Goal: Transaction & Acquisition: Purchase product/service

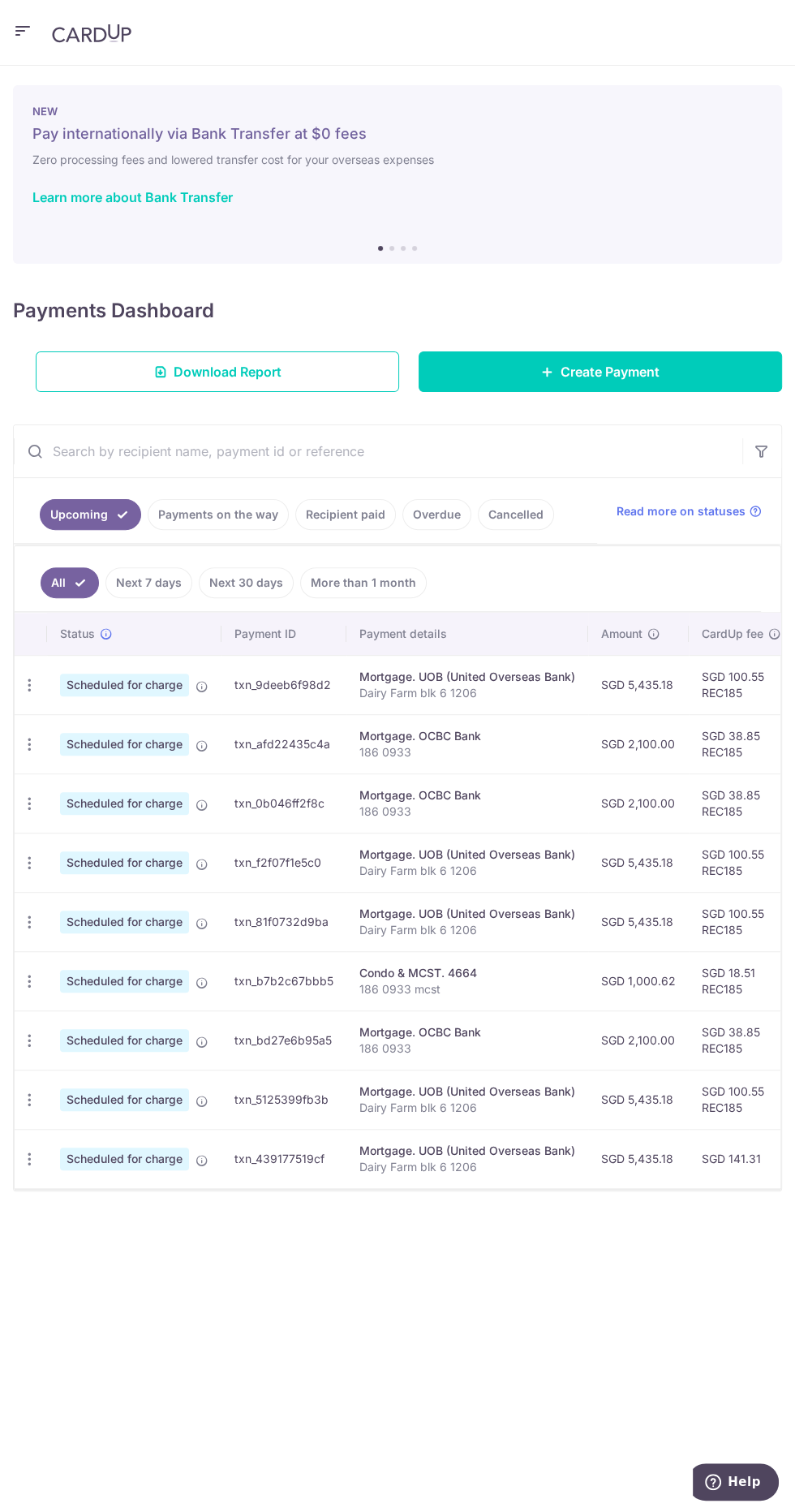
click at [226, 507] on link "Payments on the way" at bounding box center [218, 514] width 141 height 30
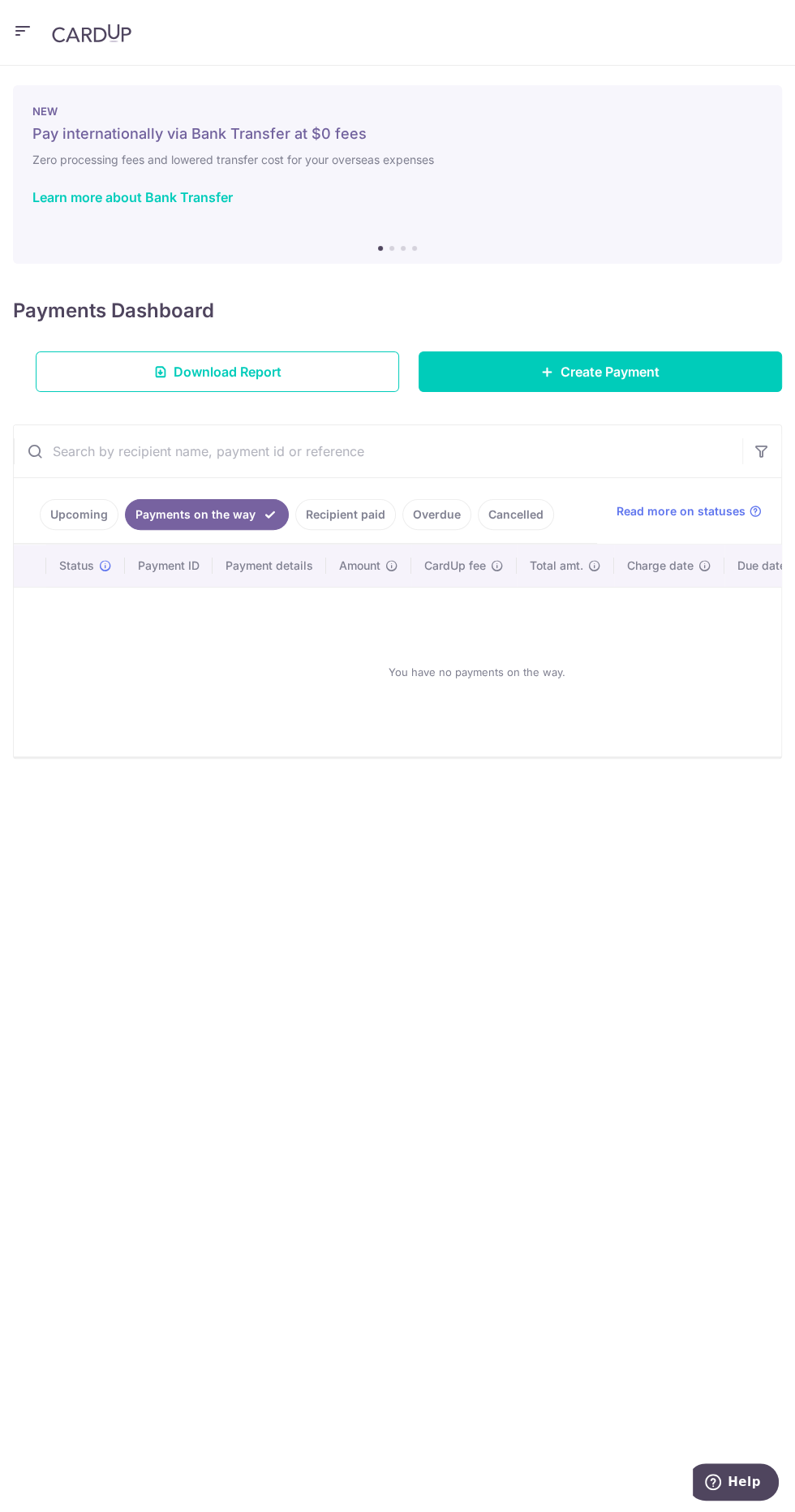
click at [353, 511] on link "Recipient paid" at bounding box center [345, 514] width 101 height 30
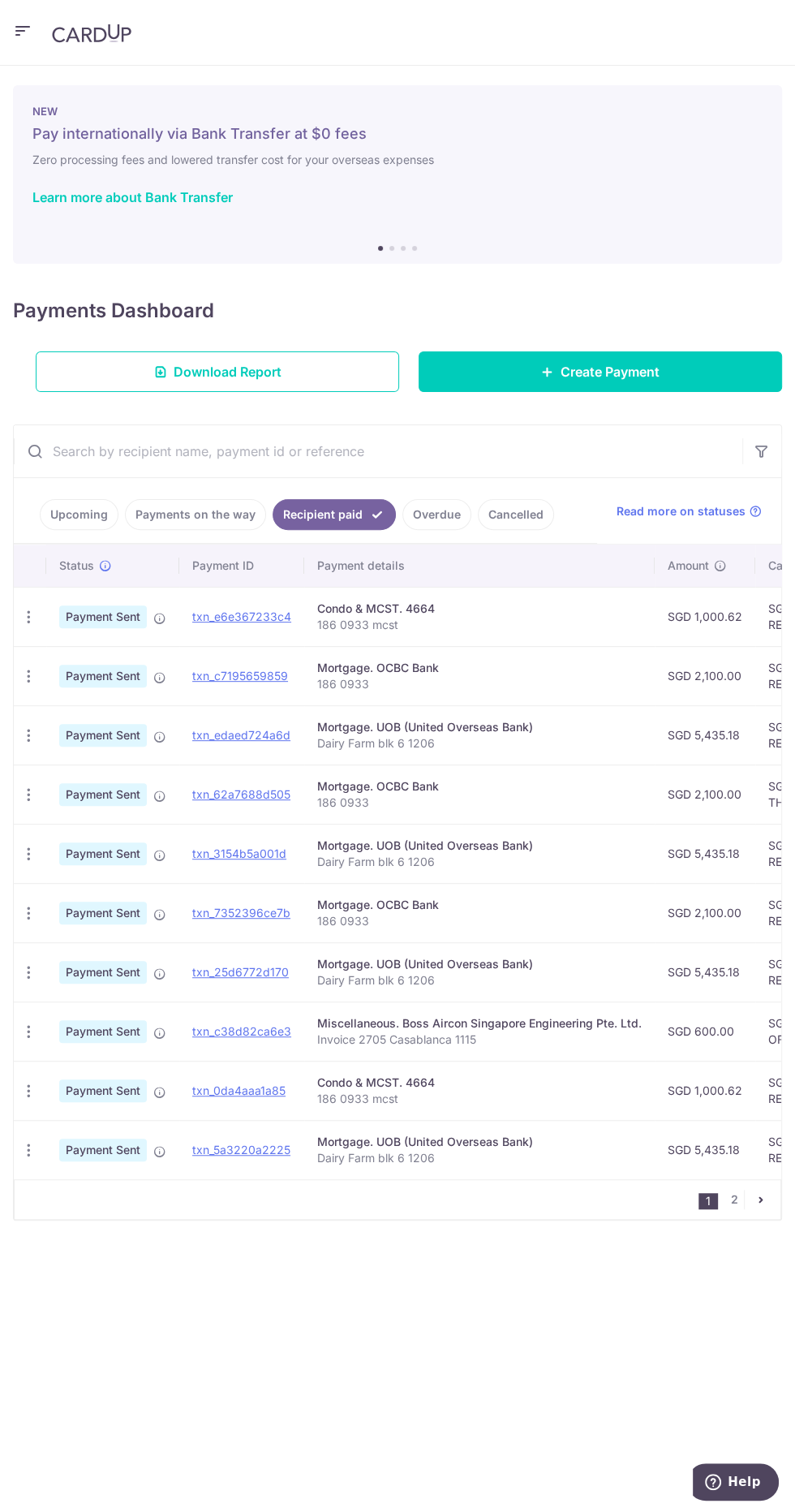
click at [433, 513] on link "Overdue" at bounding box center [437, 514] width 69 height 30
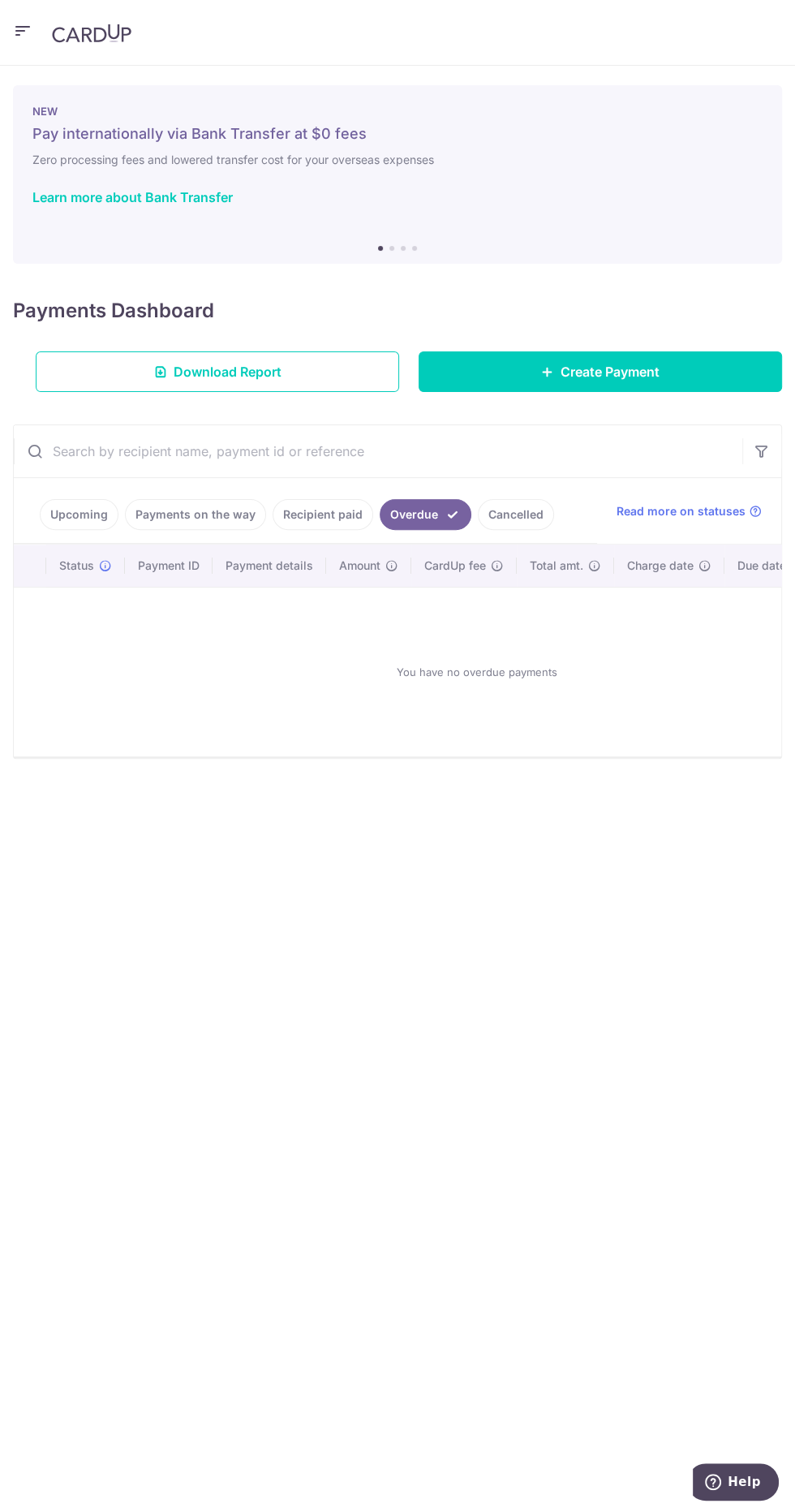
click at [102, 505] on link "Upcoming" at bounding box center [79, 514] width 79 height 30
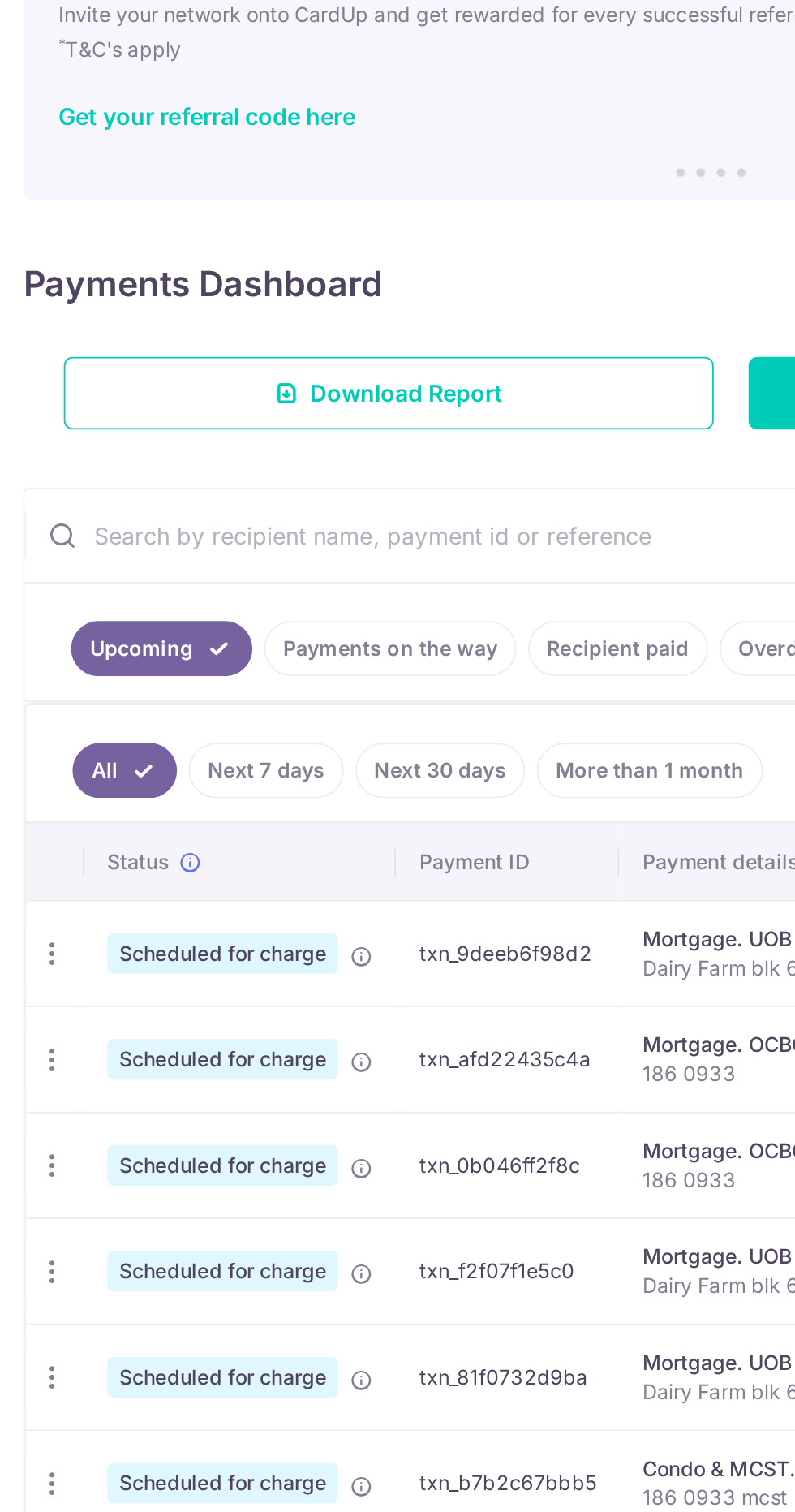
click at [340, 513] on link "Recipient paid" at bounding box center [345, 514] width 101 height 30
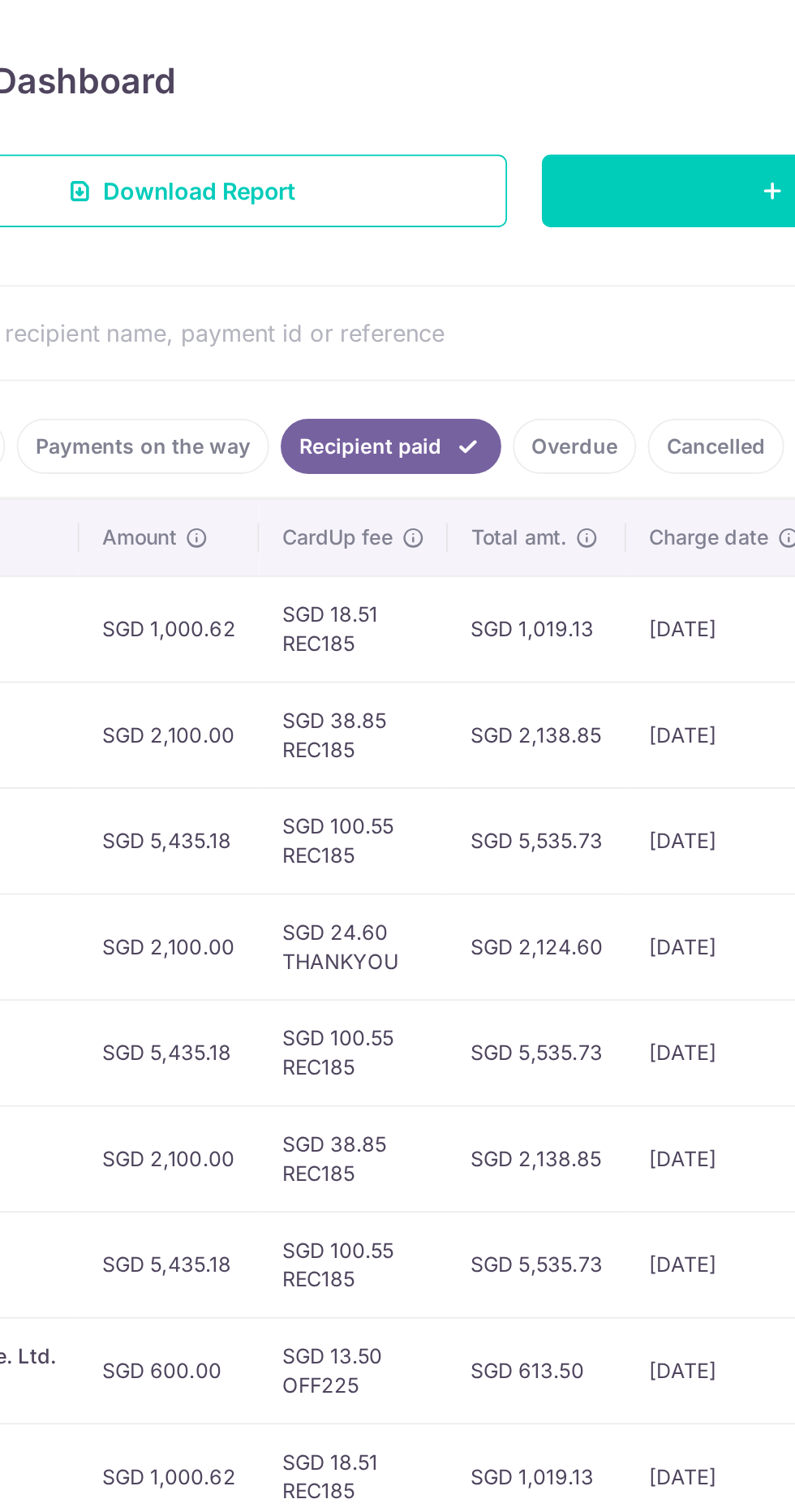
scroll to position [13, 0]
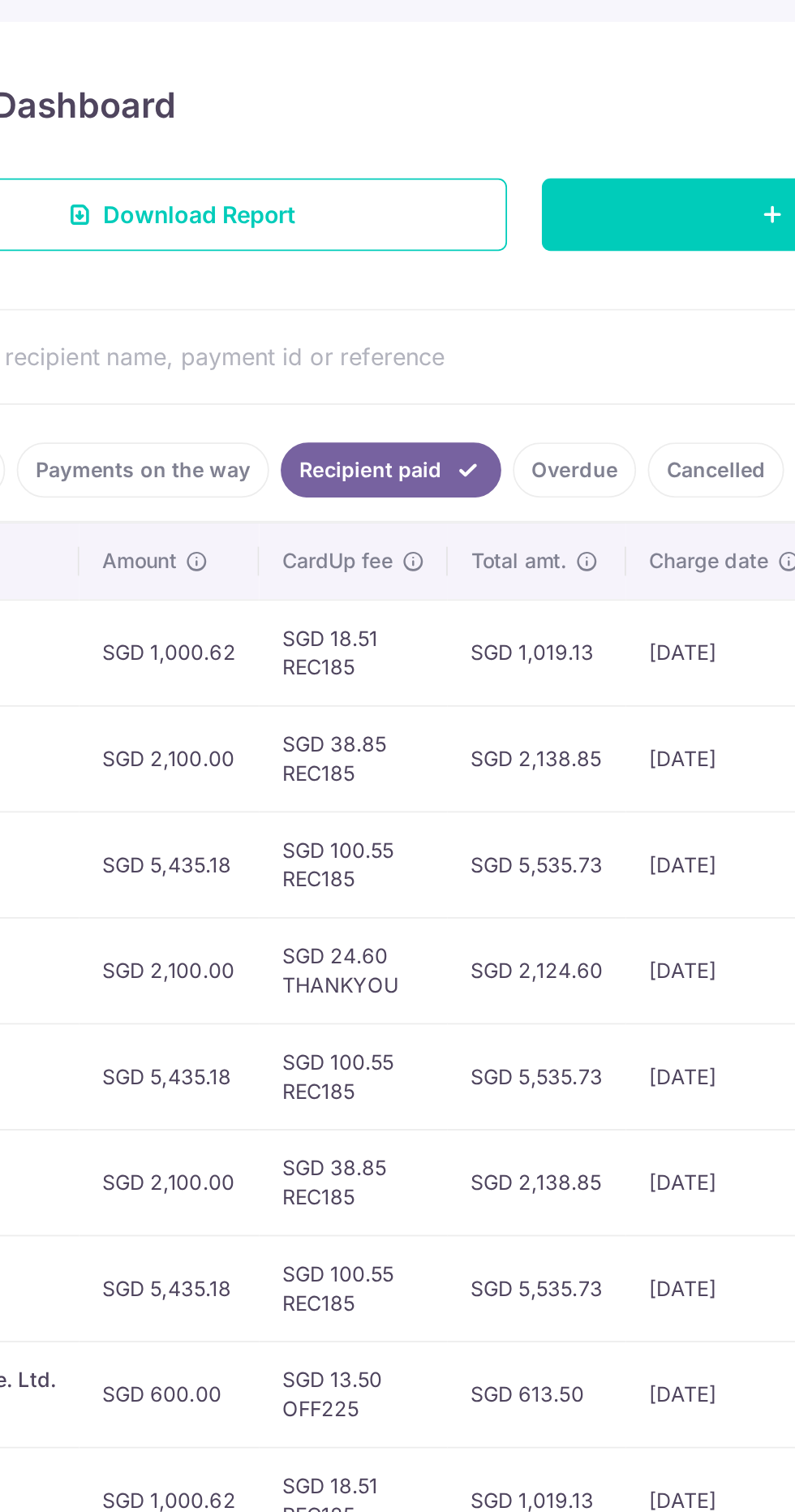
click at [192, 492] on link "Payments on the way" at bounding box center [195, 508] width 141 height 30
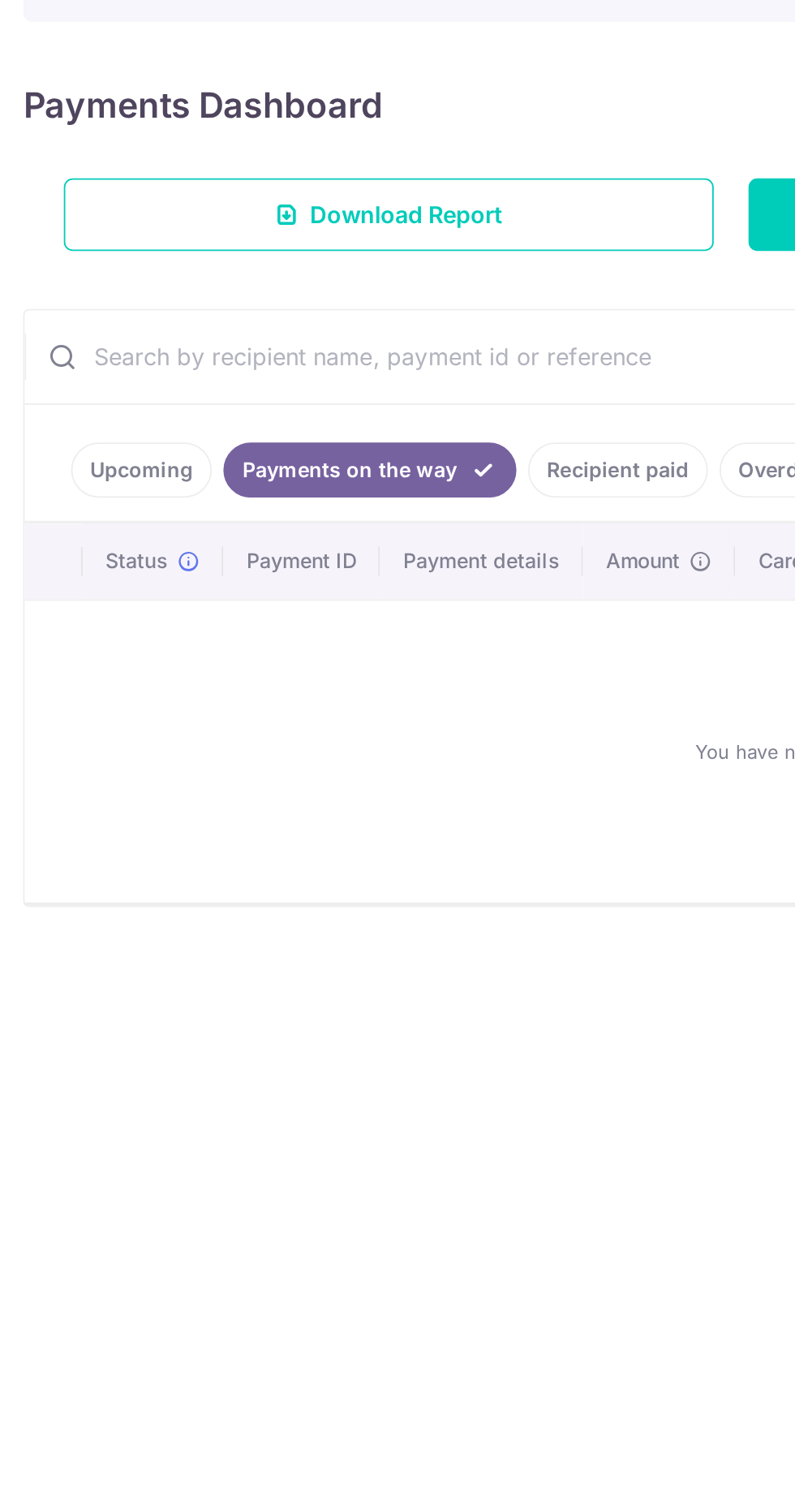
click at [72, 492] on link "Upcoming" at bounding box center [79, 508] width 79 height 30
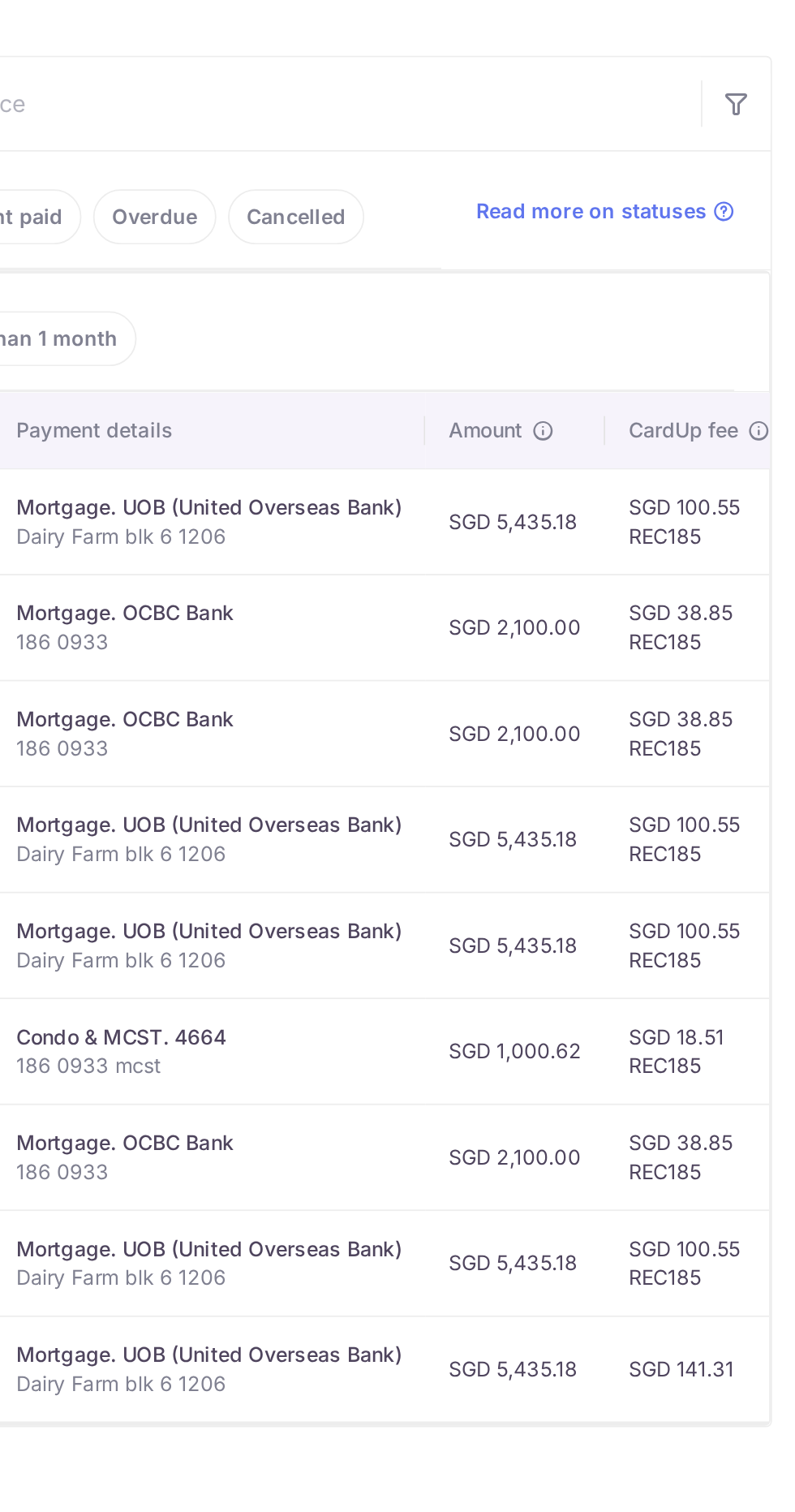
scroll to position [0, 0]
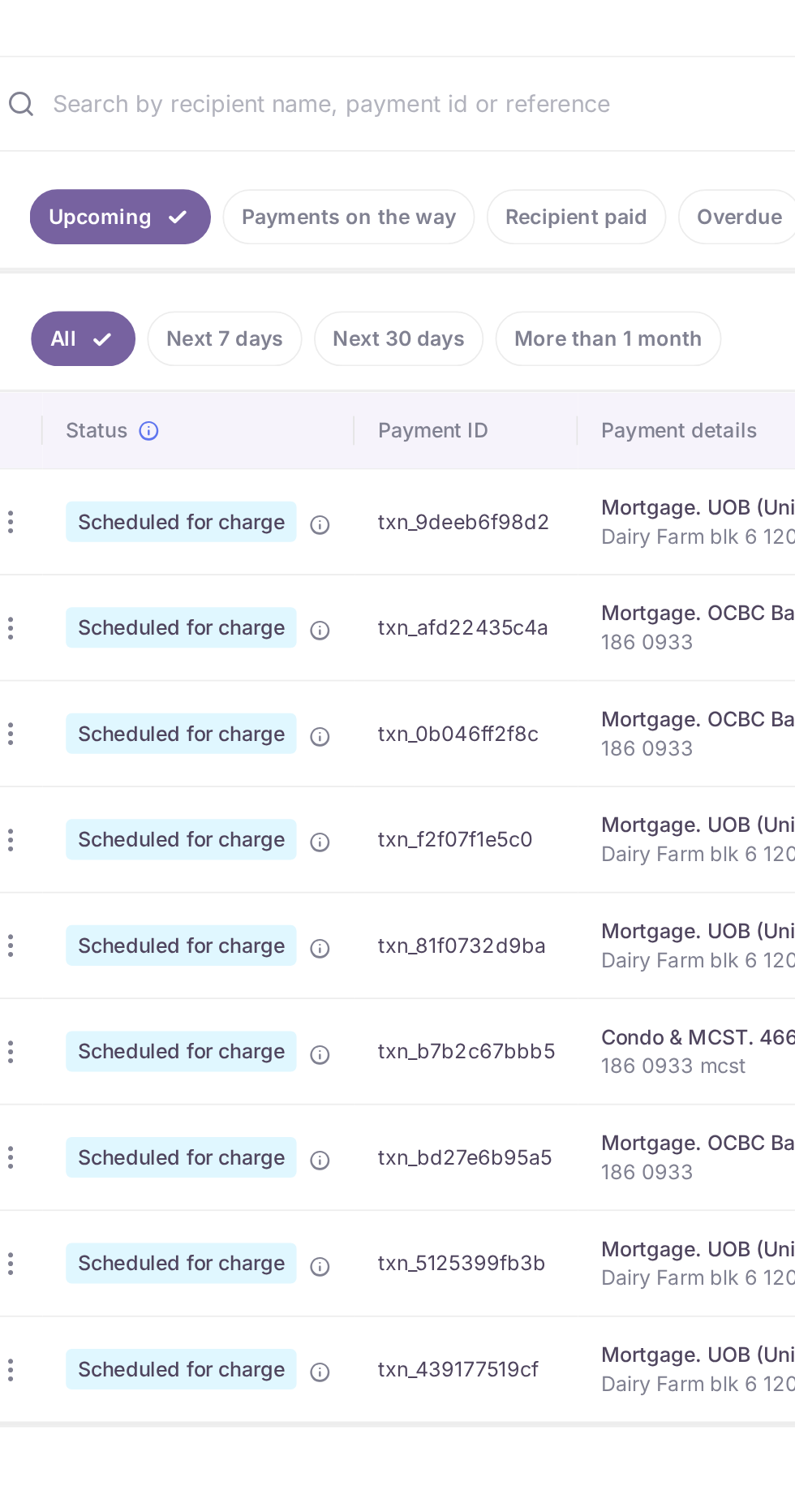
click at [430, 498] on link "Overdue" at bounding box center [437, 508] width 69 height 30
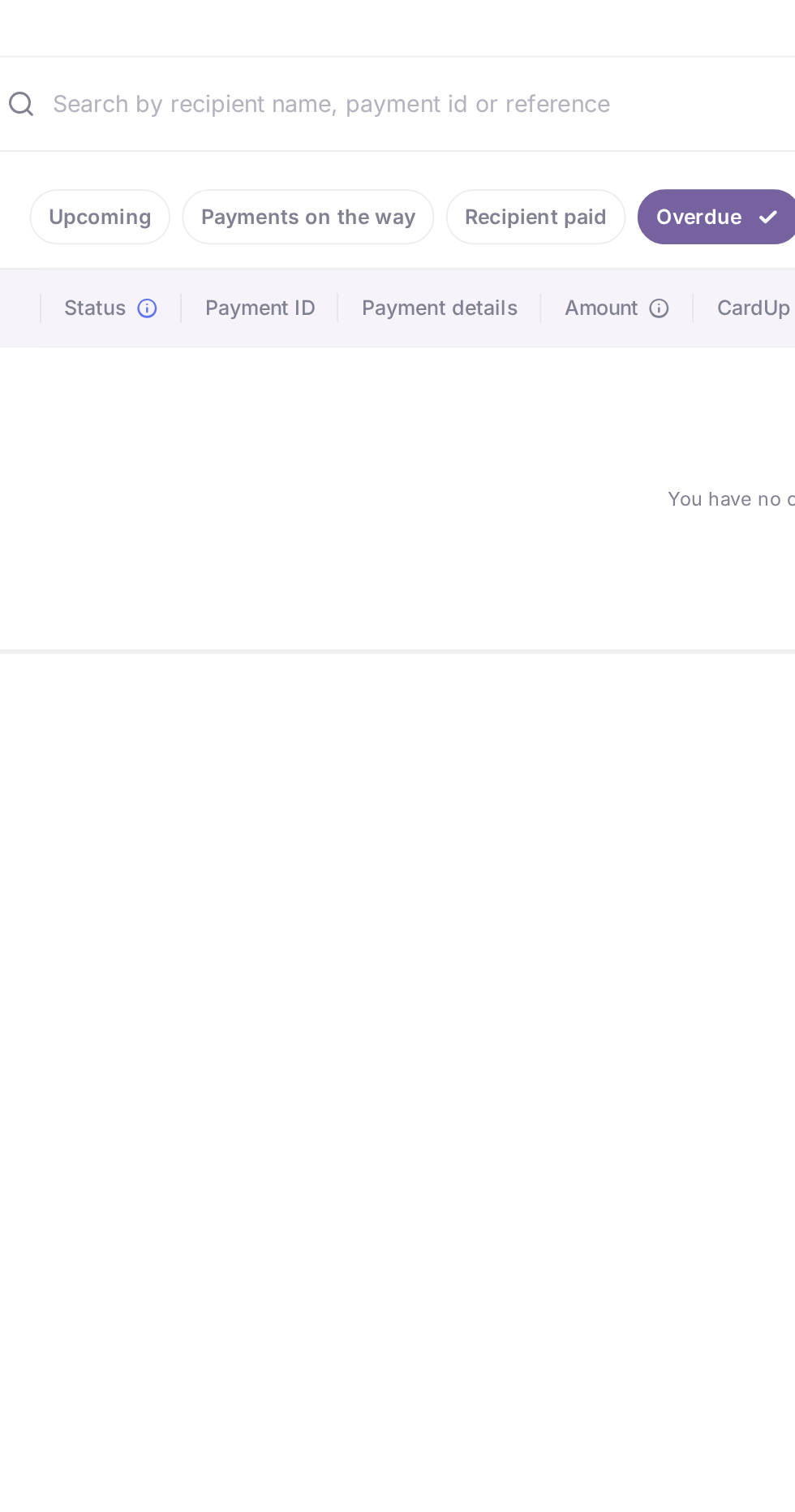
click at [177, 495] on link "Payments on the way" at bounding box center [195, 508] width 141 height 30
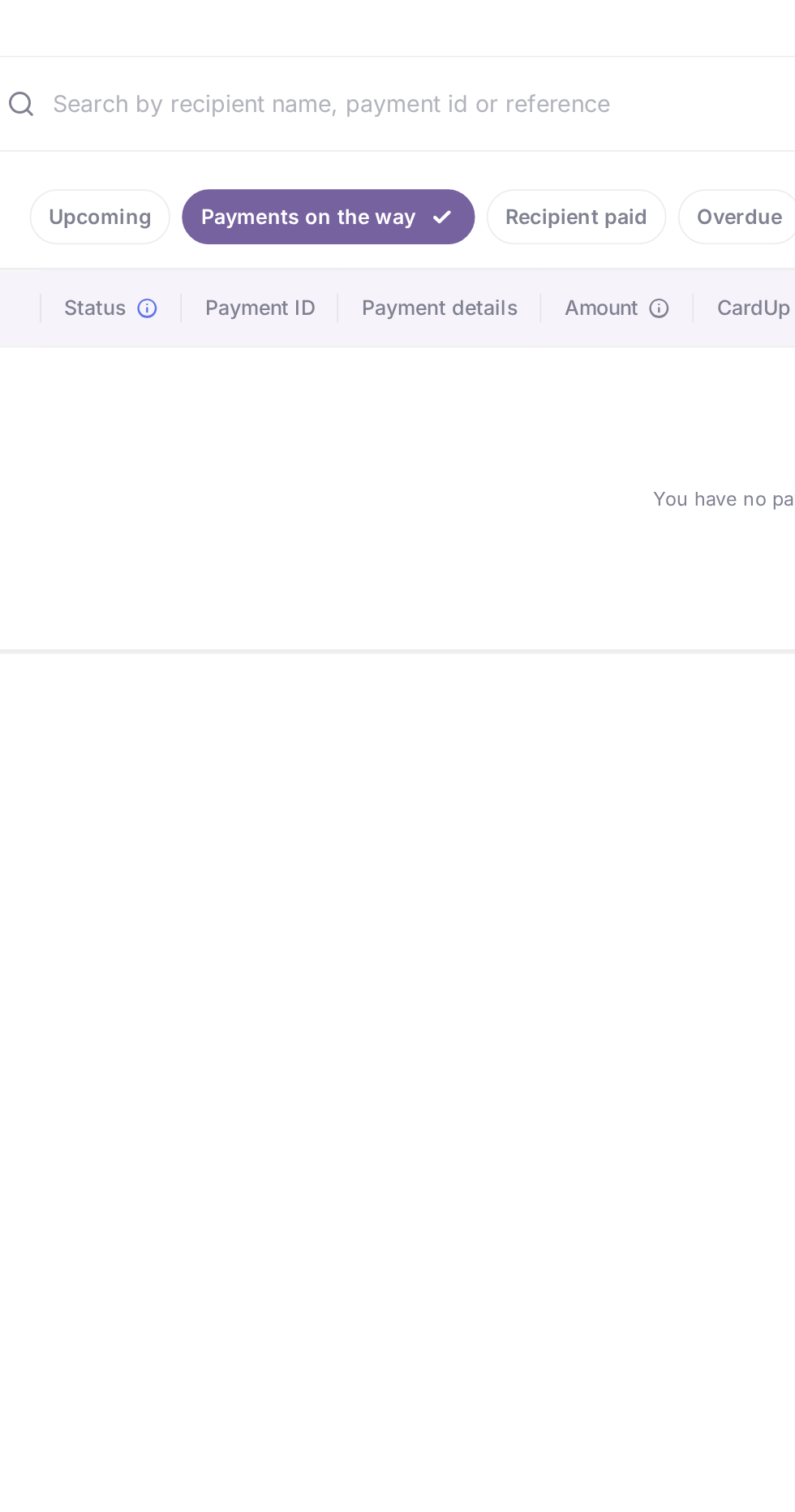
click at [82, 495] on link "Upcoming" at bounding box center [79, 508] width 79 height 30
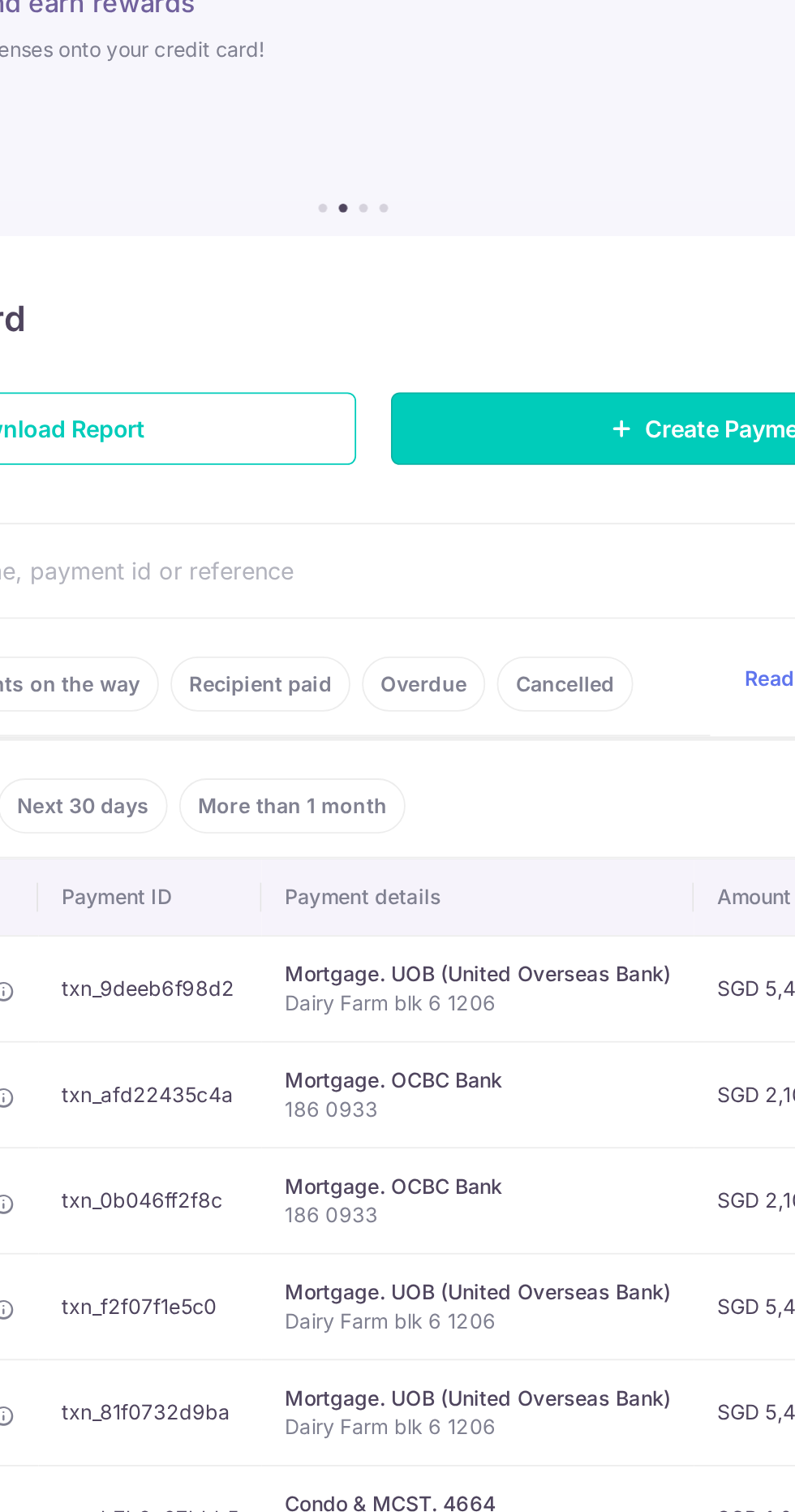
click at [543, 360] on icon at bounding box center [547, 365] width 13 height 13
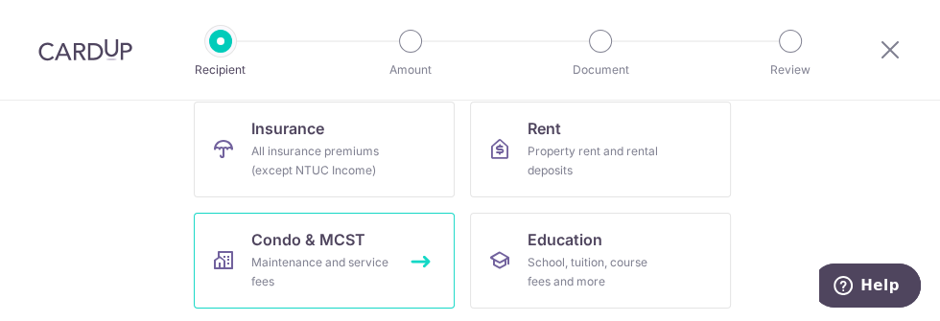
click at [279, 258] on div "Maintenance and service fees" at bounding box center [320, 272] width 138 height 38
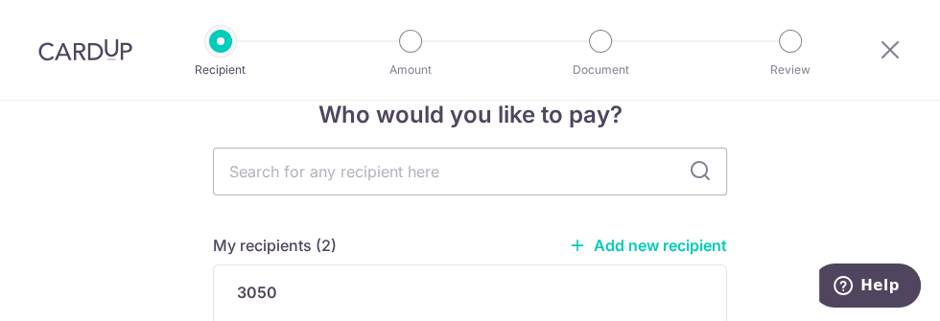
scroll to position [70, 0]
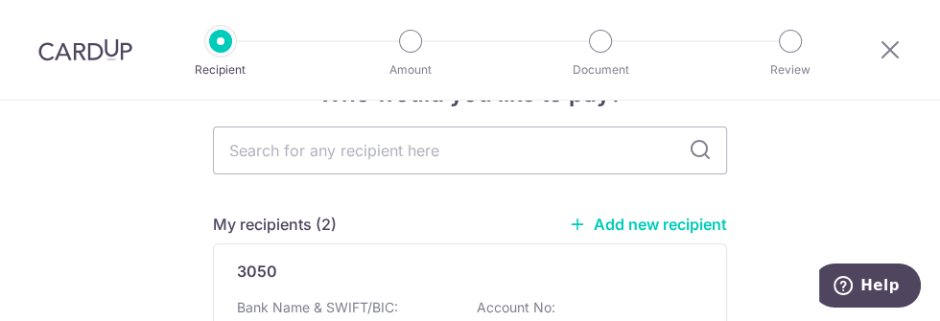
click at [512, 154] on input "text" at bounding box center [470, 151] width 514 height 48
type input "4950"
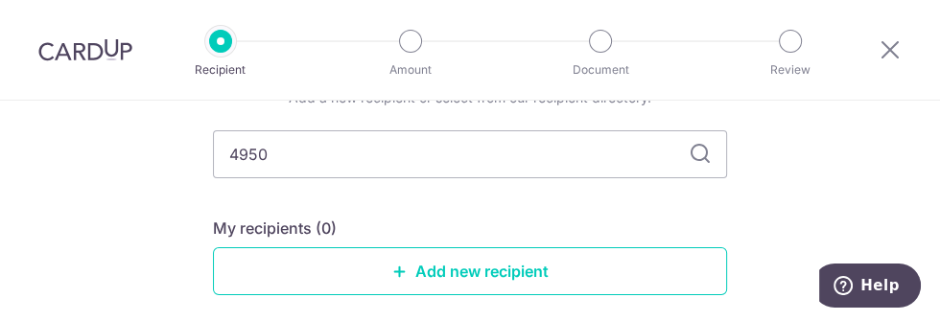
scroll to position [115, 0]
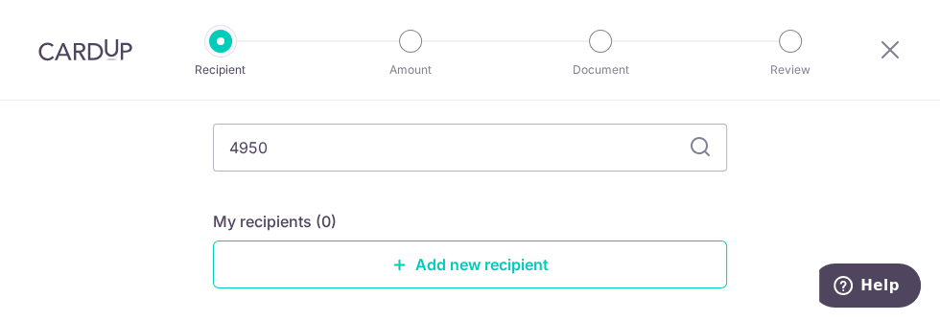
click at [128, 165] on div "Who would you like to pay? Add a new recipient or select from our recipient dir…" at bounding box center [470, 198] width 940 height 424
click at [696, 146] on icon at bounding box center [700, 147] width 23 height 23
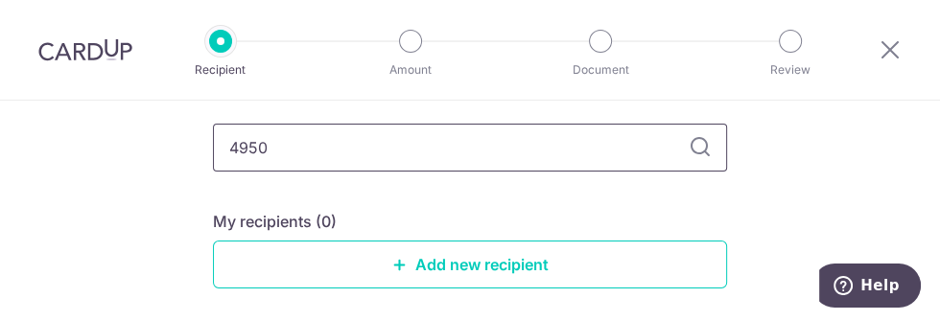
click at [684, 146] on input "4950" at bounding box center [470, 148] width 514 height 48
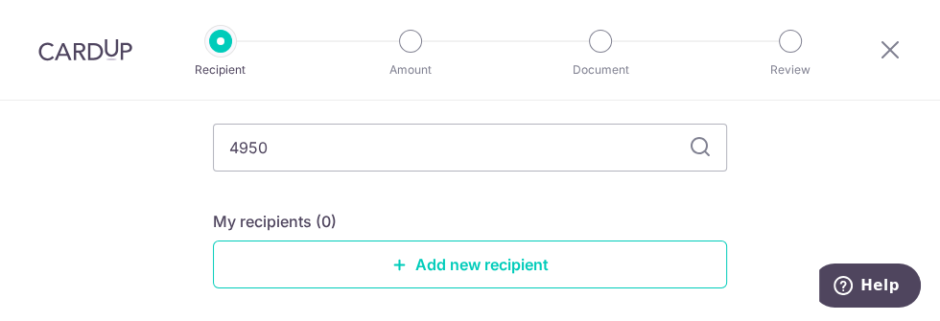
click at [142, 213] on div "Who would you like to pay? Add a new recipient or select from our recipient dir…" at bounding box center [470, 198] width 940 height 424
click at [695, 150] on icon at bounding box center [700, 147] width 23 height 23
click at [690, 150] on icon at bounding box center [700, 147] width 23 height 23
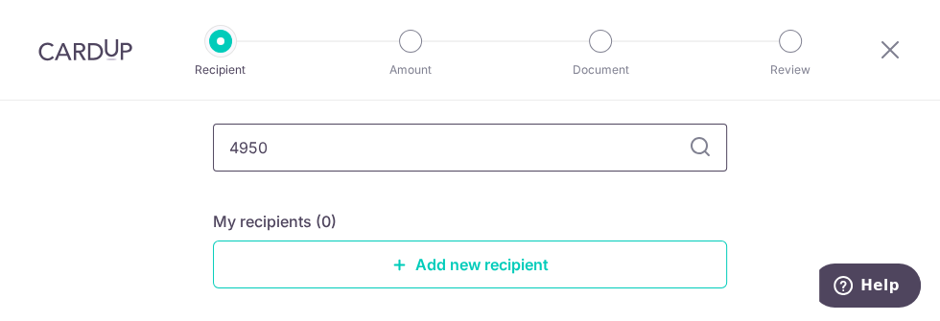
click at [244, 141] on input "4950" at bounding box center [470, 148] width 514 height 48
click at [233, 147] on input "4950" at bounding box center [470, 148] width 514 height 48
type input "01-4950"
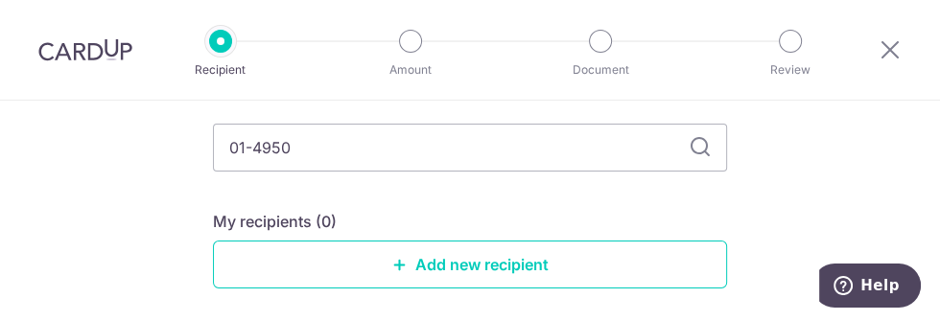
click at [126, 191] on div "Who would you like to pay? Add a new recipient or select from our recipient dir…" at bounding box center [470, 198] width 940 height 424
click at [694, 138] on icon at bounding box center [700, 147] width 23 height 23
click at [691, 145] on icon at bounding box center [700, 147] width 23 height 23
click at [549, 267] on link "Add new recipient" at bounding box center [470, 265] width 514 height 48
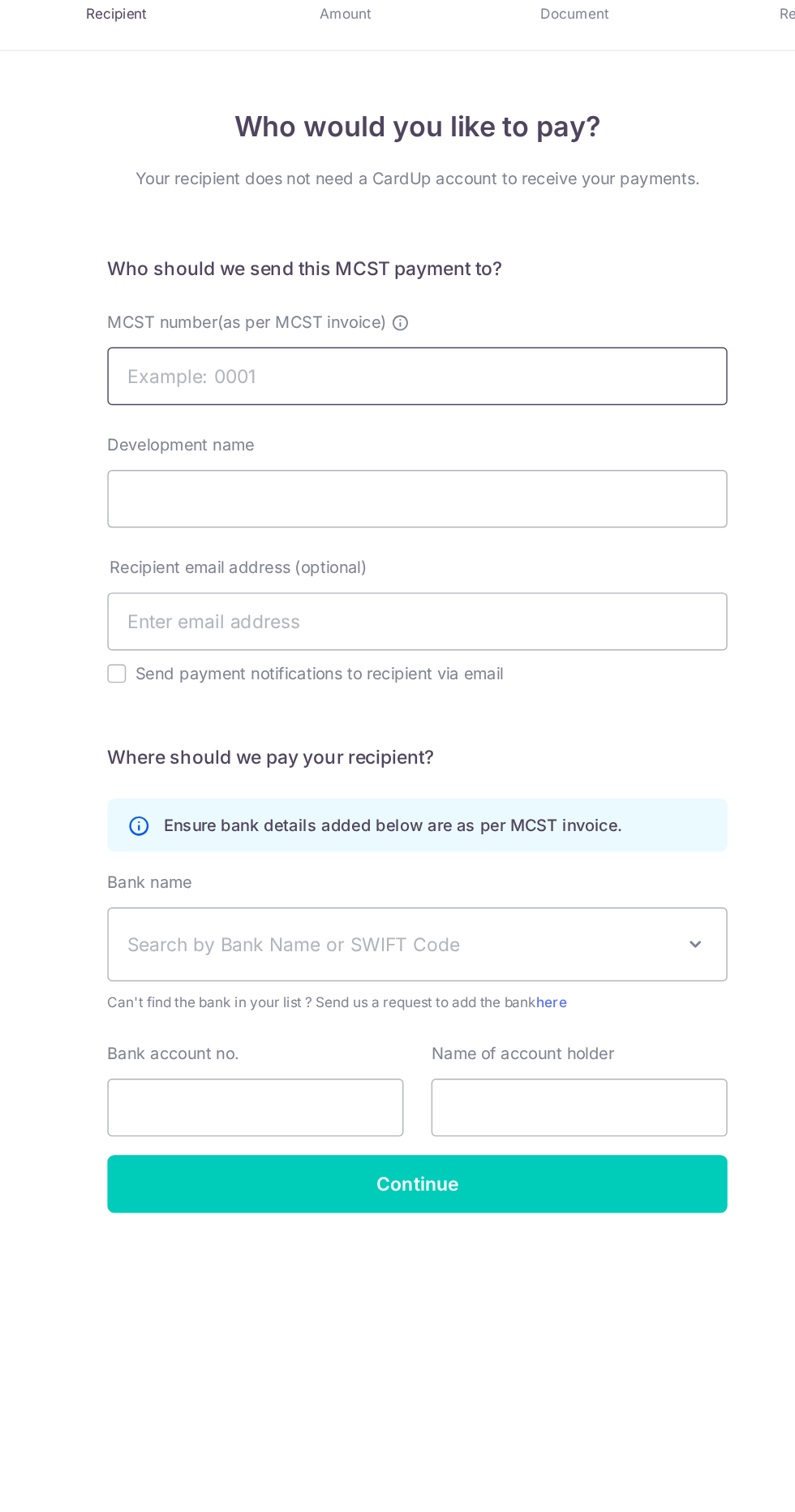
click at [478, 271] on input "MCST number(as per MCST invoice)" at bounding box center [398, 313] width 435 height 41
type input "01-4950"
click at [475, 271] on input "Development name" at bounding box center [398, 399] width 435 height 41
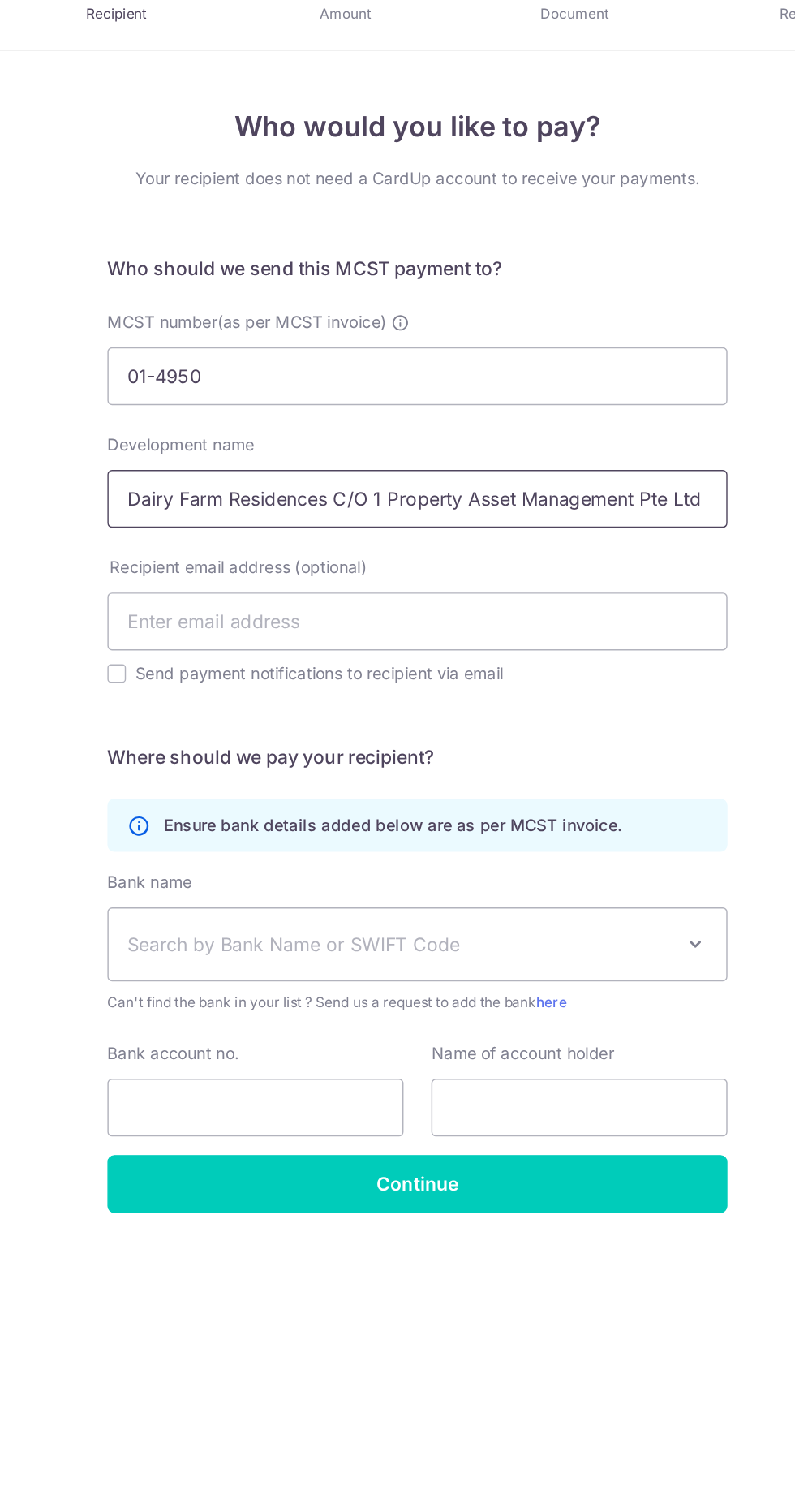
type input "Dairy Farm Residences C/O 1 Property Asset Management Pte Ltd"
click at [496, 271] on input "text" at bounding box center [398, 486] width 435 height 41
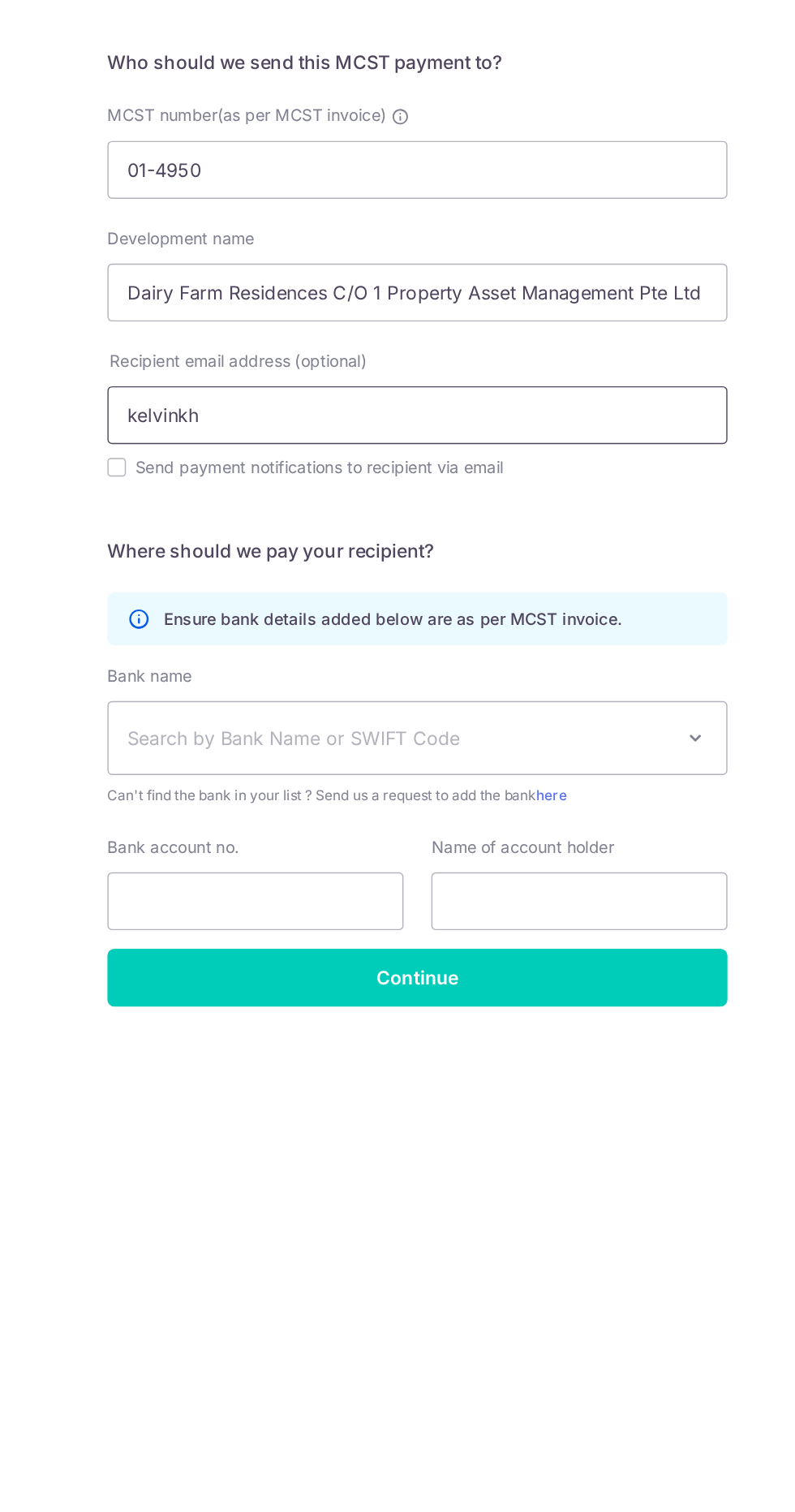
type input "kelvinkhong.tms@gmail.com"
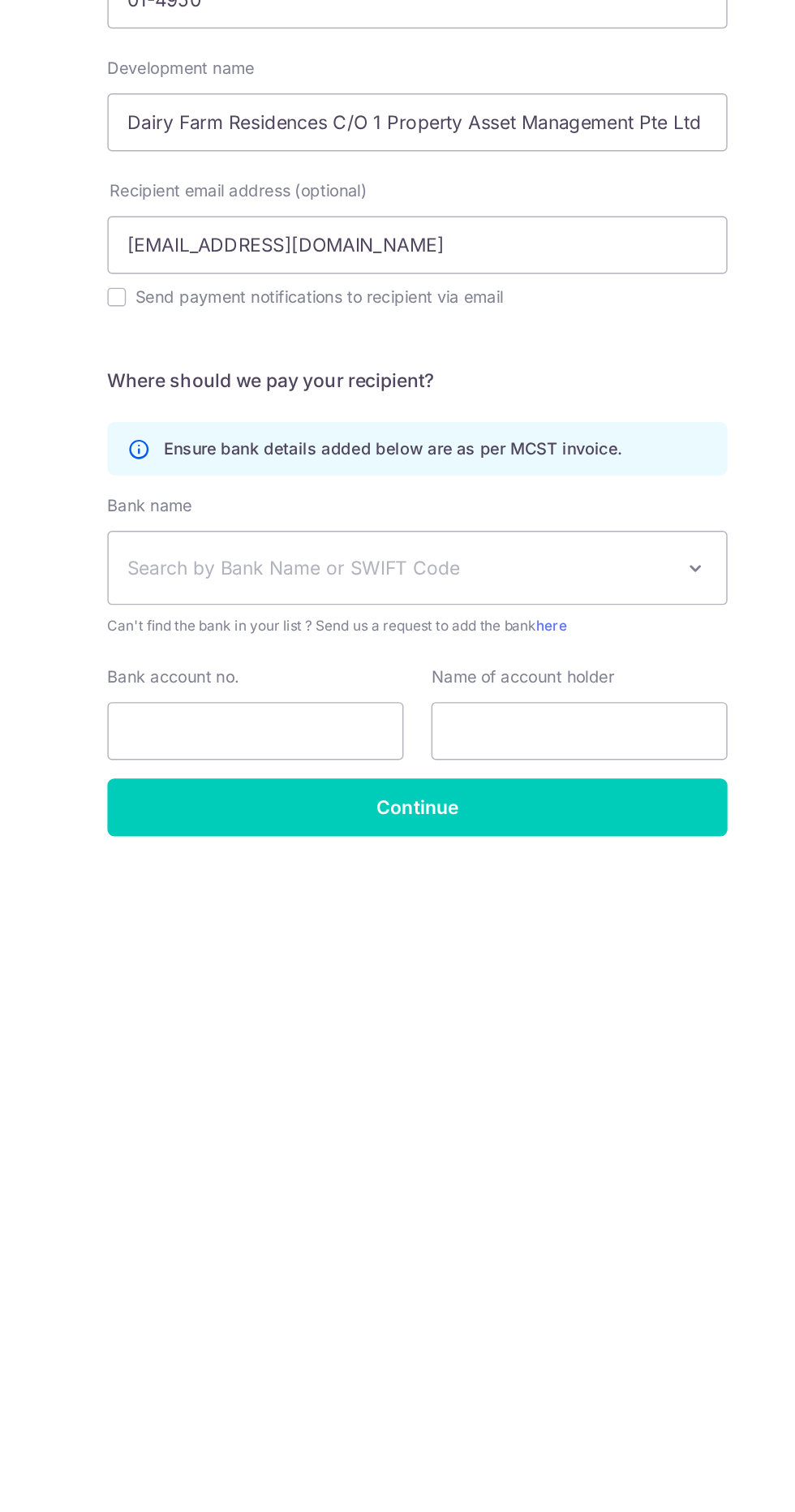
click at [424, 271] on label "Send payment notifications to recipient via email" at bounding box center [407, 521] width 415 height 19
click at [193, 271] on input "Send payment notifications to recipient via email" at bounding box center [186, 521] width 13 height 13
checkbox input "true"
click at [492, 271] on span "Search by Bank Name or SWIFT Code" at bounding box center [384, 712] width 381 height 19
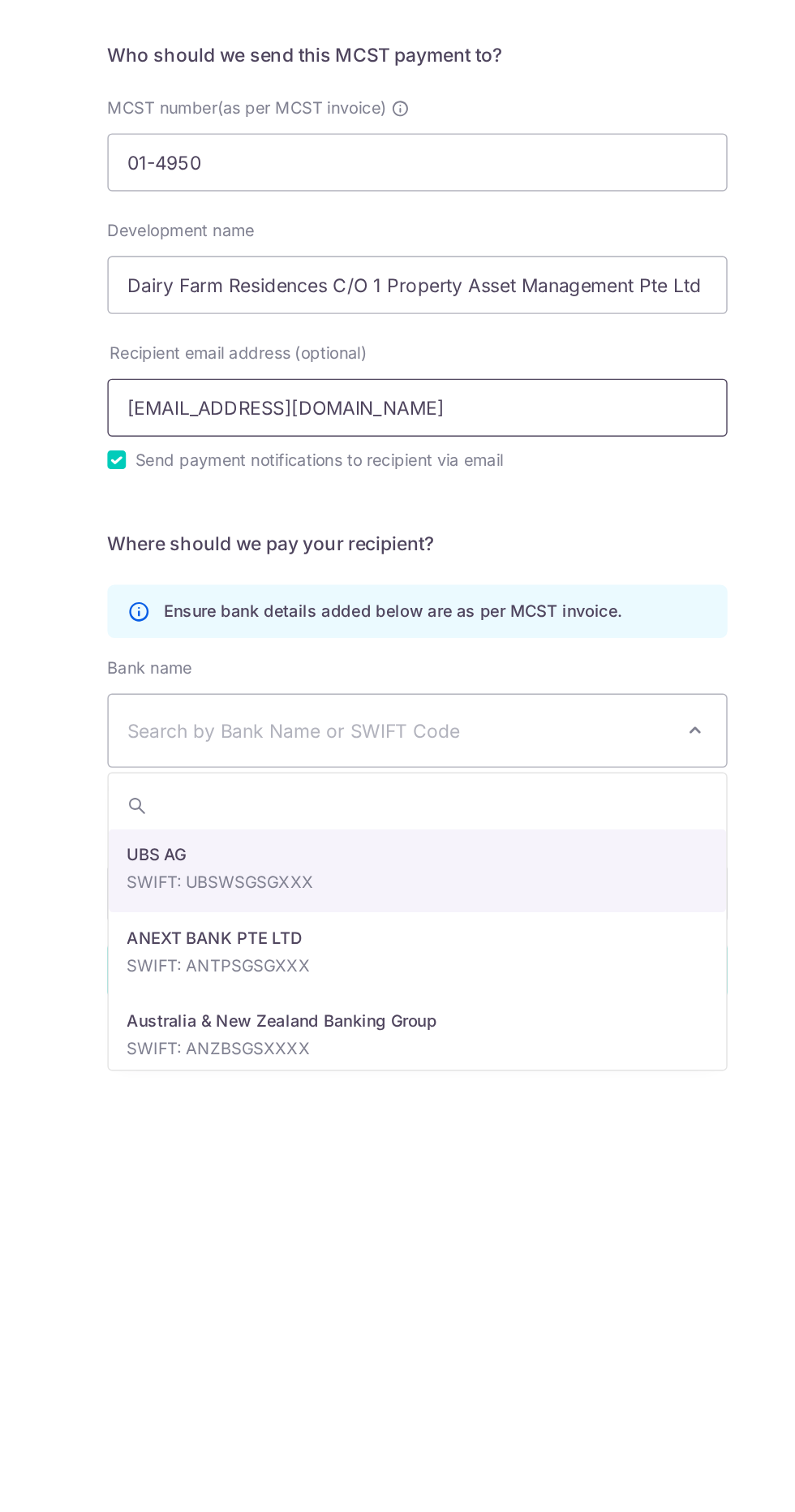
click at [513, 271] on input "kelvinkhong.tms@gmail.com" at bounding box center [398, 486] width 435 height 41
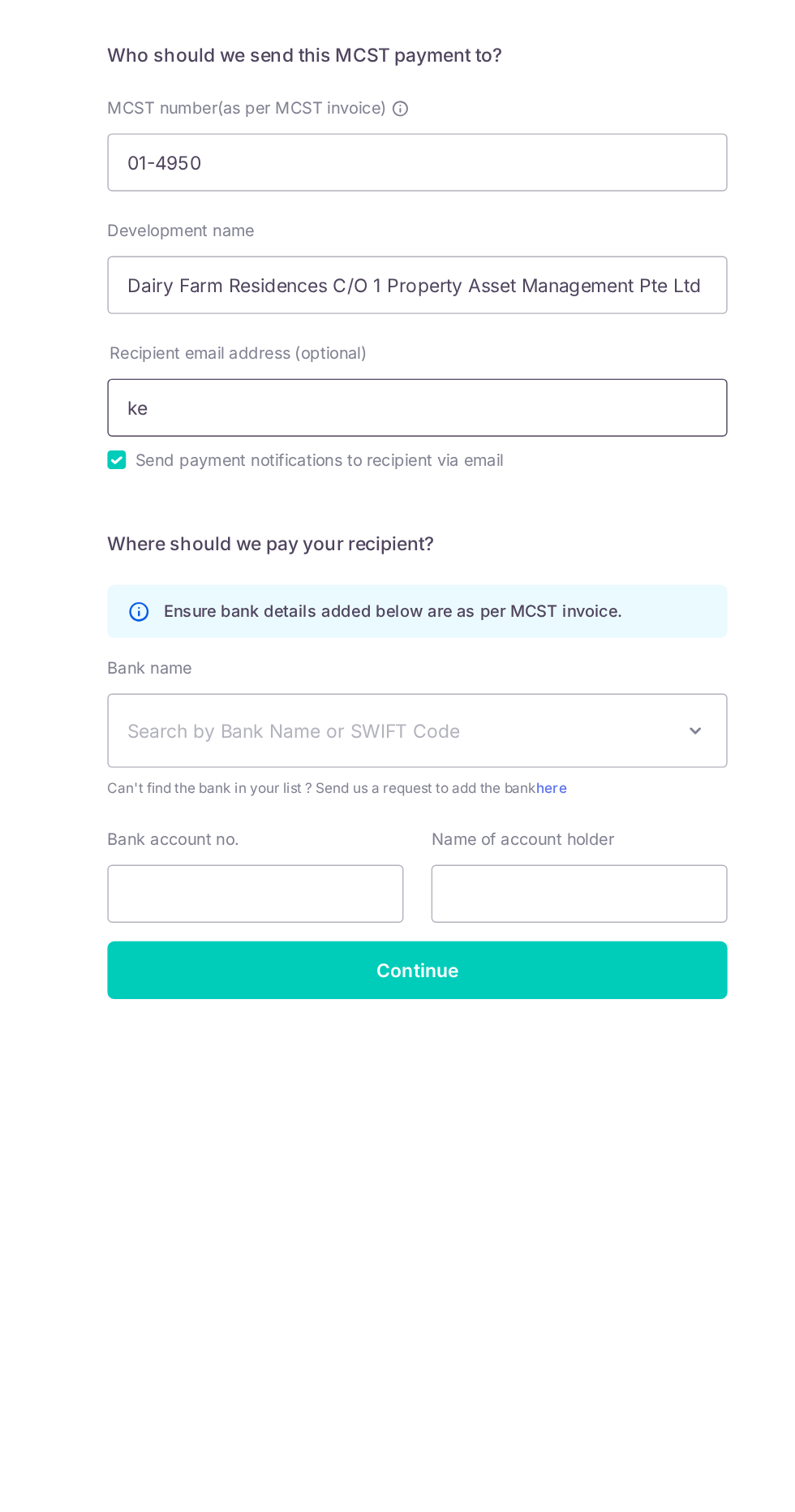
type input "k"
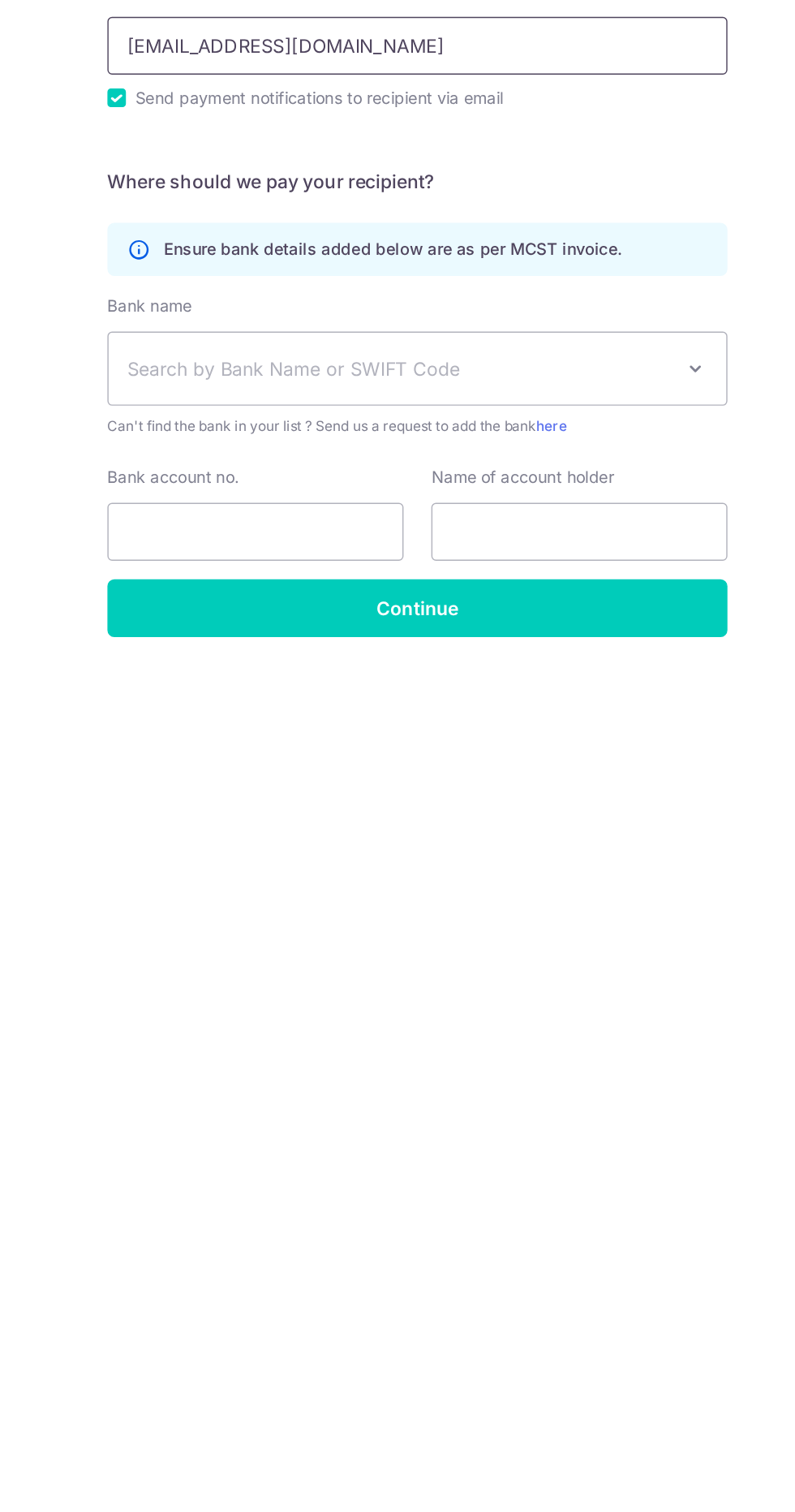
type input "dairyfarmresidencesmgt@gmail.com"
click at [443, 271] on span "Search by Bank Name or SWIFT Code" at bounding box center [384, 712] width 381 height 19
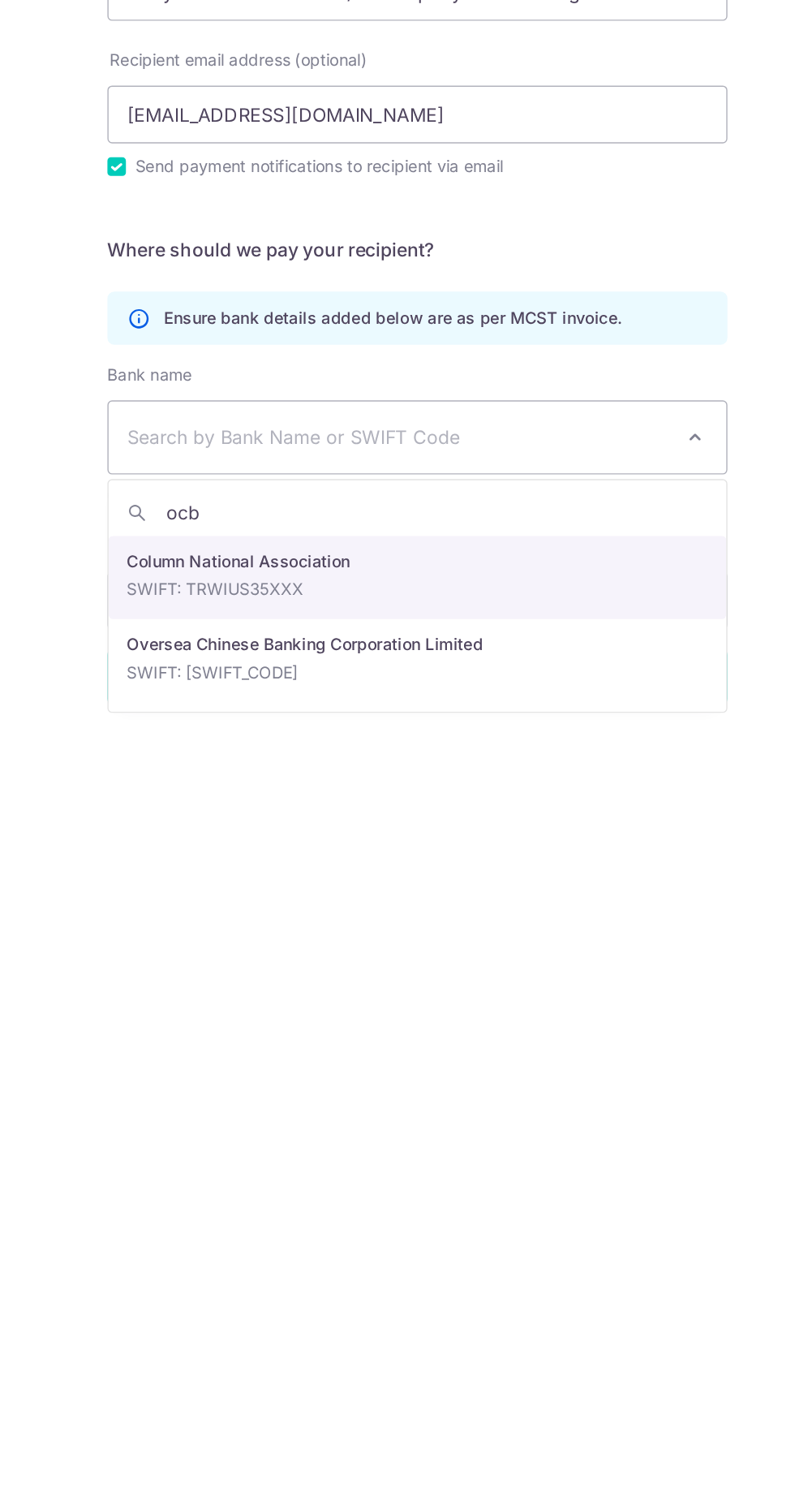
type input "ocbc"
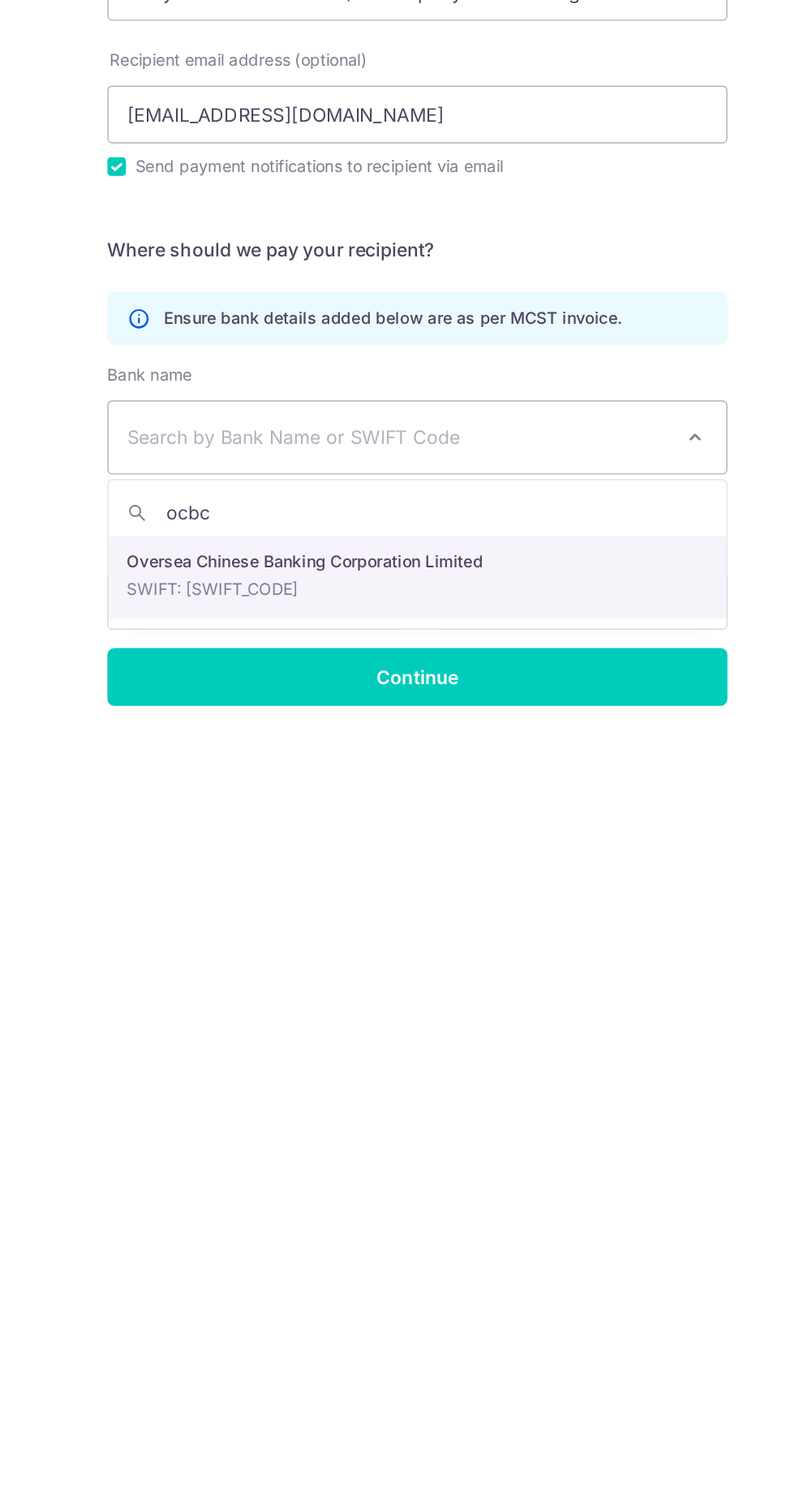
select select "12"
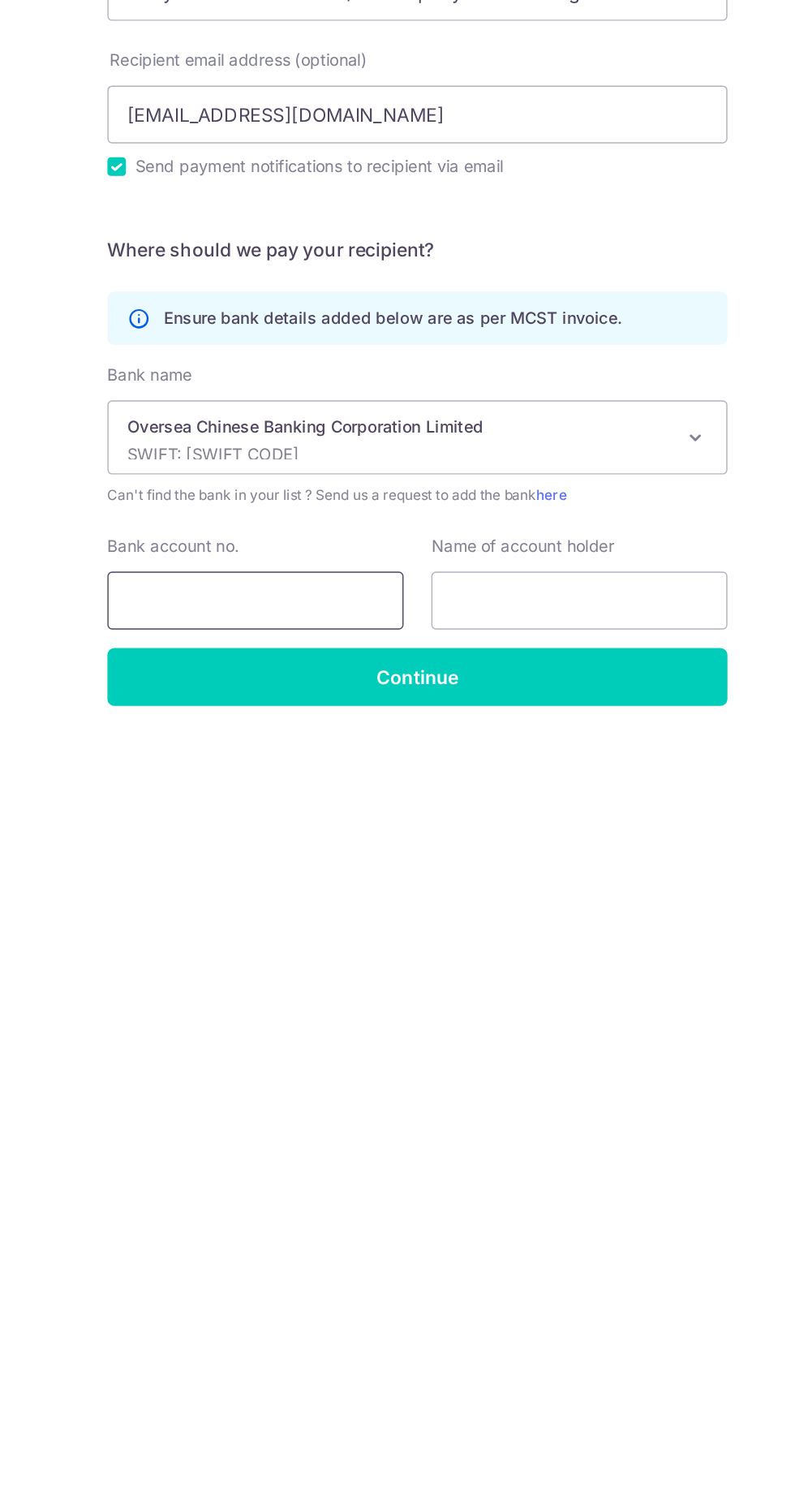
click at [328, 271] on input "Bank account no." at bounding box center [284, 827] width 208 height 41
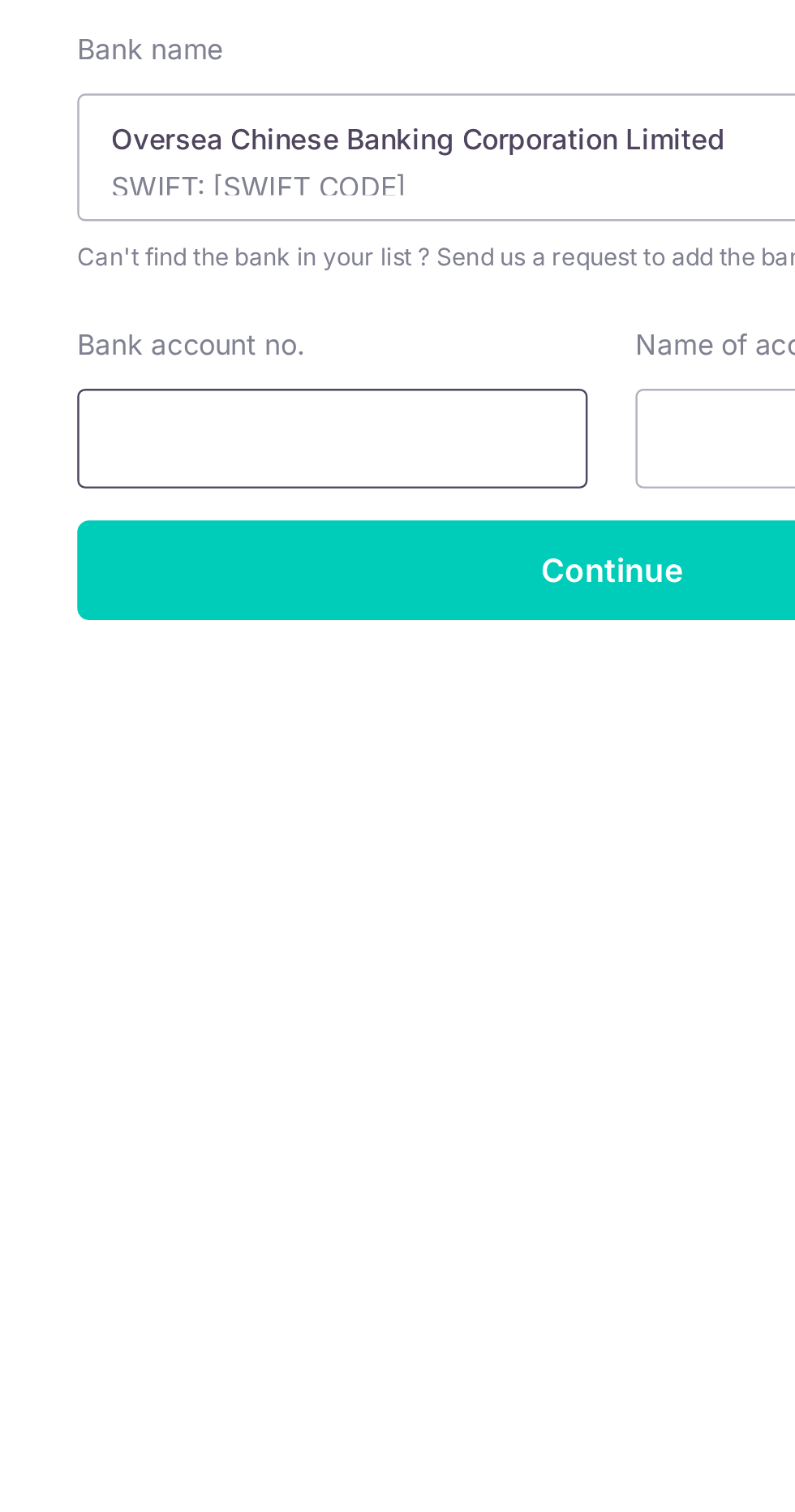
click at [298, 271] on input "Bank account no." at bounding box center [284, 827] width 208 height 41
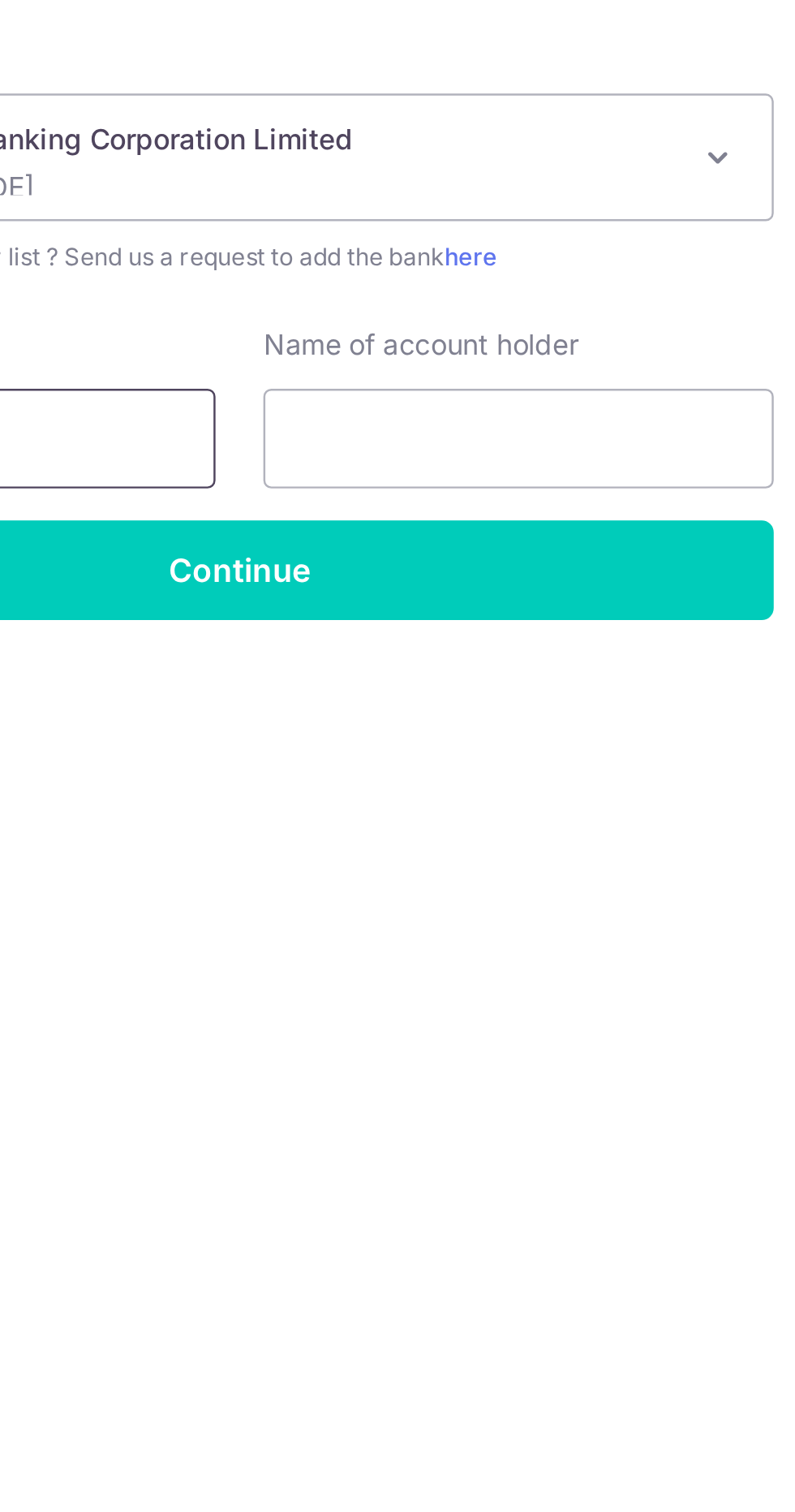
type input "625860150001"
click at [534, 271] on input "text" at bounding box center [512, 827] width 208 height 41
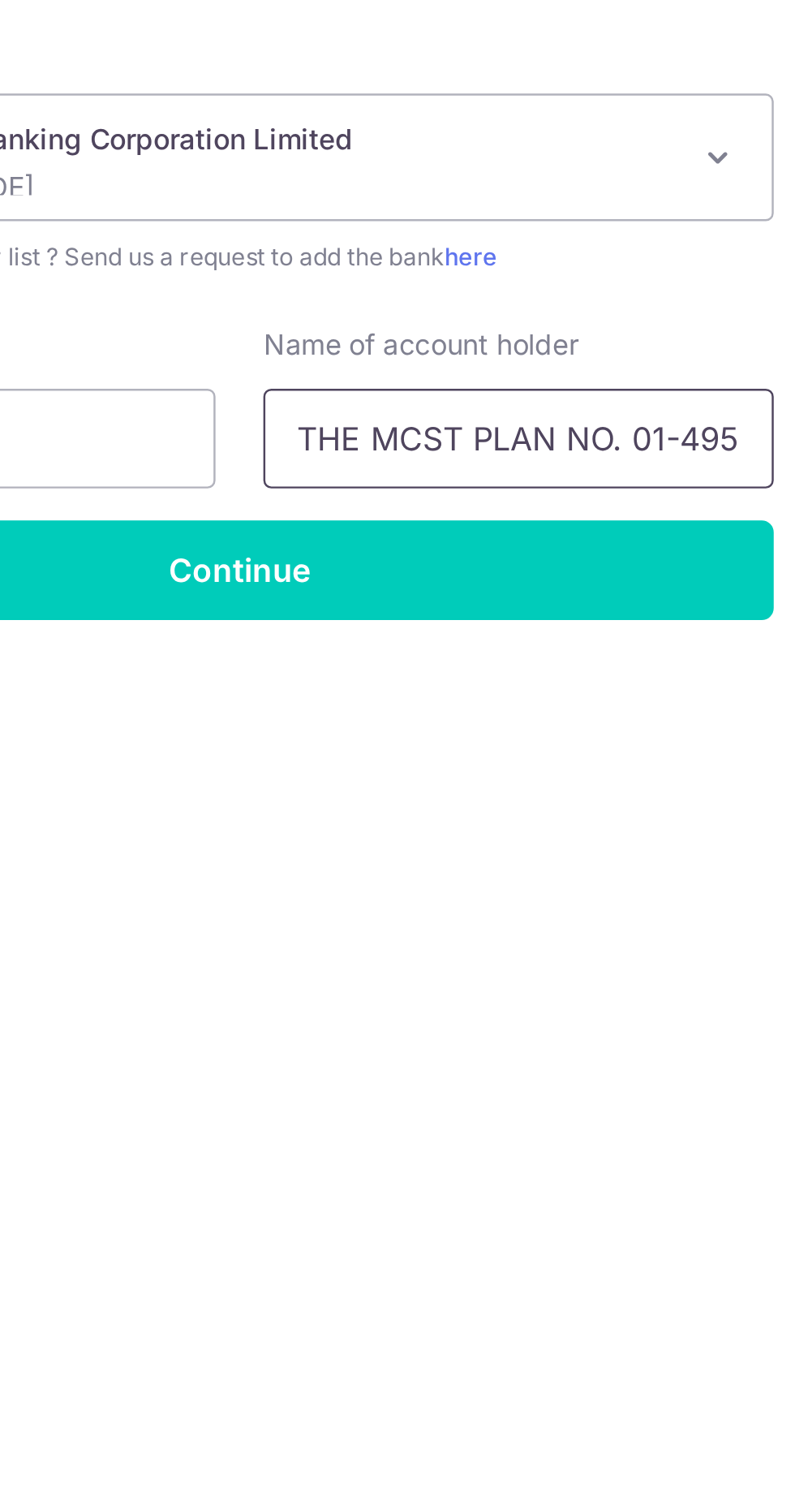
scroll to position [0, 7]
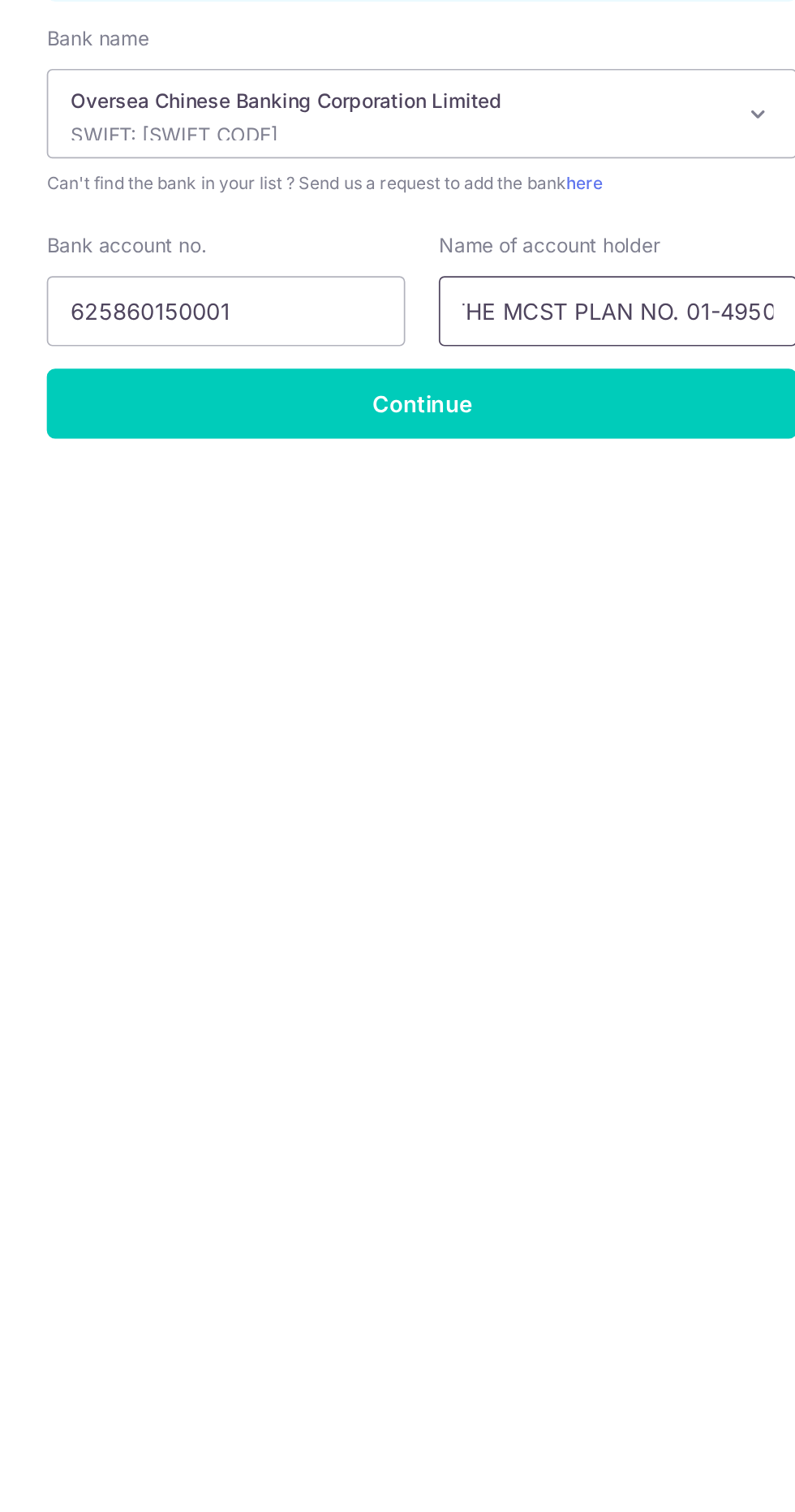
type input "THE MCST PLAN NO. 01-4950"
click at [527, 271] on input "Continue" at bounding box center [398, 880] width 435 height 41
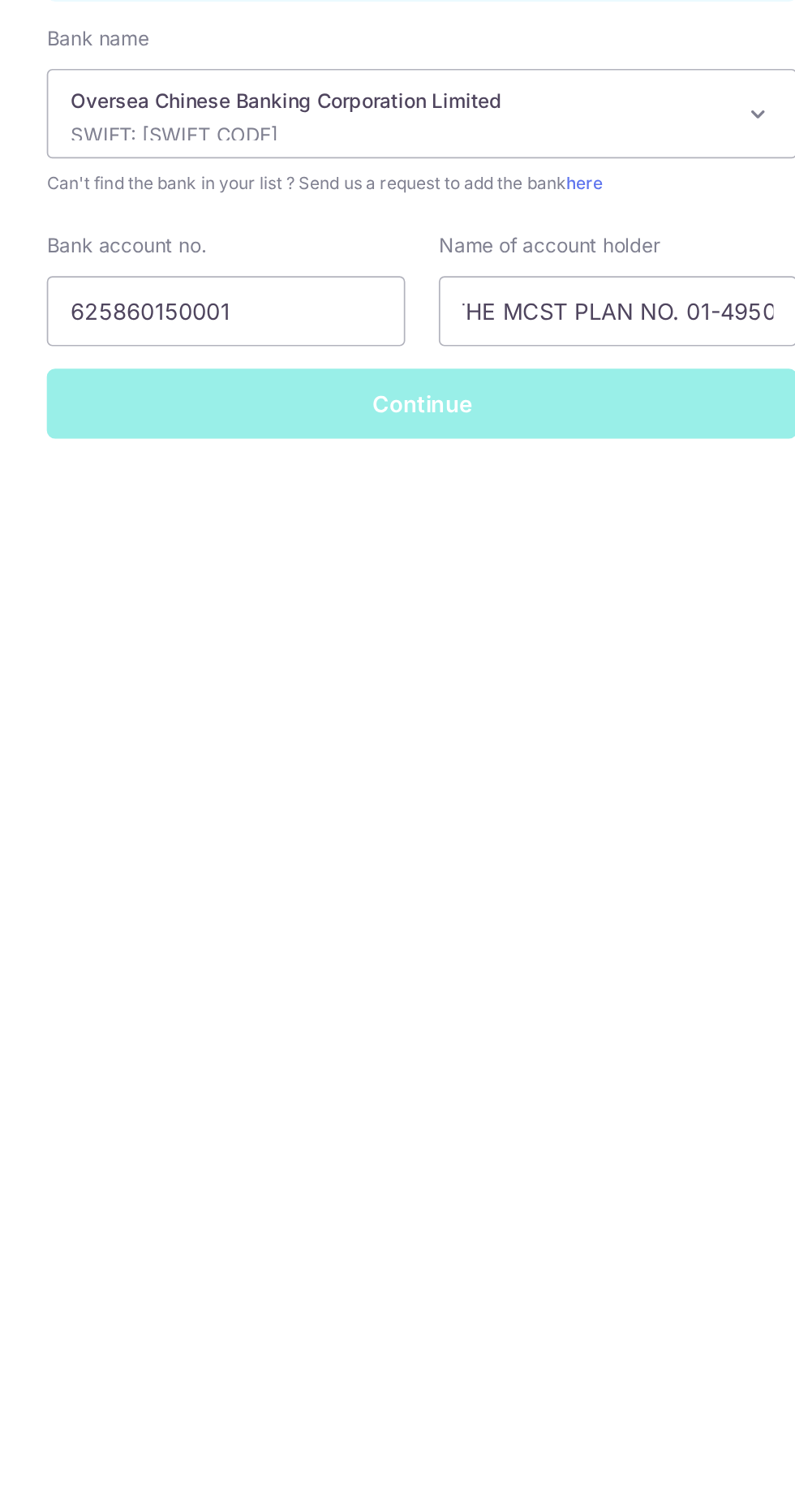
scroll to position [0, 0]
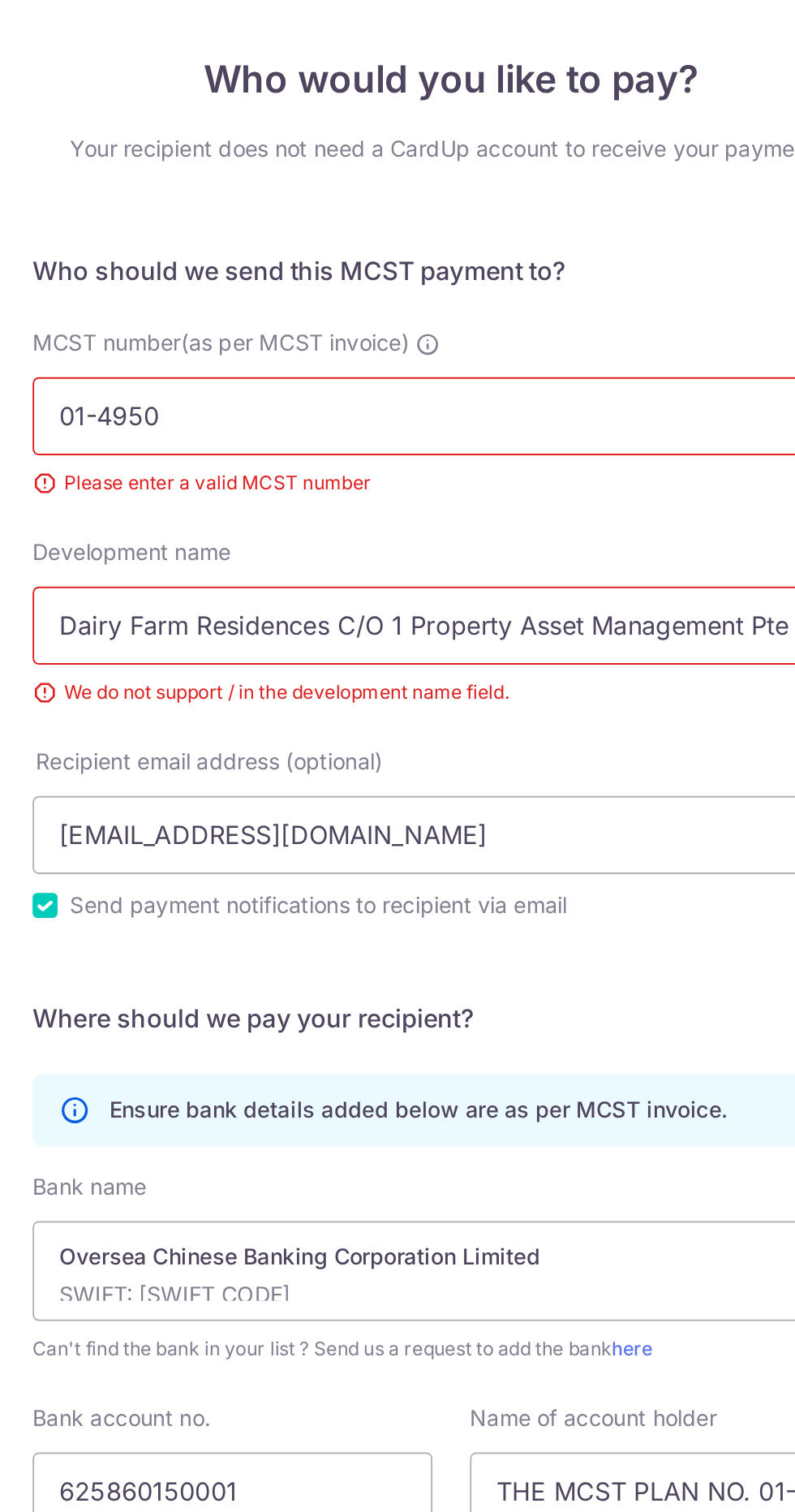
scroll to position [154, 0]
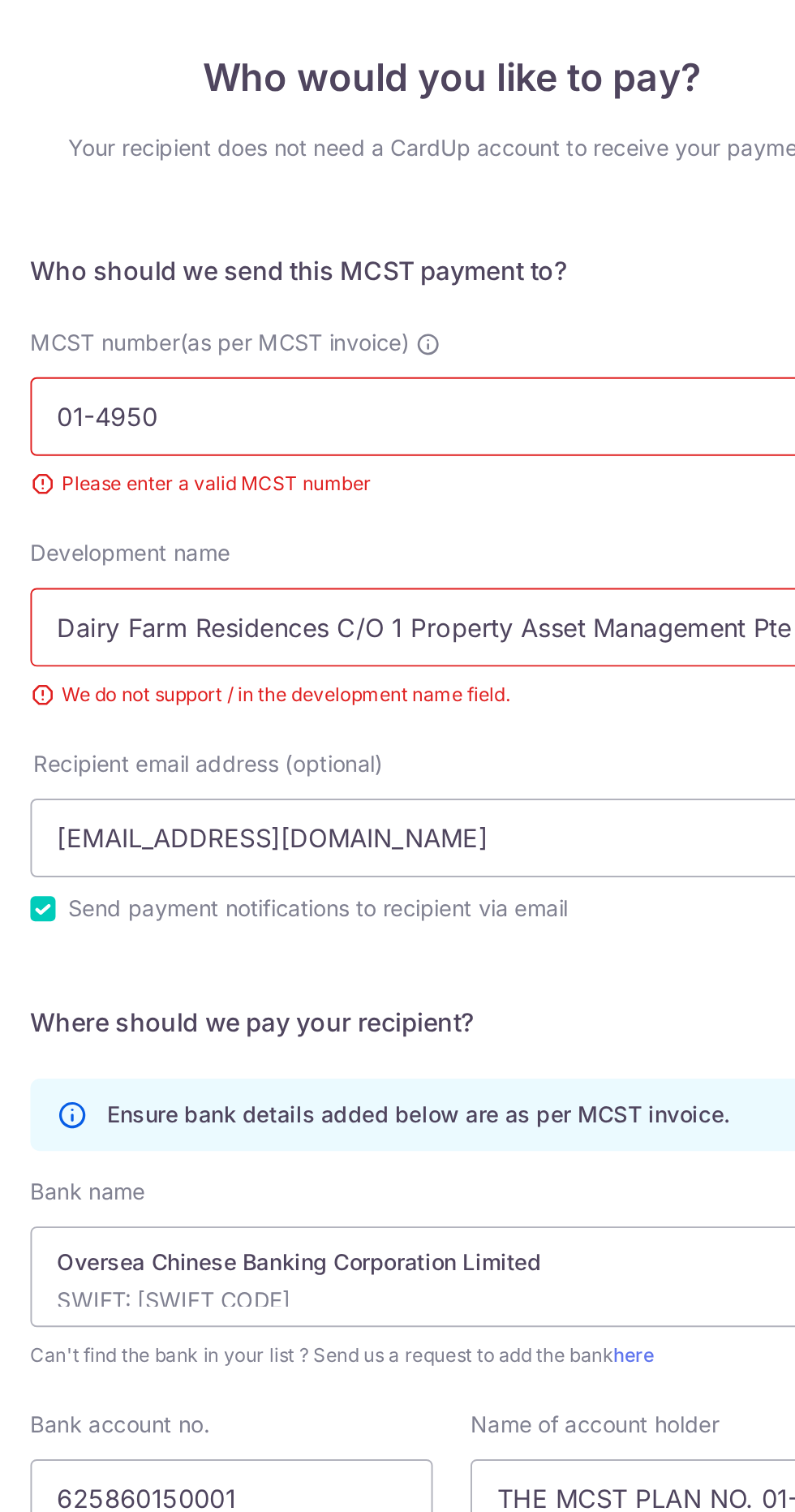
click at [384, 293] on input "01-4950" at bounding box center [398, 313] width 435 height 41
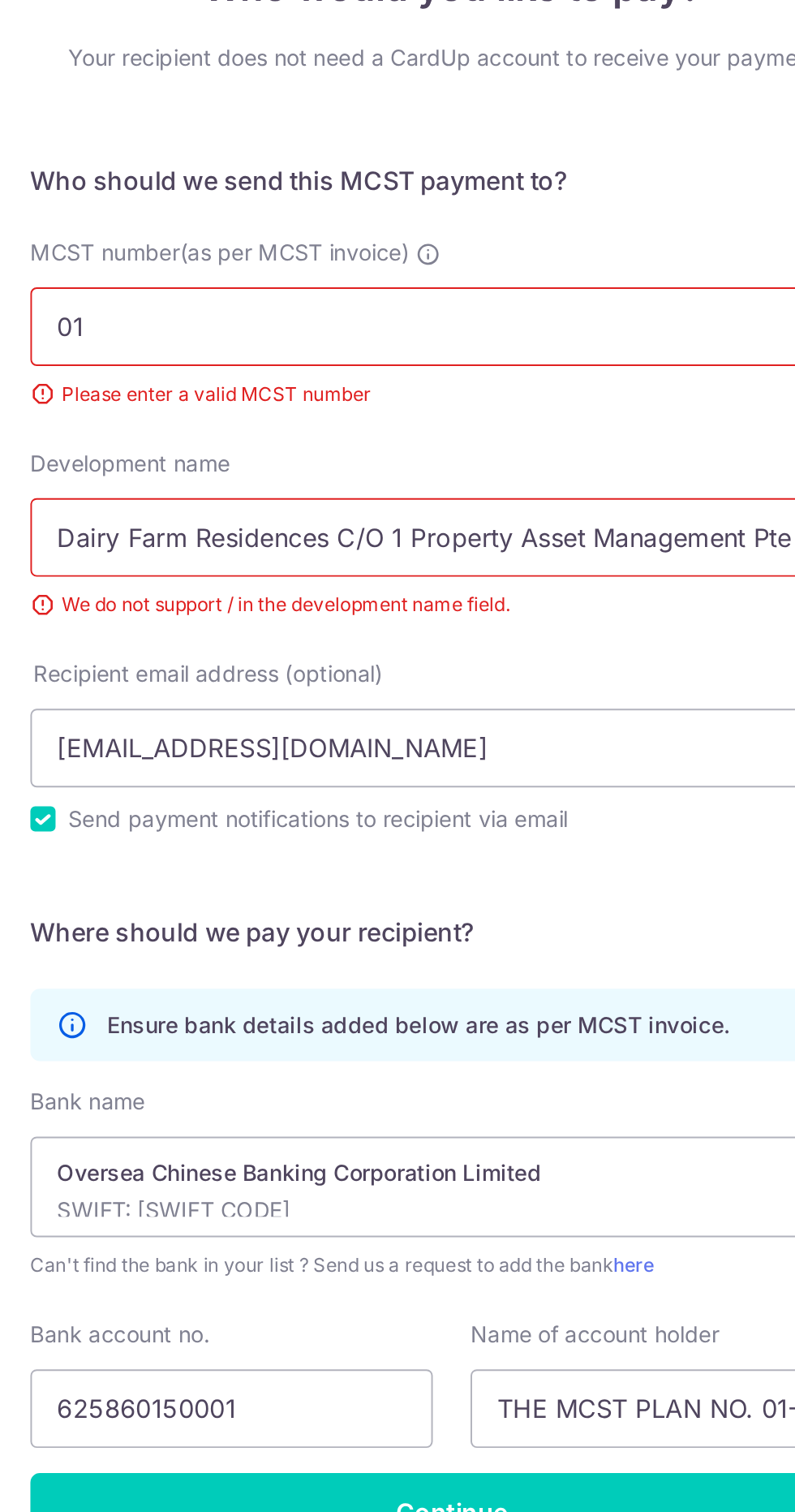
type input "0"
click at [472, 267] on div "MCST number(as per MCST invoice) MCS4950S100607 Please enter a valid MCST number" at bounding box center [397, 322] width 454 height 109
click at [444, 267] on div "MCST number(as per MCST invoice) MCS4950S100607 Please enter a valid MCST number" at bounding box center [397, 322] width 454 height 109
click at [451, 293] on input "MCS4950S100607" at bounding box center [398, 313] width 435 height 41
click at [448, 267] on div "MCST number(as per MCST invoice) MCS4950S100607 Please enter a valid MCST number" at bounding box center [397, 322] width 454 height 109
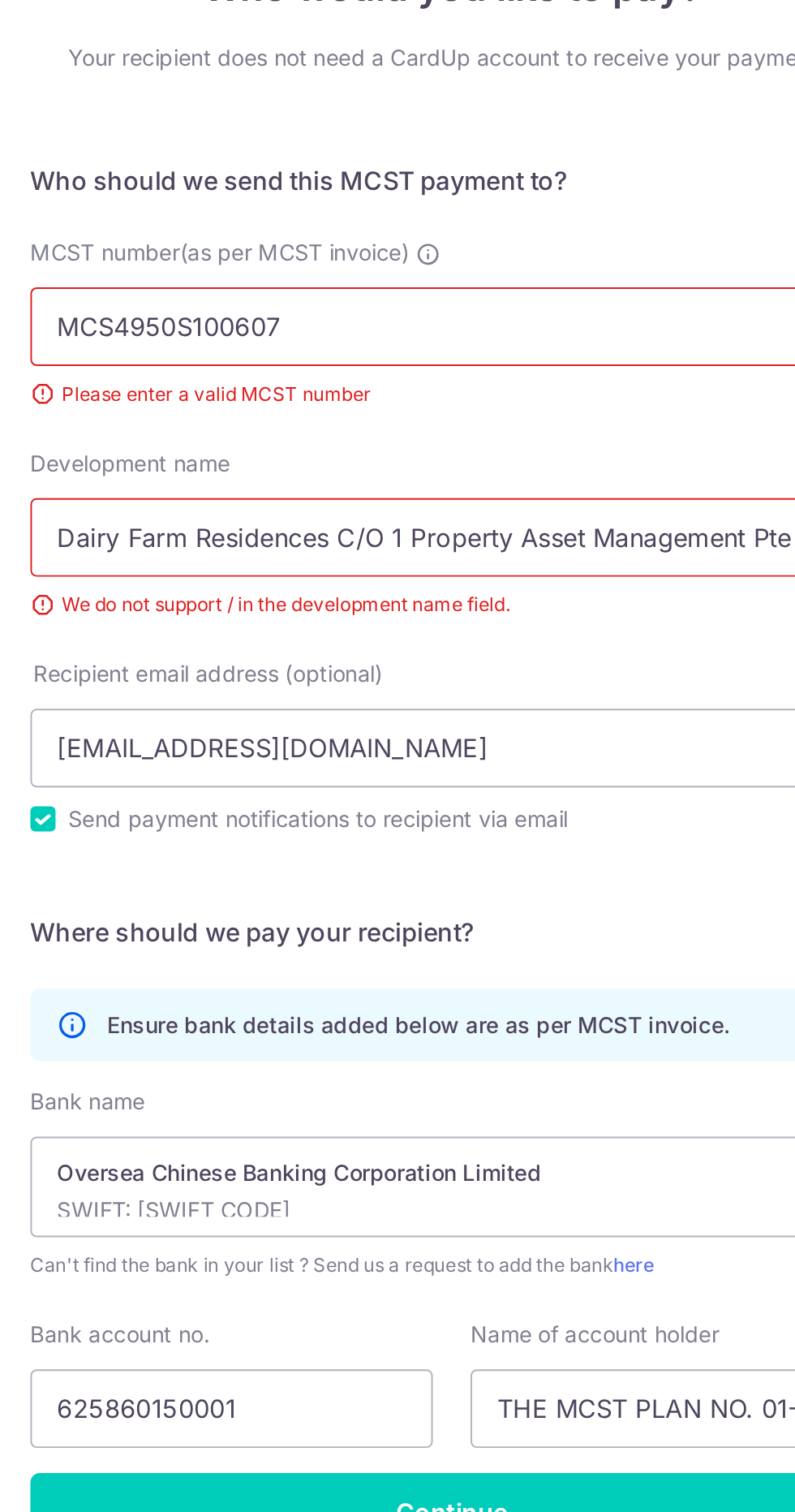
click at [224, 293] on input "MCS4950S100607" at bounding box center [398, 313] width 435 height 41
type input "MC4950S100607"
click at [351, 402] on input "Dairy Farm Residences C/O 1 Property Asset Management Pte Ltd" at bounding box center [398, 422] width 435 height 41
type input "Dairy Farm Residences CO 1 Property Asset Management Pte Ltd"
click at [471, 267] on div "MCST number(as per MCST invoice) MC4950S100607 Please enter a valid MCST number" at bounding box center [397, 322] width 454 height 109
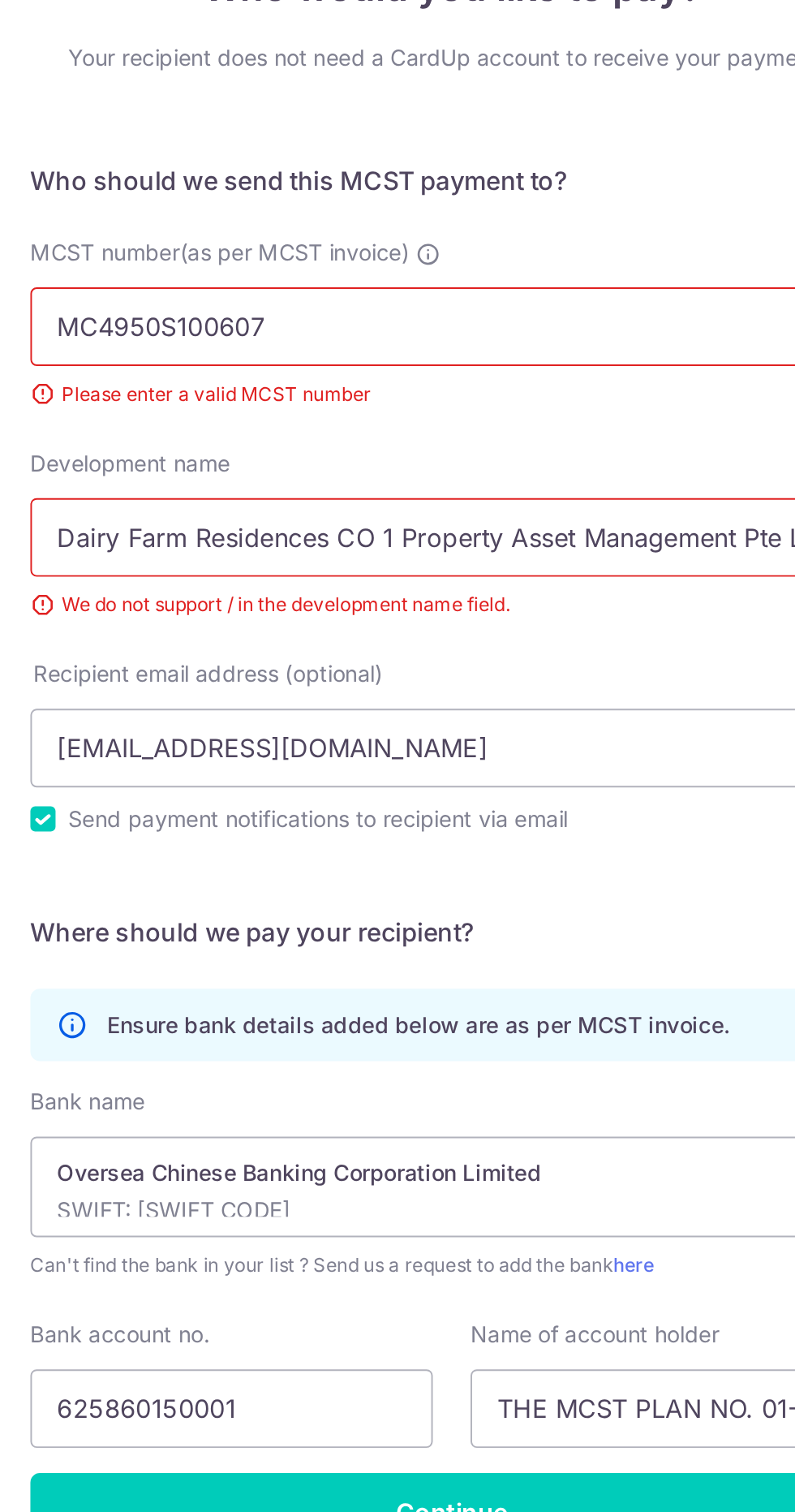
click at [455, 376] on div "Development name Dairy Farm Residences CO 1 Property Asset Management Pte Ltd W…" at bounding box center [397, 430] width 454 height 109
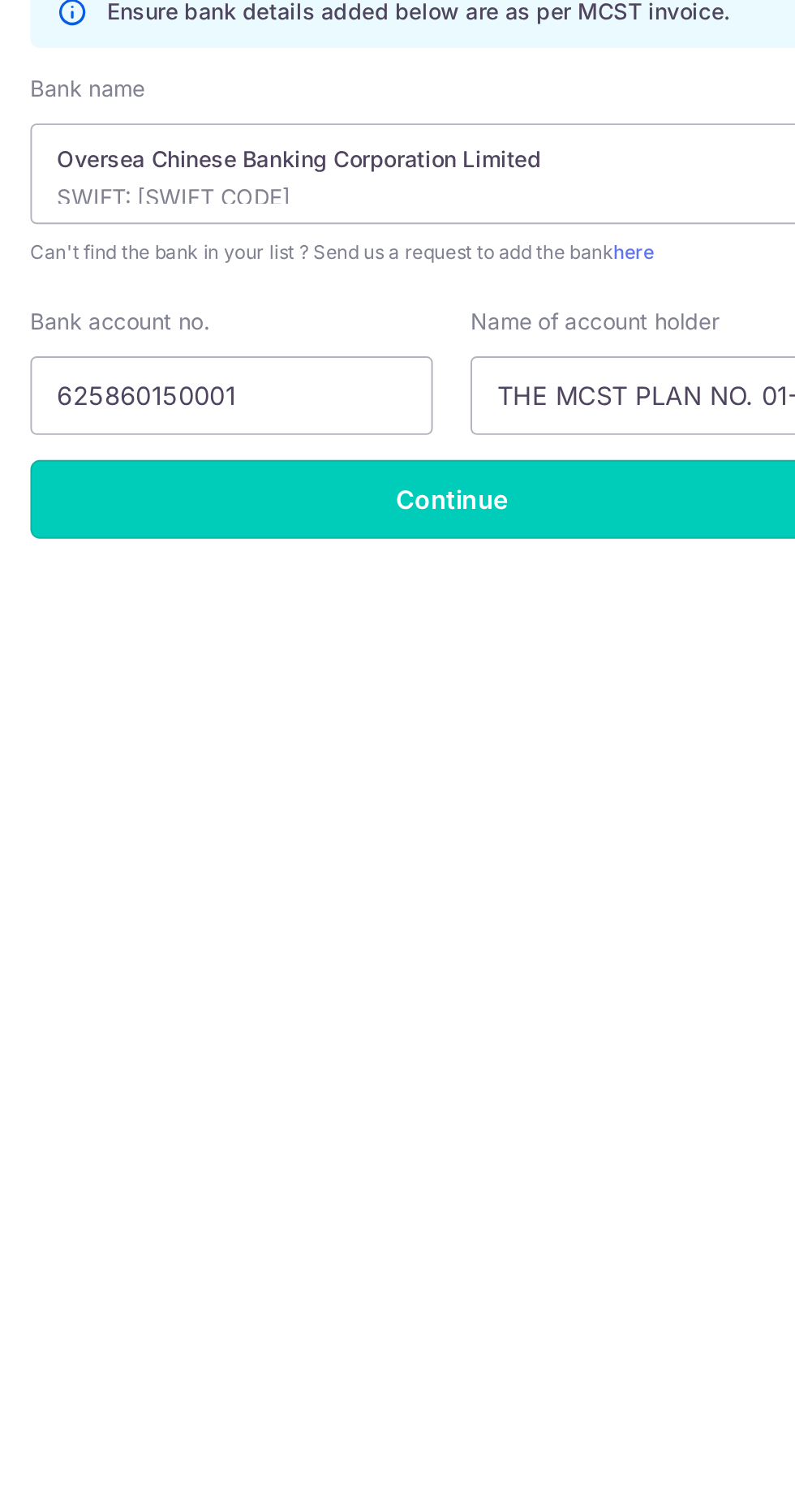
click at [431, 918] on input "Continue" at bounding box center [398, 926] width 435 height 41
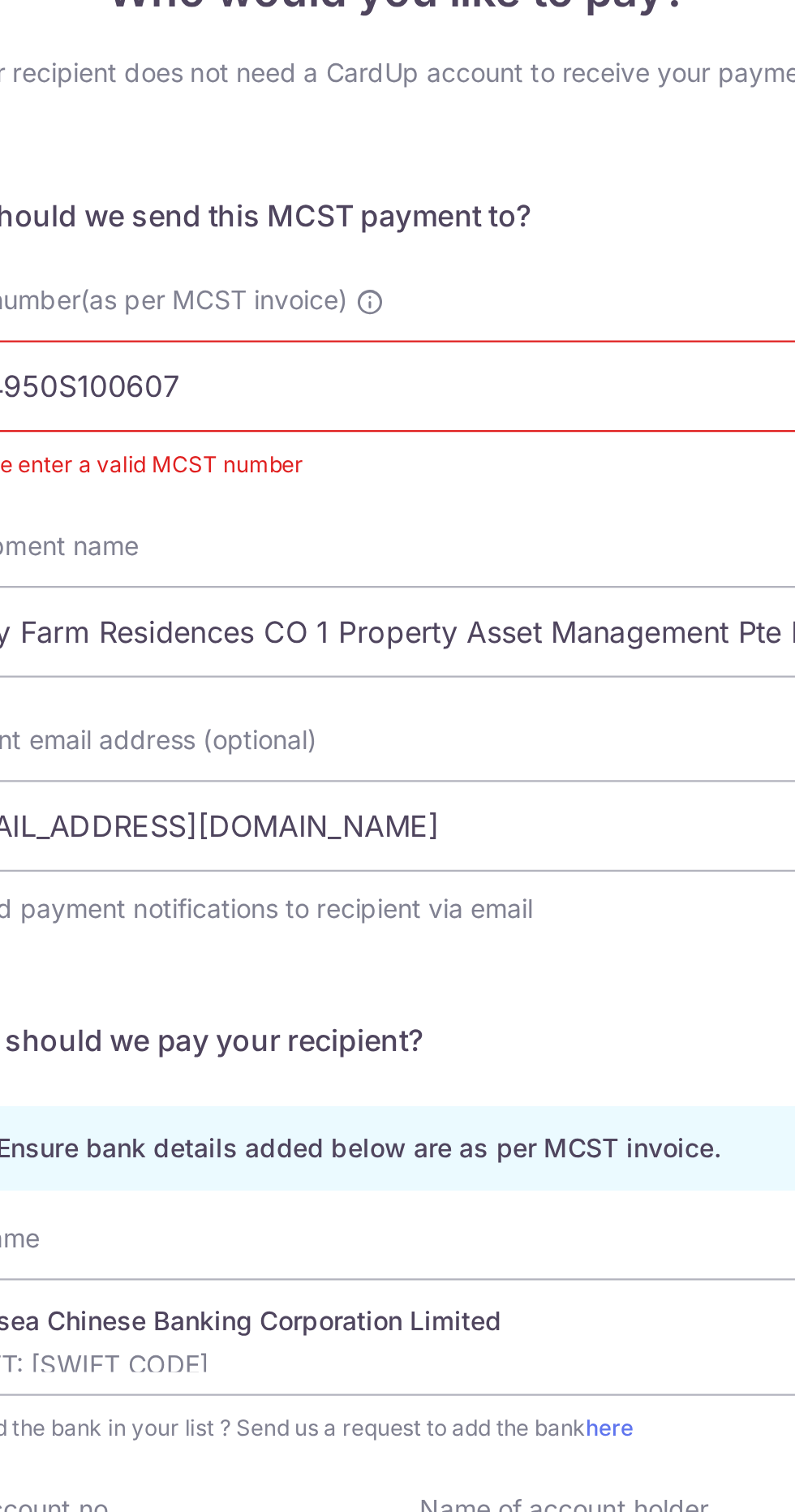
scroll to position [152, 0]
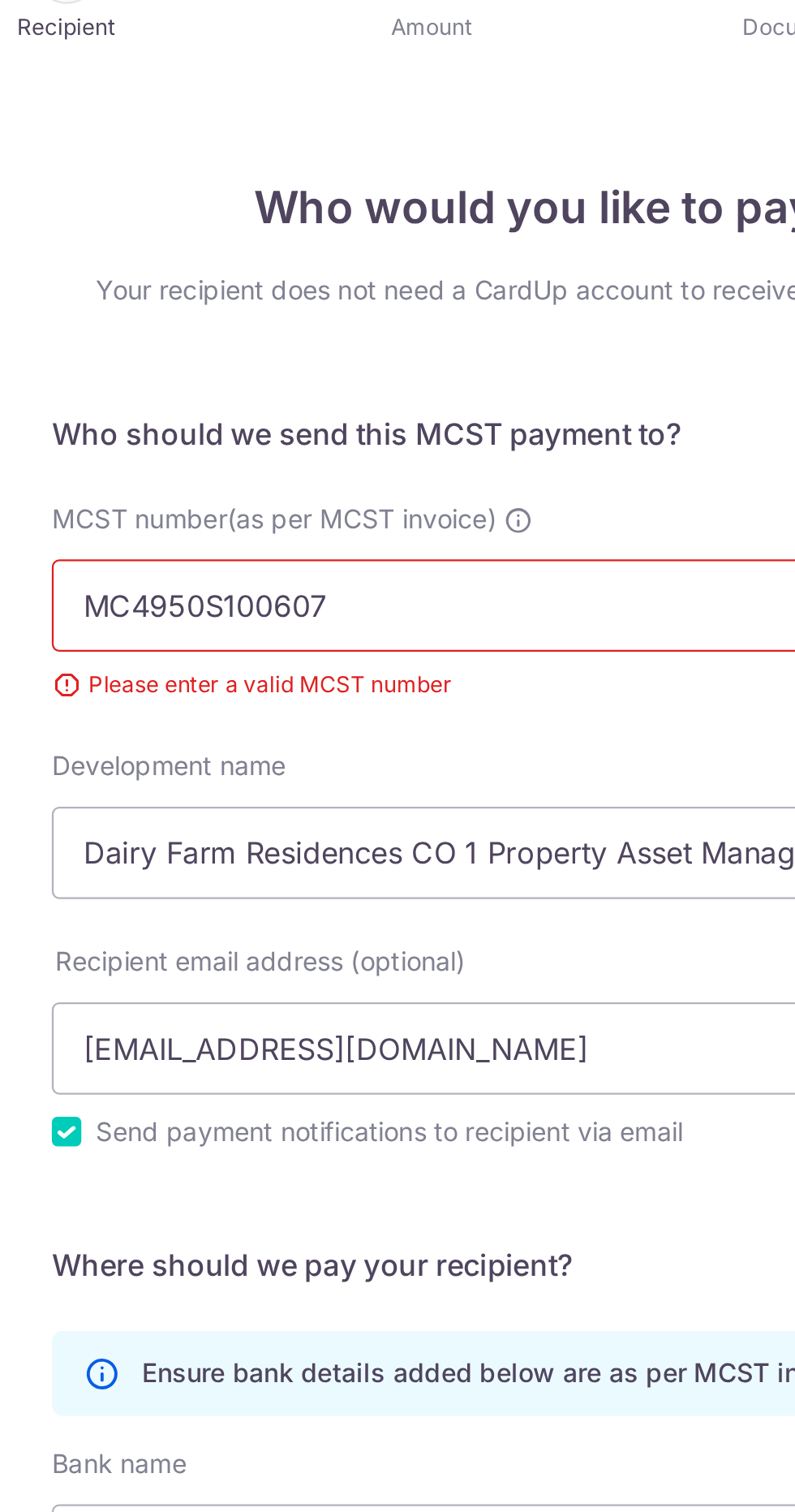
click at [354, 293] on input "MC4950S100607" at bounding box center [398, 313] width 435 height 41
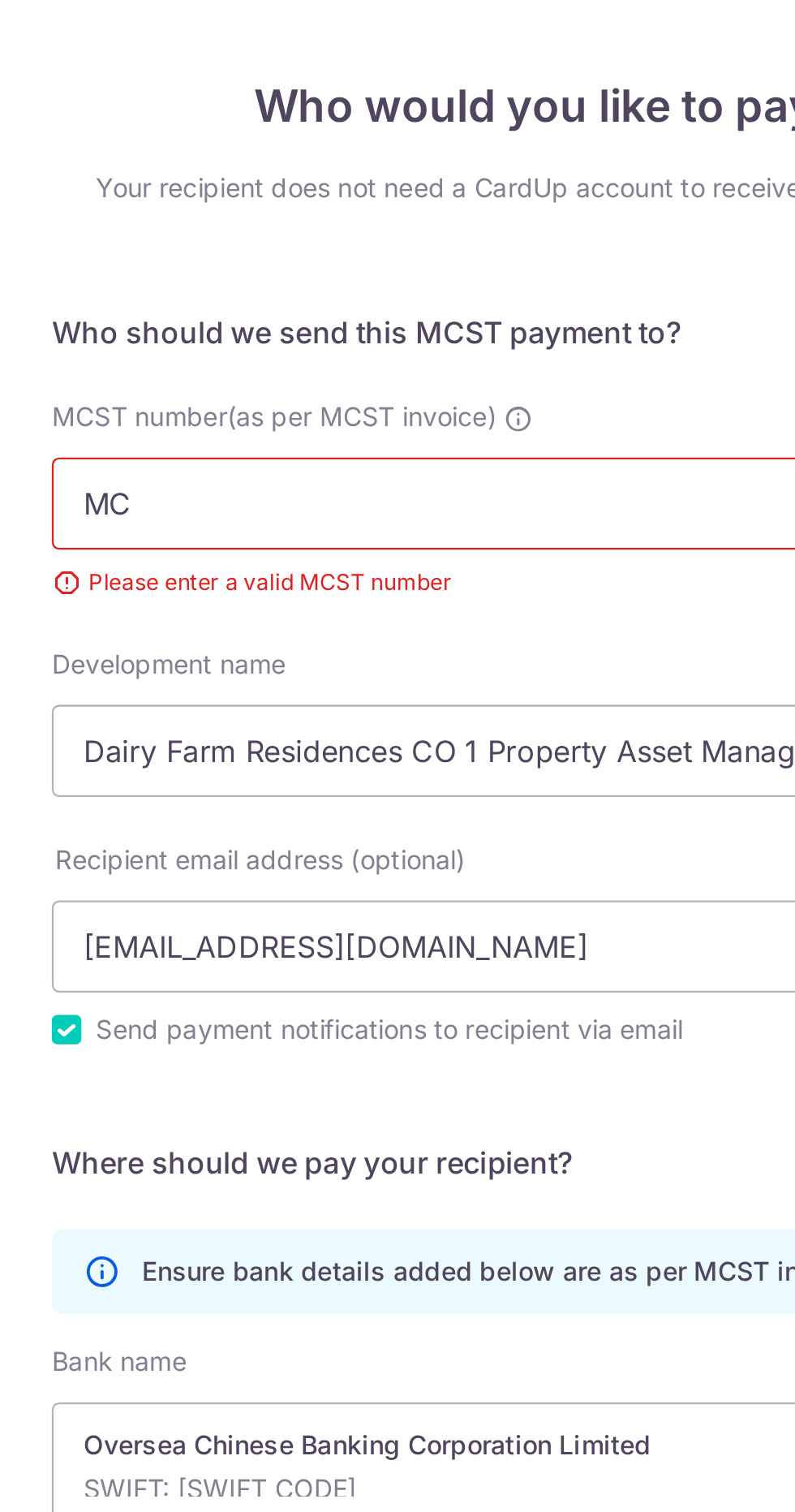
type input "M"
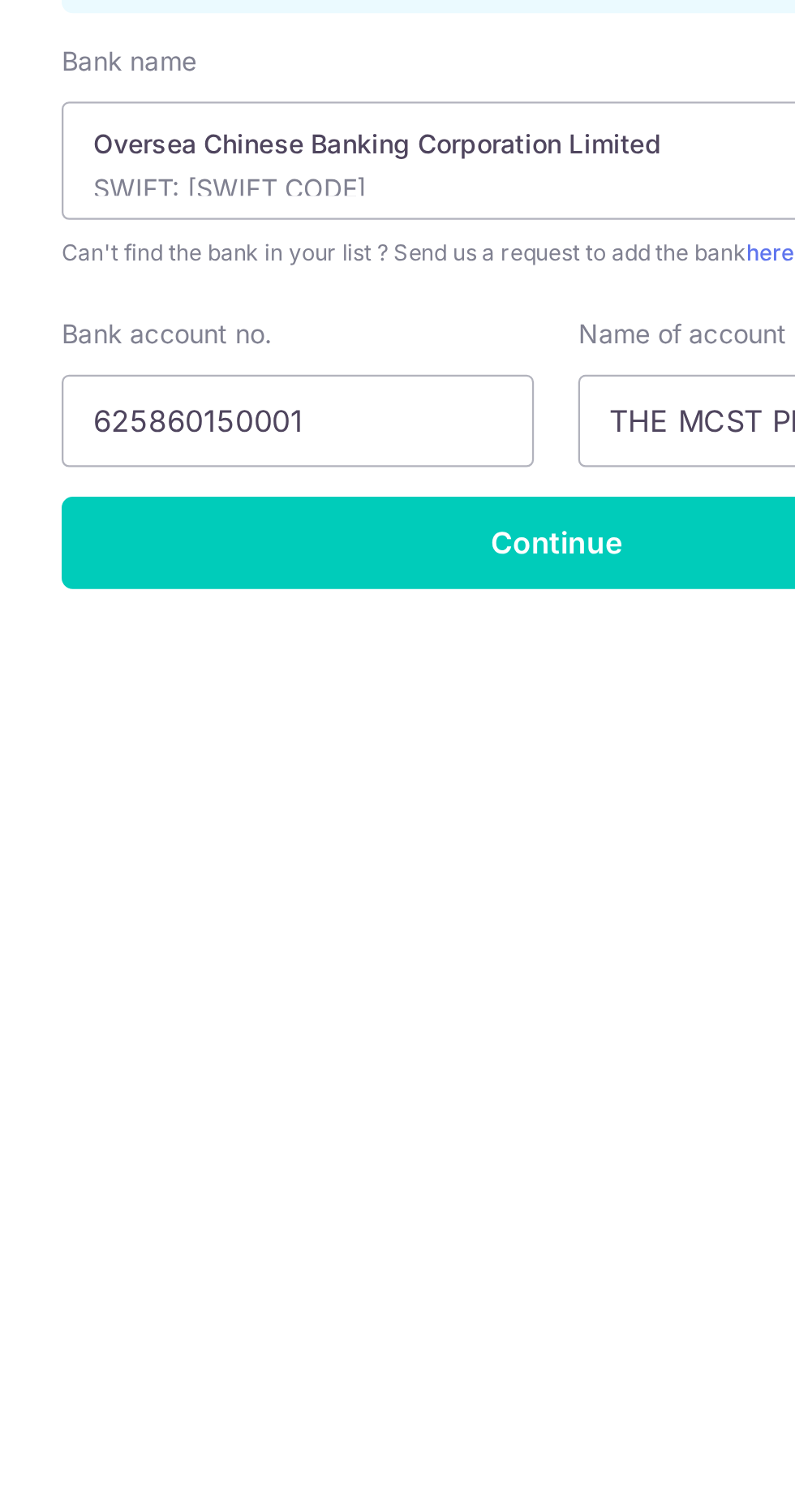
type input "4950"
click at [423, 882] on input "Continue" at bounding box center [398, 903] width 435 height 41
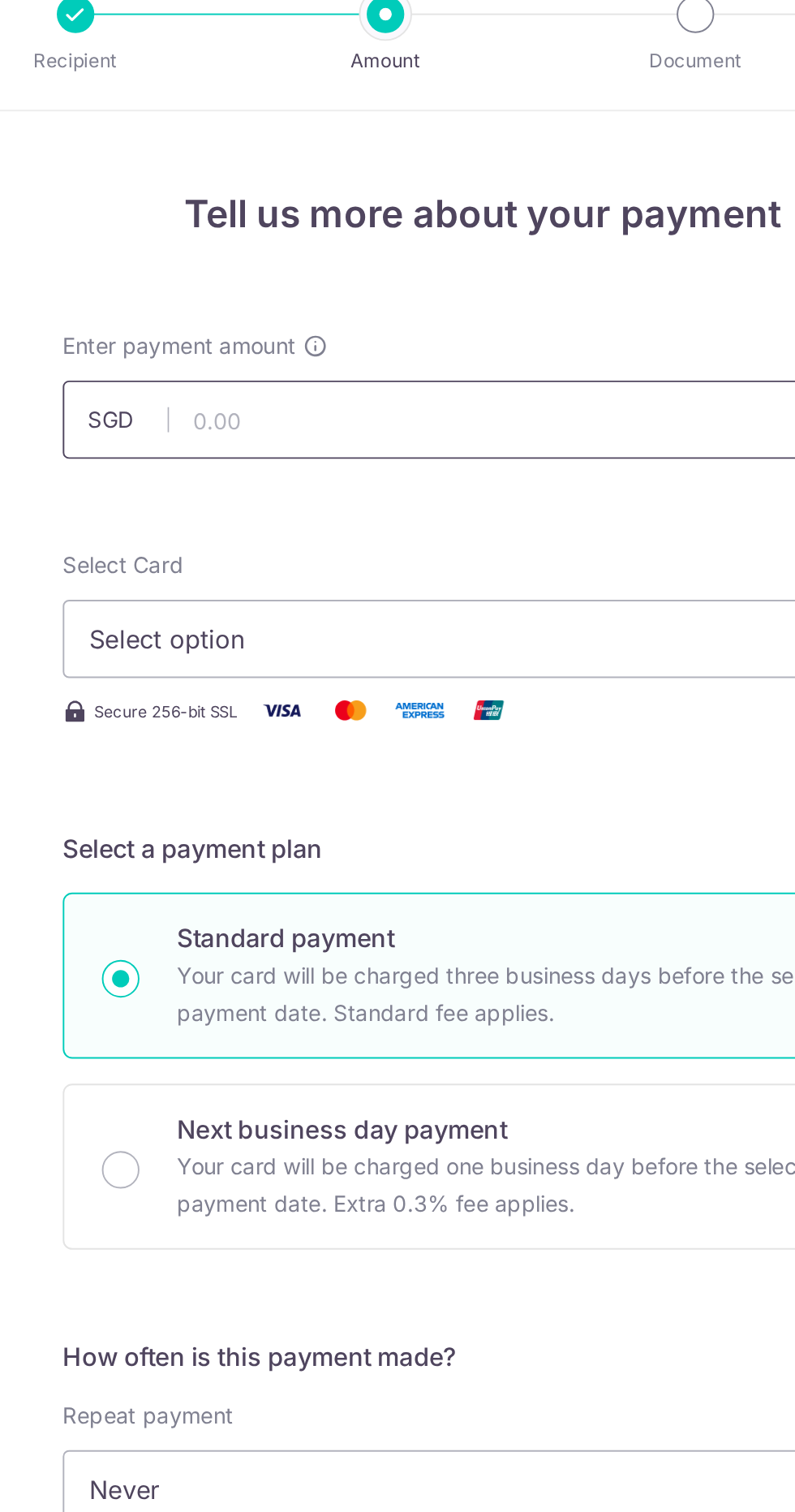
click at [403, 246] on input "text" at bounding box center [398, 245] width 435 height 41
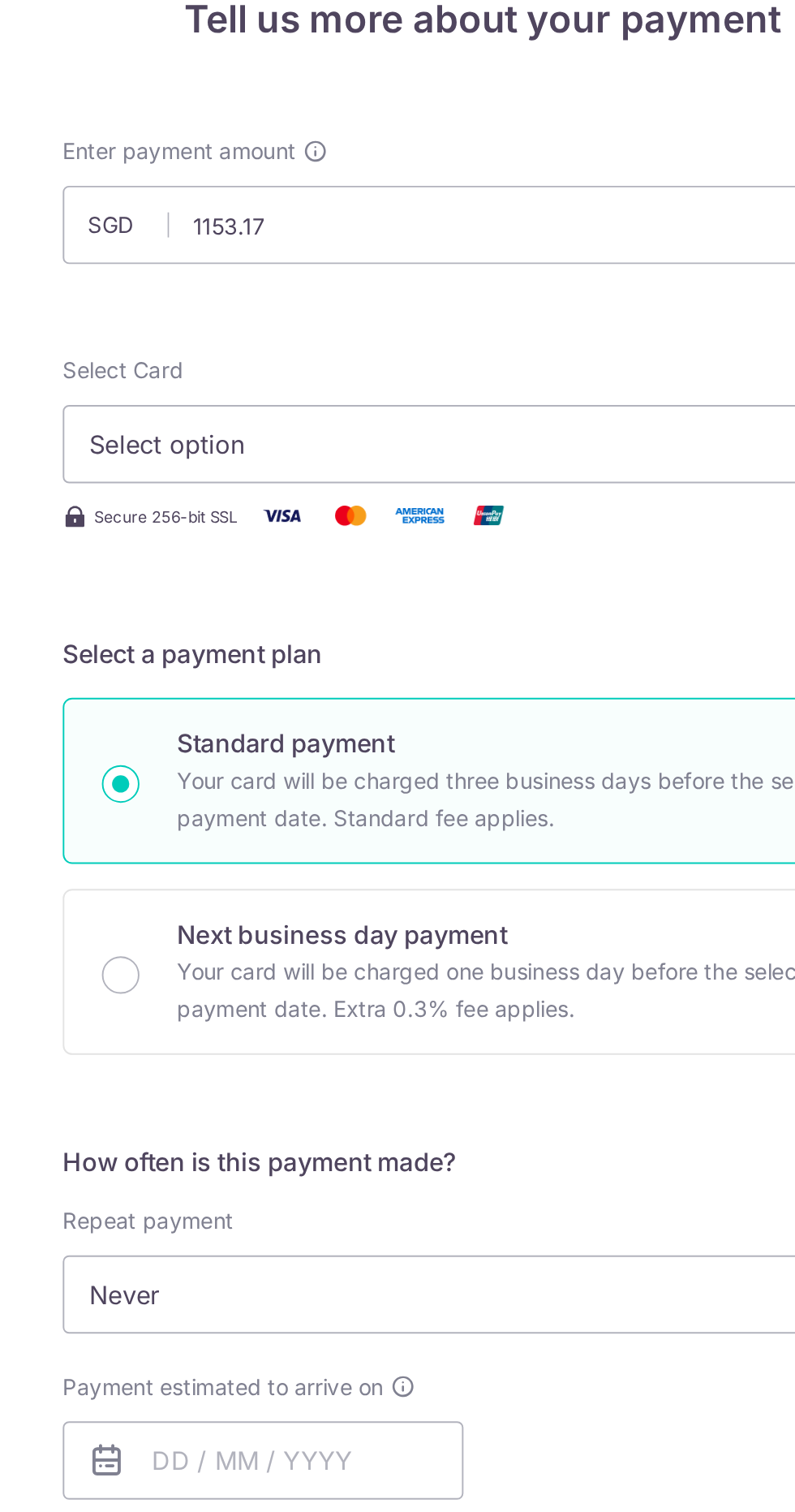
click at [428, 349] on span "Select option" at bounding box center [382, 358] width 378 height 19
type input "1,153.17"
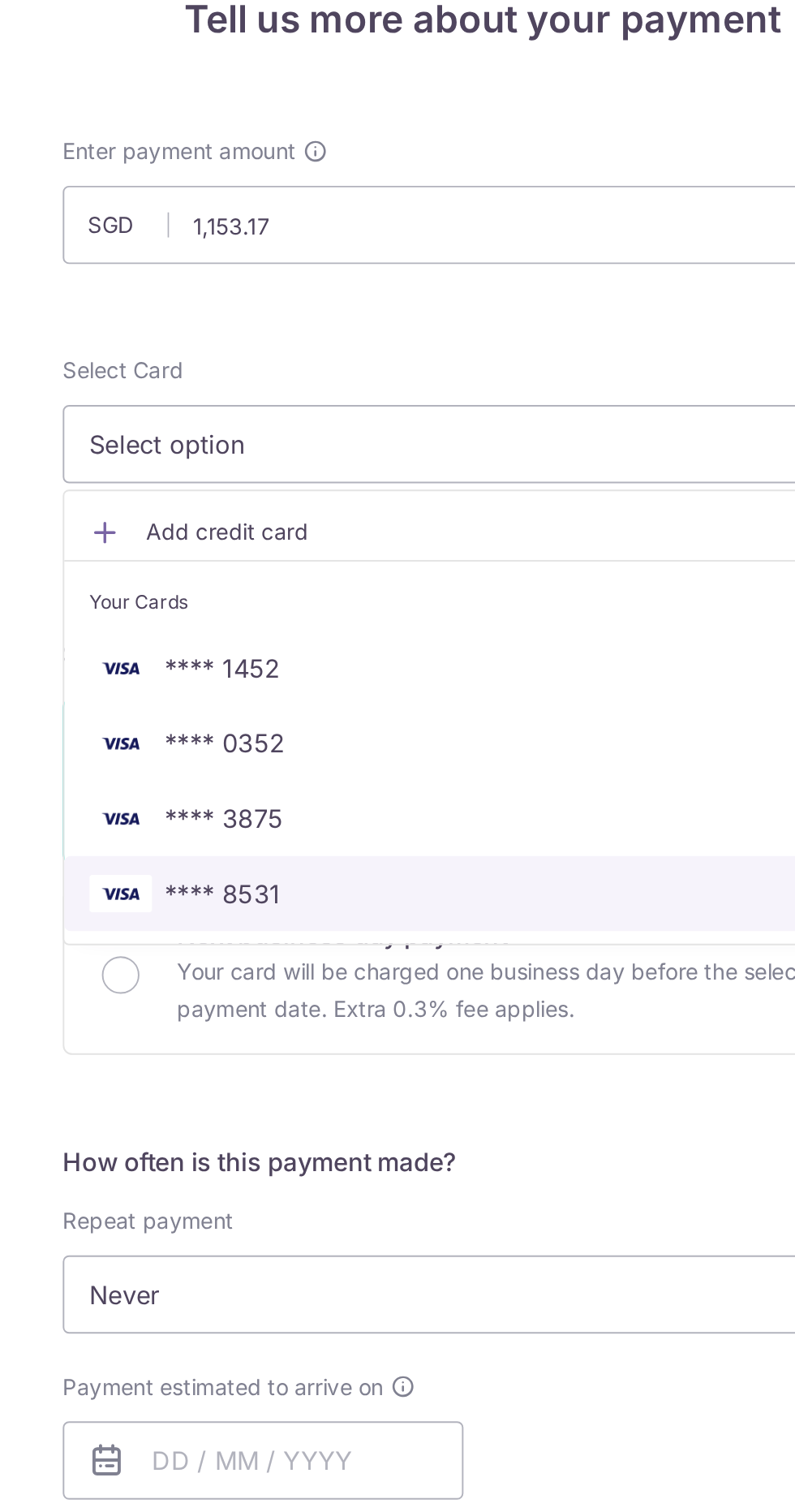
click at [297, 600] on span "**** 8531" at bounding box center [398, 591] width 408 height 19
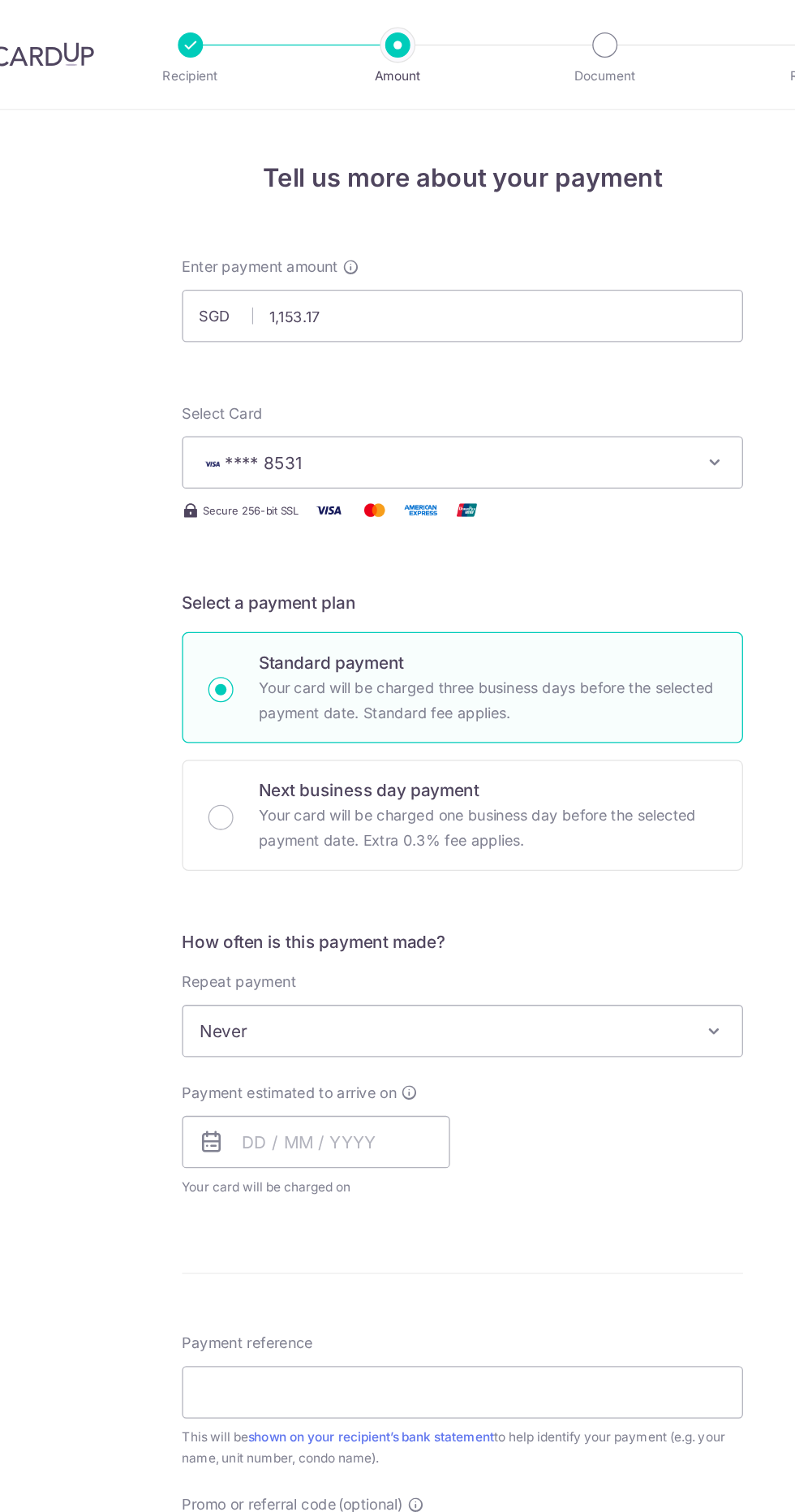
click at [215, 624] on div "Next business day payment Your card will be charged one business day before the…" at bounding box center [398, 632] width 435 height 86
radio input "false"
radio input "true"
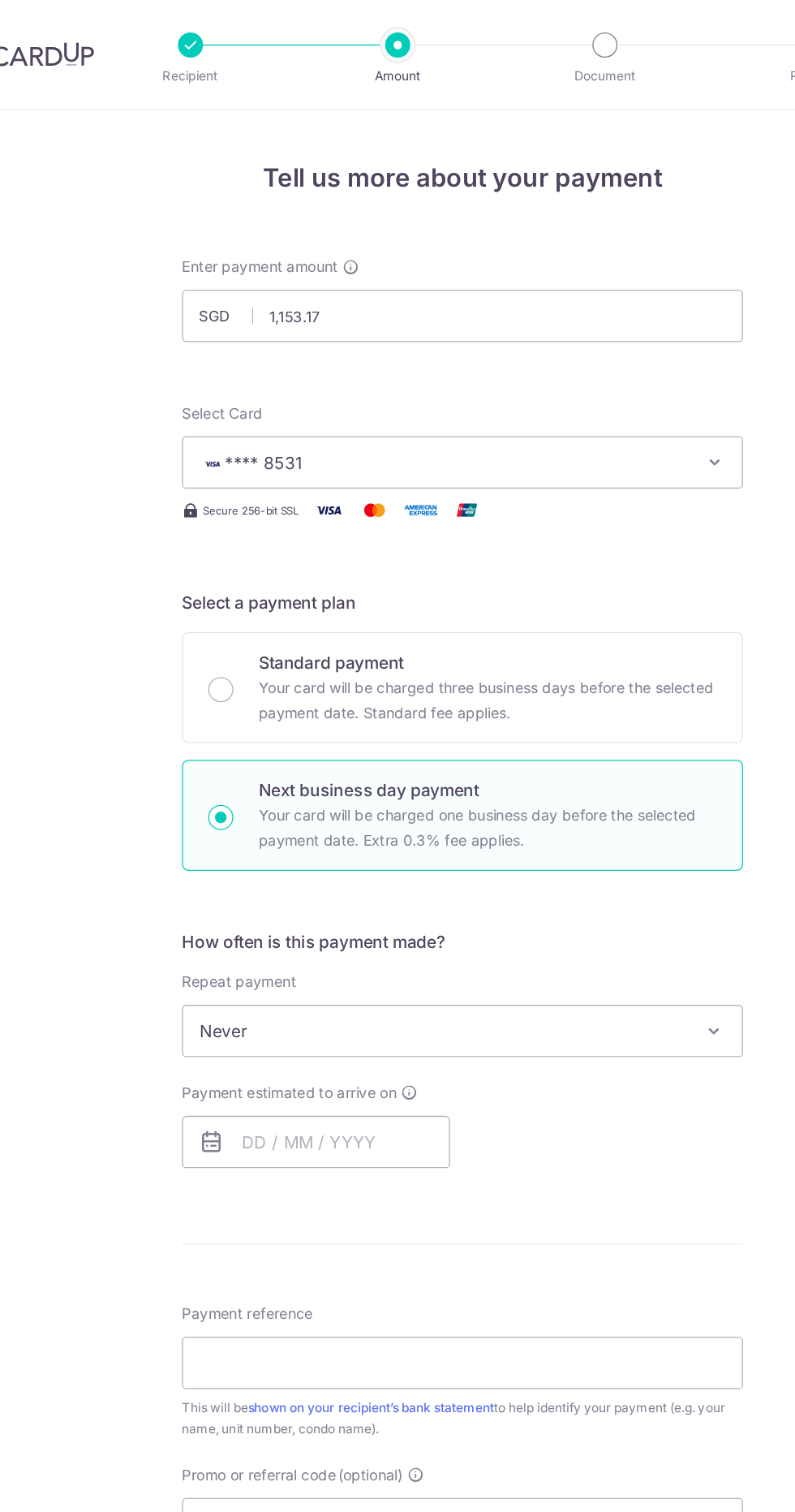
click at [569, 798] on span "Never" at bounding box center [398, 800] width 433 height 39
click at [591, 798] on span at bounding box center [592, 799] width 19 height 19
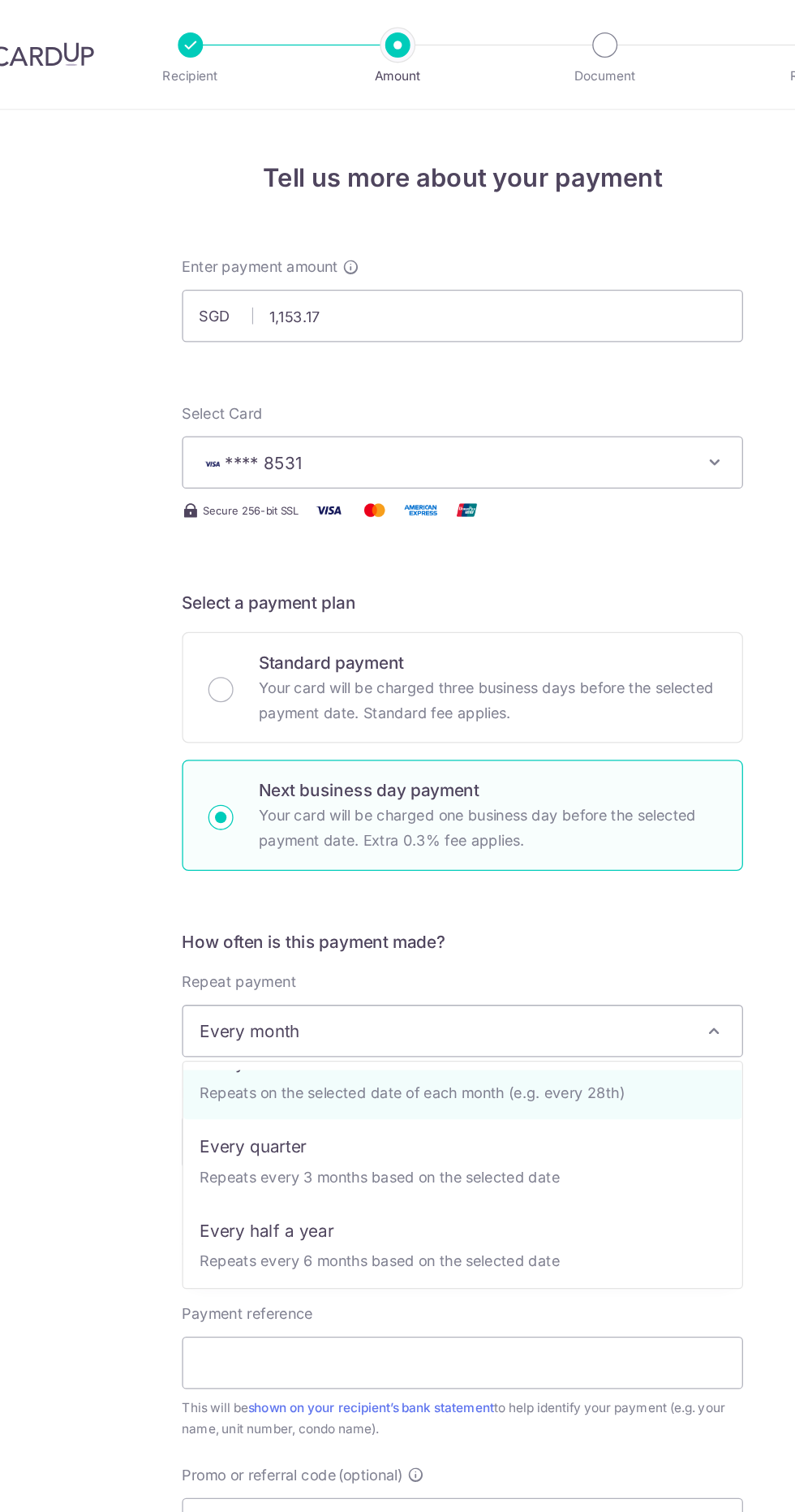
scroll to position [162, 0]
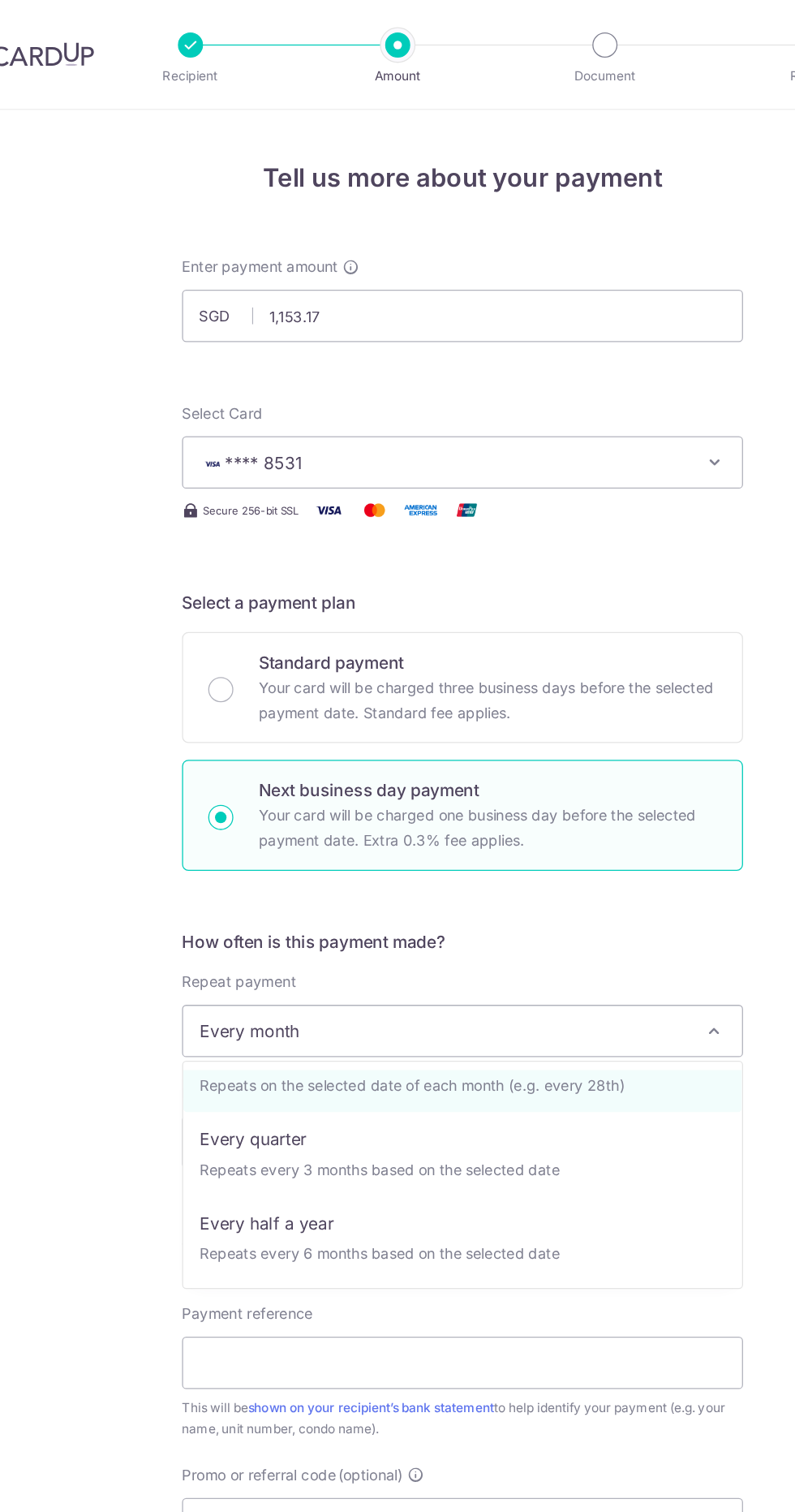
select select "4"
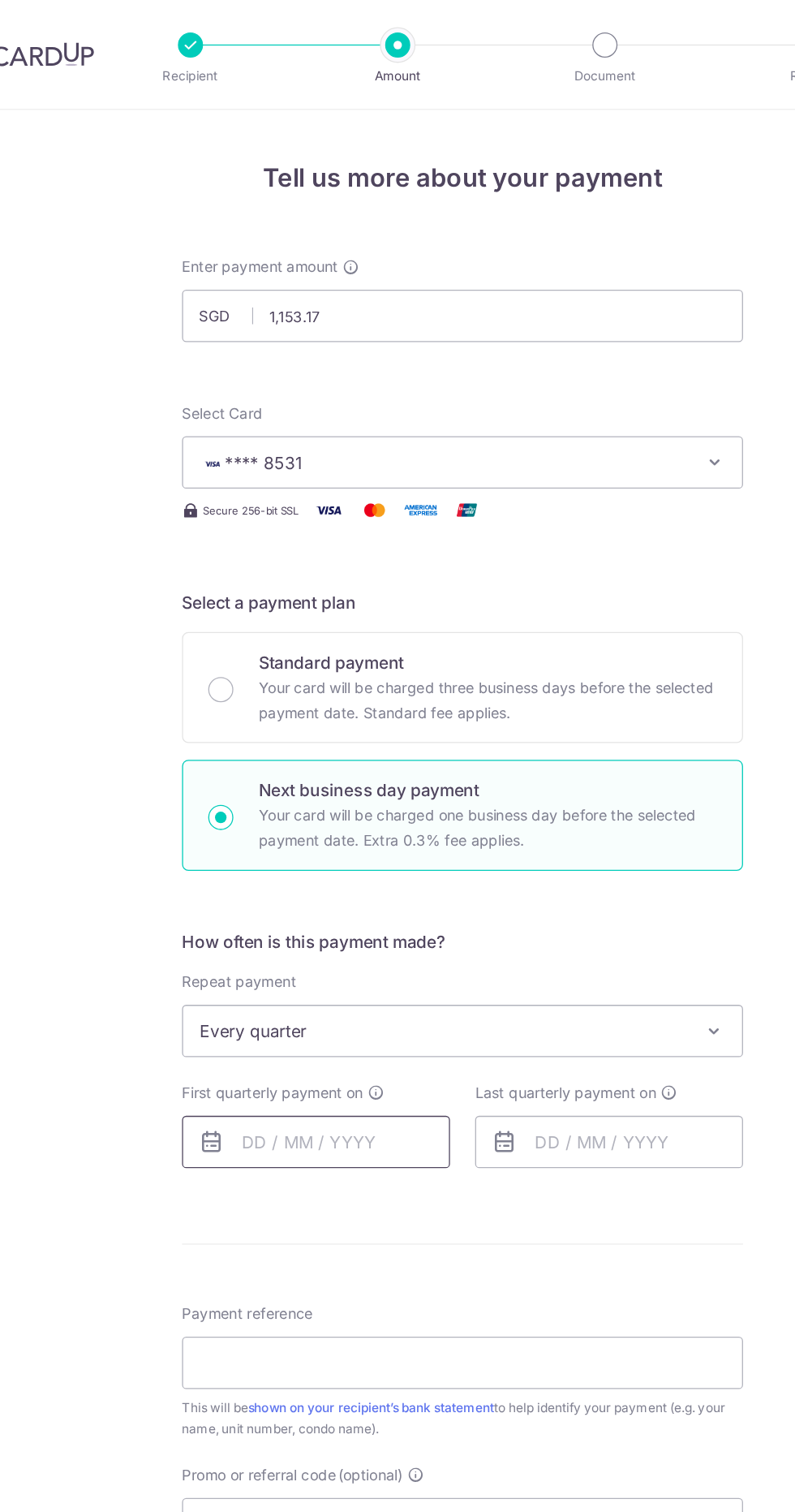
click at [311, 884] on input "text" at bounding box center [284, 886] width 208 height 41
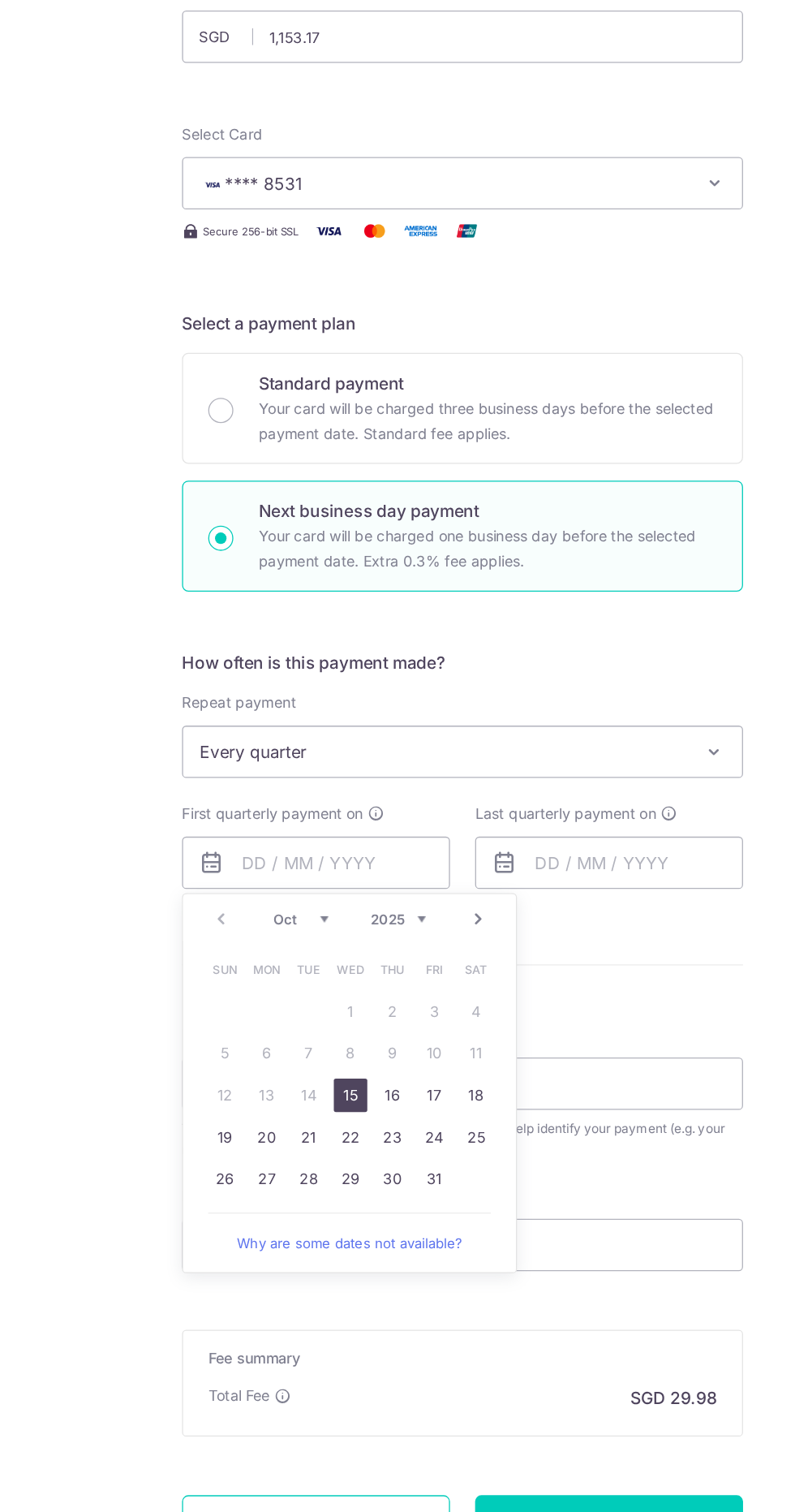
click at [243, 1100] on link "20" at bounding box center [245, 1098] width 26 height 26
type input "20/10/2025"
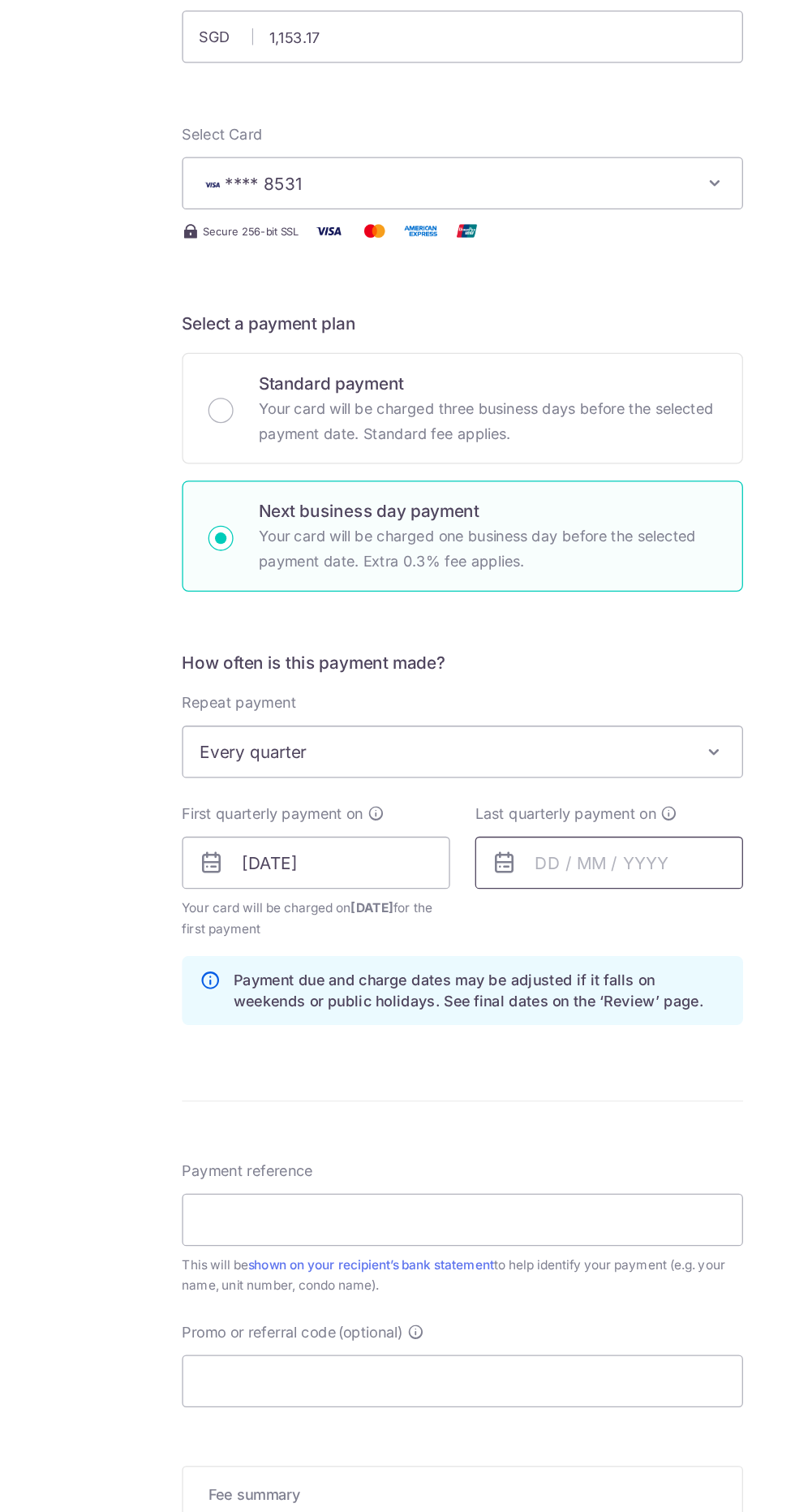
click at [453, 886] on input "text" at bounding box center [512, 886] width 208 height 41
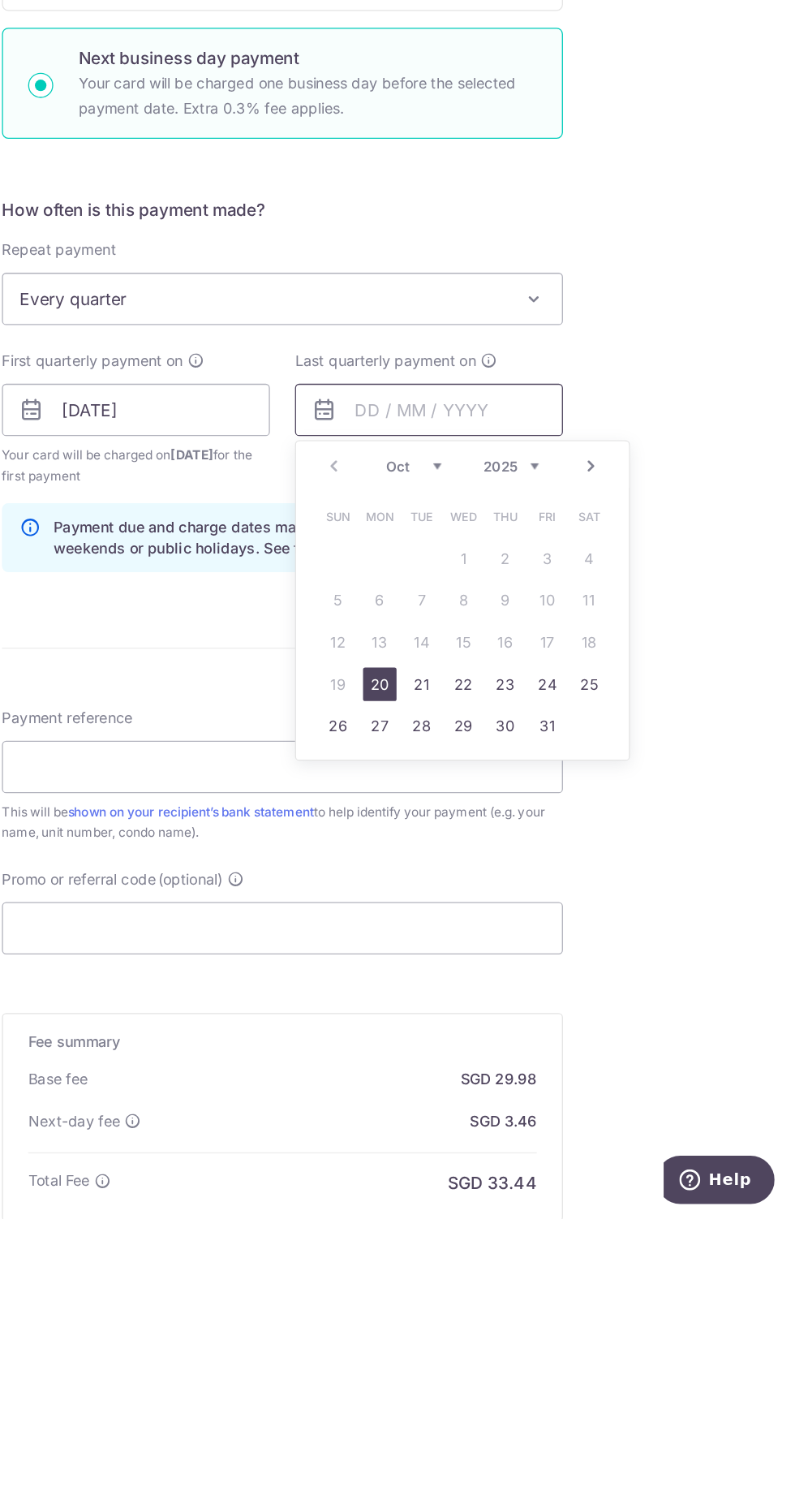
scroll to position [0, 0]
click at [584, 926] on select "2025 2026 2027 2028 2029 2030 2031 2032 2033 2034 2035" at bounding box center [574, 929] width 43 height 13
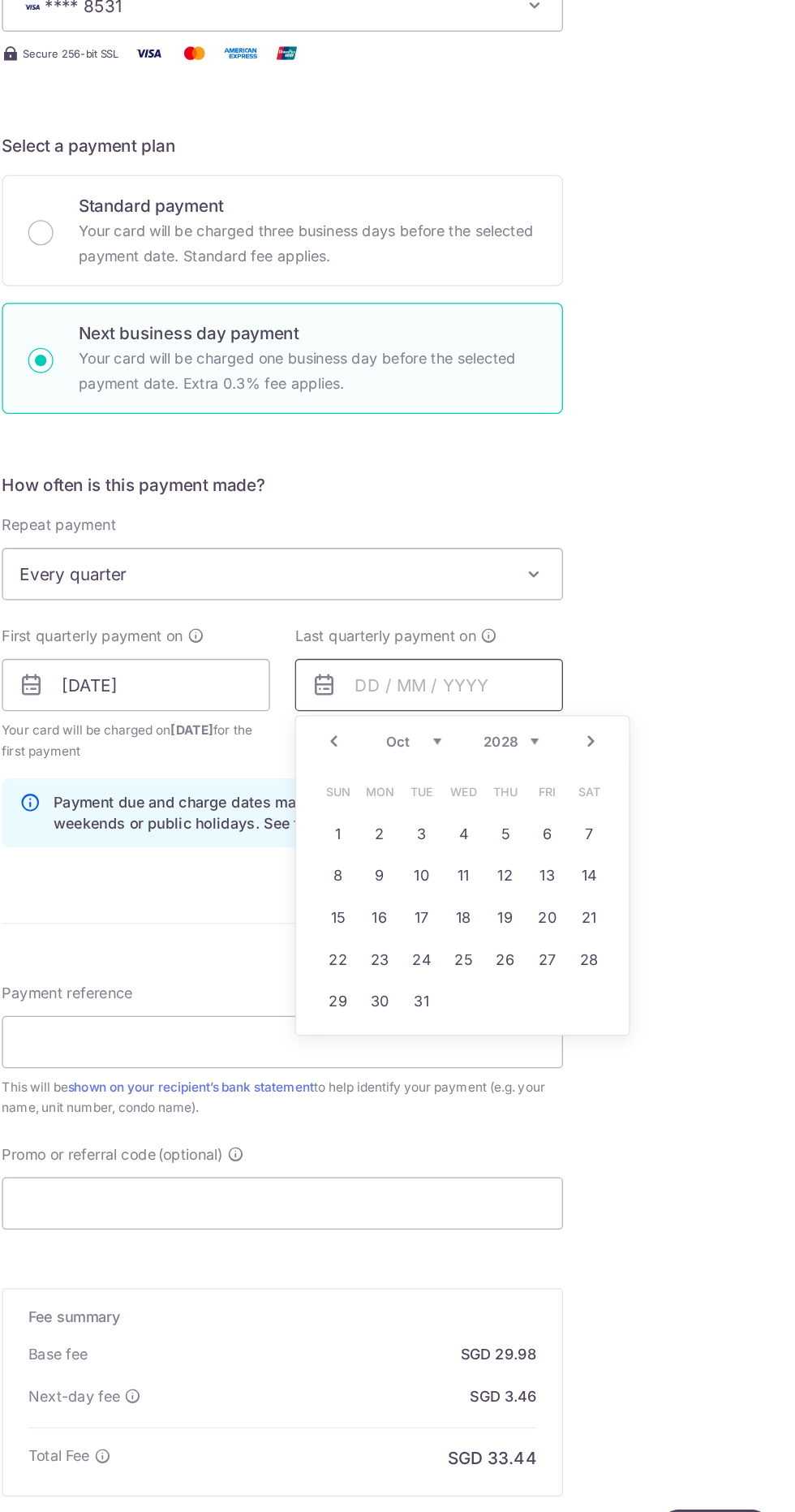
scroll to position [98, 0]
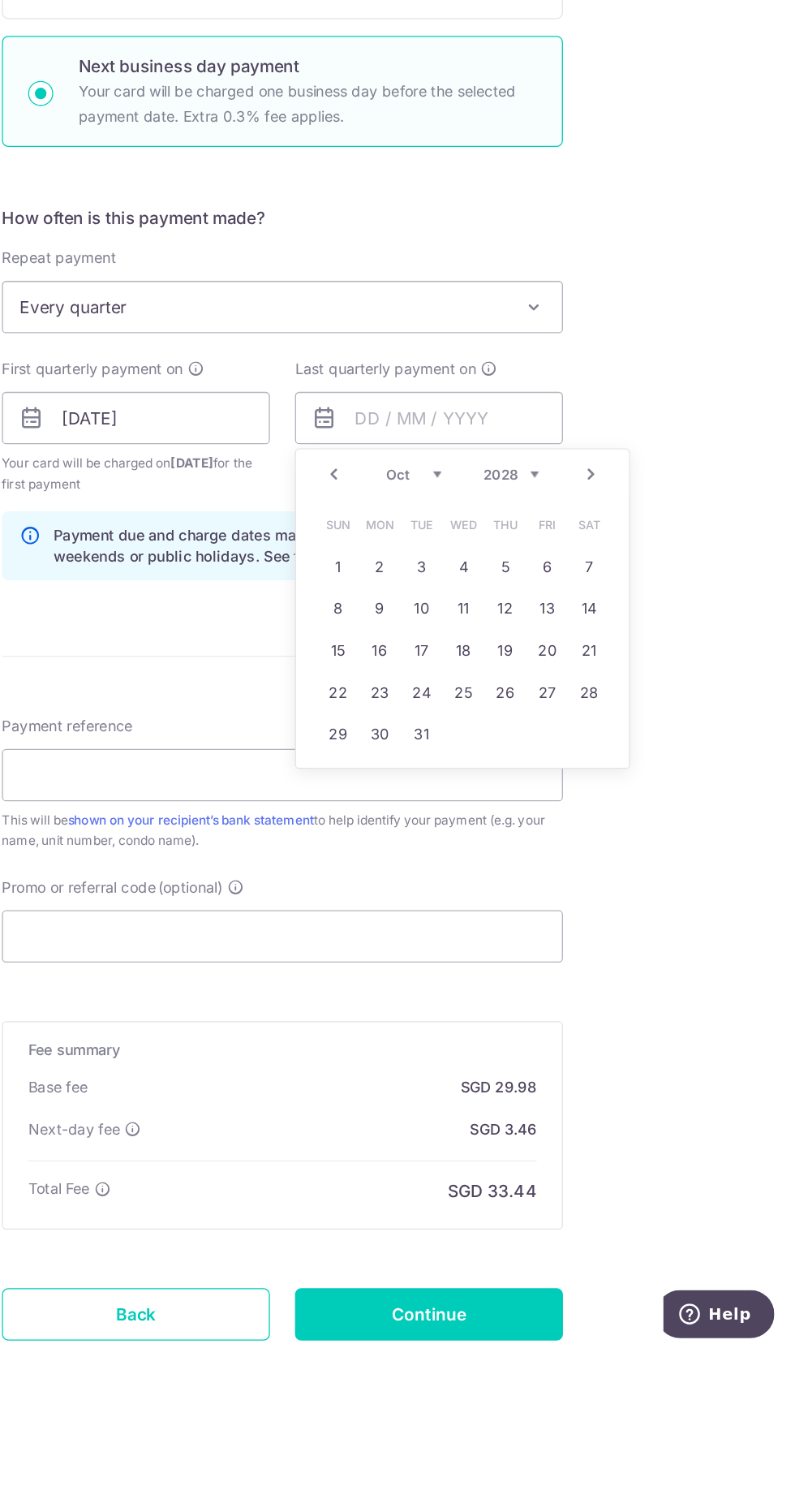
click at [507, 1029] on link "31" at bounding box center [505, 1032] width 26 height 26
type input "31/10/2028"
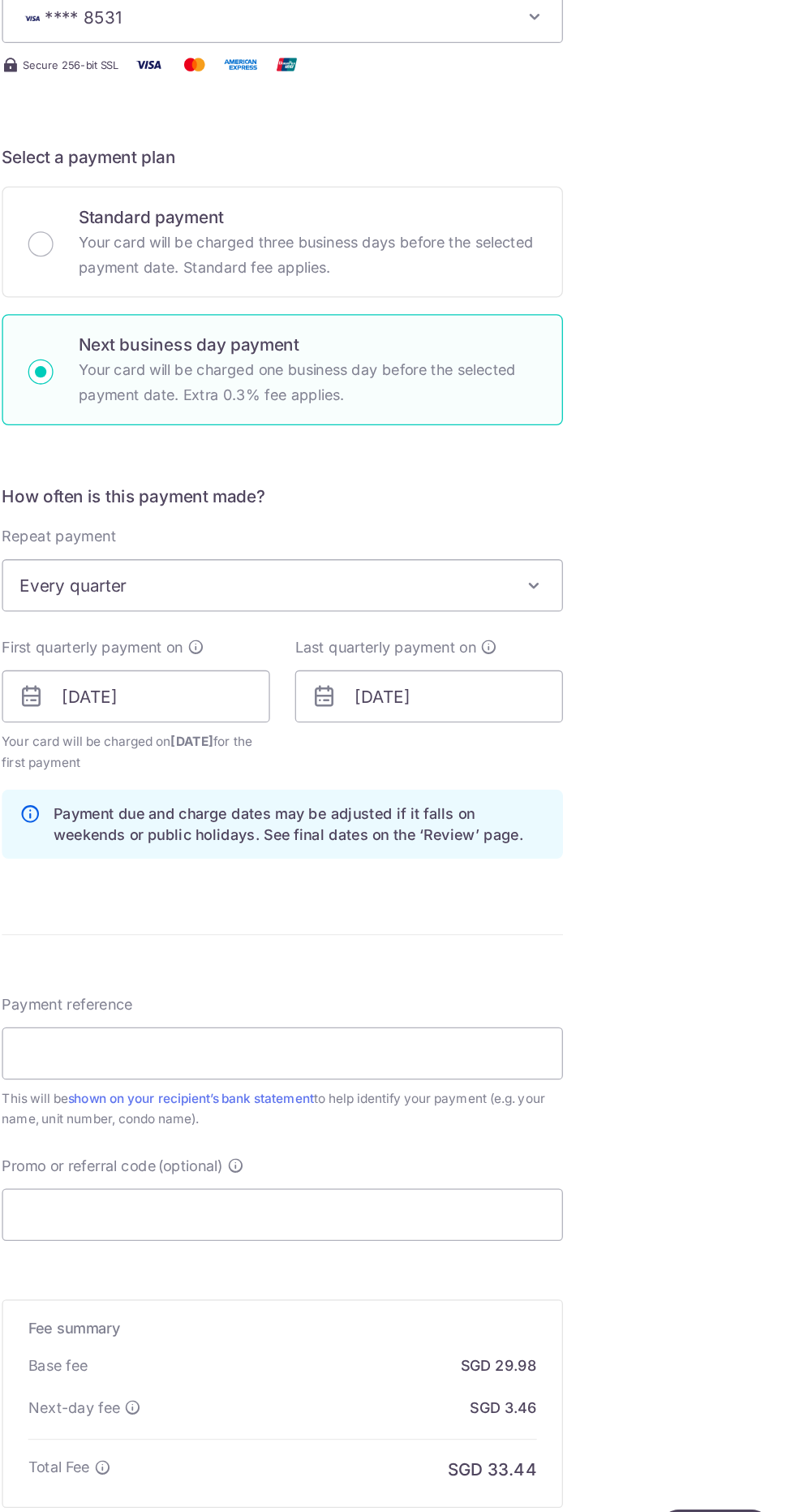
scroll to position [0, 0]
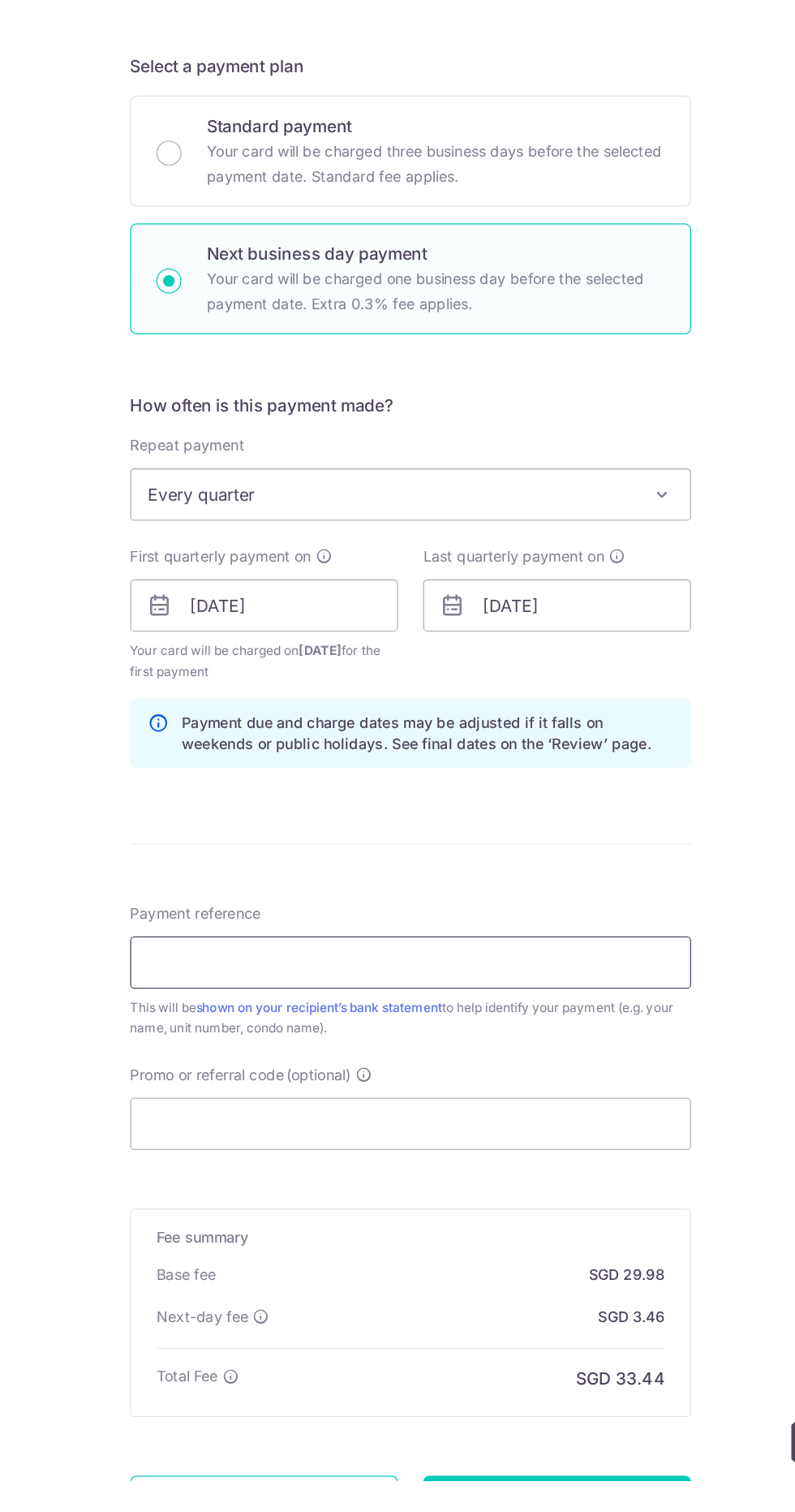
click at [502, 1108] on input "Payment reference" at bounding box center [398, 1110] width 435 height 41
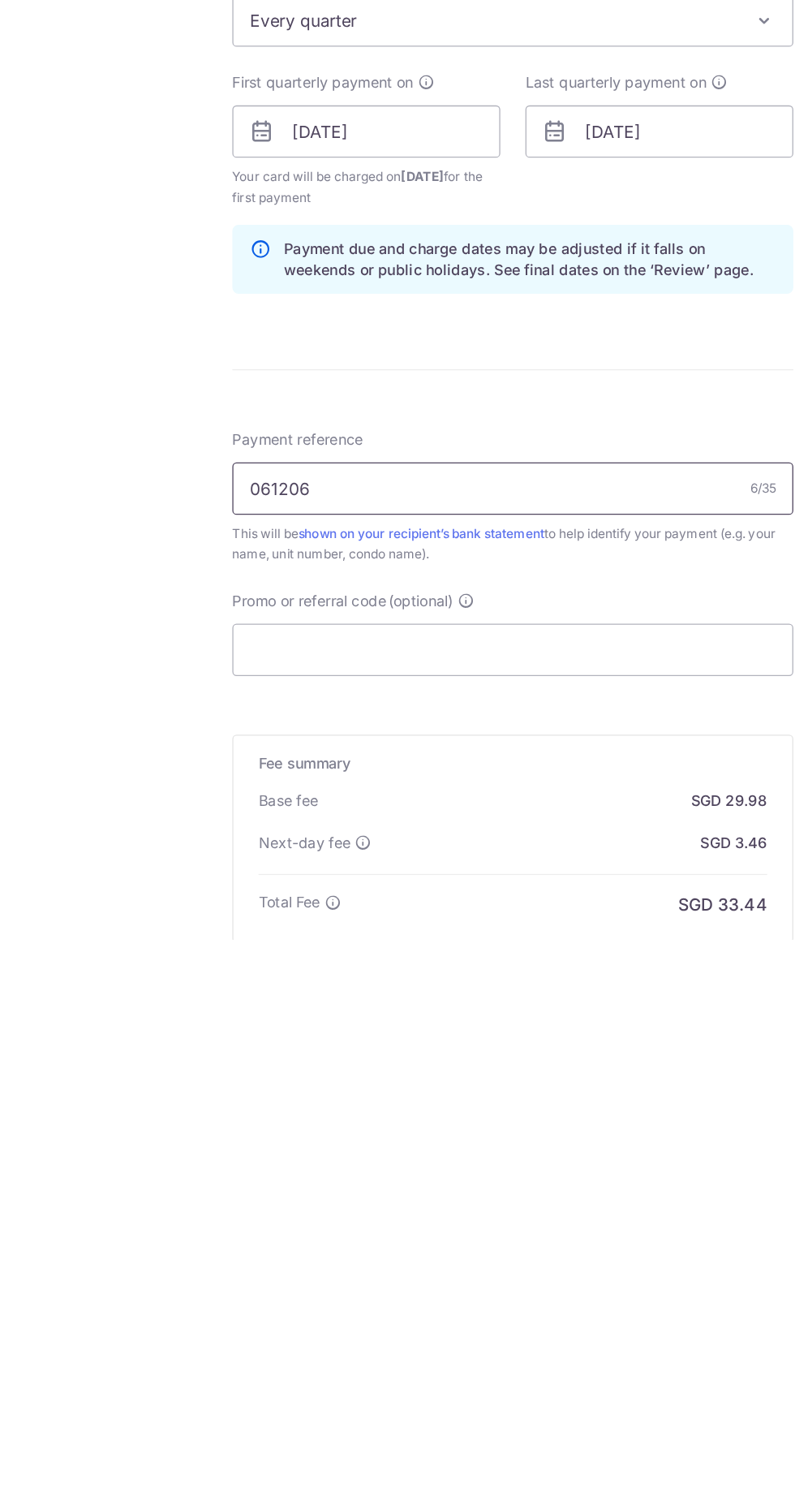
type input "061206"
click at [351, 1284] on input "Promo or referral code (optional)" at bounding box center [398, 1287] width 435 height 41
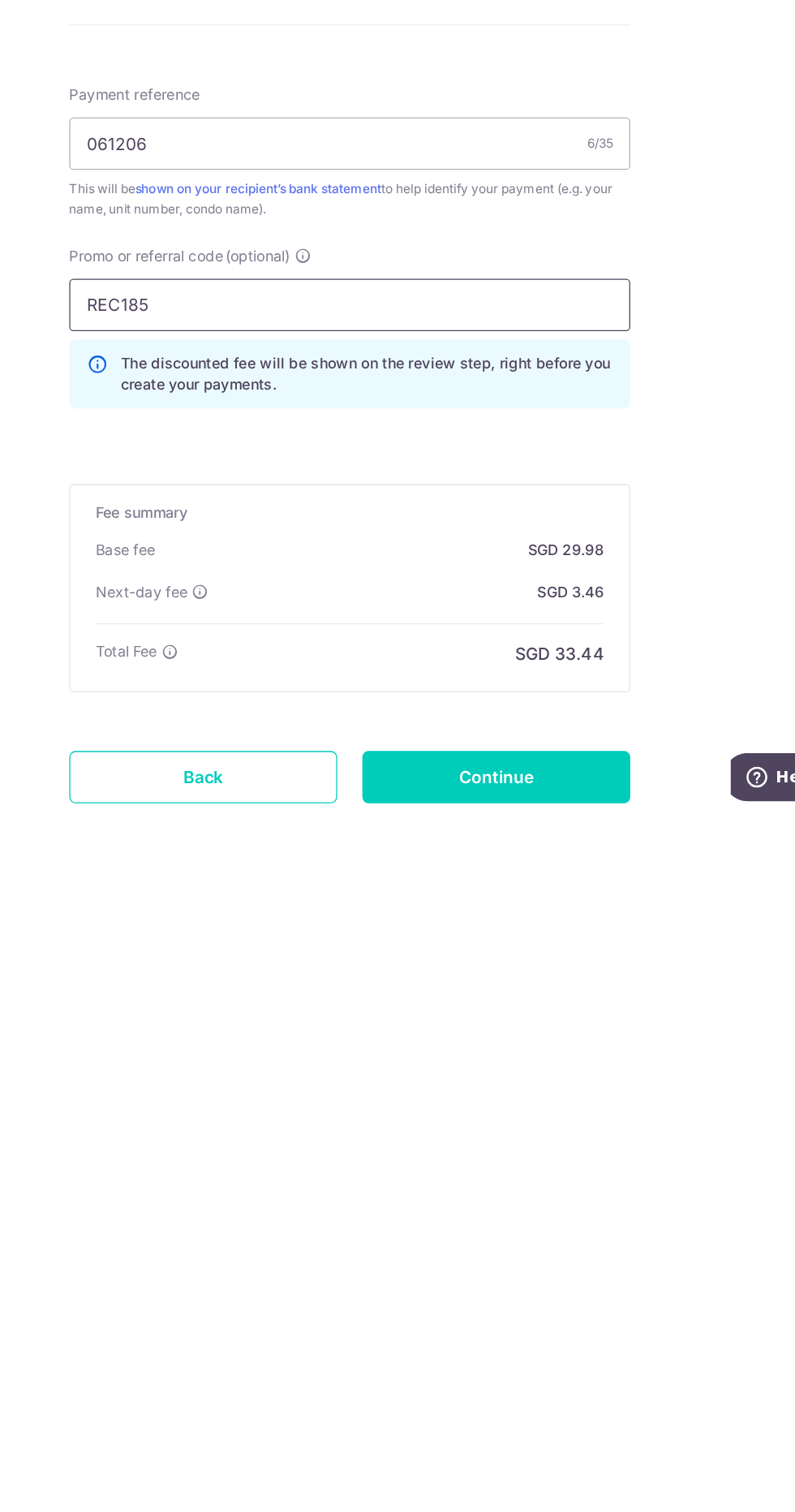
type input "REC185"
click at [488, 1476] on input "Continue" at bounding box center [512, 1482] width 208 height 41
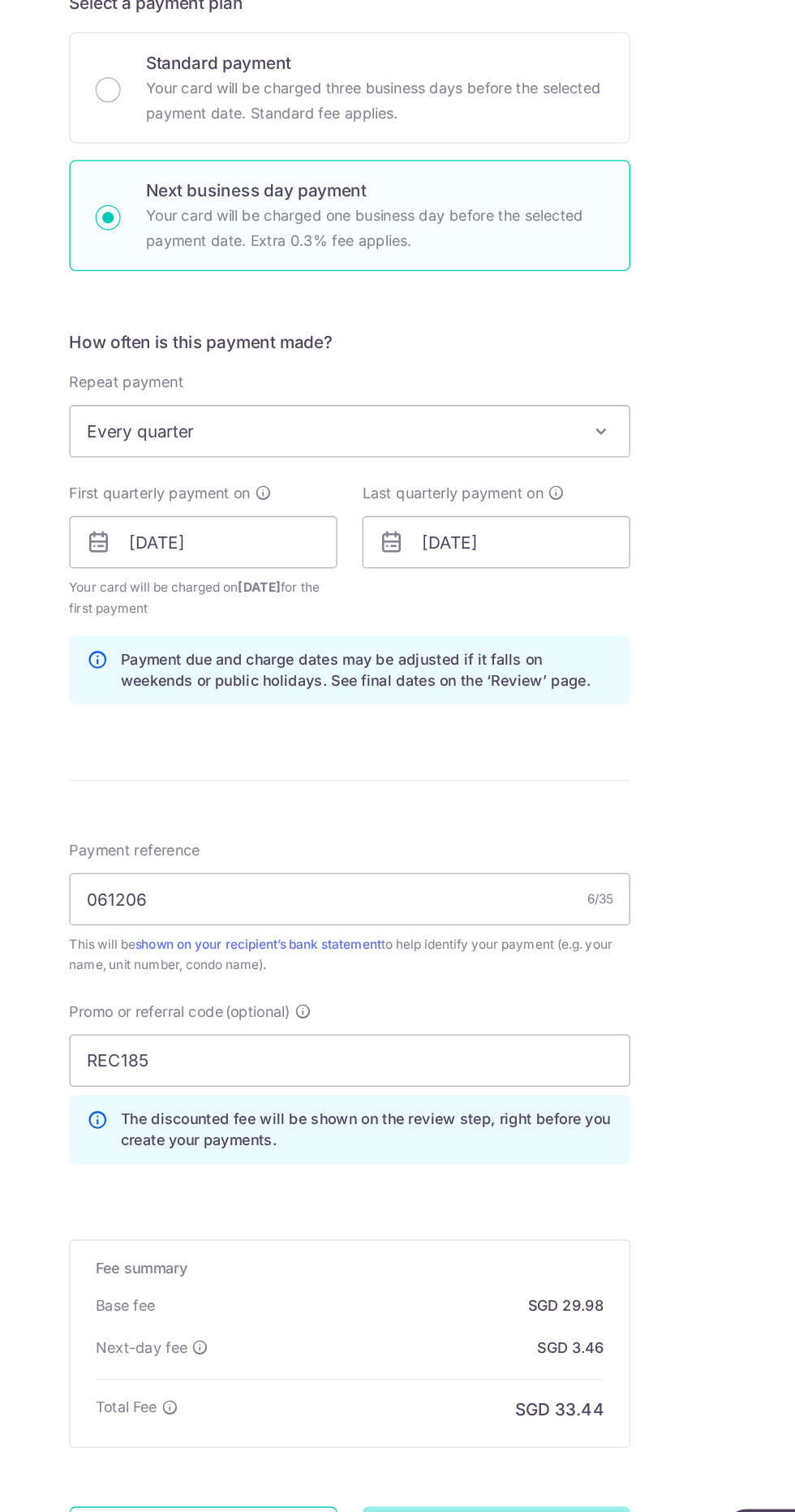
scroll to position [125, 0]
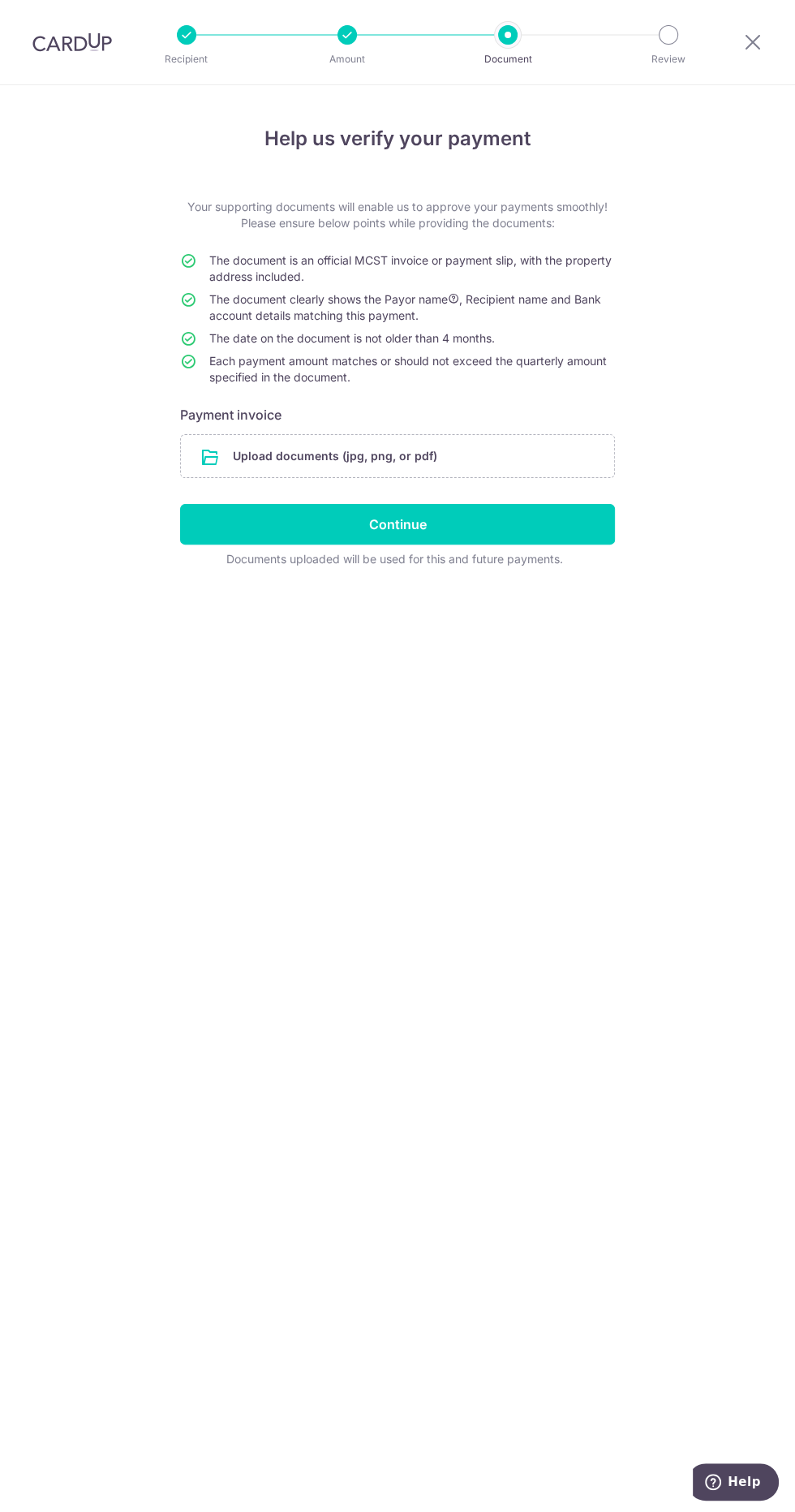
click at [497, 448] on input "file" at bounding box center [398, 456] width 433 height 42
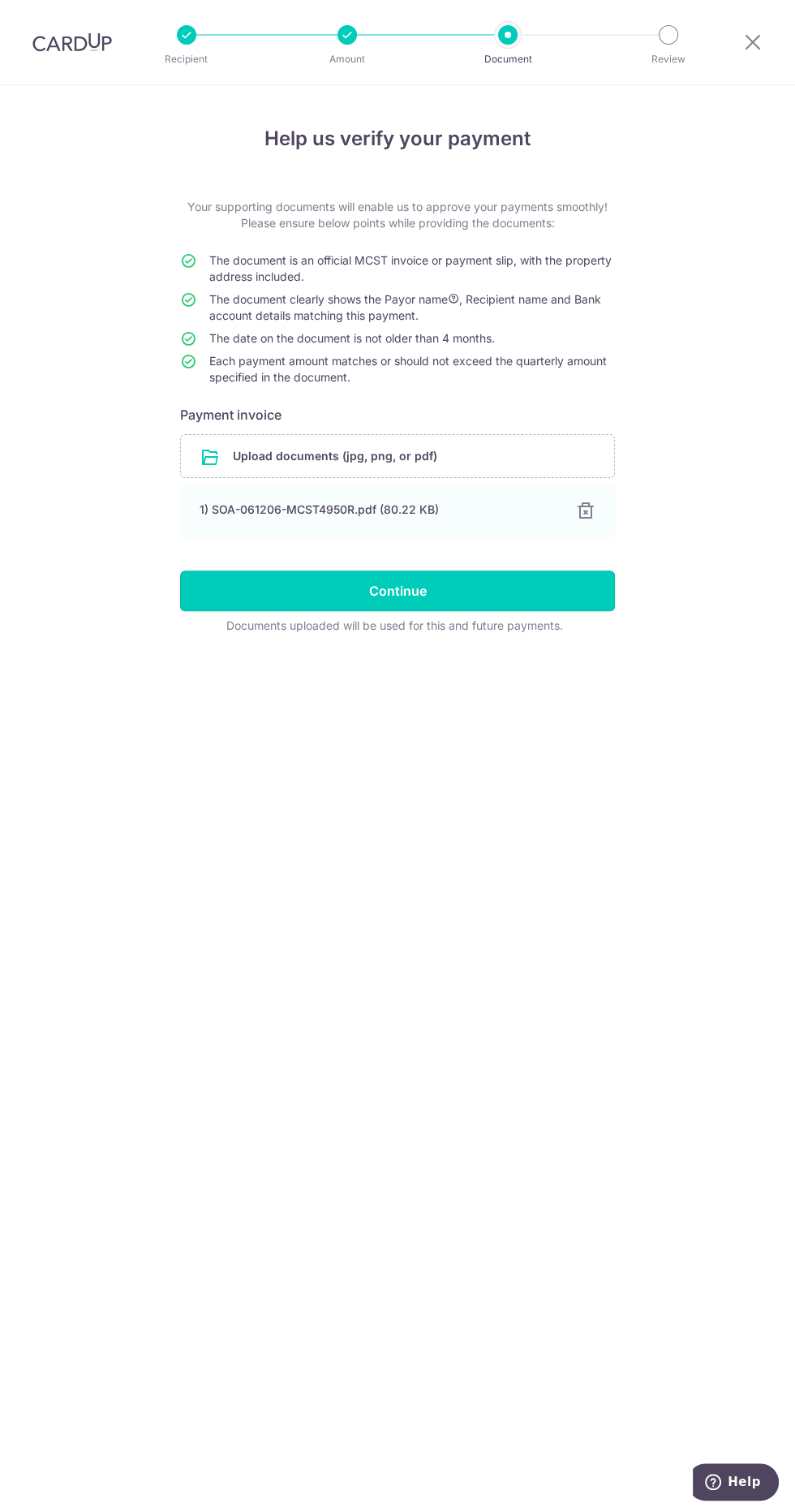
click at [365, 573] on input "Continue" at bounding box center [398, 591] width 435 height 41
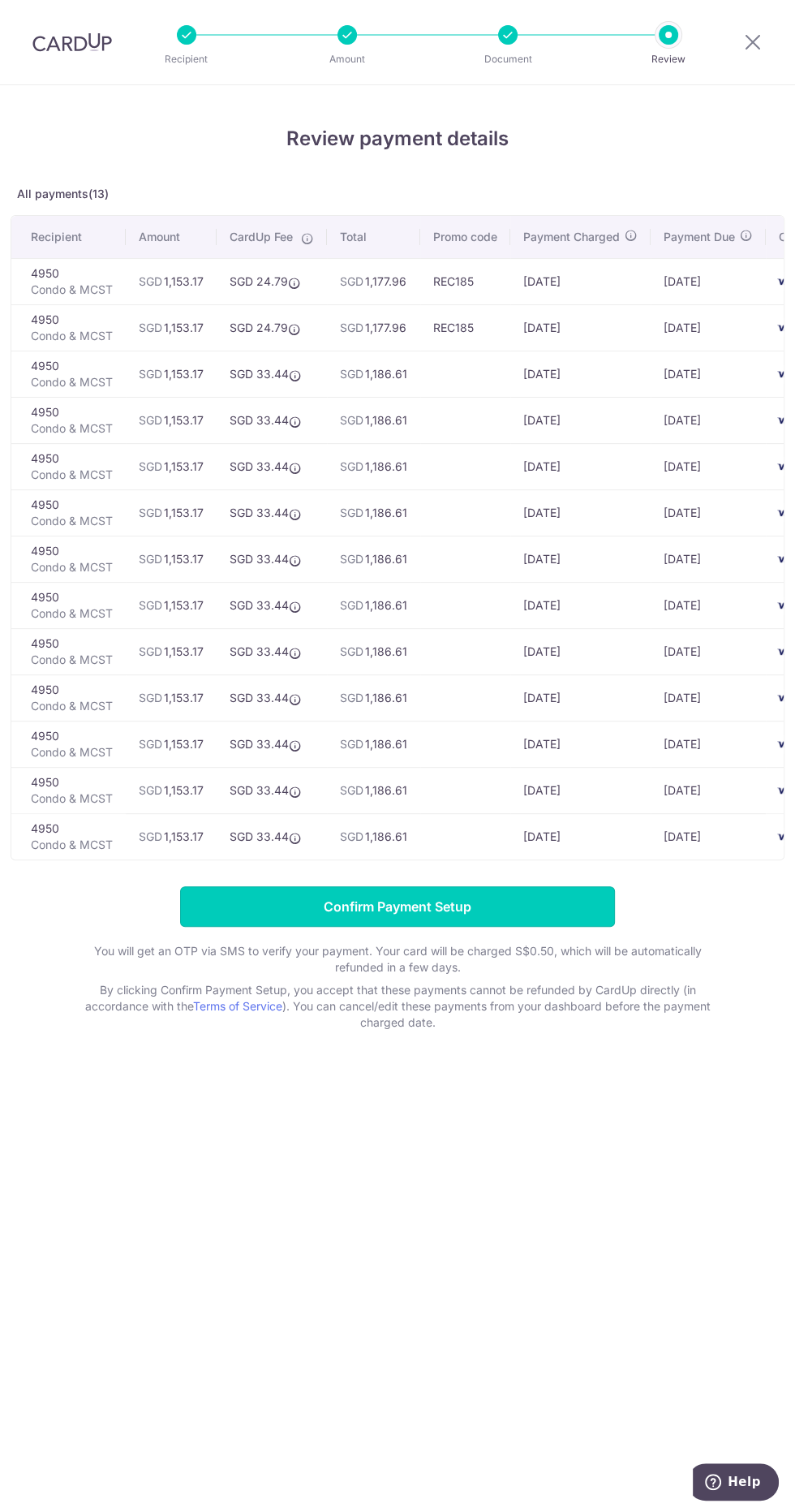
click at [468, 904] on input "Confirm Payment Setup" at bounding box center [398, 906] width 435 height 41
click at [387, 899] on input "Confirm Payment Setup" at bounding box center [398, 906] width 435 height 41
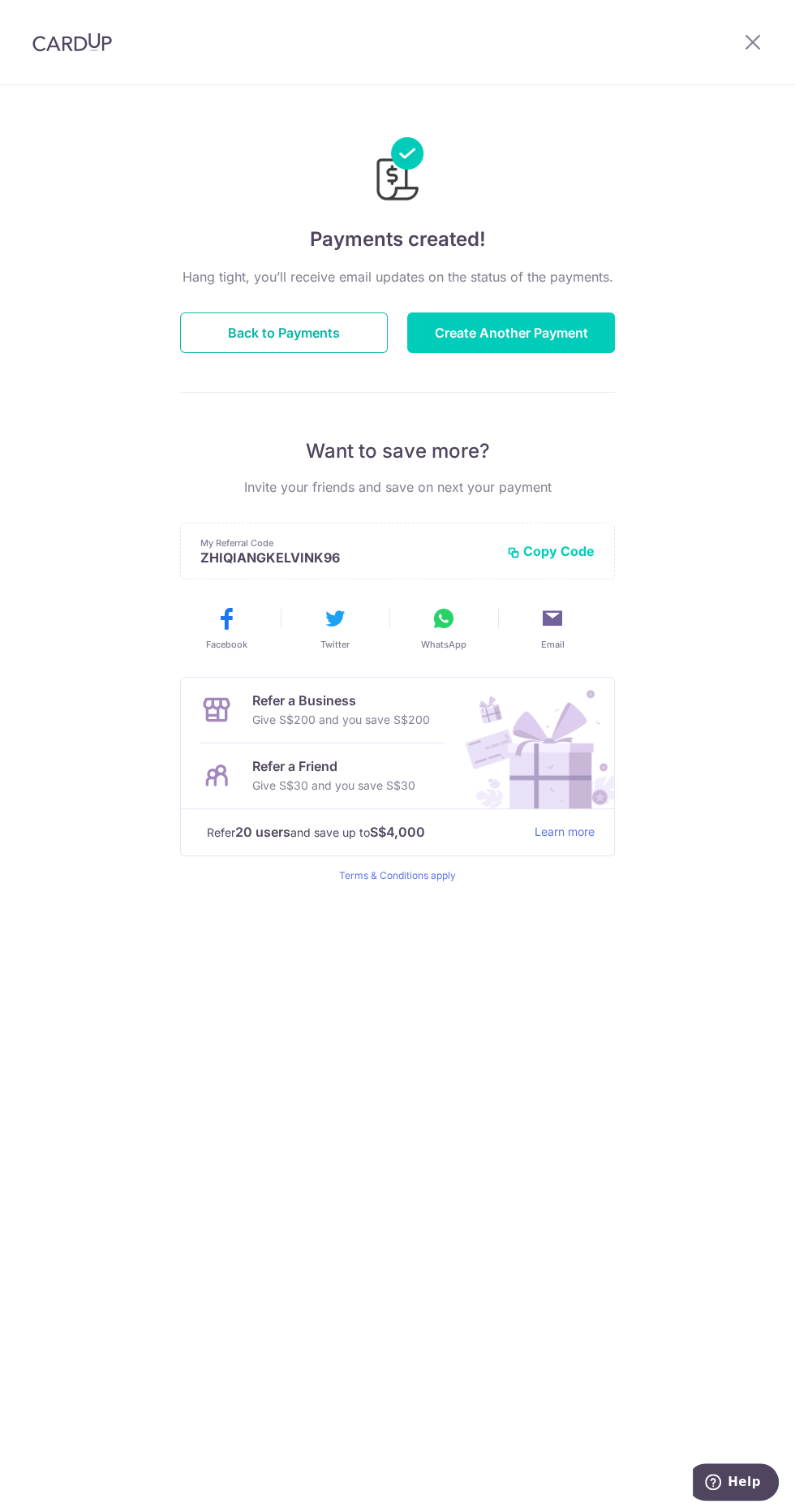
click at [278, 271] on button "Back to Payments" at bounding box center [284, 333] width 208 height 41
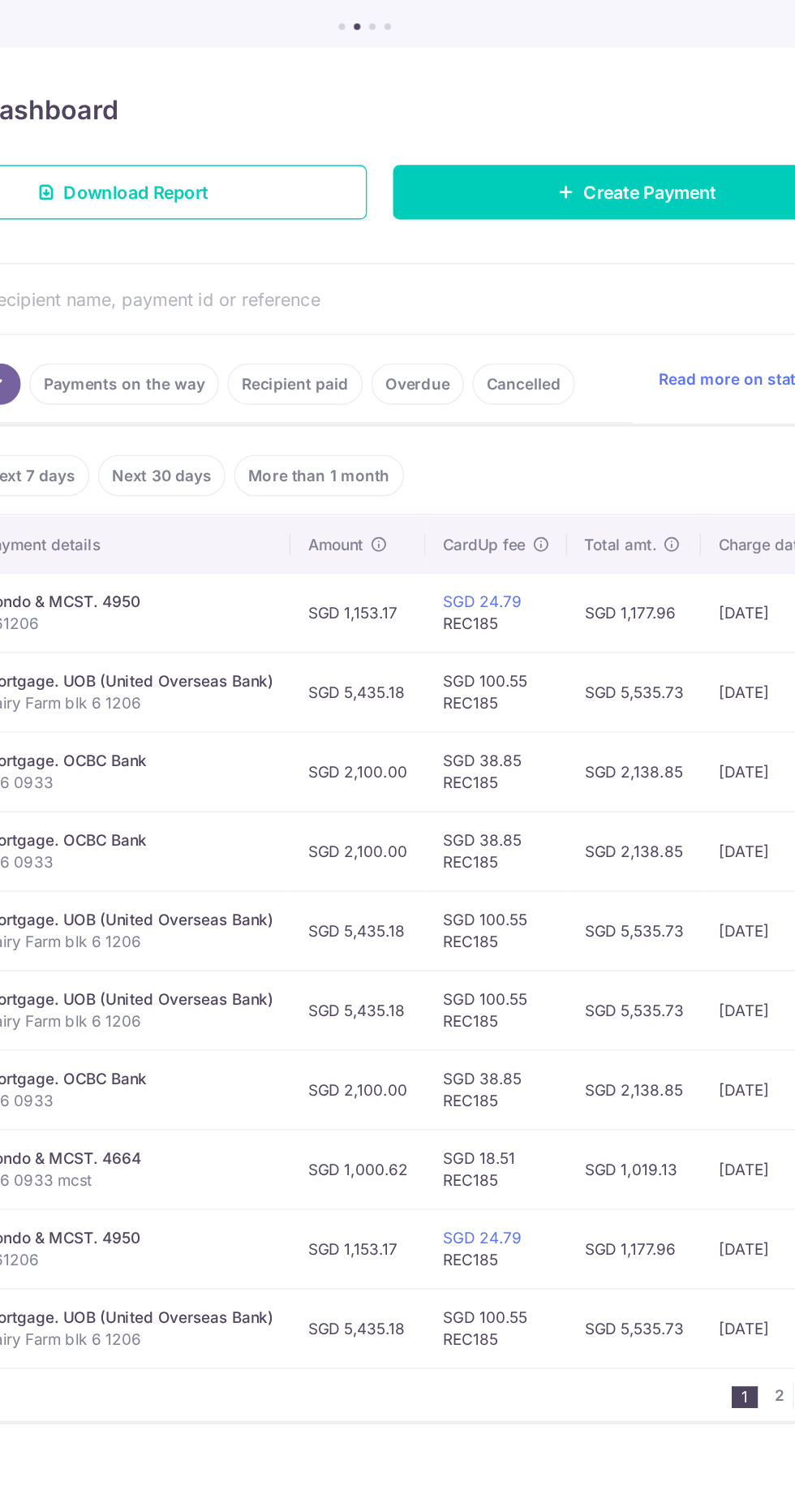
scroll to position [0, 249]
click at [585, 371] on span "Create Payment" at bounding box center [610, 371] width 99 height 19
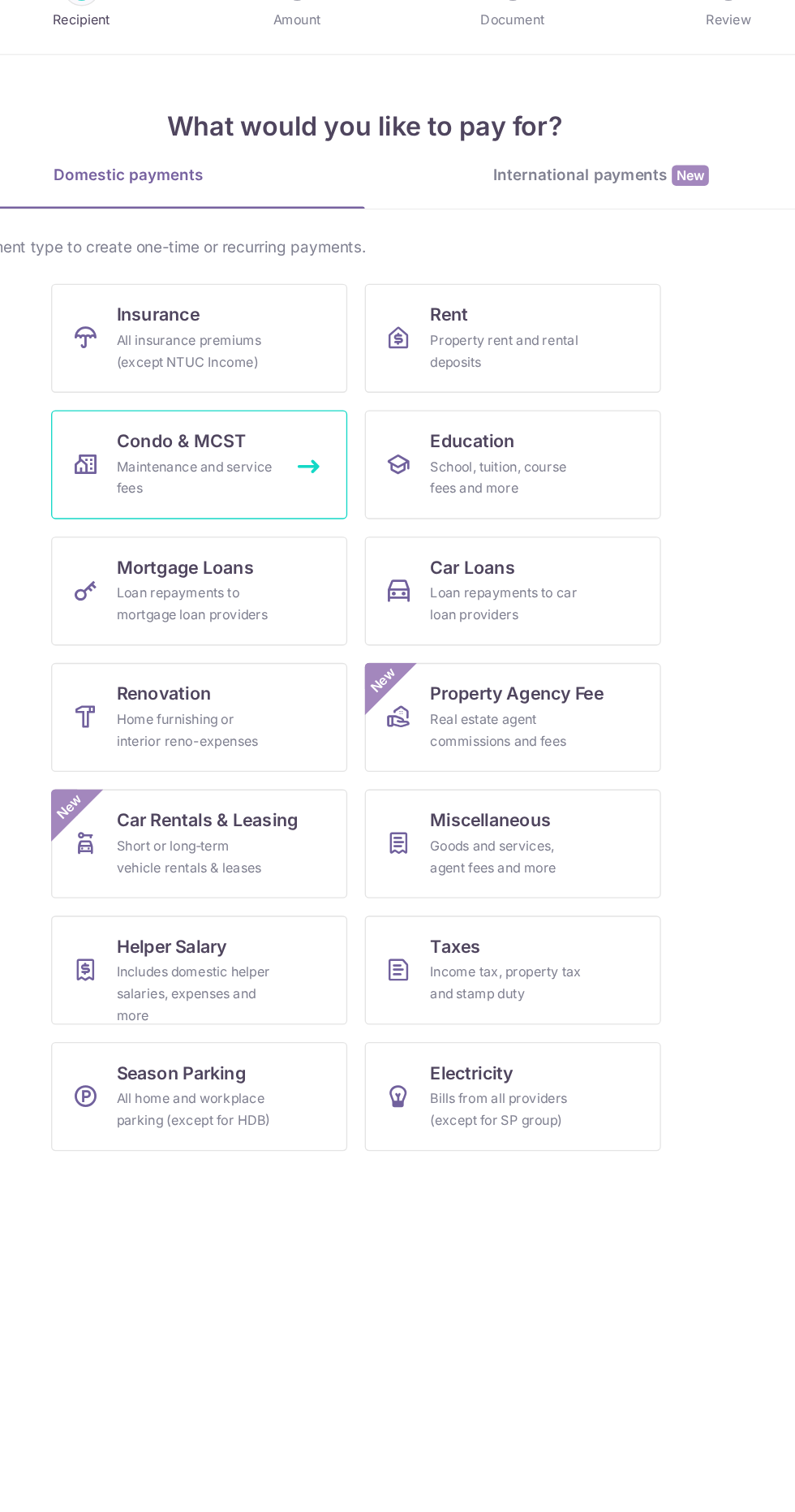
click at [292, 394] on div "Maintenance and service fees" at bounding box center [271, 400] width 117 height 32
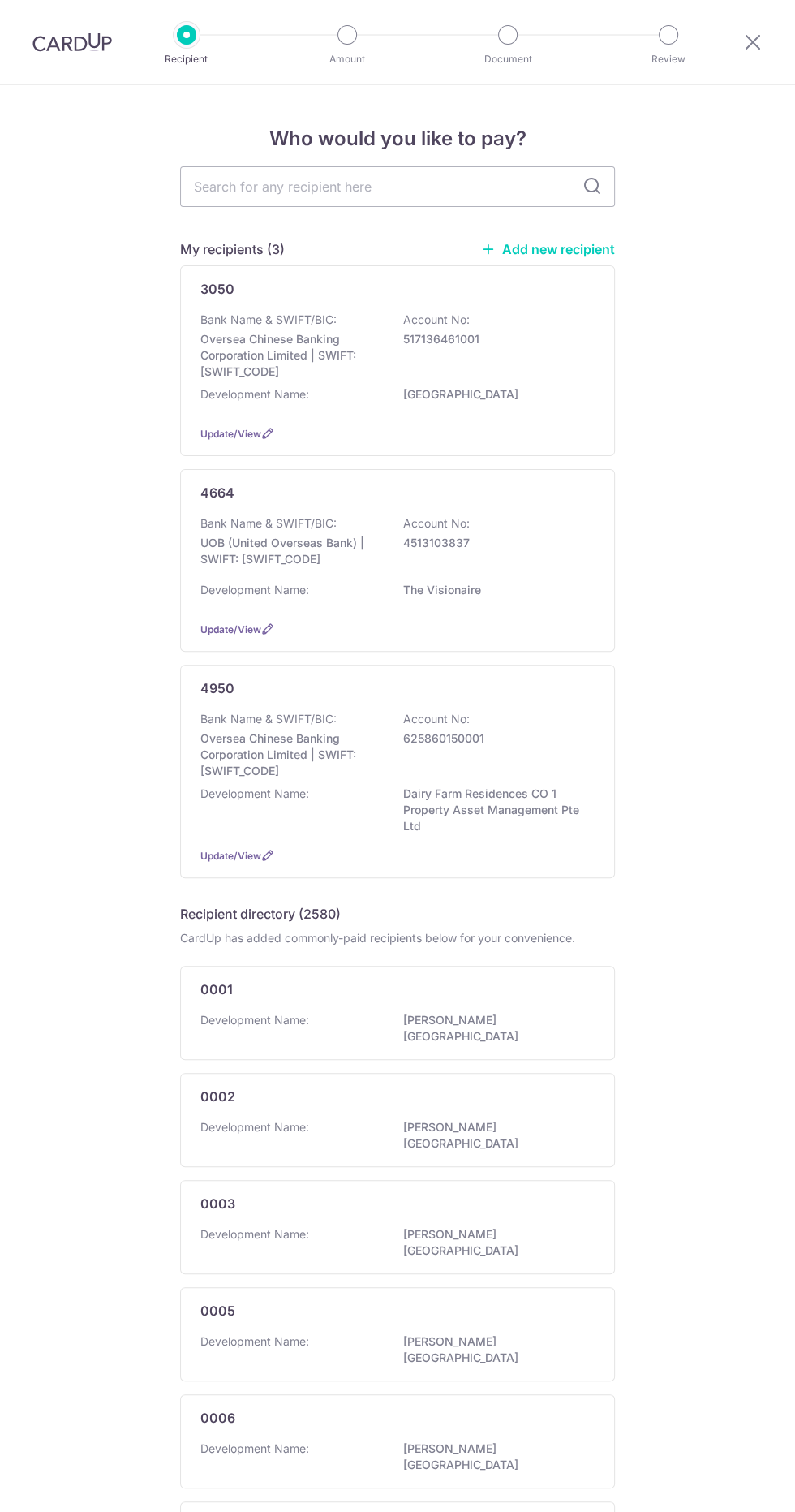
scroll to position [5, 0]
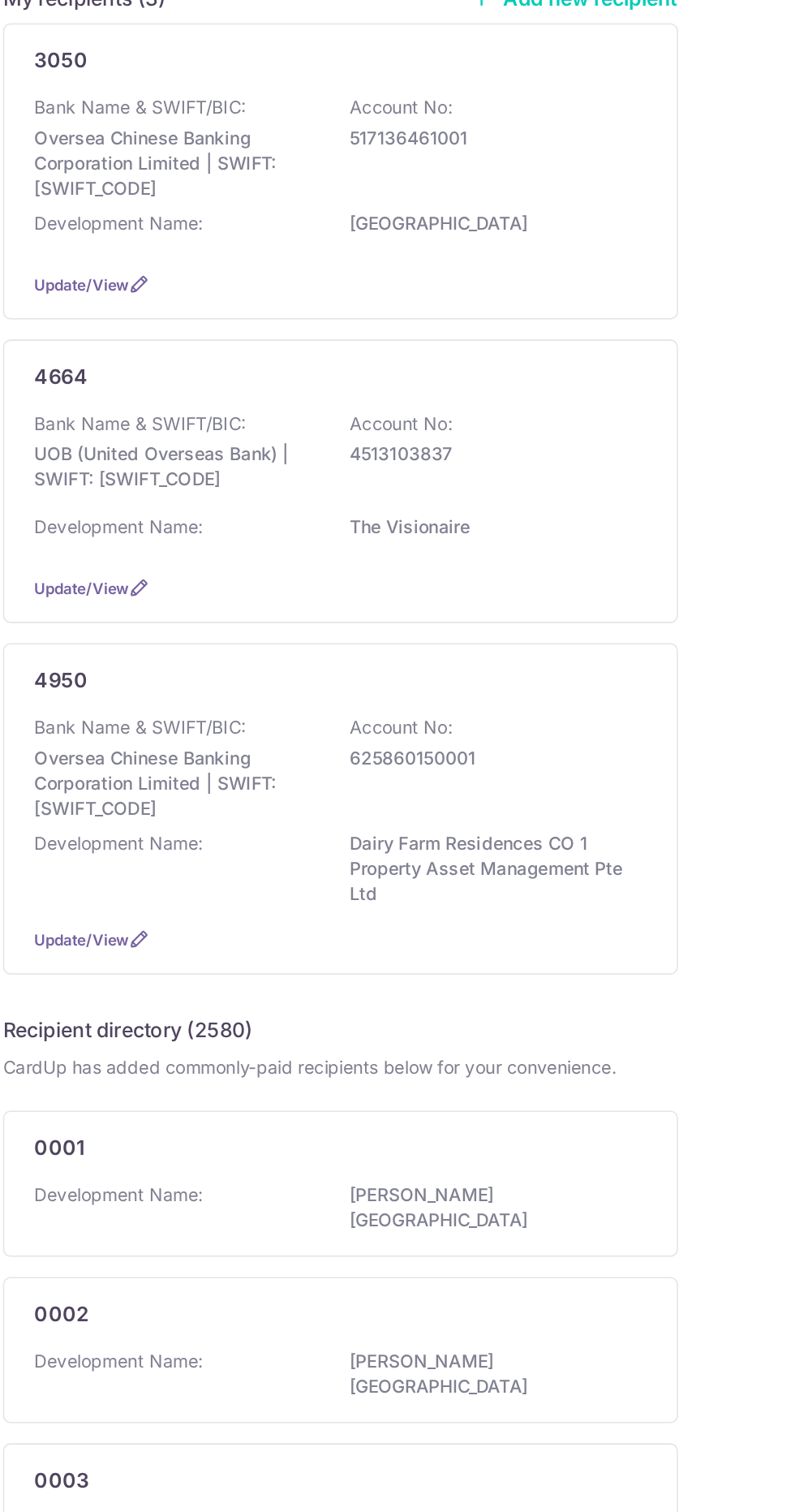
click at [483, 756] on div "Bank Name & SWIFT/BIC: Oversea Chinese Banking Corporation Limited | SWIFT: OCB…" at bounding box center [398, 740] width 394 height 69
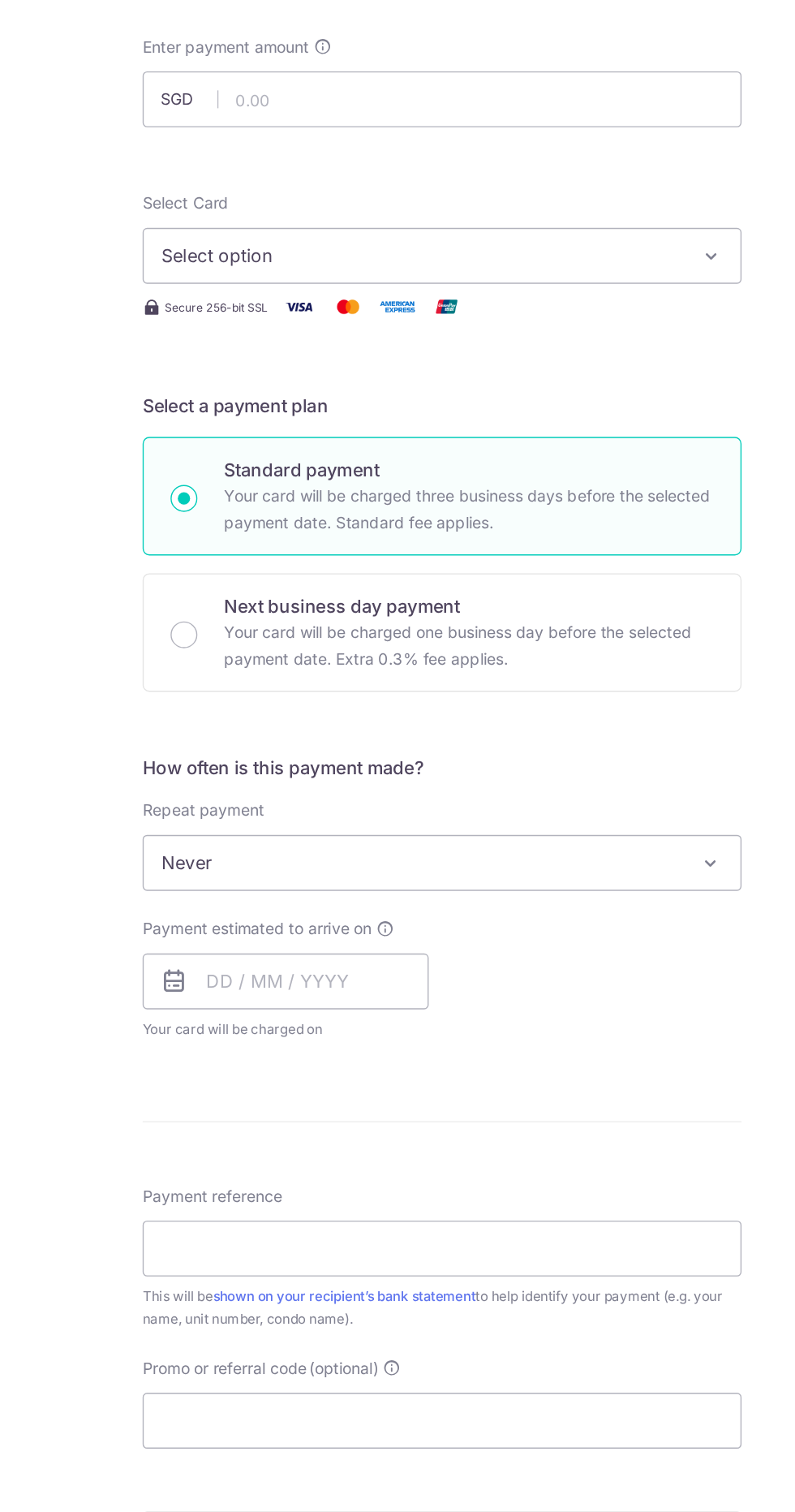
click at [481, 362] on span "Select option" at bounding box center [382, 358] width 378 height 19
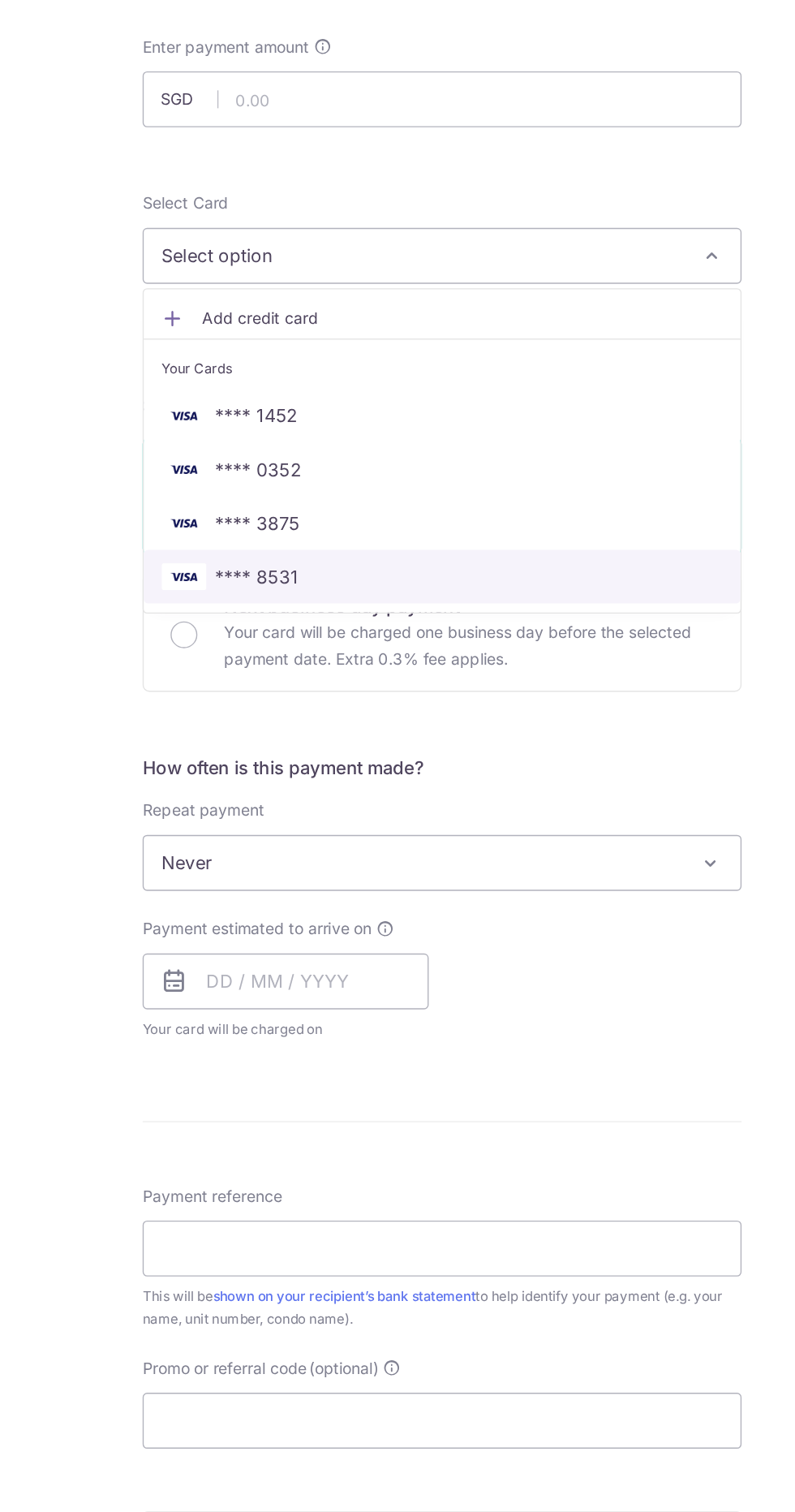
click at [299, 593] on span "**** 8531" at bounding box center [398, 591] width 408 height 19
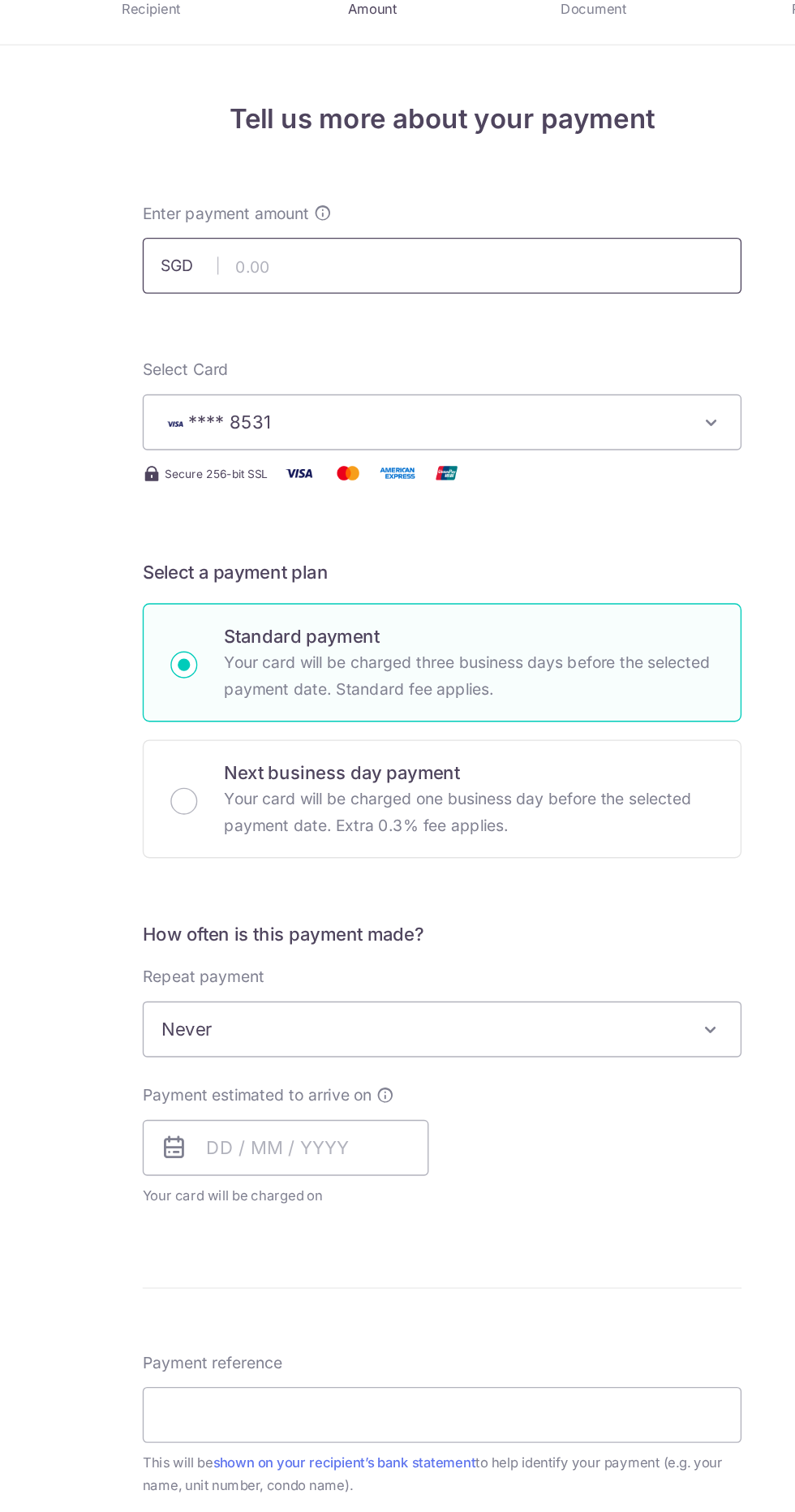
click at [426, 240] on input "text" at bounding box center [398, 245] width 435 height 41
click at [474, 245] on input "text" at bounding box center [398, 245] width 435 height 41
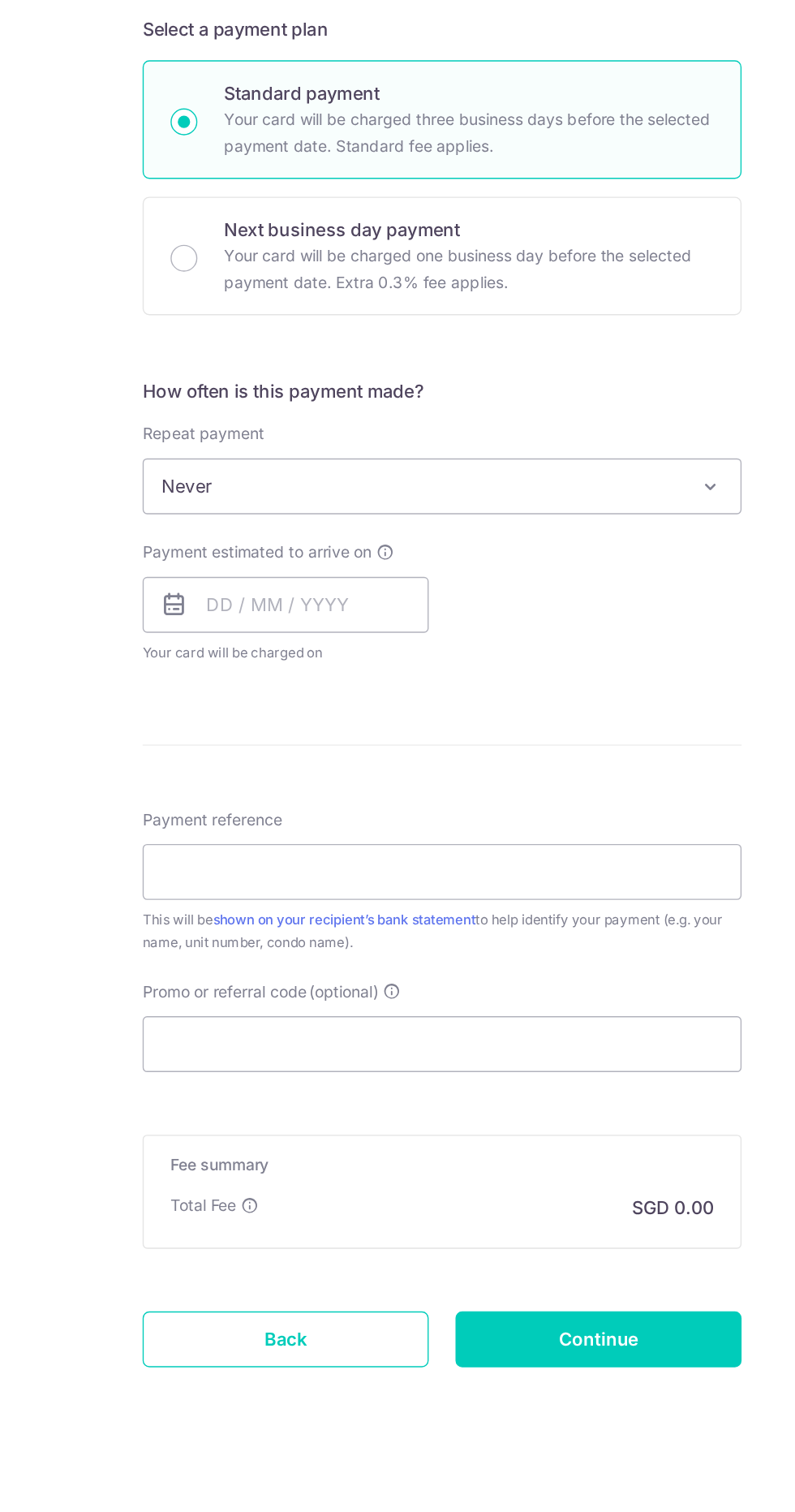
click at [394, 630] on p "Your card will be charged one business day before the selected payment date. Ex…" at bounding box center [417, 642] width 355 height 39
click at [220, 630] on input "Next business day payment Your card will be charged one business day before the…" at bounding box center [210, 634] width 19 height 19
type input "1,153.17"
radio input "false"
radio input "true"
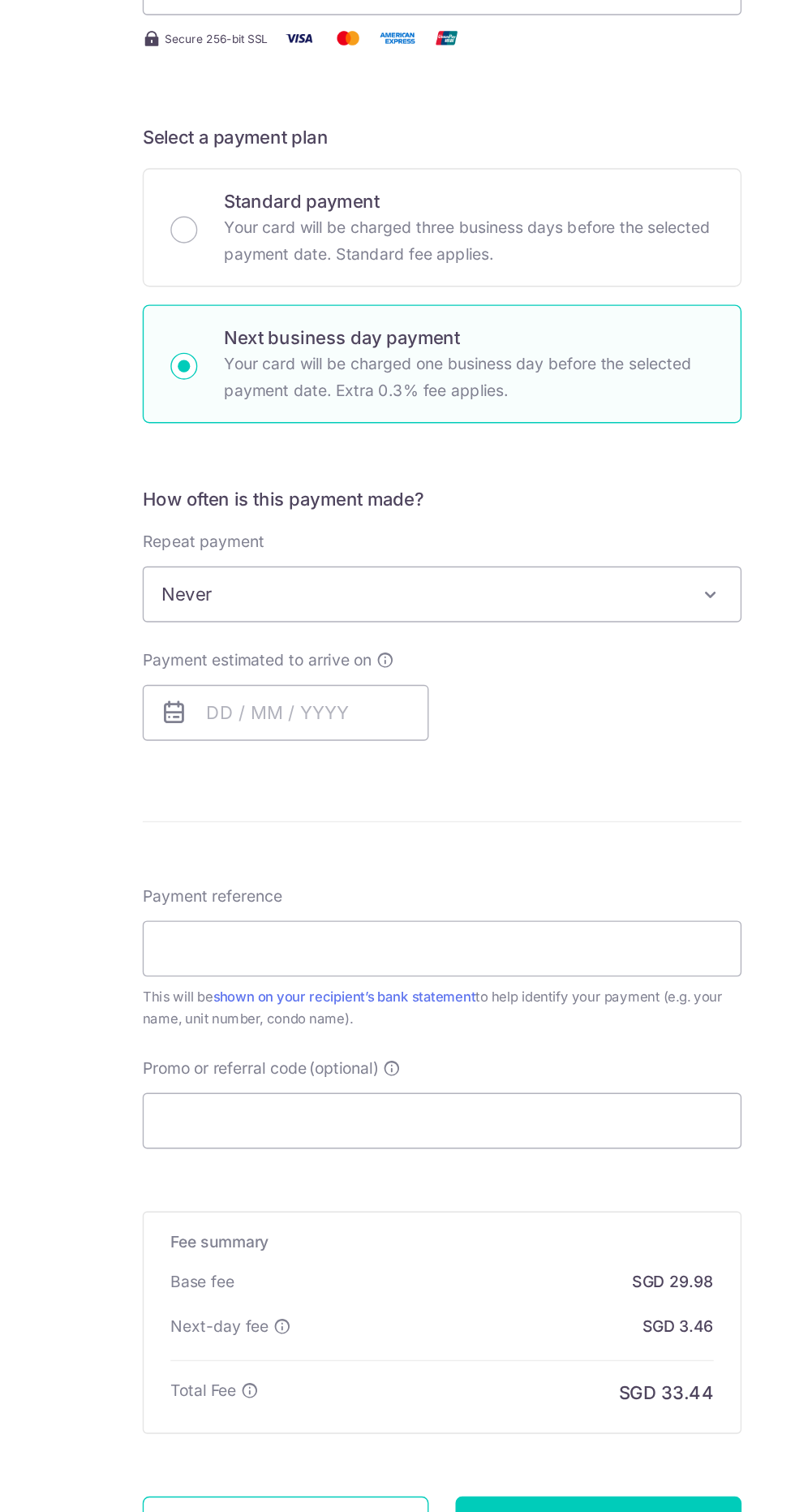
click at [214, 554] on div "Standard payment Your card will be charged three business days before the selec…" at bounding box center [398, 533] width 435 height 86
radio input "true"
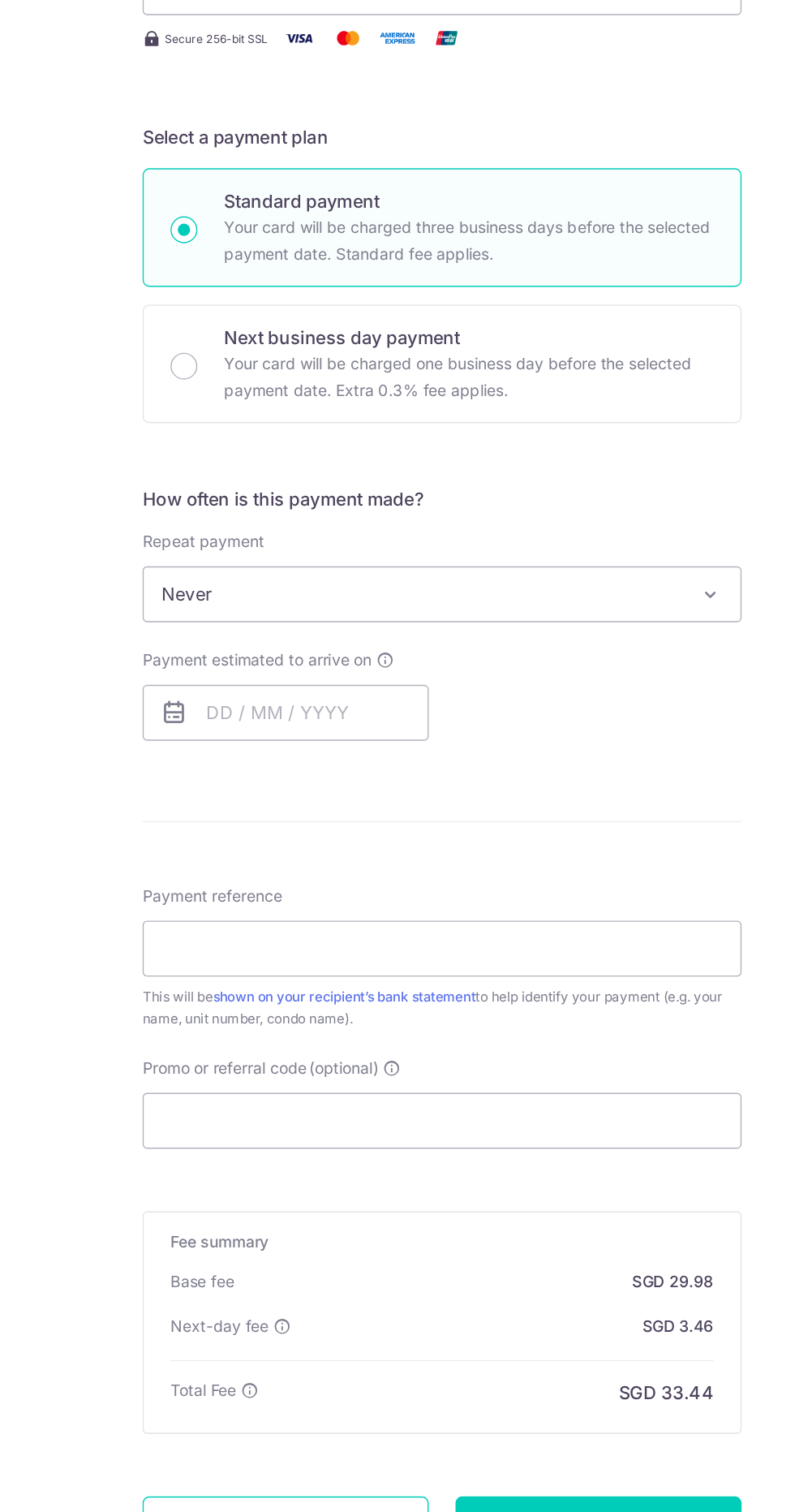
click at [209, 630] on input "Next business day payment Your card will be charged one business day before the…" at bounding box center [210, 634] width 19 height 19
radio input "true"
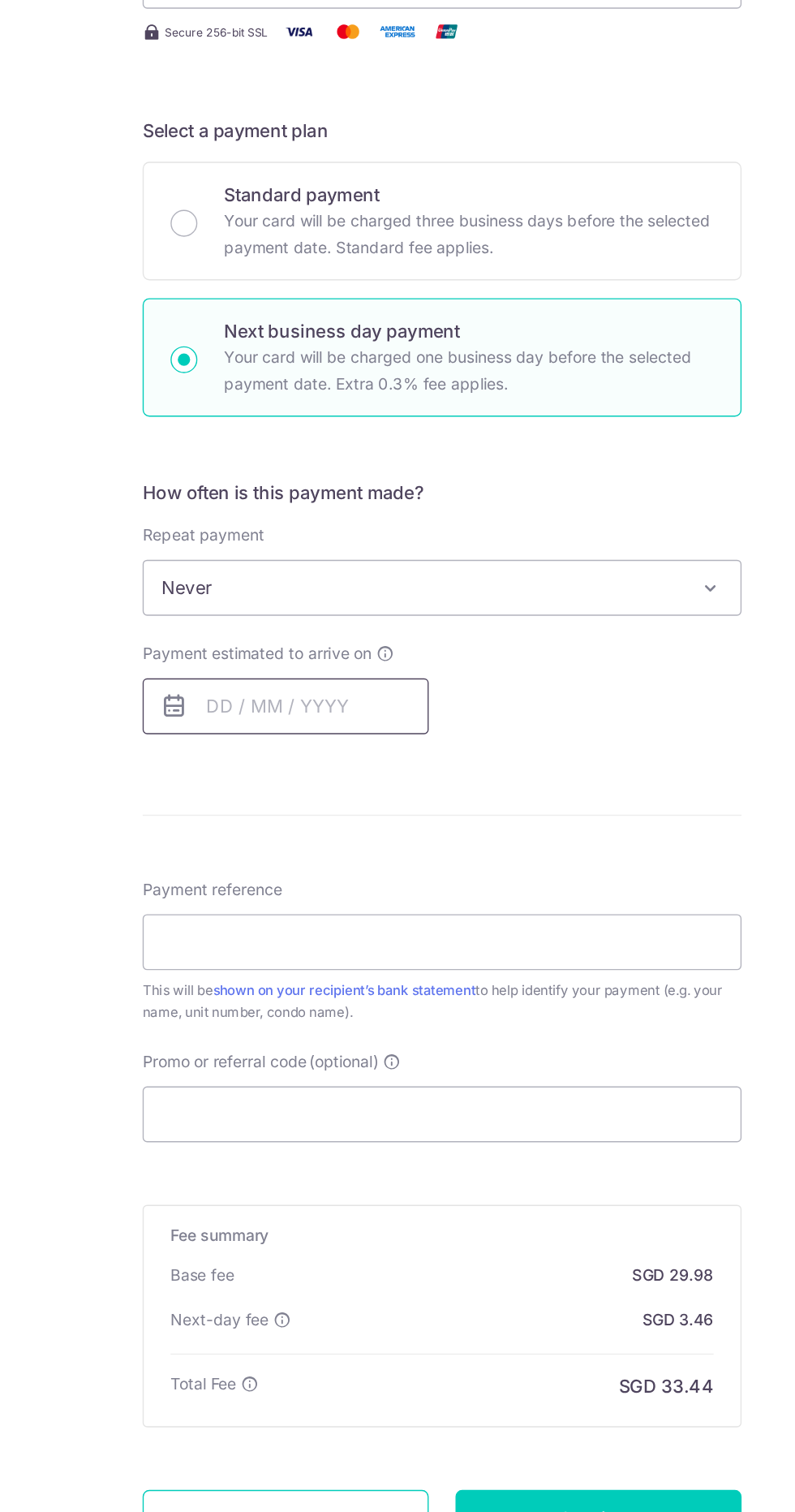
click at [274, 886] on input "text" at bounding box center [284, 886] width 208 height 41
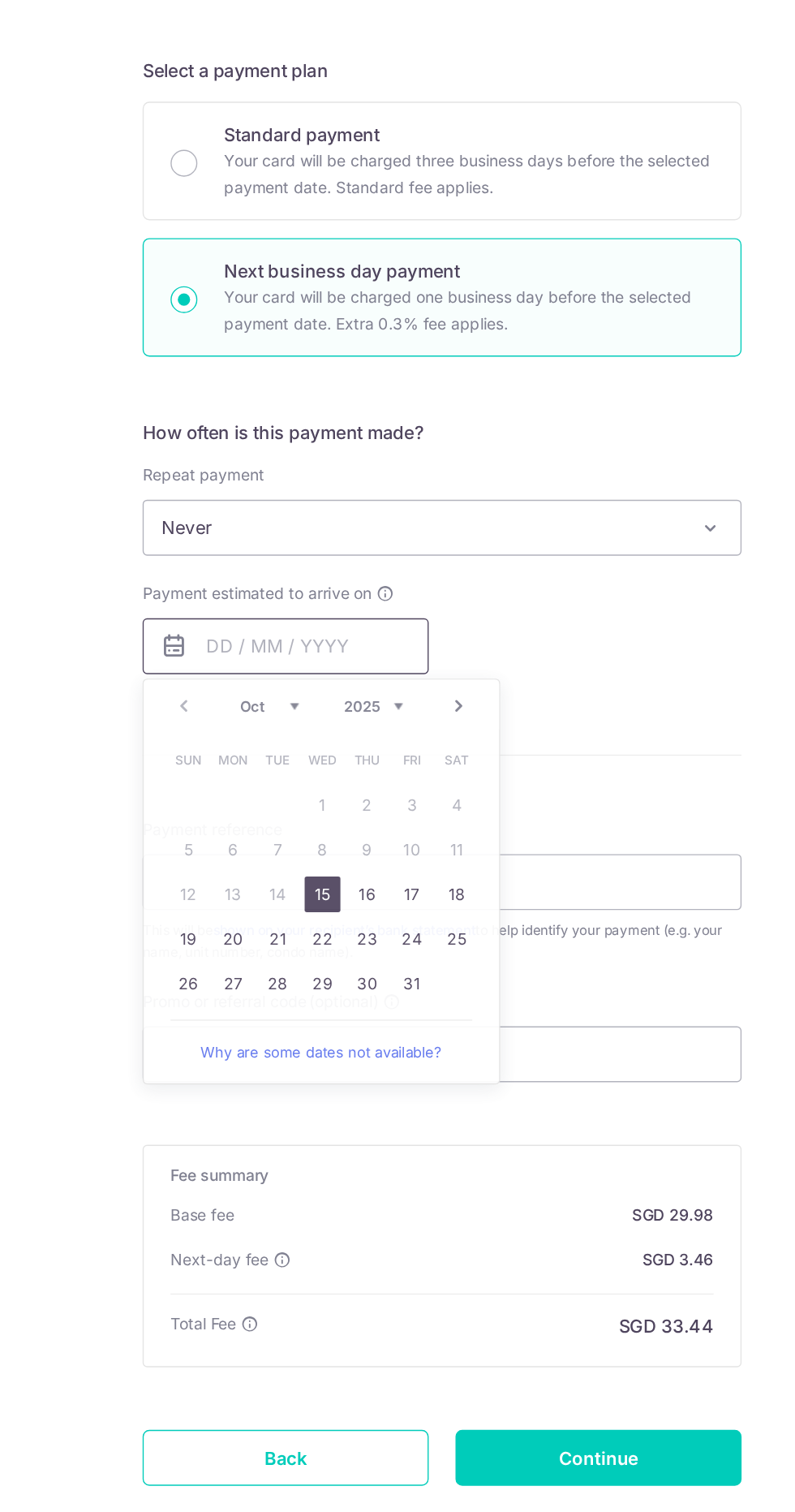
scroll to position [9, 0]
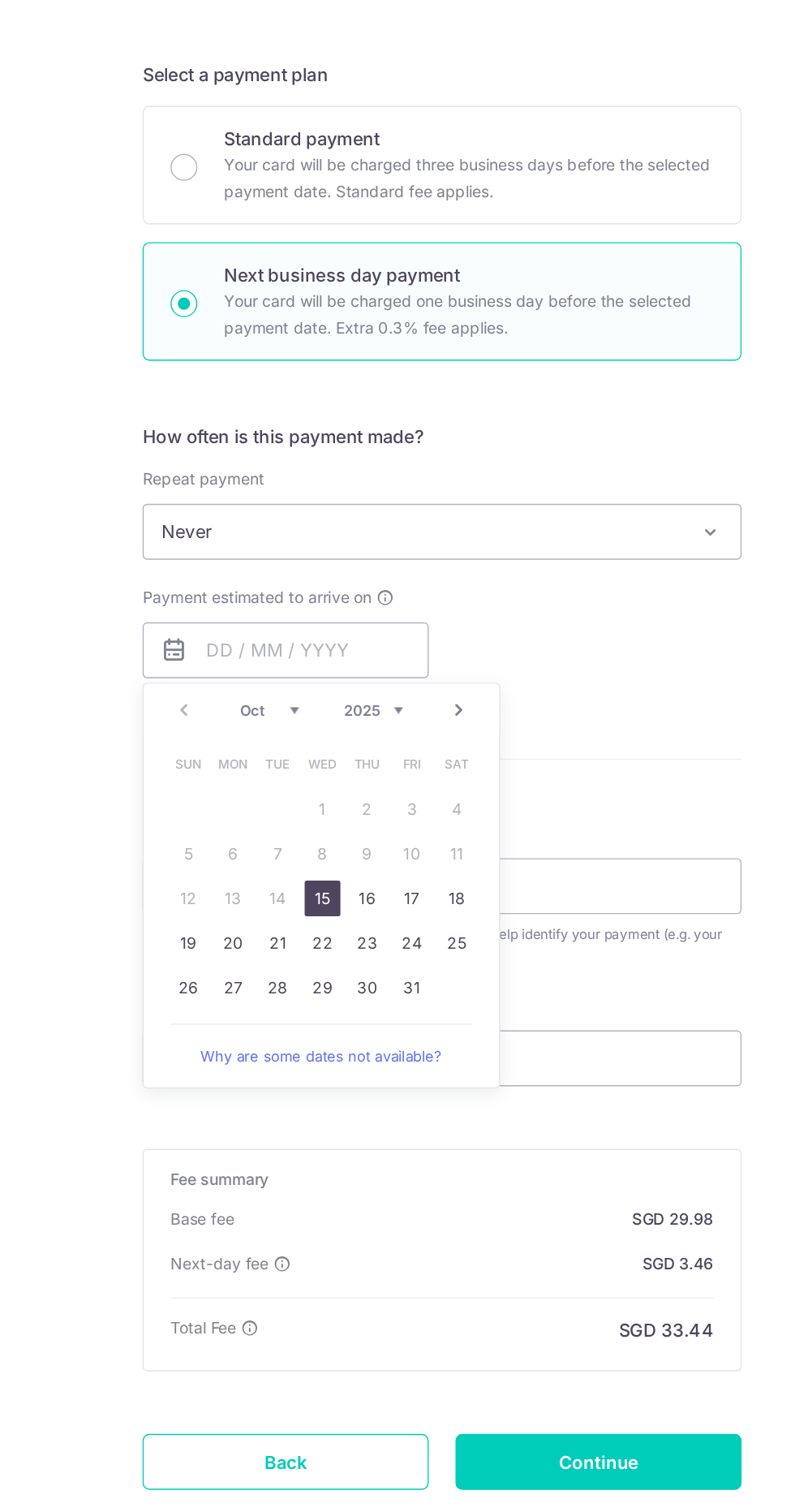
click at [310, 1054] on link "15" at bounding box center [310, 1065] width 26 height 26
type input "[DATE]"
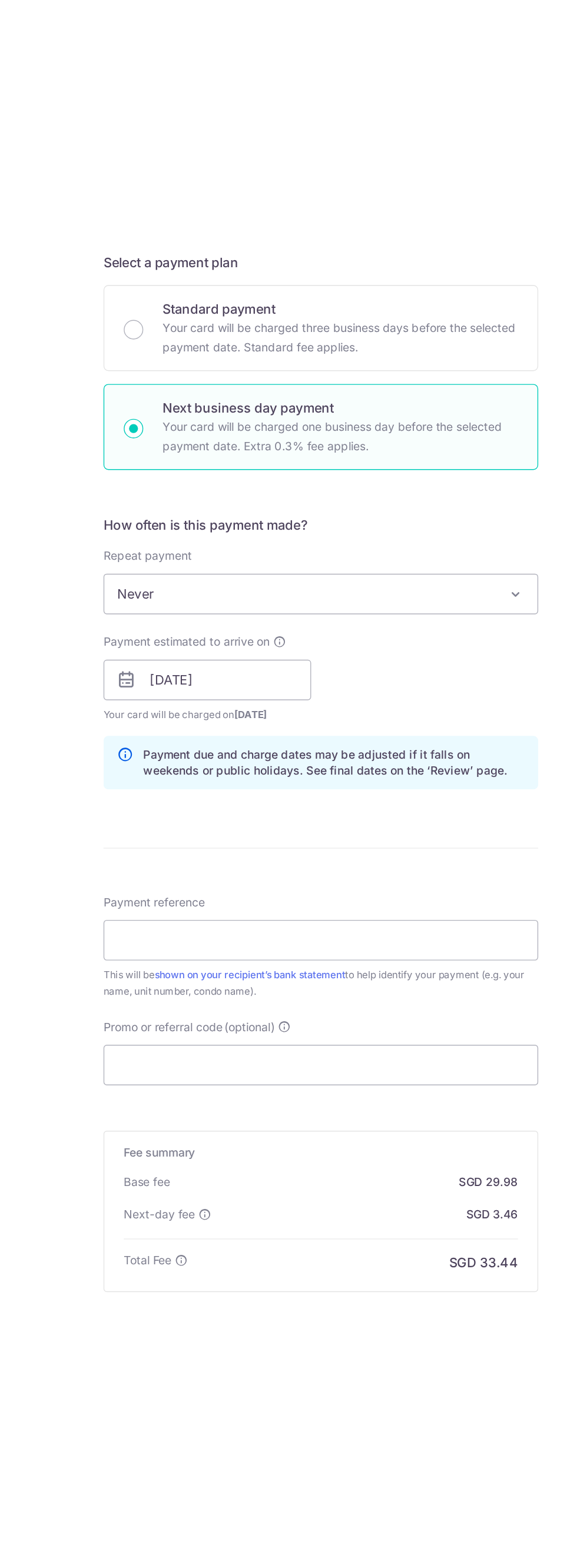
scroll to position [26, 0]
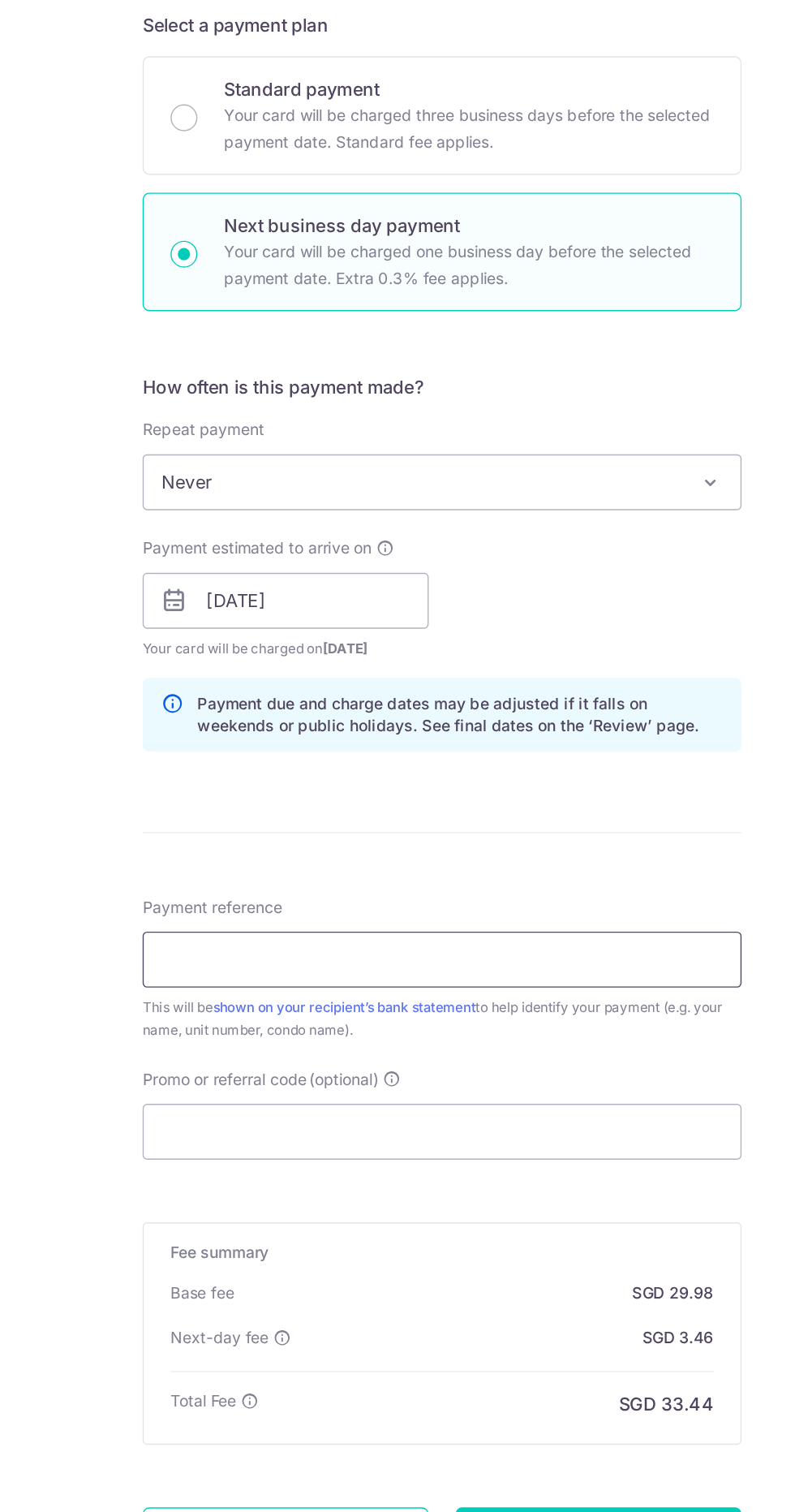
click at [466, 1097] on input "Payment reference" at bounding box center [398, 1110] width 435 height 41
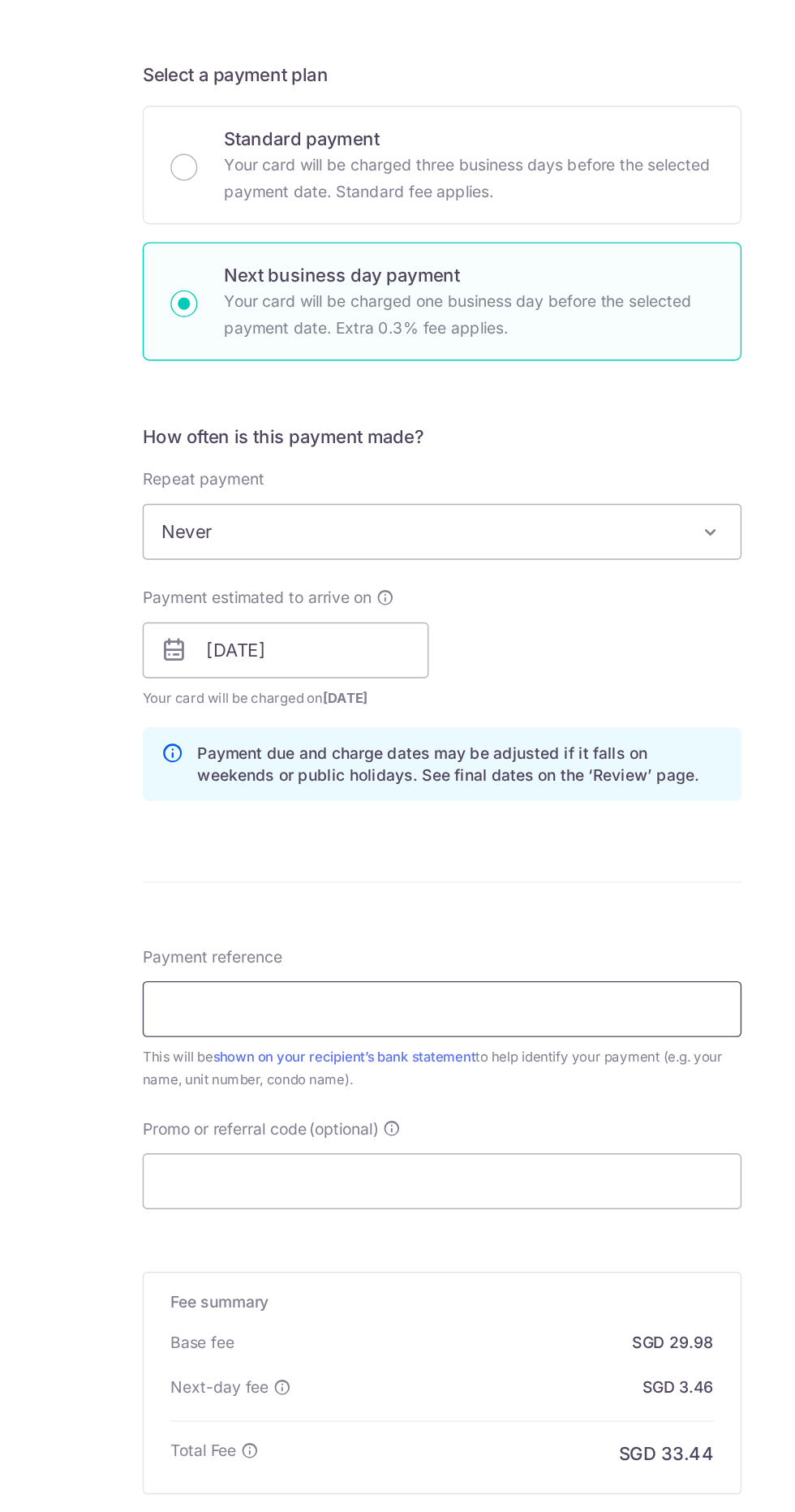
scroll to position [9, 0]
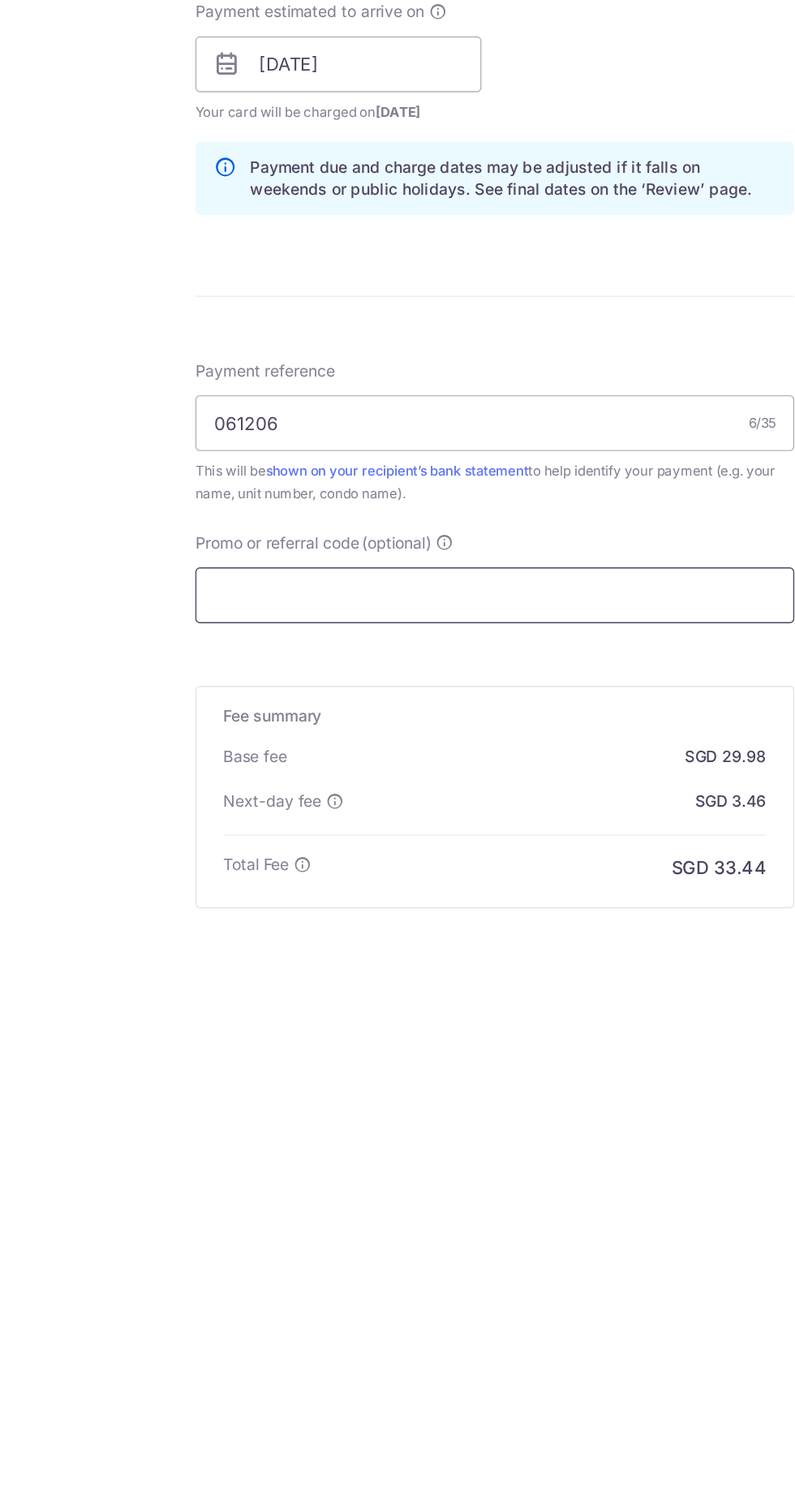
click at [466, 1262] on input "Promo or referral code (optional)" at bounding box center [398, 1271] width 435 height 41
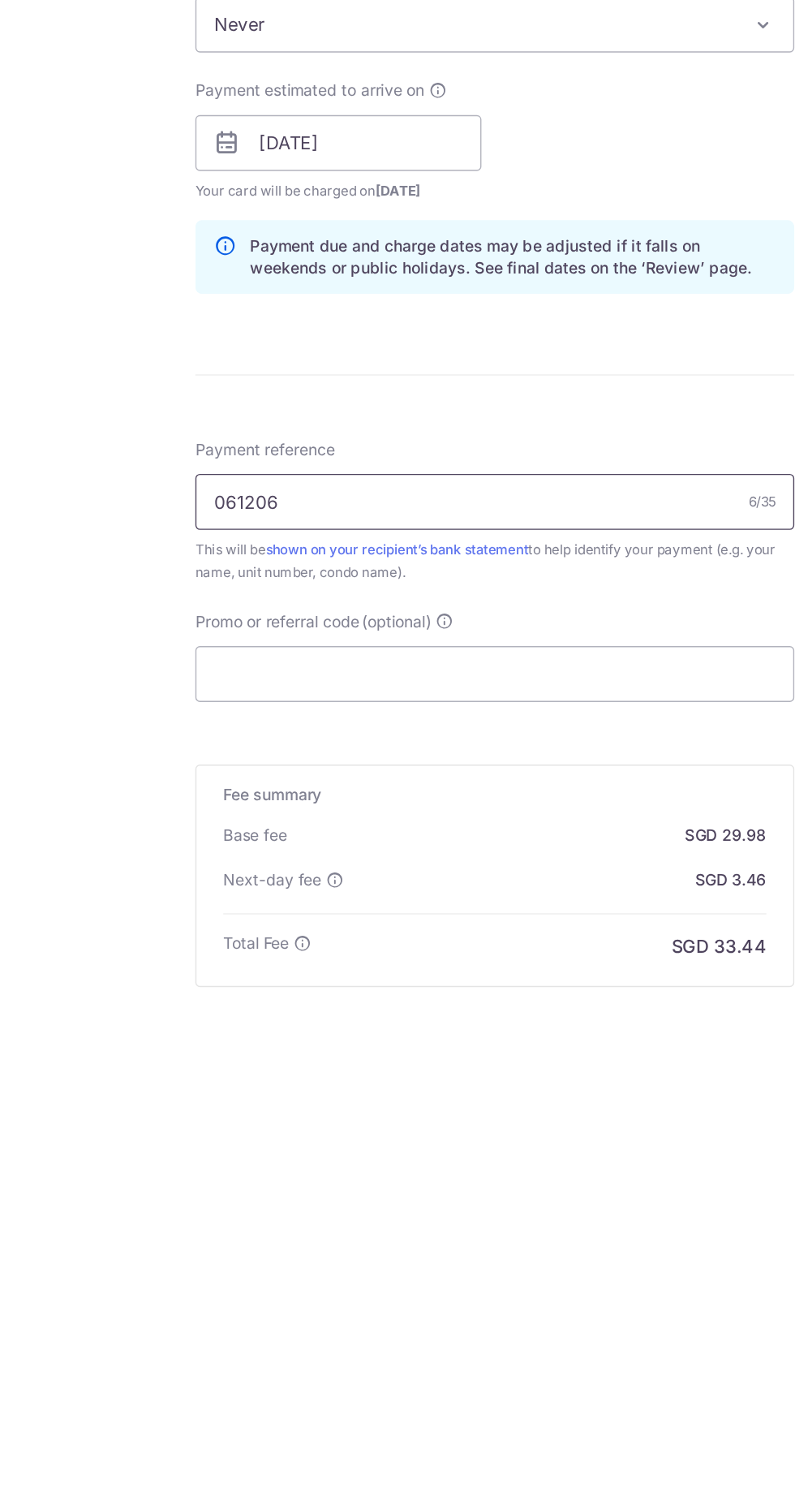
click at [452, 1131] on input "061206" at bounding box center [398, 1146] width 435 height 41
type input "0"
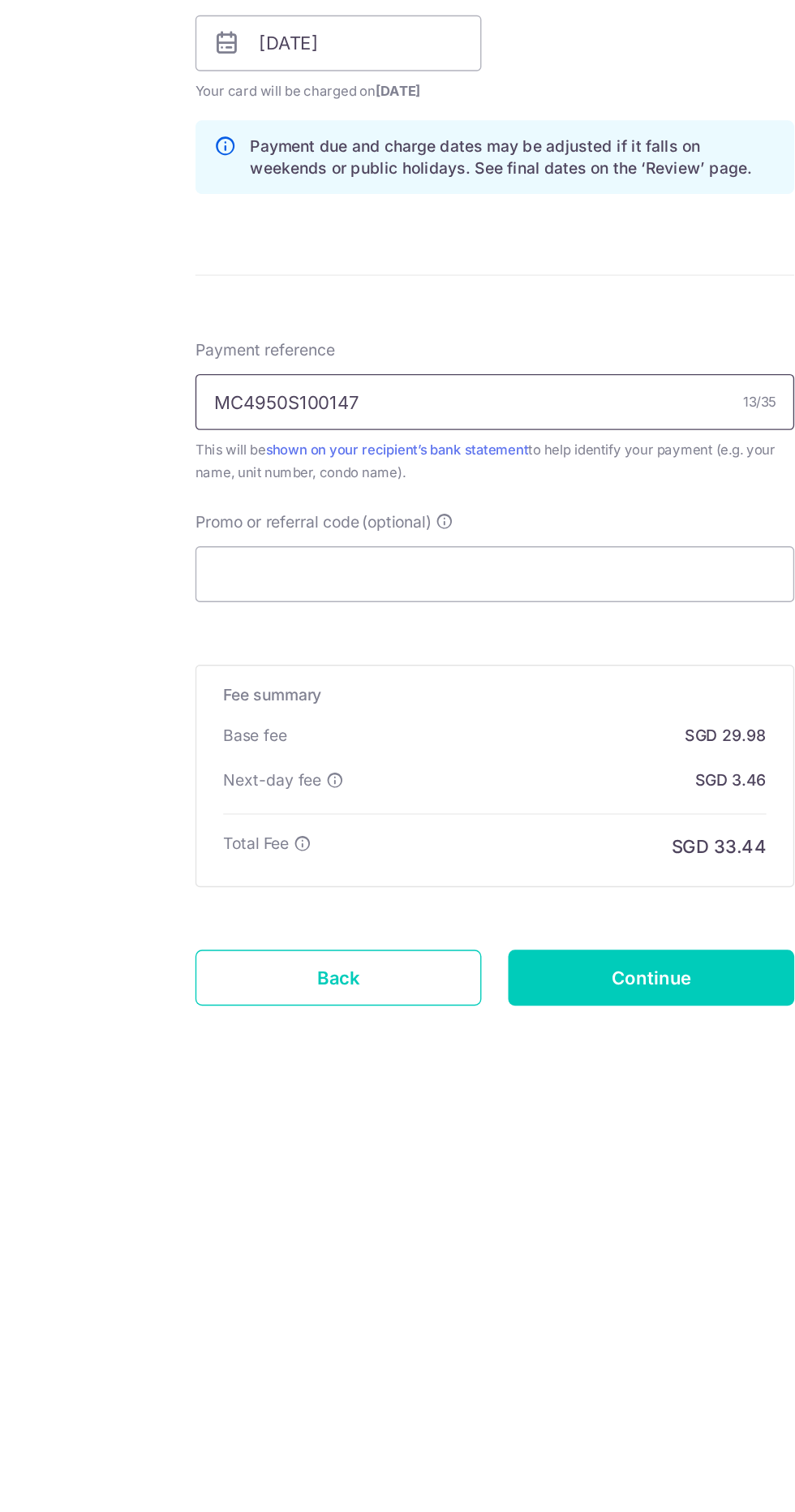
scroll to position [82, 0]
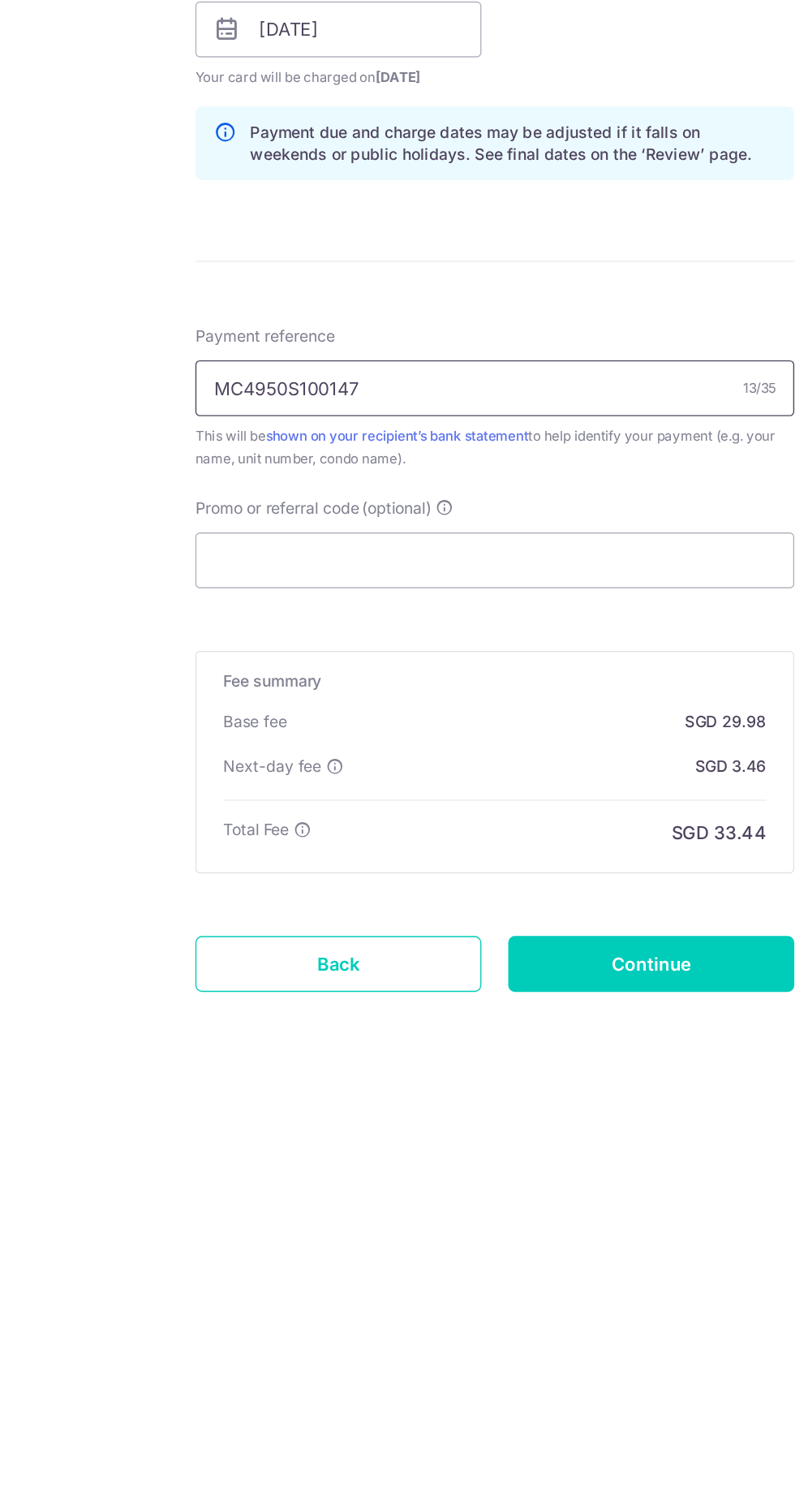
type input "MC4950S100147"
click at [452, 1176] on input "Promo or referral code (optional)" at bounding box center [398, 1189] width 435 height 41
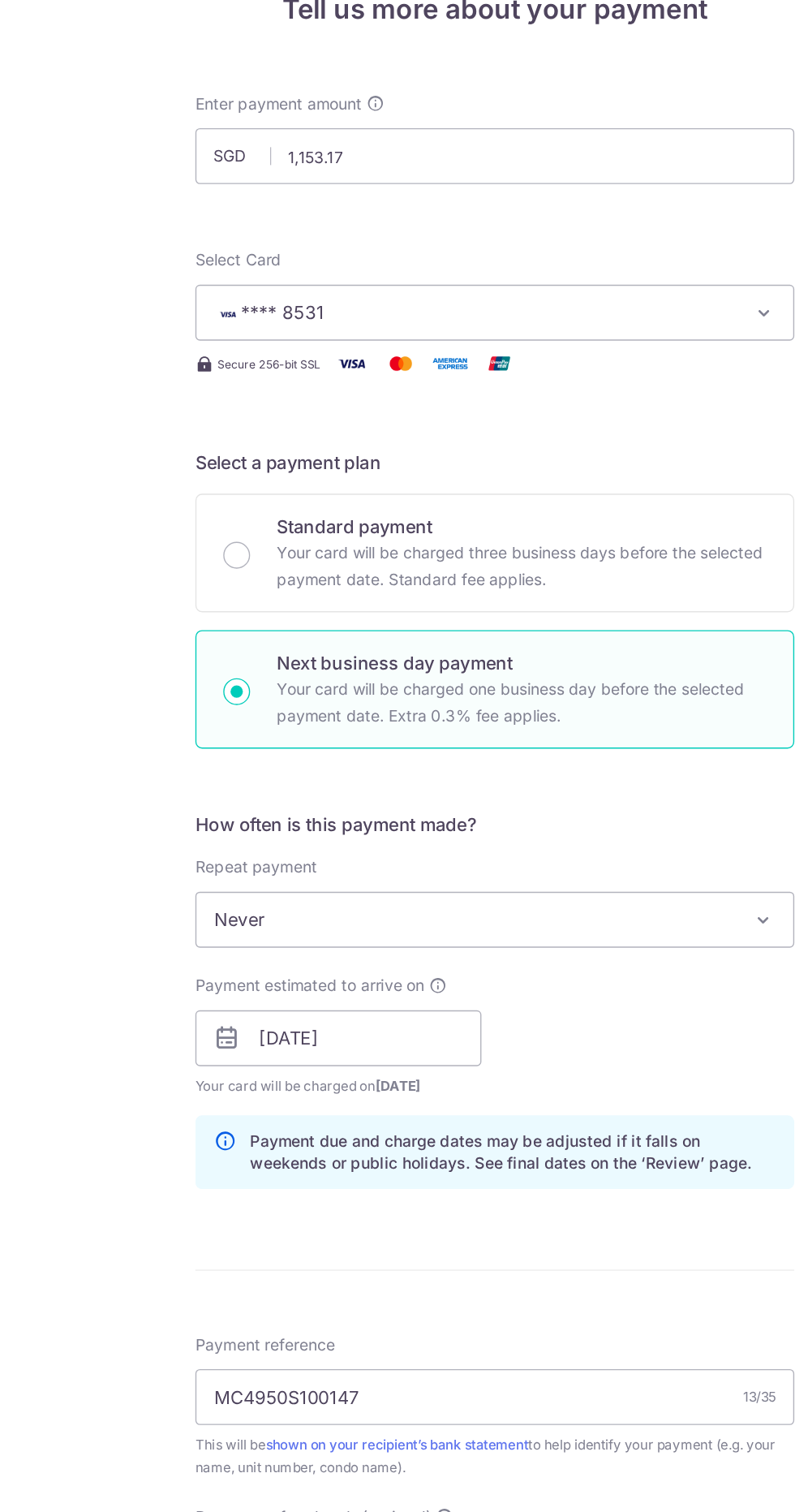
scroll to position [36, 0]
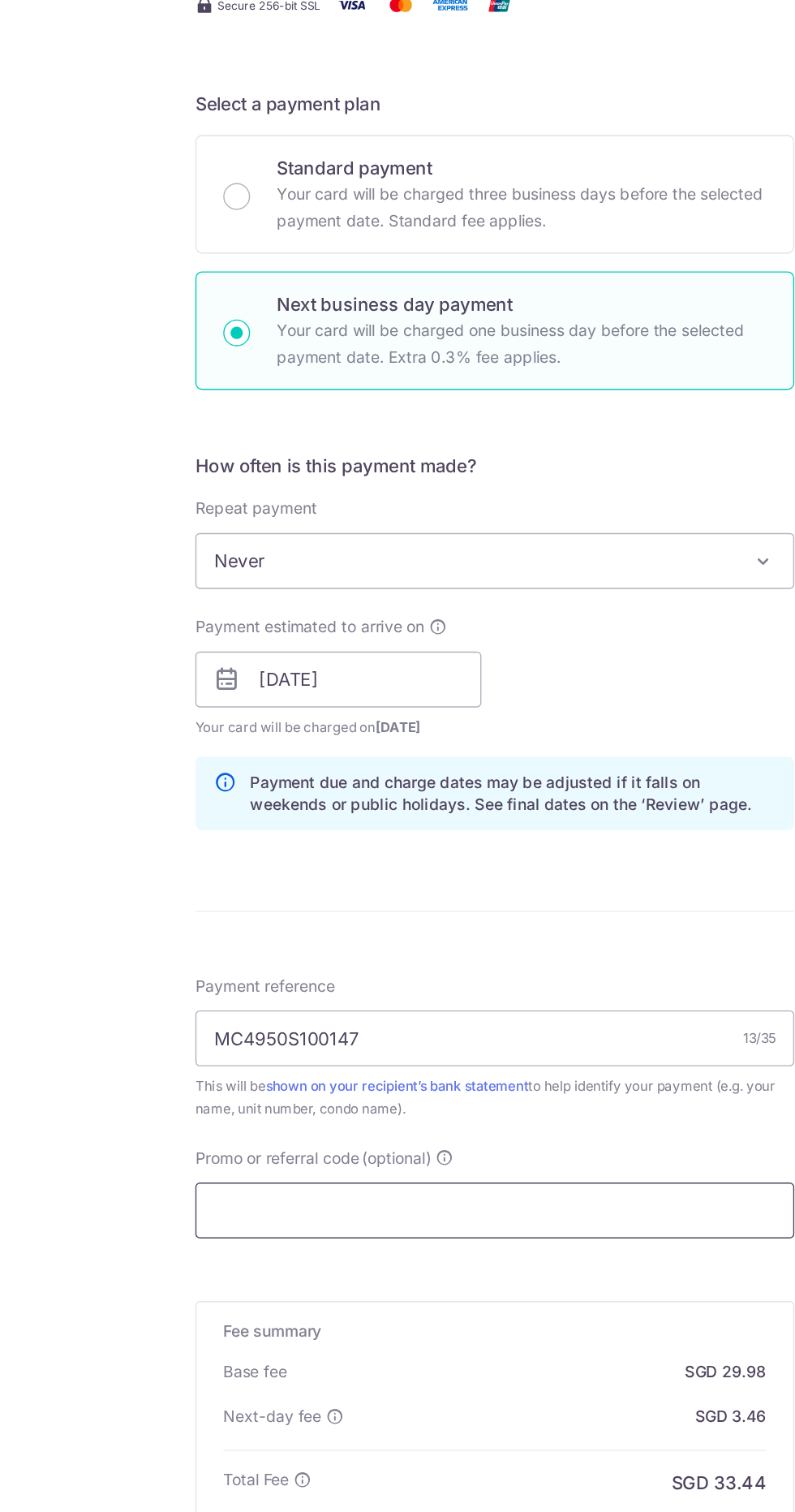
paste input "3HOME25R"
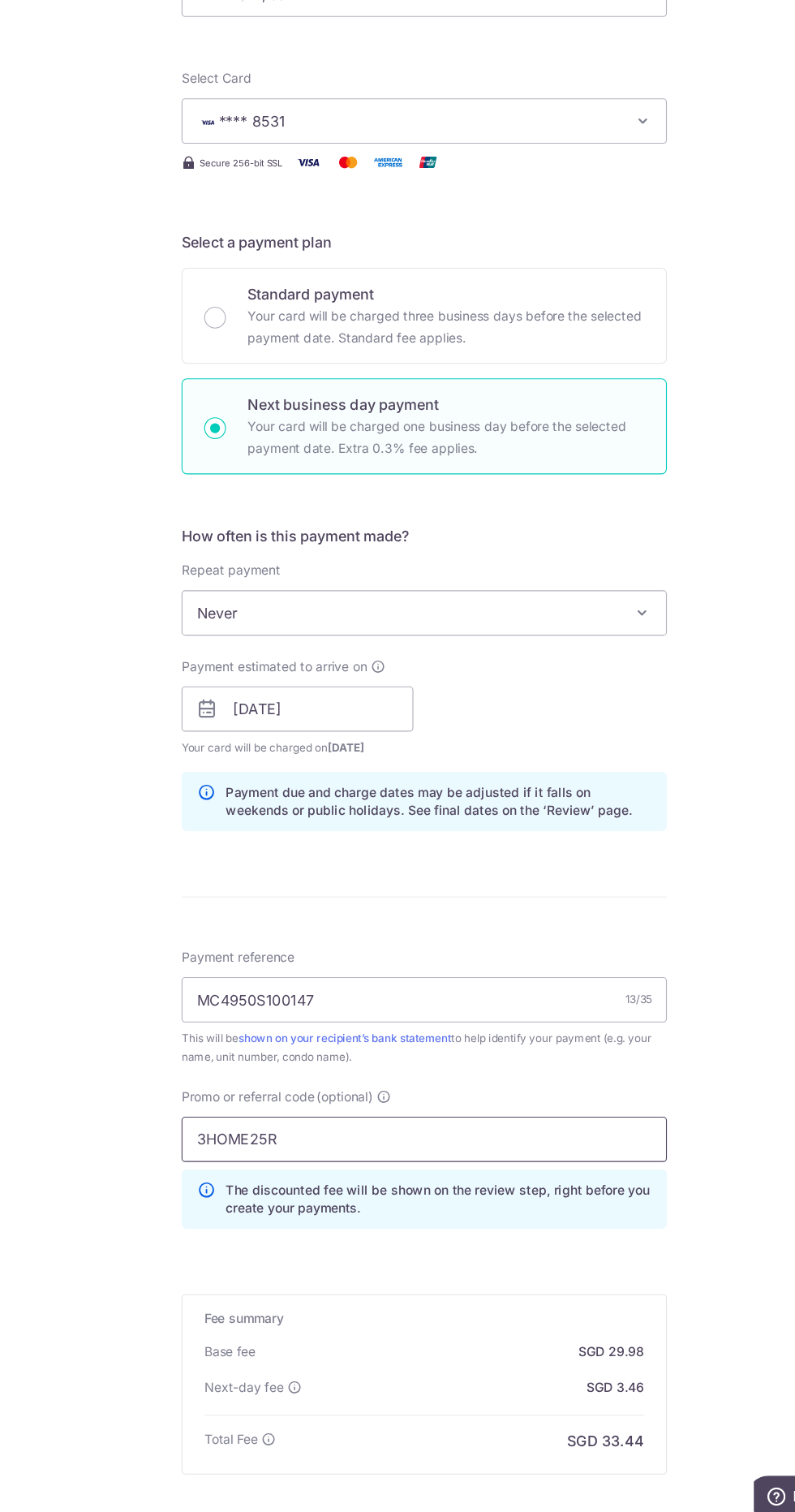
scroll to position [0, 0]
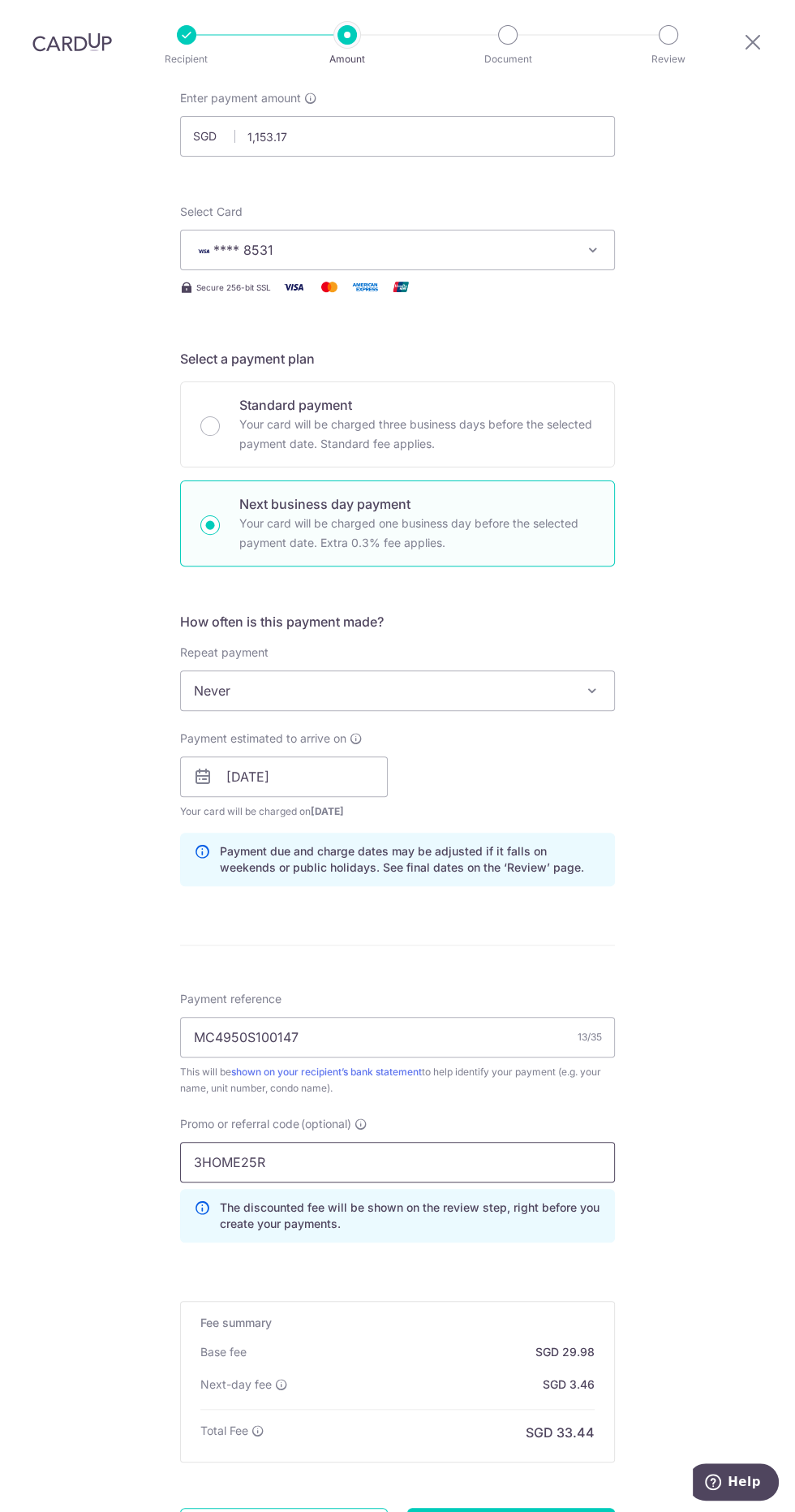
click at [496, 1162] on input "3HOME25R" at bounding box center [398, 1163] width 435 height 41
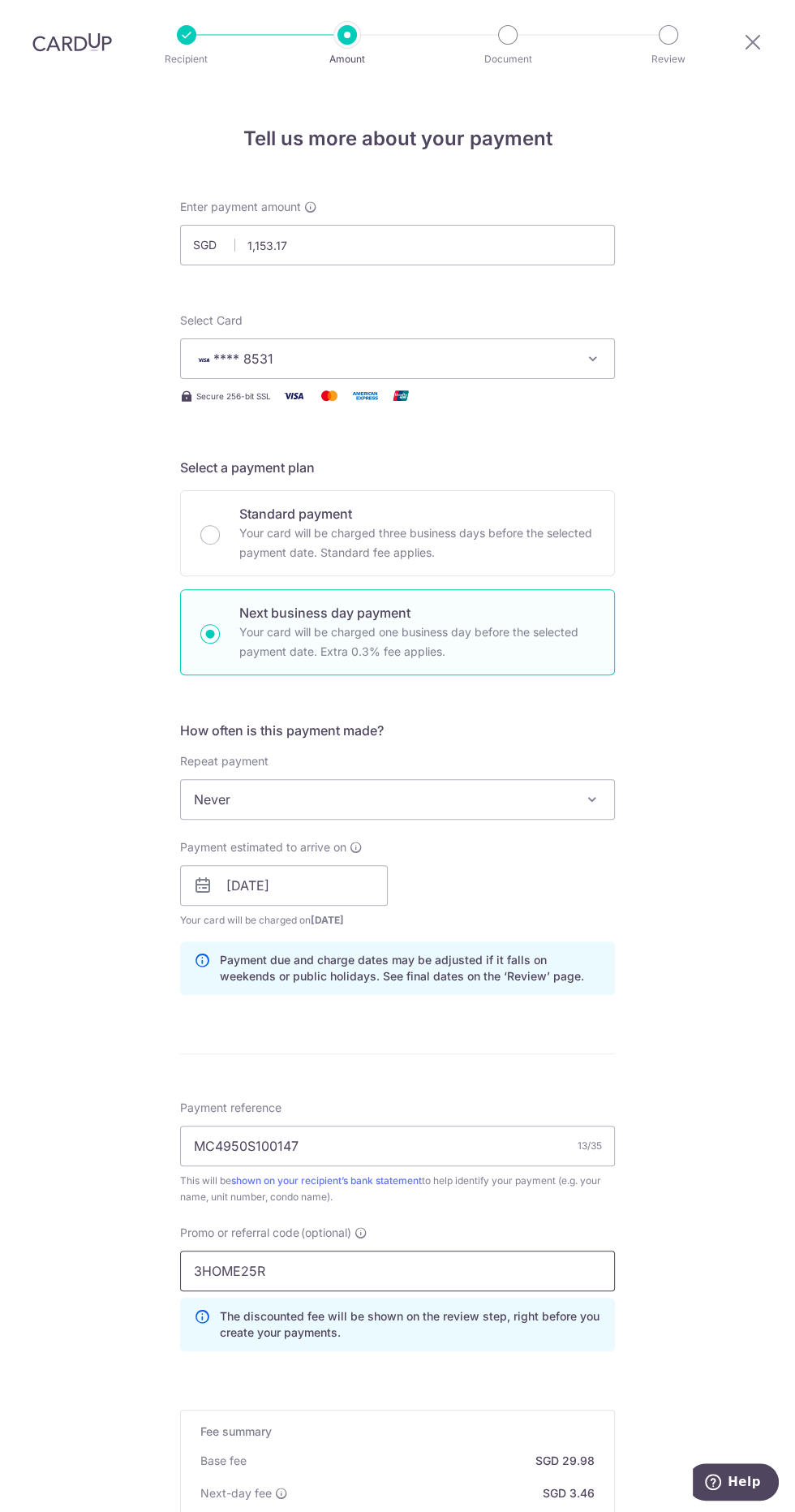
type input "3HOME25R"
click at [736, 663] on div "Tell us more about your payment Enter payment amount SGD 1,153.17 1153.17 Selec…" at bounding box center [398, 932] width 795 height 1694
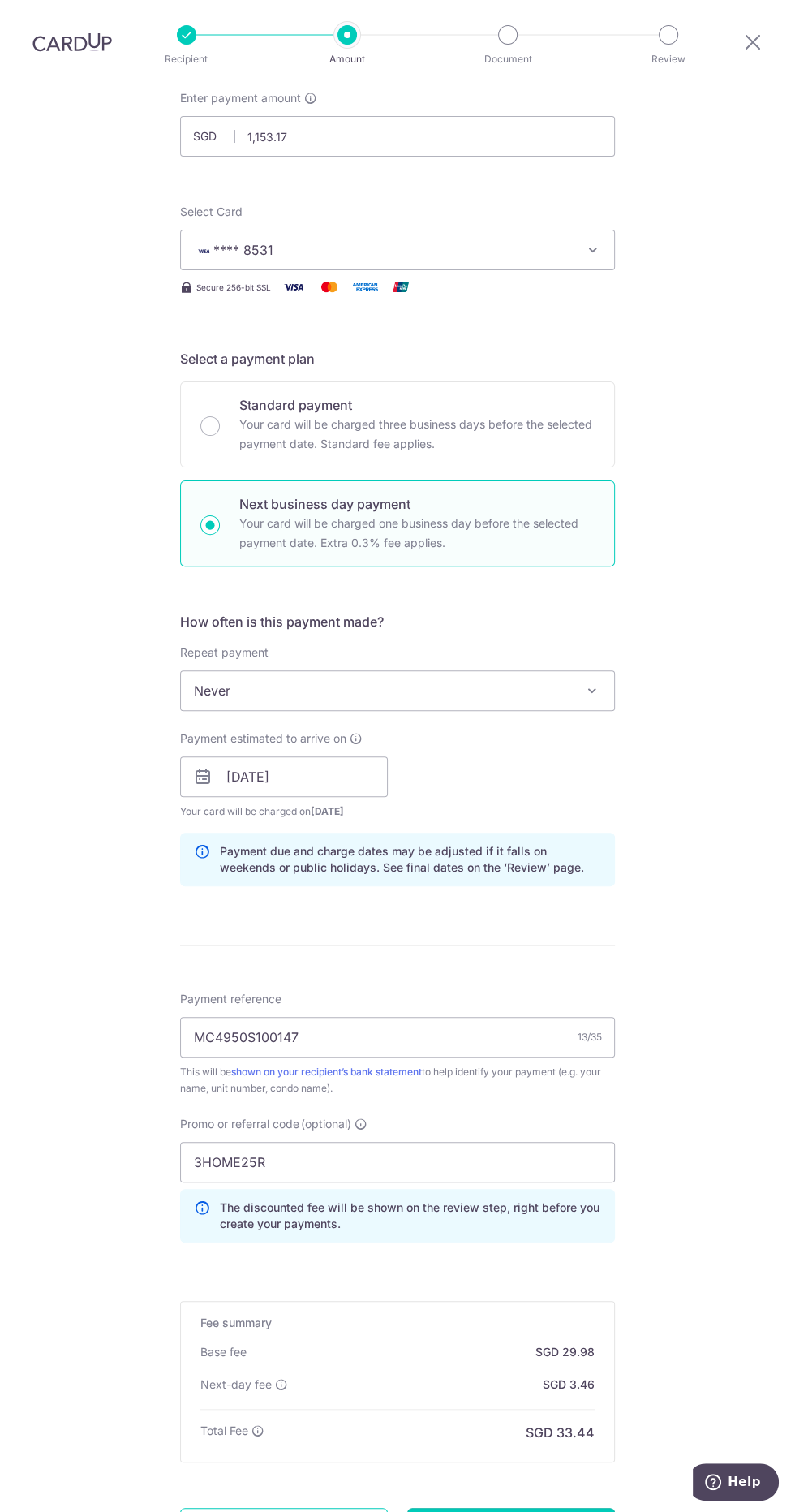
click at [562, 1508] on input "Continue" at bounding box center [512, 1528] width 208 height 41
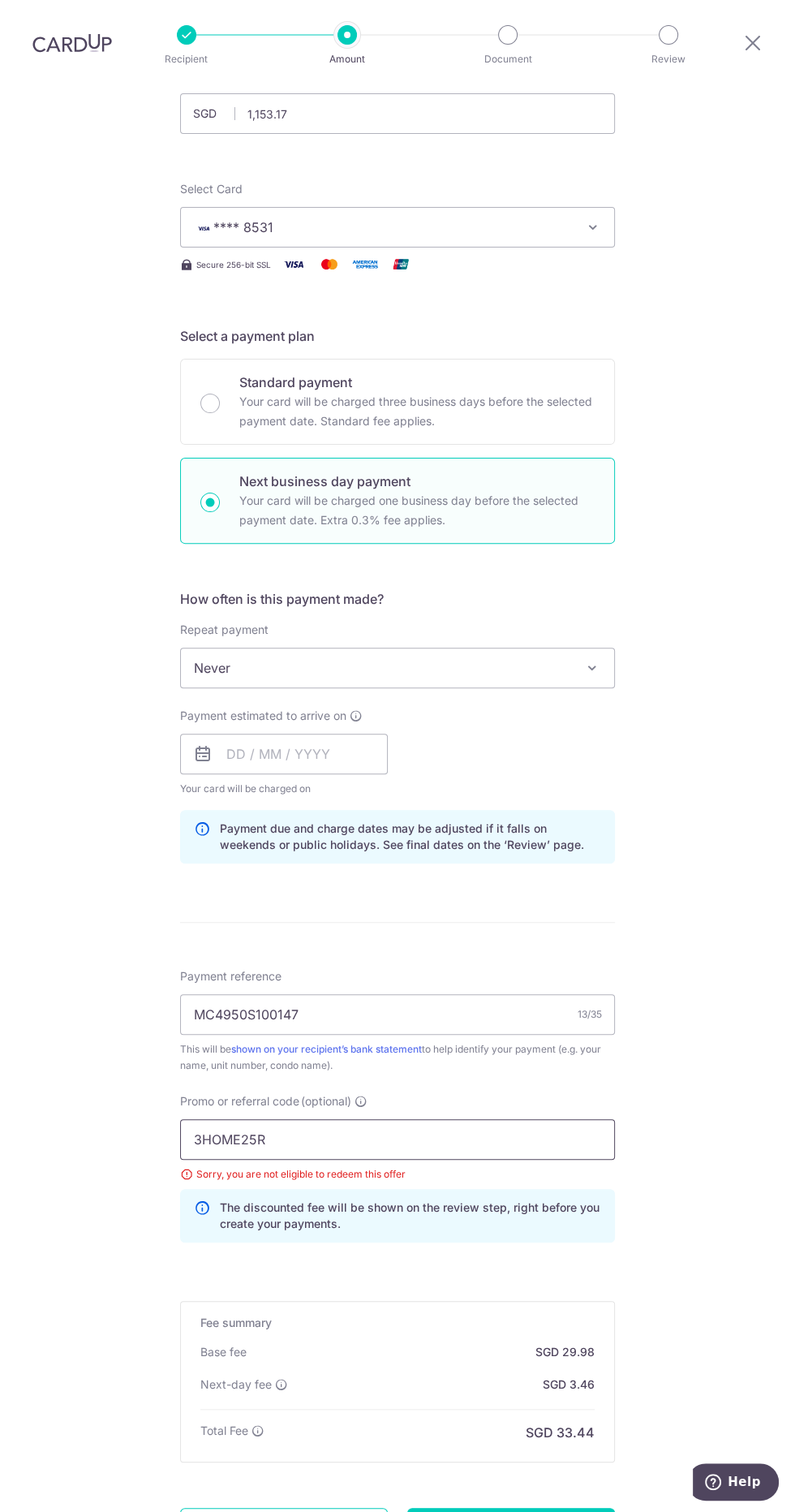
click at [496, 1119] on input "3HOME25R" at bounding box center [398, 1140] width 435 height 41
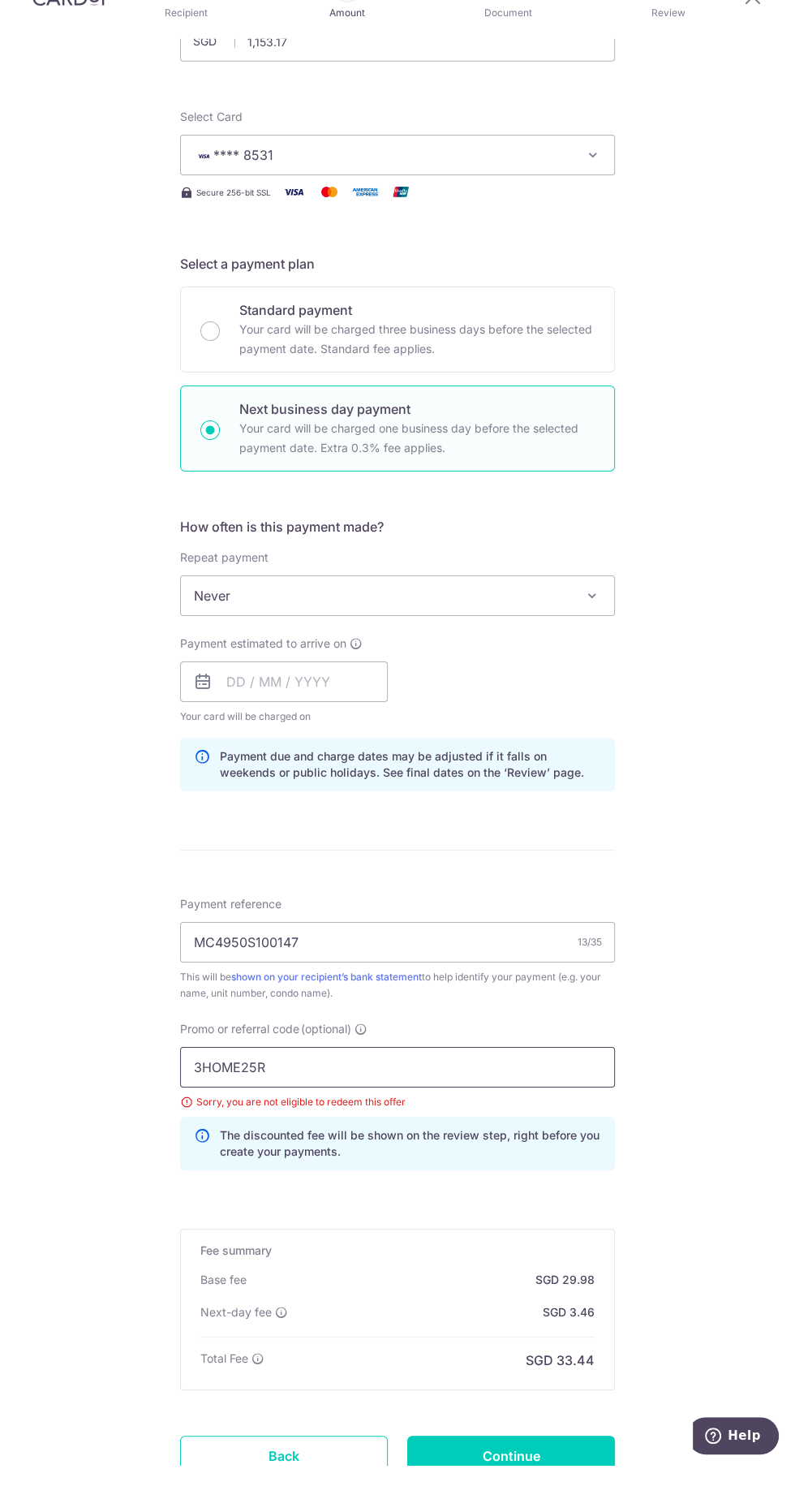
scroll to position [178, 0]
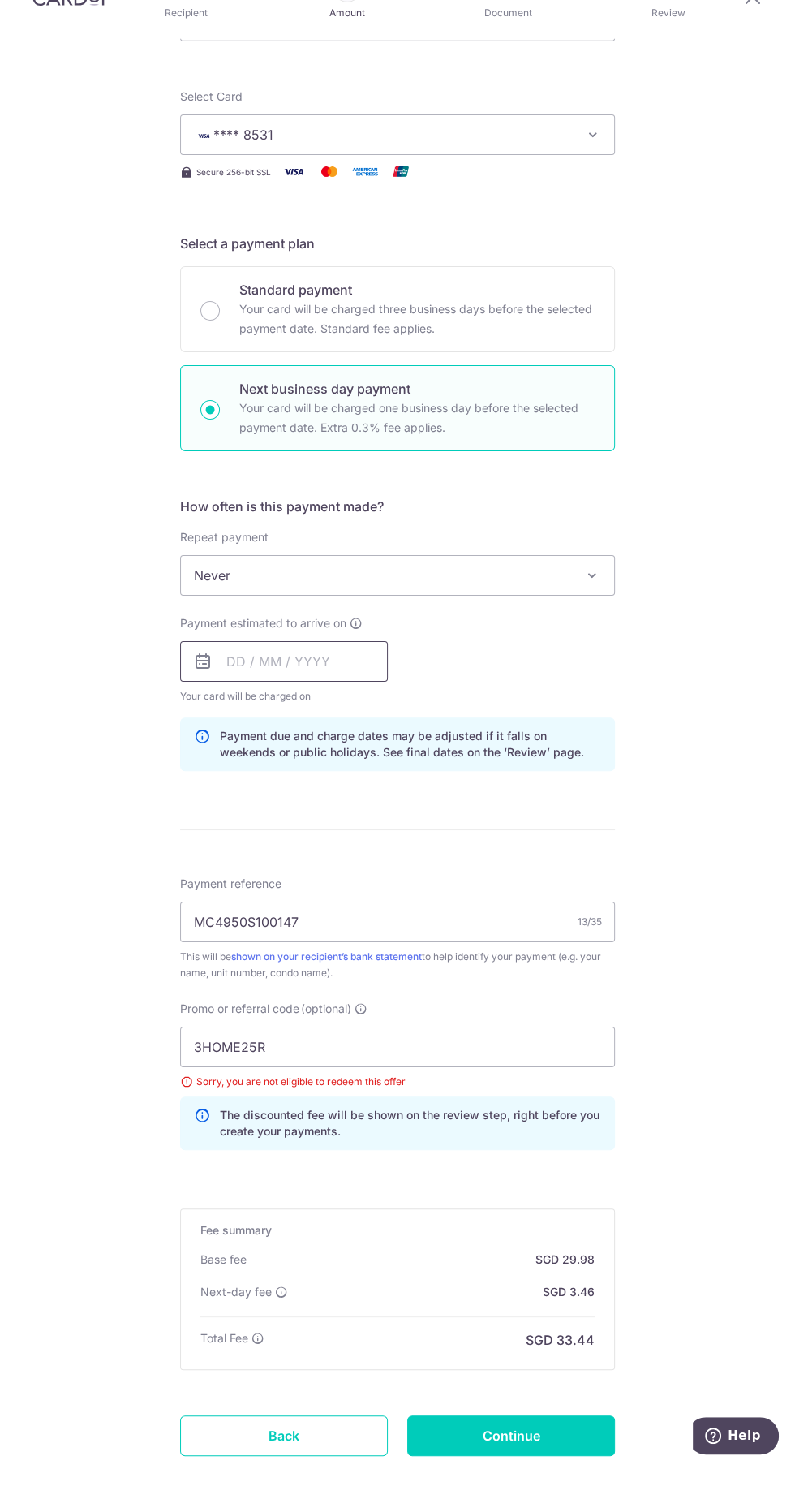
click at [245, 687] on input "text" at bounding box center [284, 707] width 208 height 41
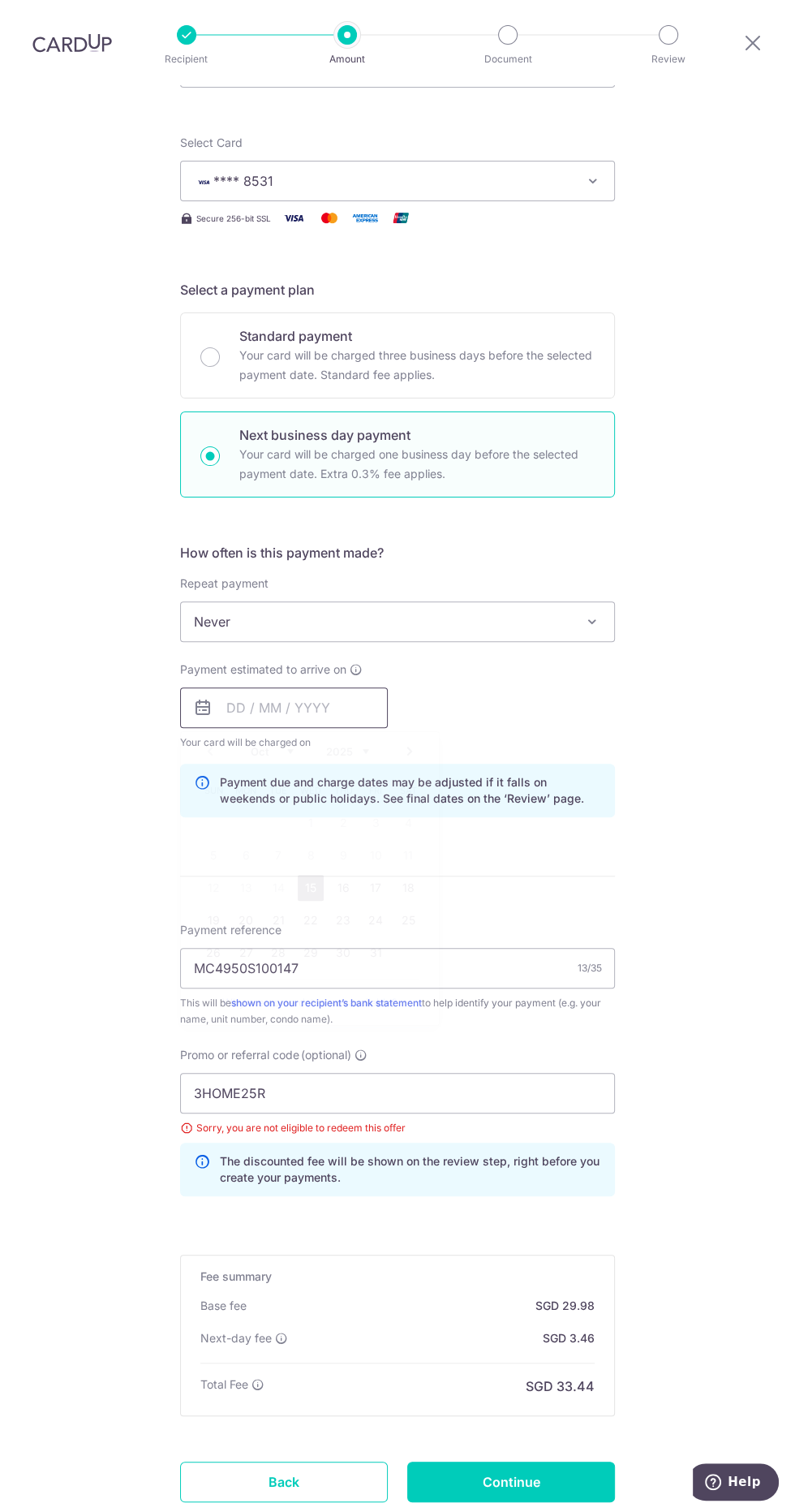
scroll to position [131, 0]
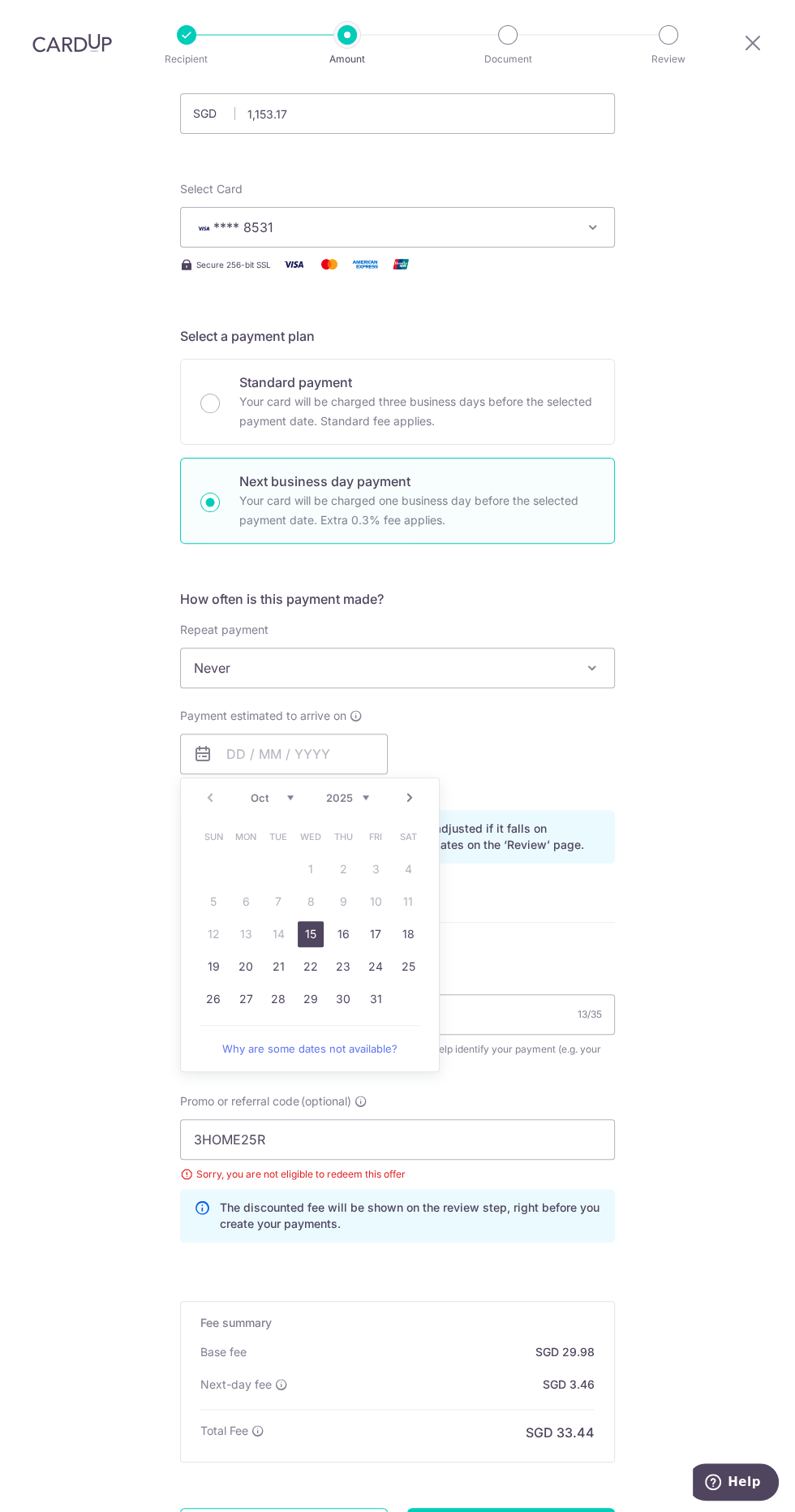
click at [310, 921] on link "15" at bounding box center [310, 934] width 26 height 26
type input "15/10/2025"
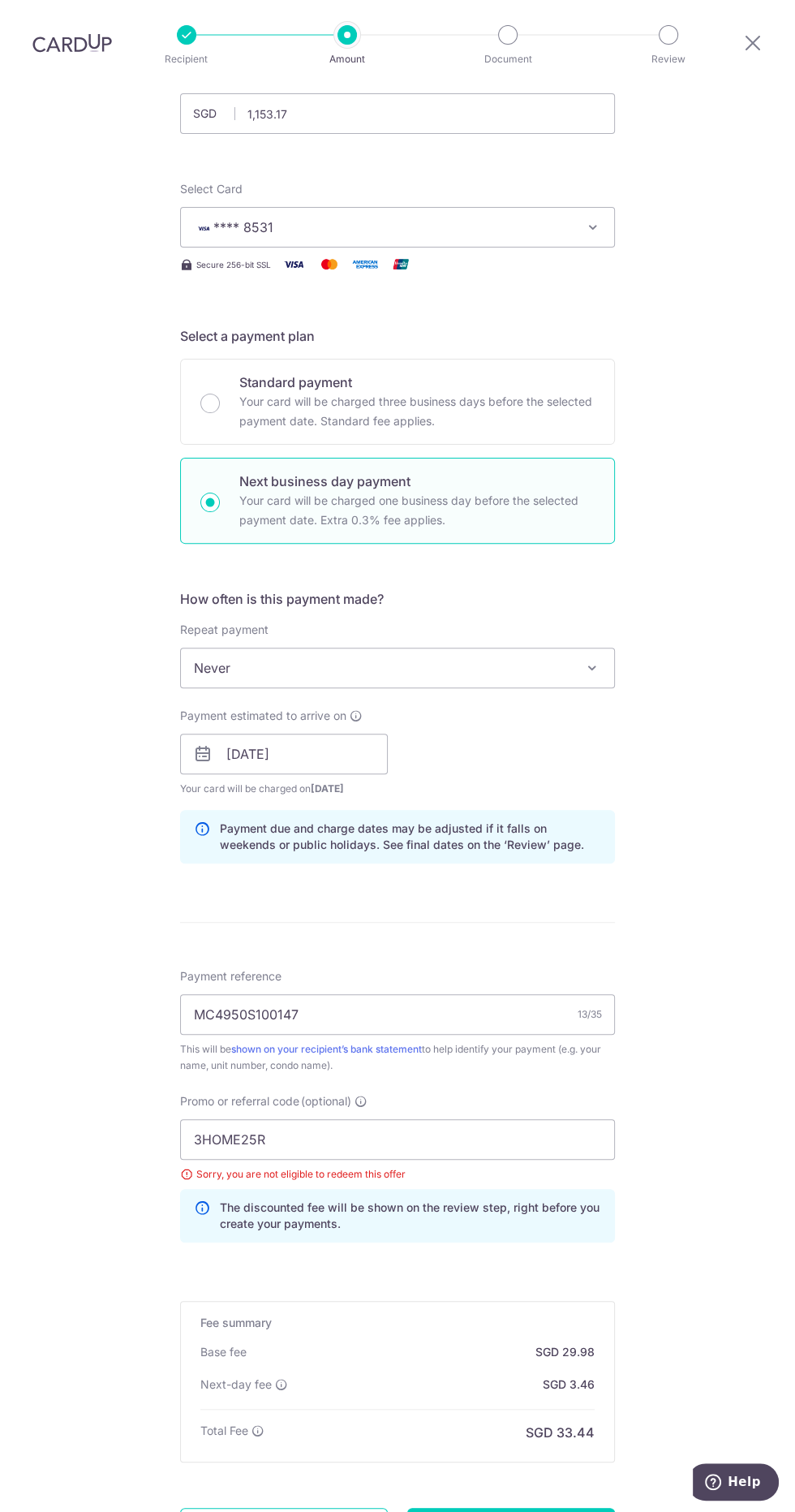
click at [314, 827] on form "Enter payment amount SGD 1,153.17 1153.17 Select Card **** 8531 Add credit card…" at bounding box center [398, 831] width 435 height 1526
click at [231, 1119] on input "3HOME25R" at bounding box center [398, 1140] width 435 height 41
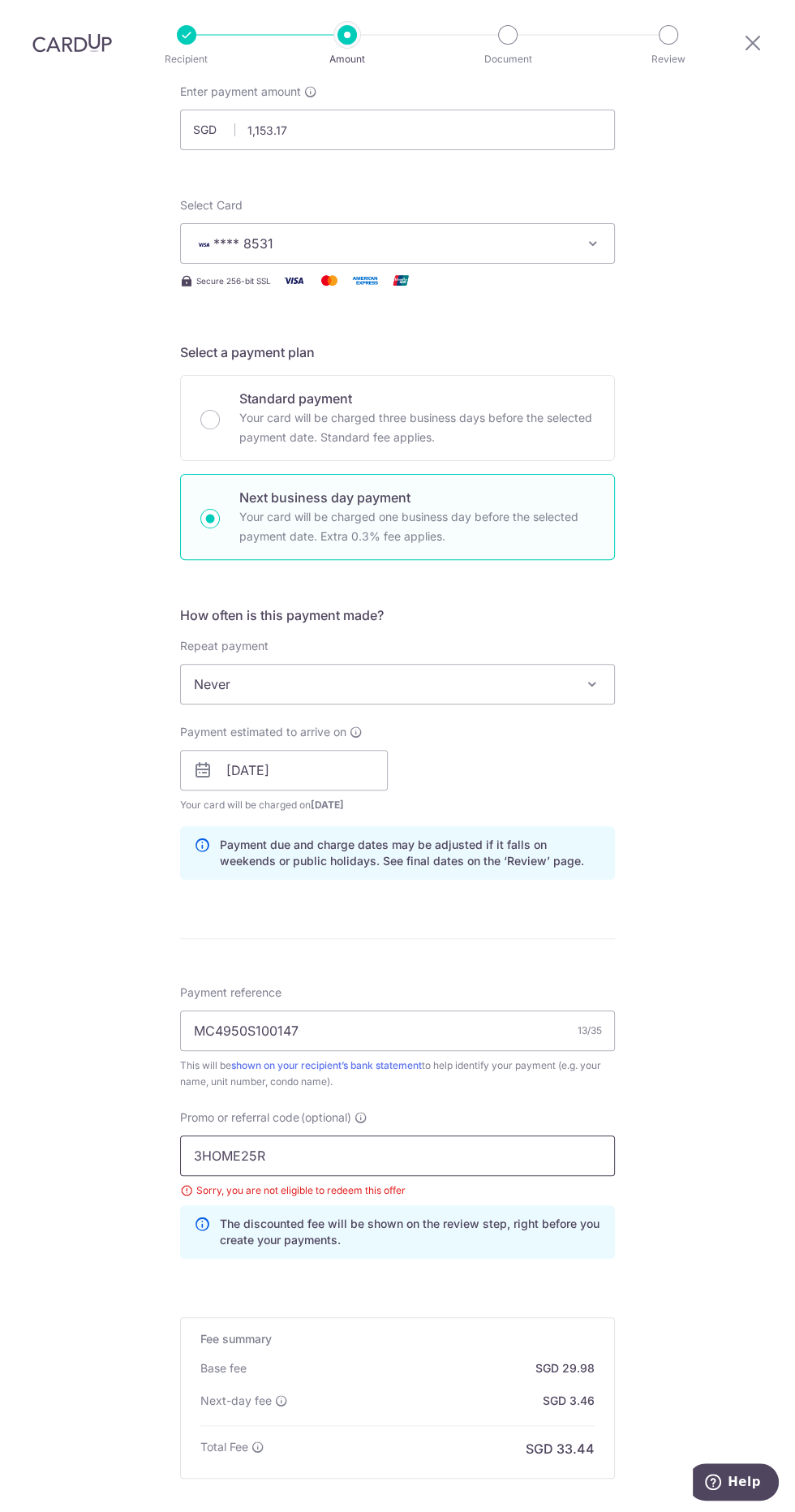
scroll to position [178, 0]
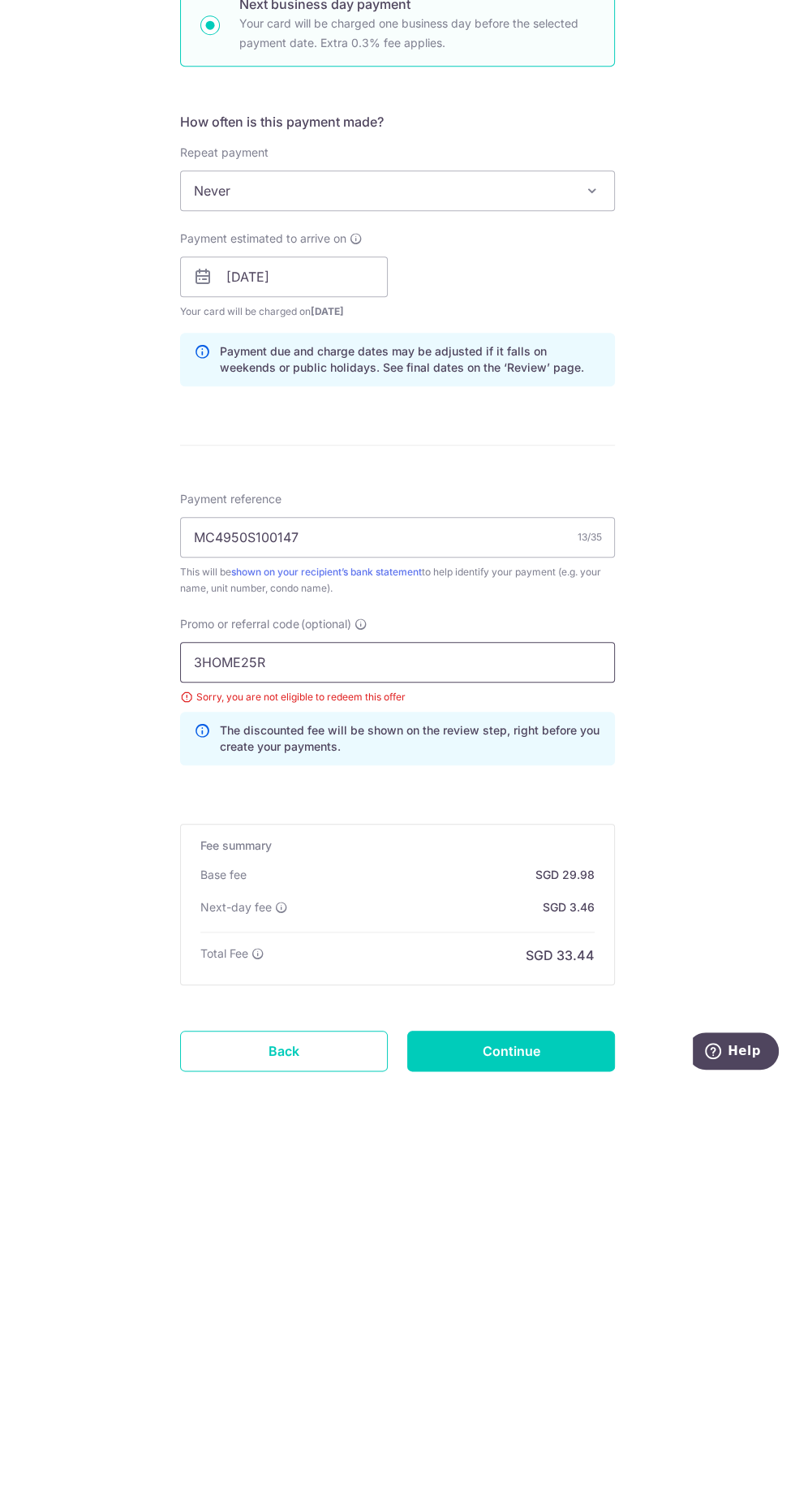
click at [414, 1073] on input "3HOME25R" at bounding box center [398, 1093] width 435 height 41
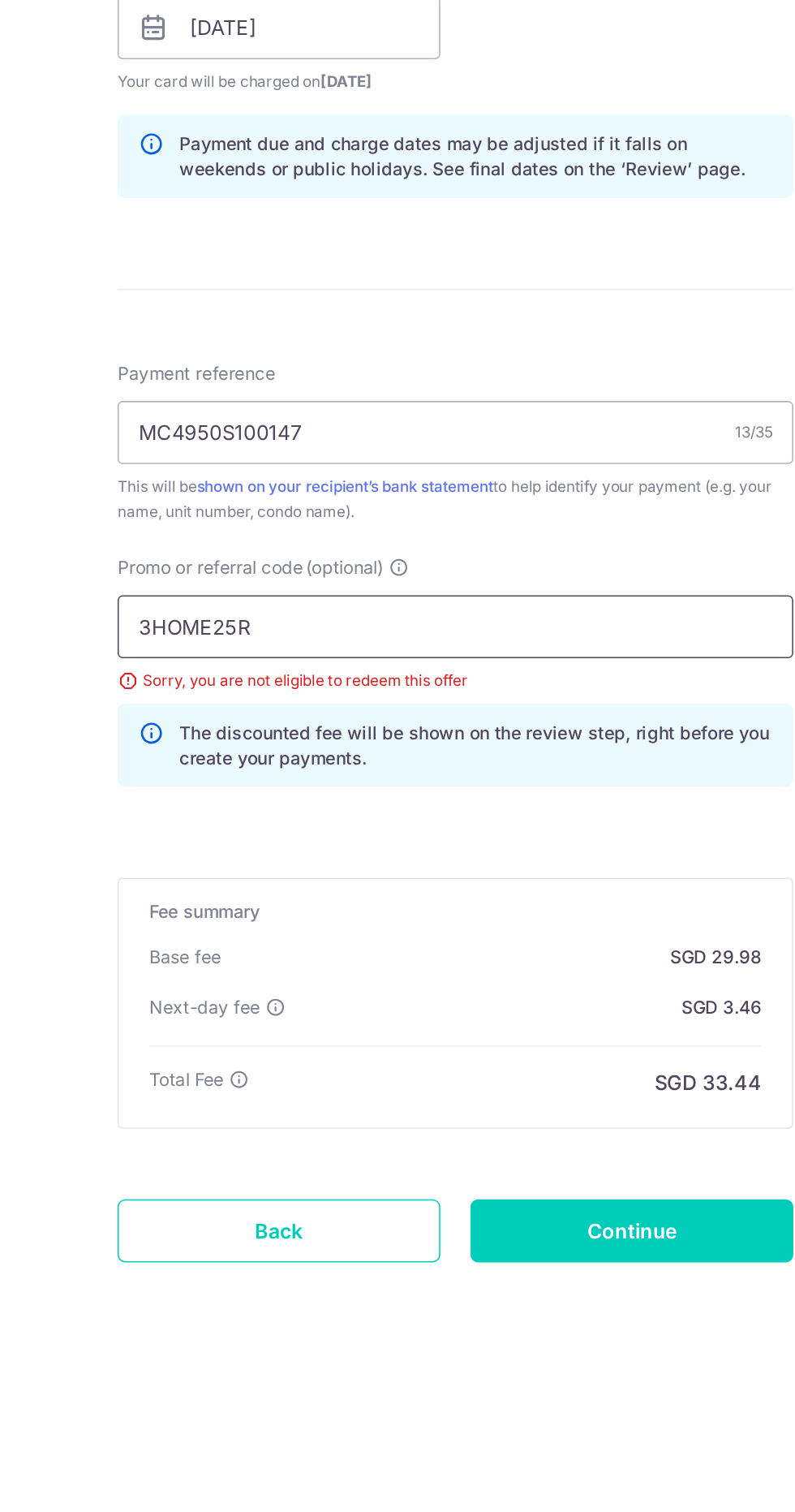
scroll to position [108, 0]
type input "3"
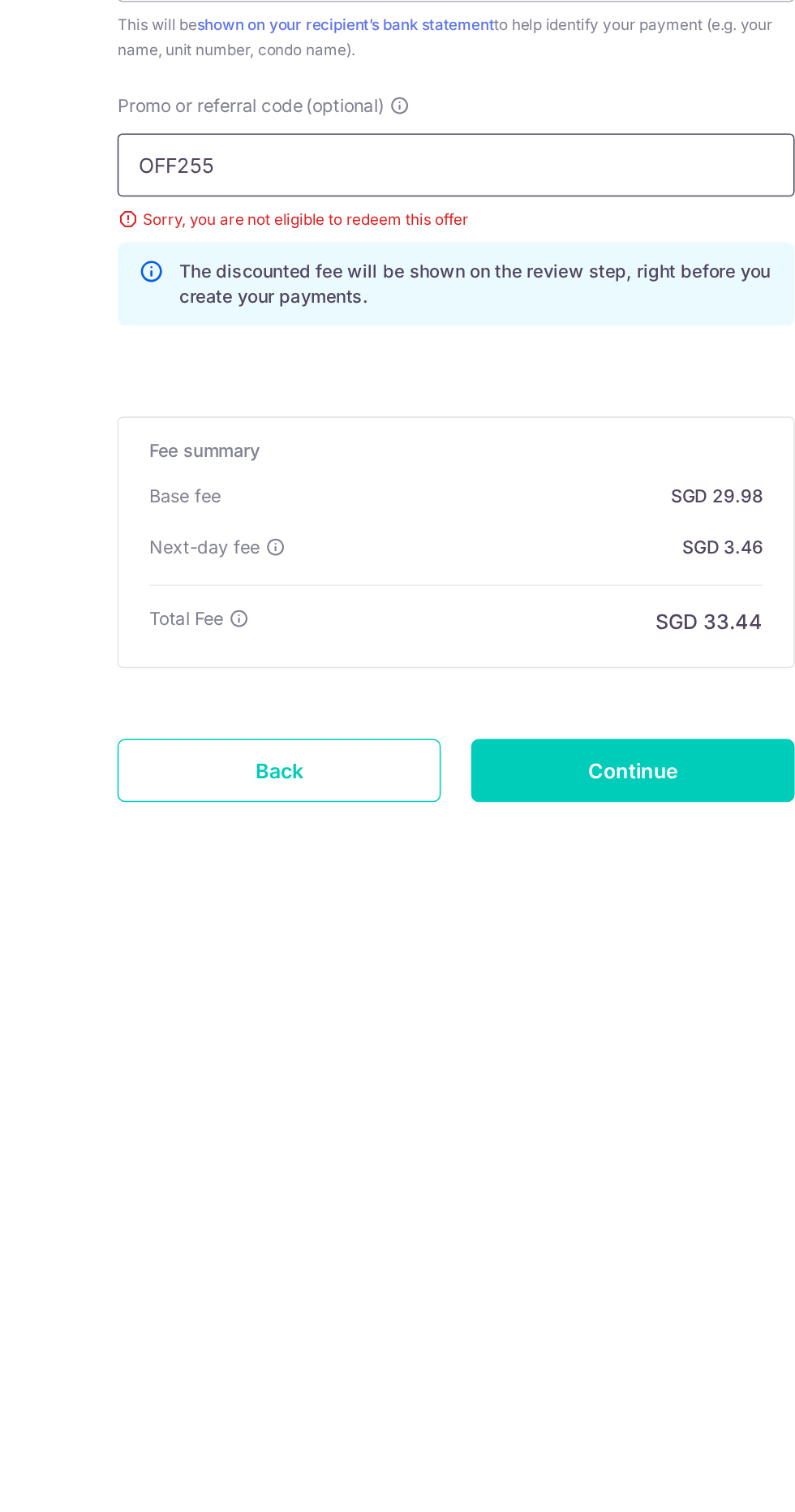
scroll to position [35, 0]
type input "OFF255"
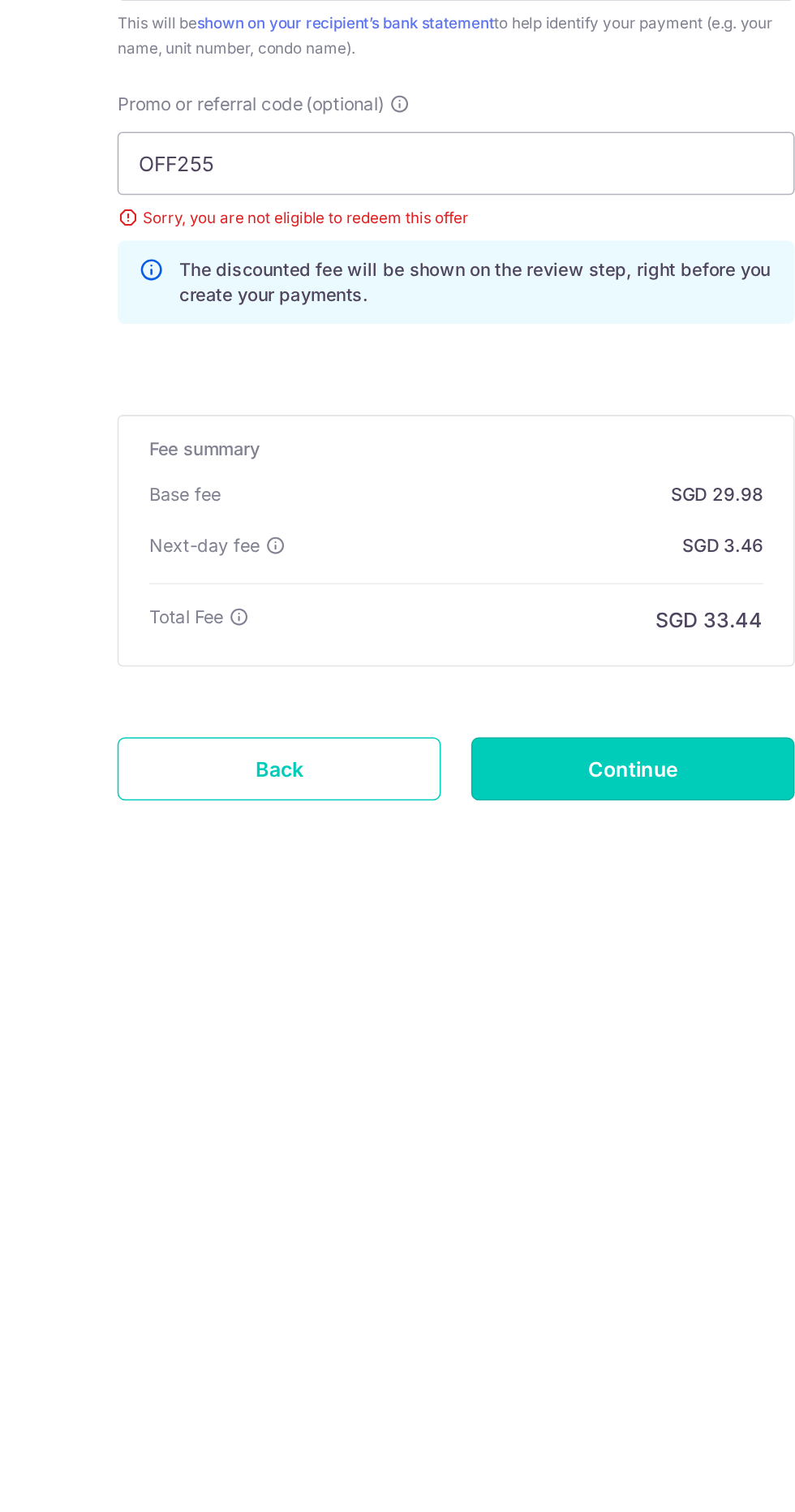
click at [522, 1462] on input "Continue" at bounding box center [512, 1482] width 208 height 41
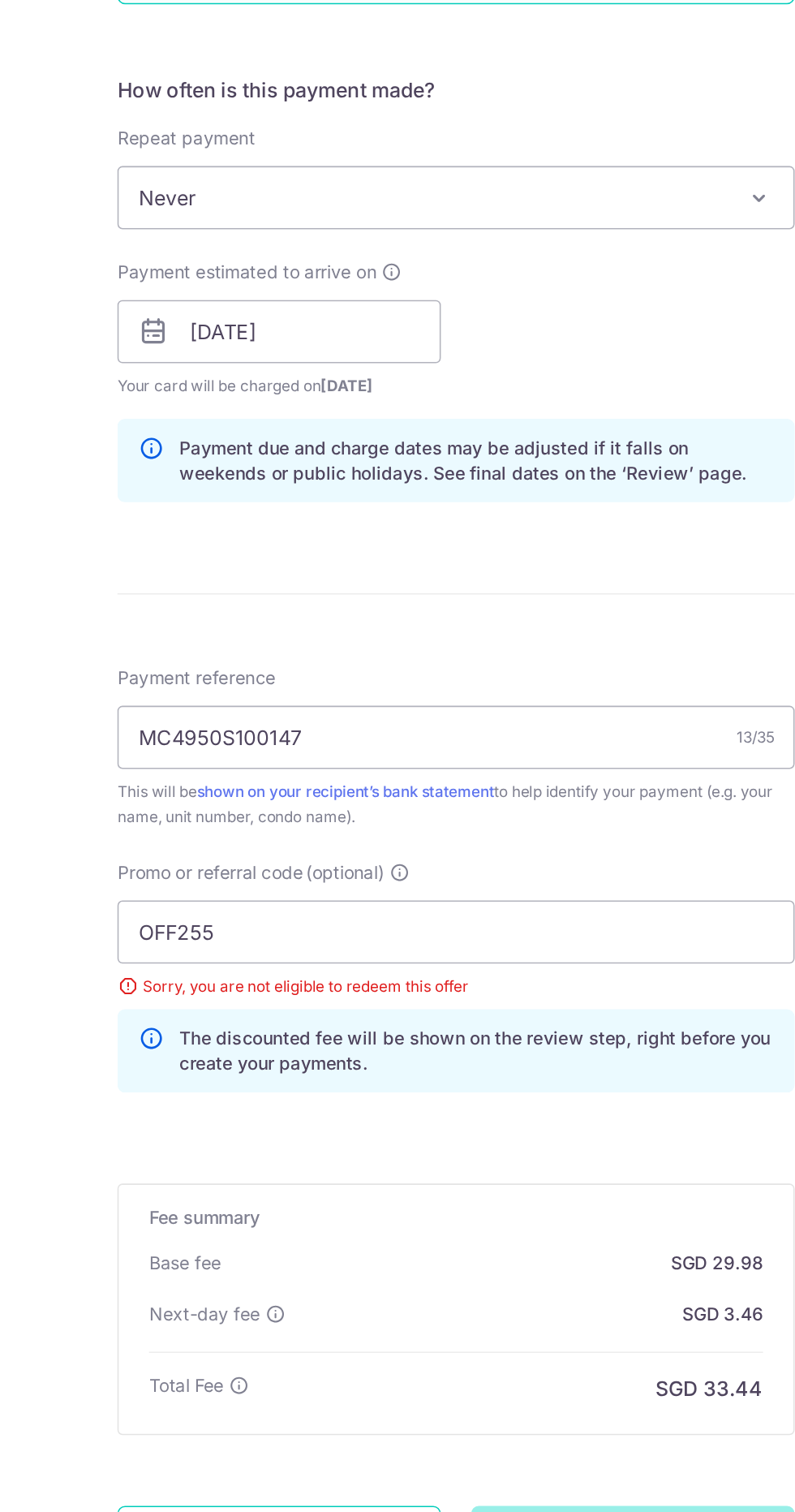
scroll to position [131, 0]
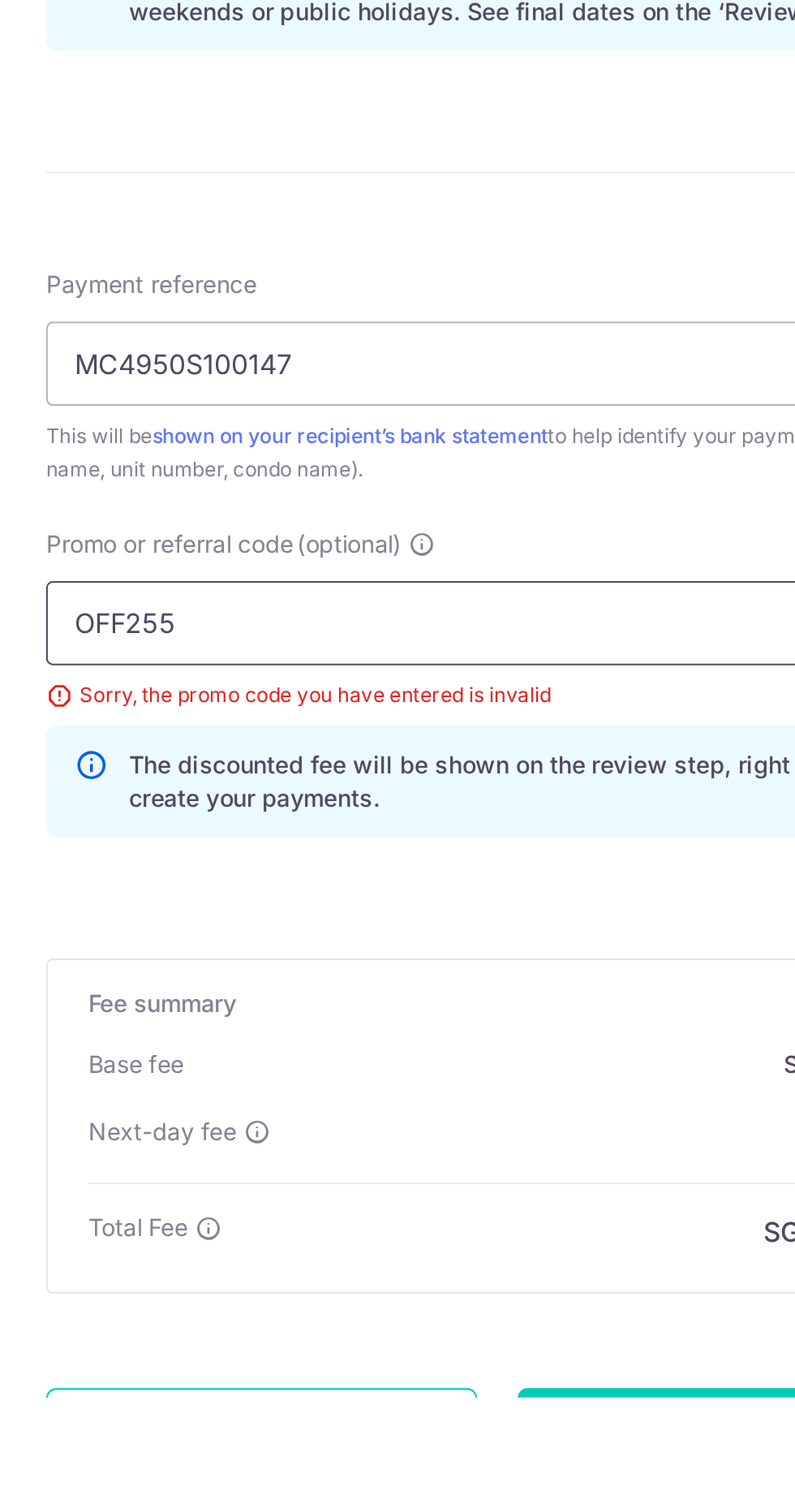
click at [343, 1143] on input "OFF255" at bounding box center [398, 1140] width 435 height 41
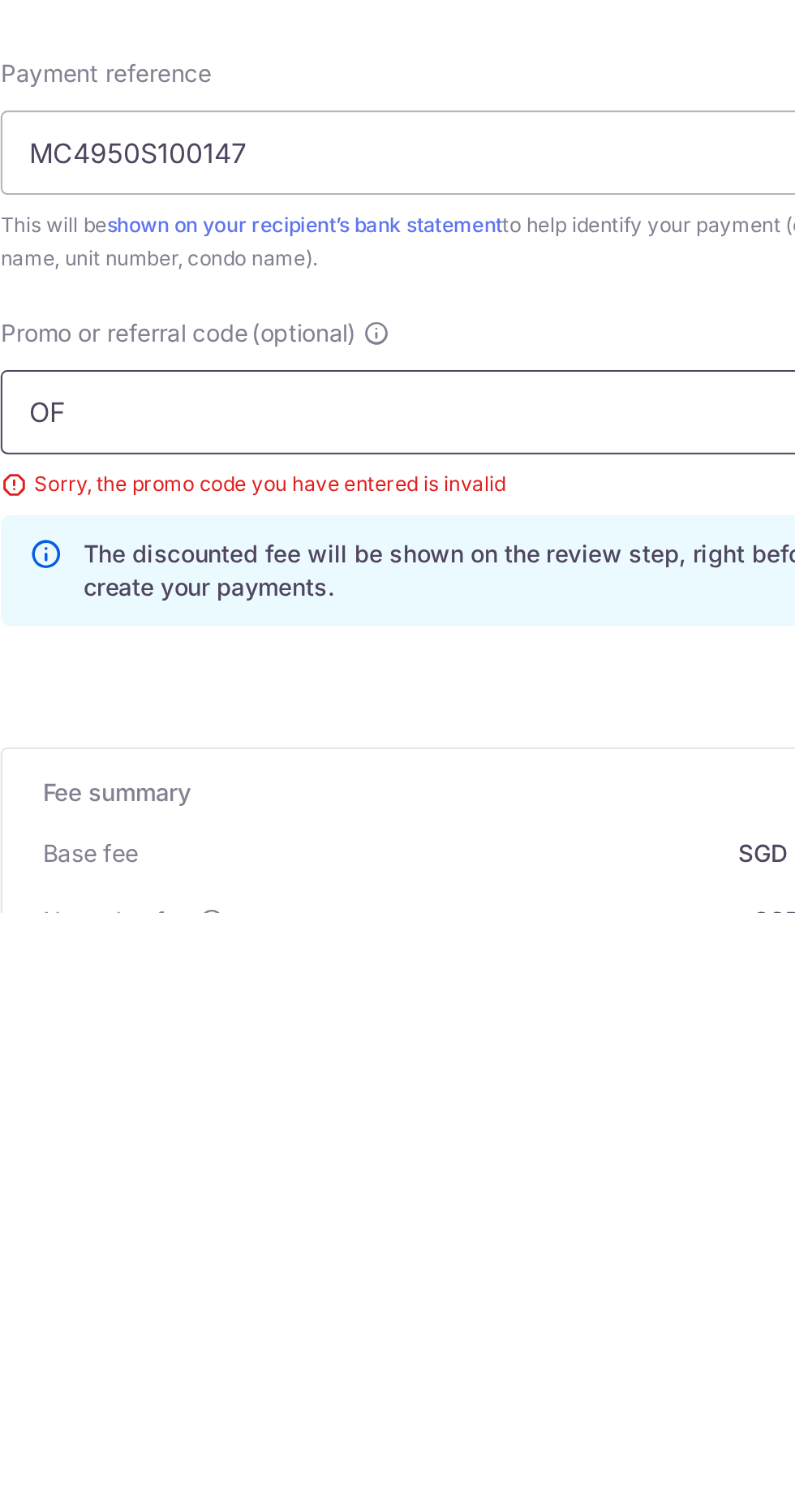
type input "O"
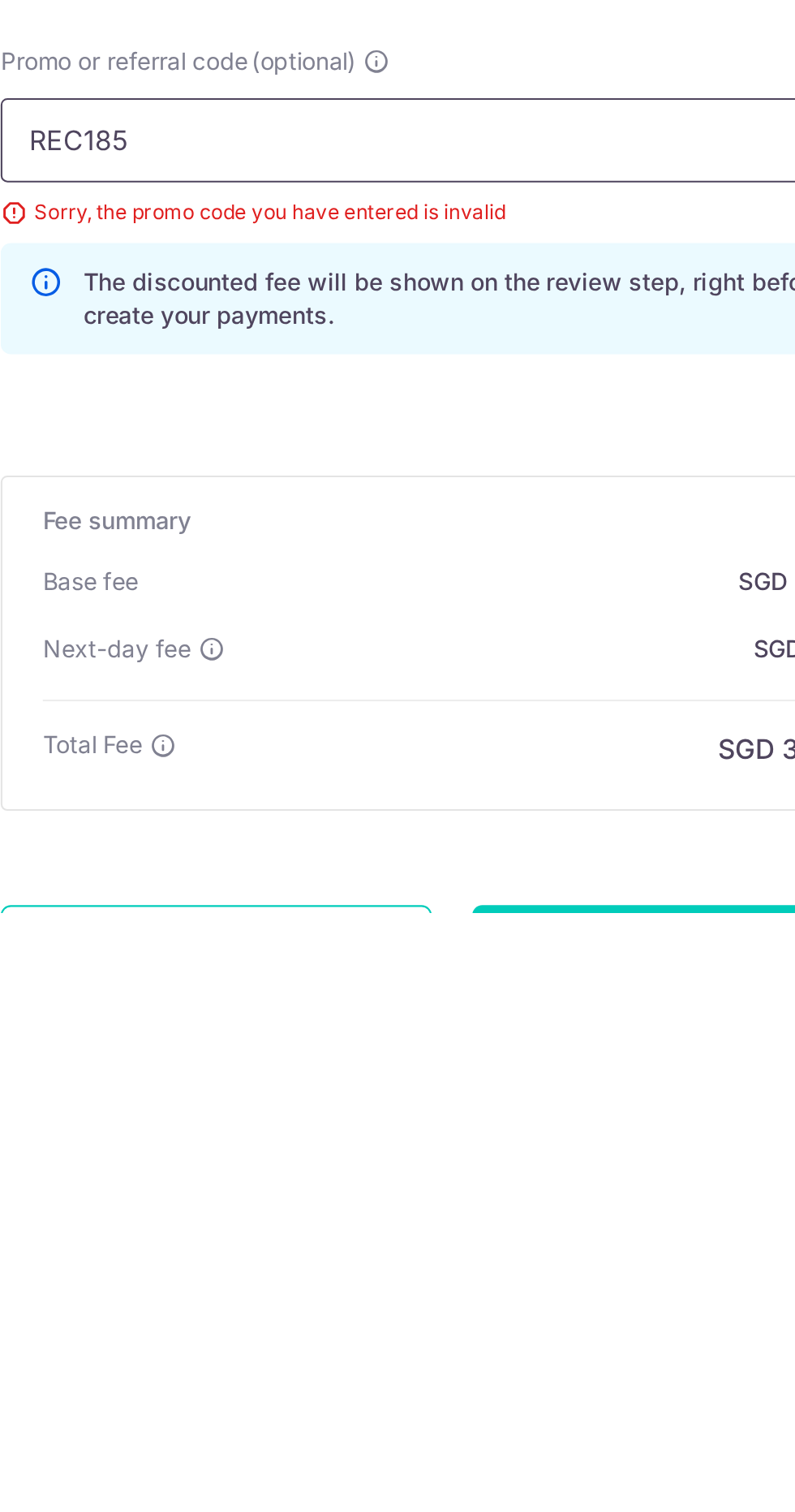
scroll to position [178, 0]
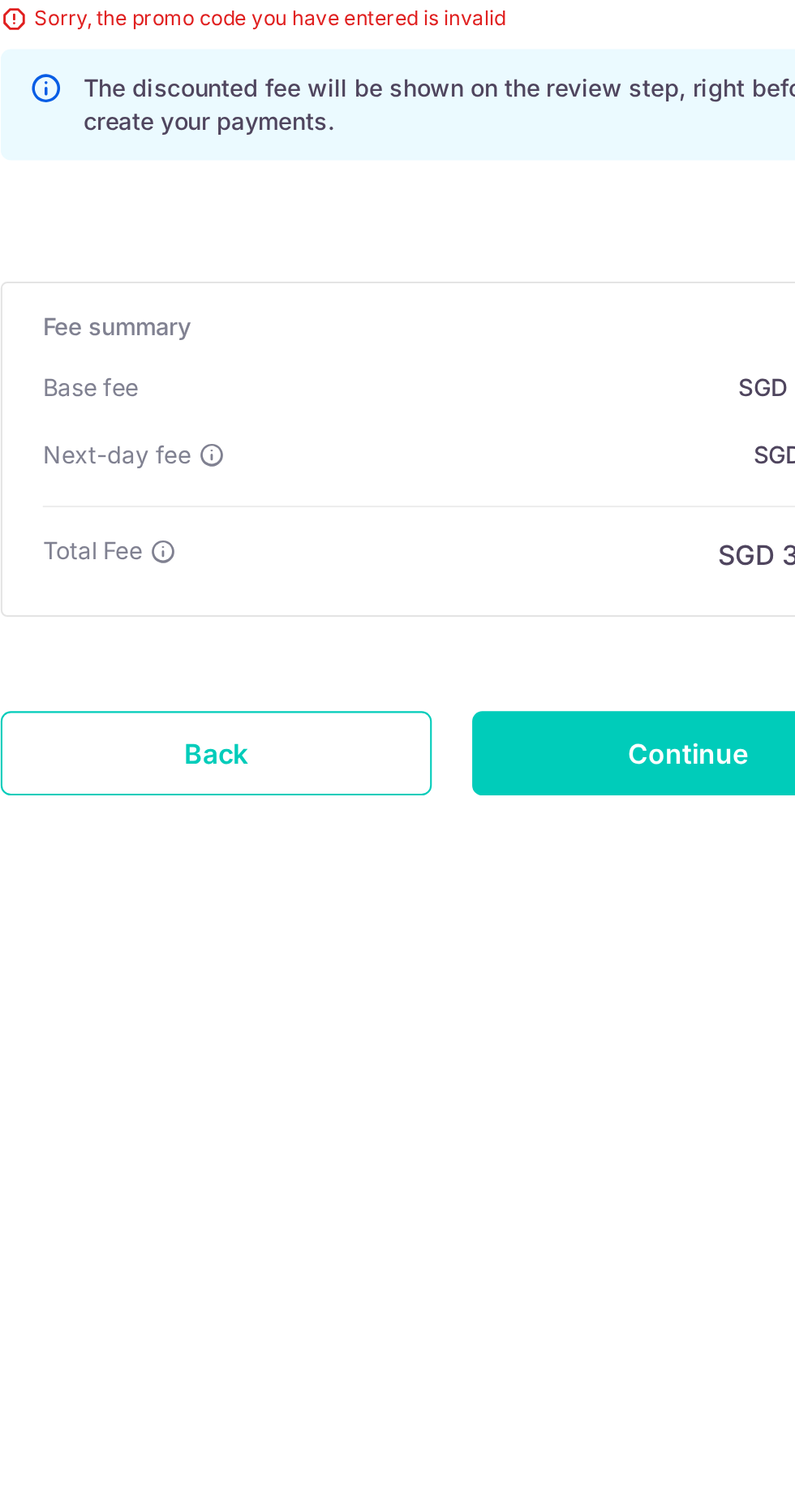
type input "REC185"
click at [491, 1487] on input "Continue" at bounding box center [512, 1482] width 208 height 41
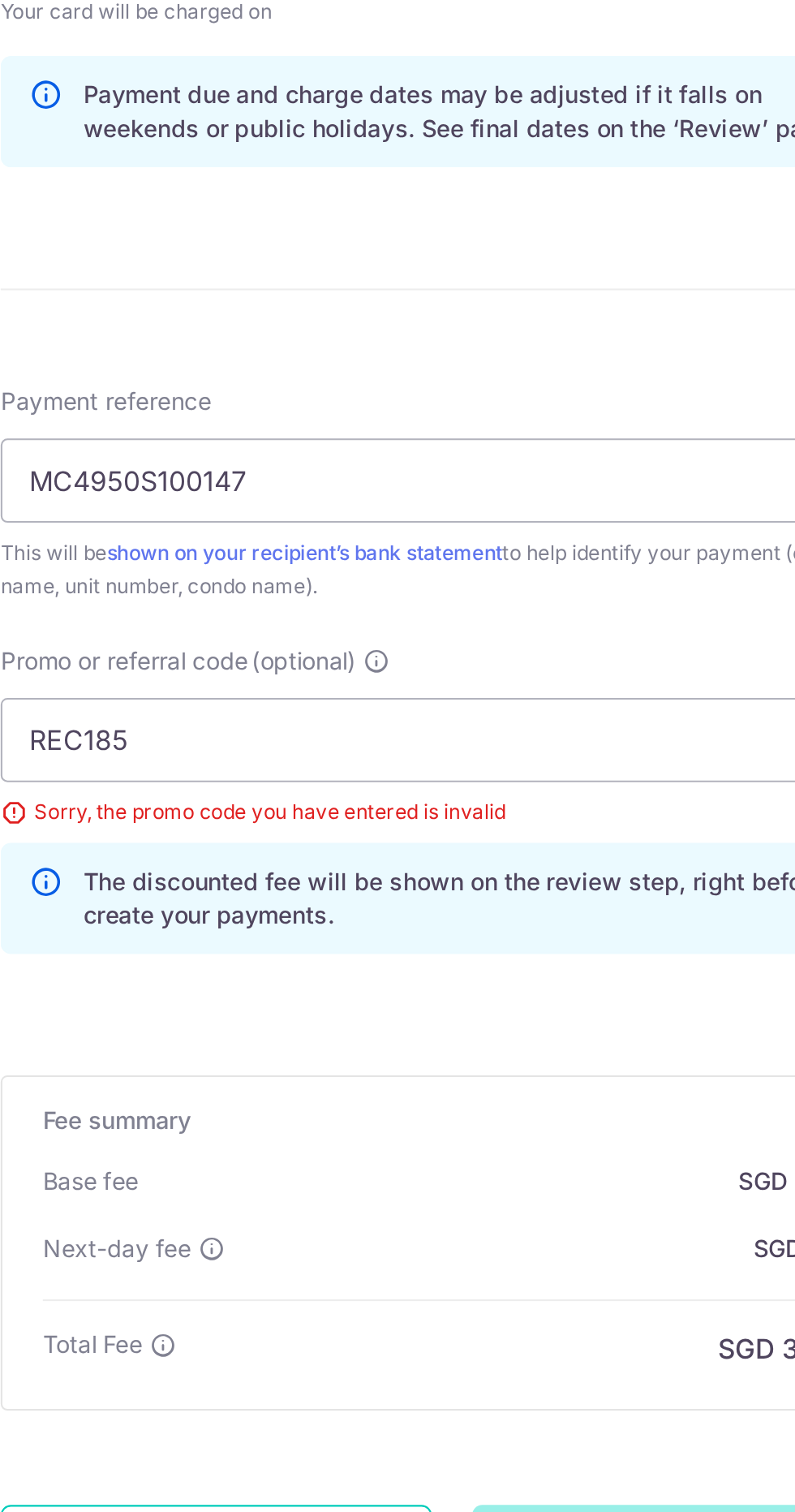
scroll to position [131, 0]
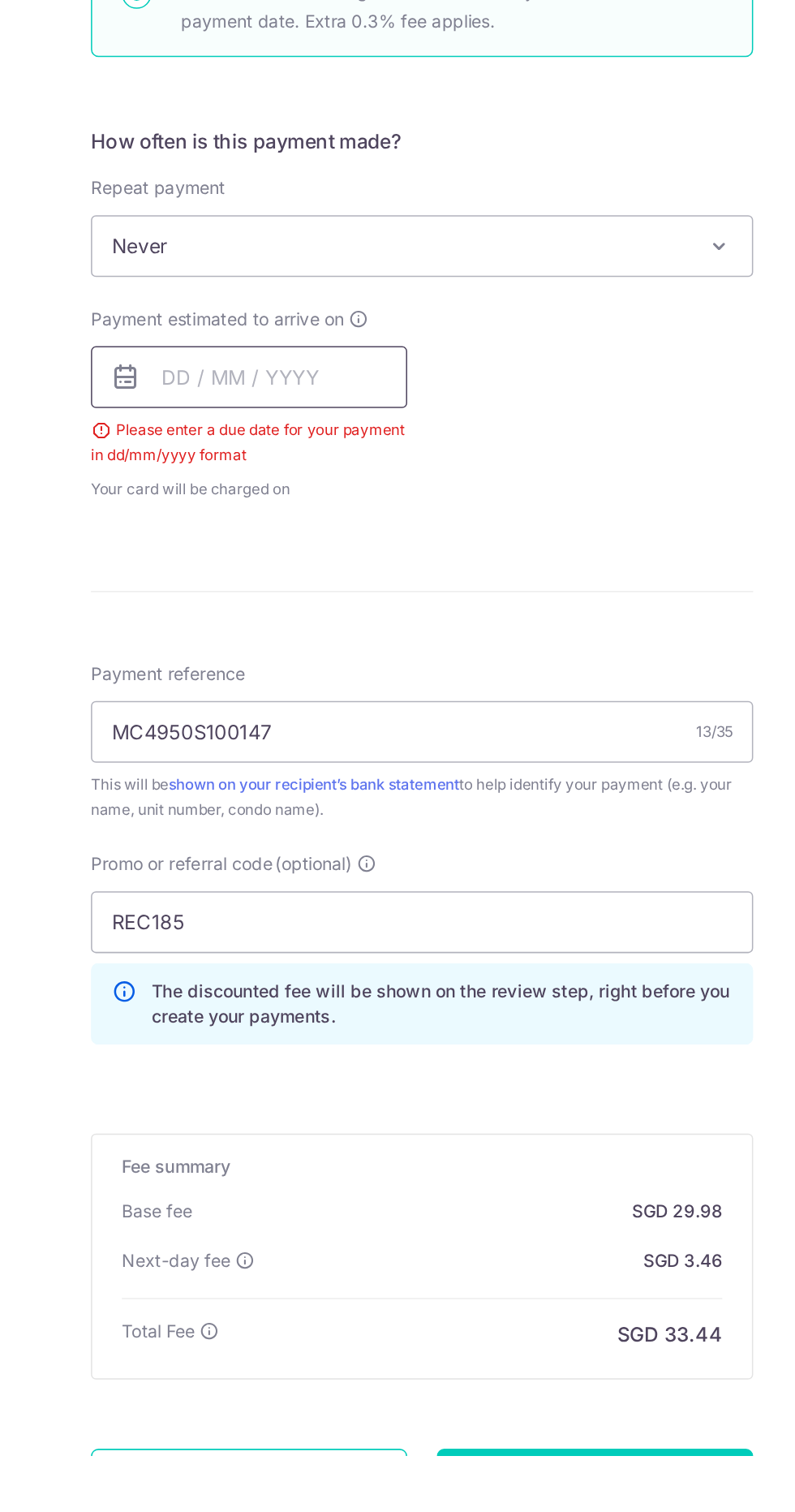
click at [288, 804] on input "text" at bounding box center [284, 805] width 208 height 41
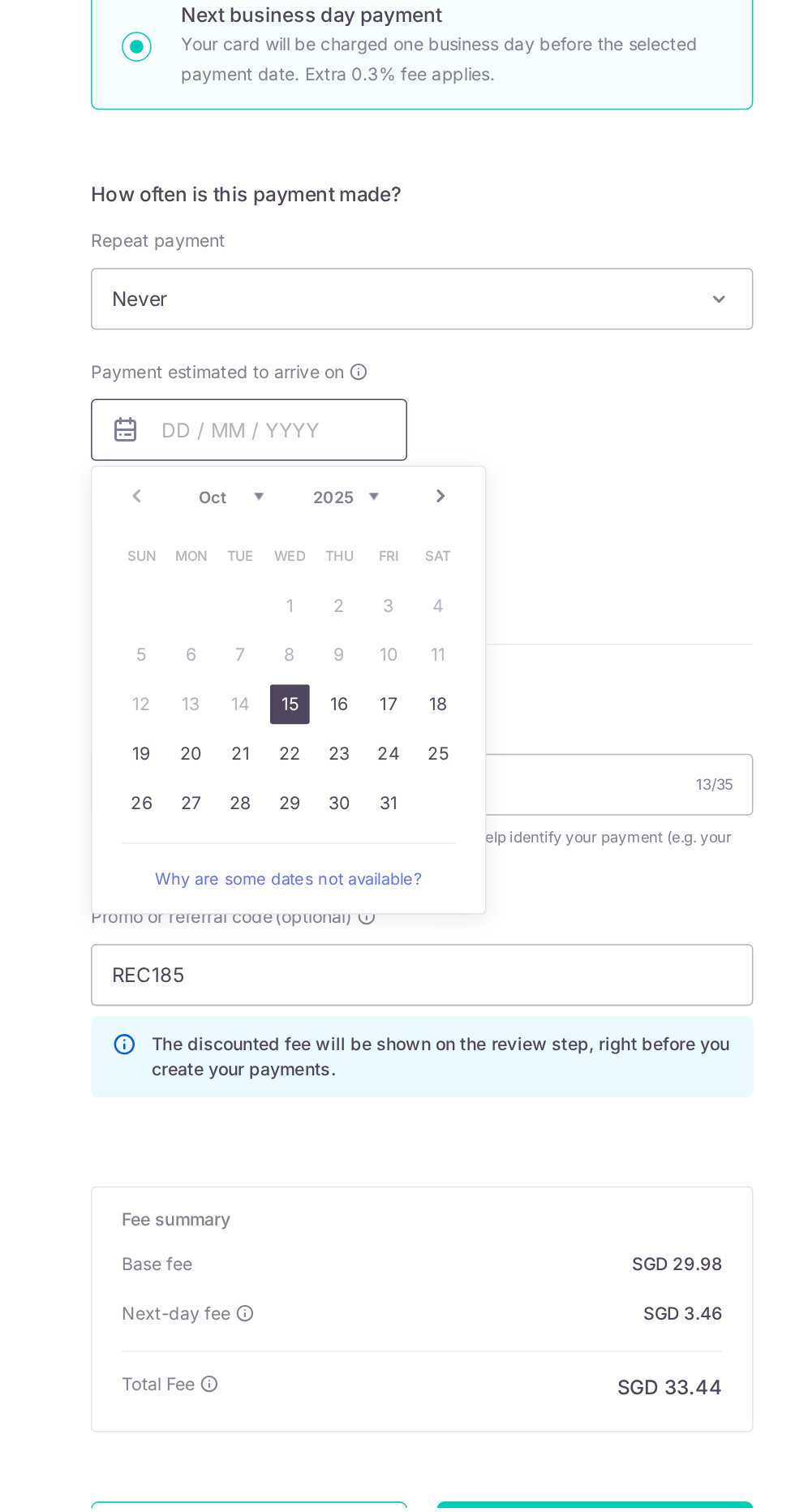
scroll to position [29, 0]
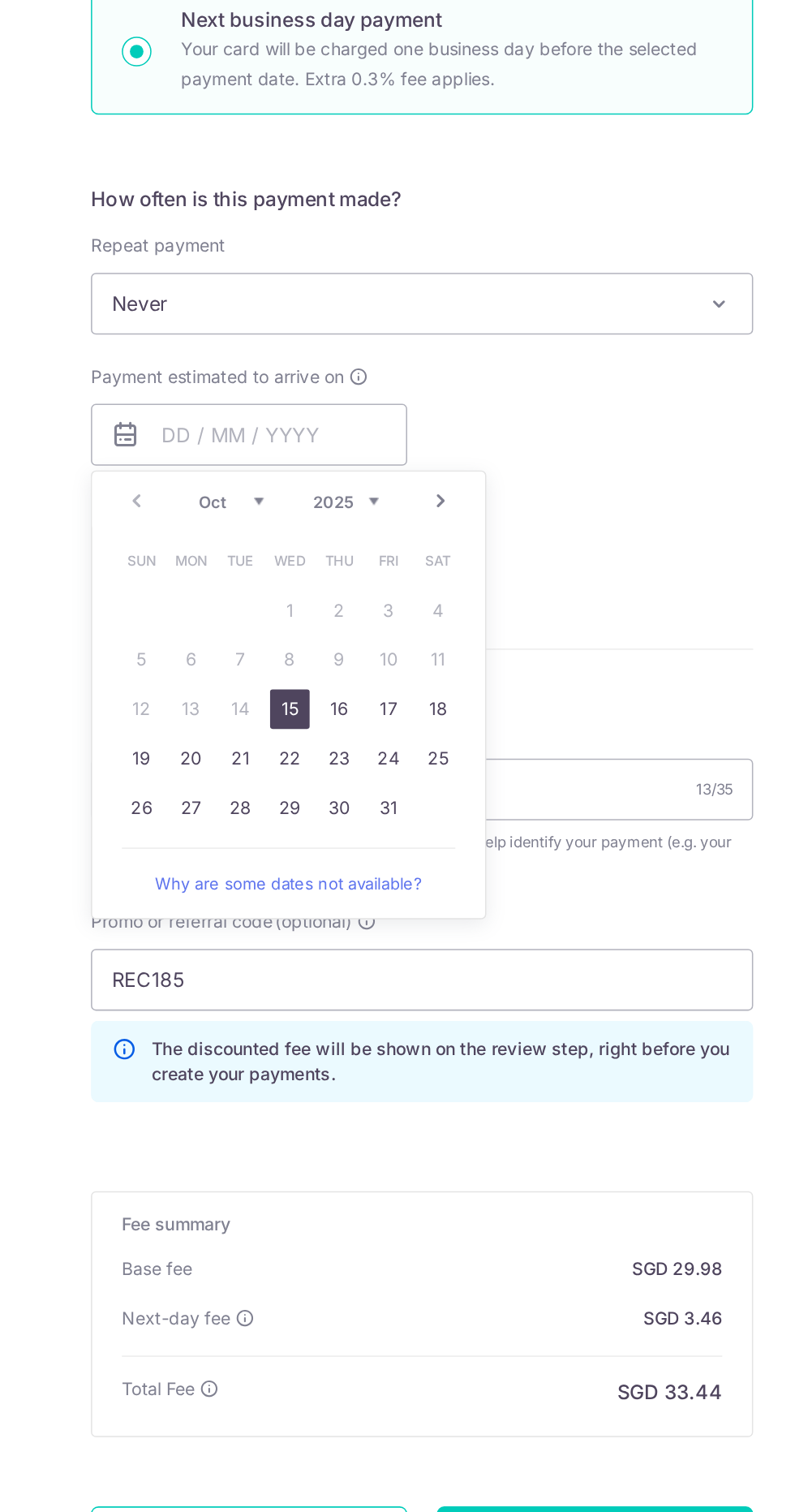
click at [311, 971] on link "15" at bounding box center [310, 984] width 26 height 26
type input "[DATE]"
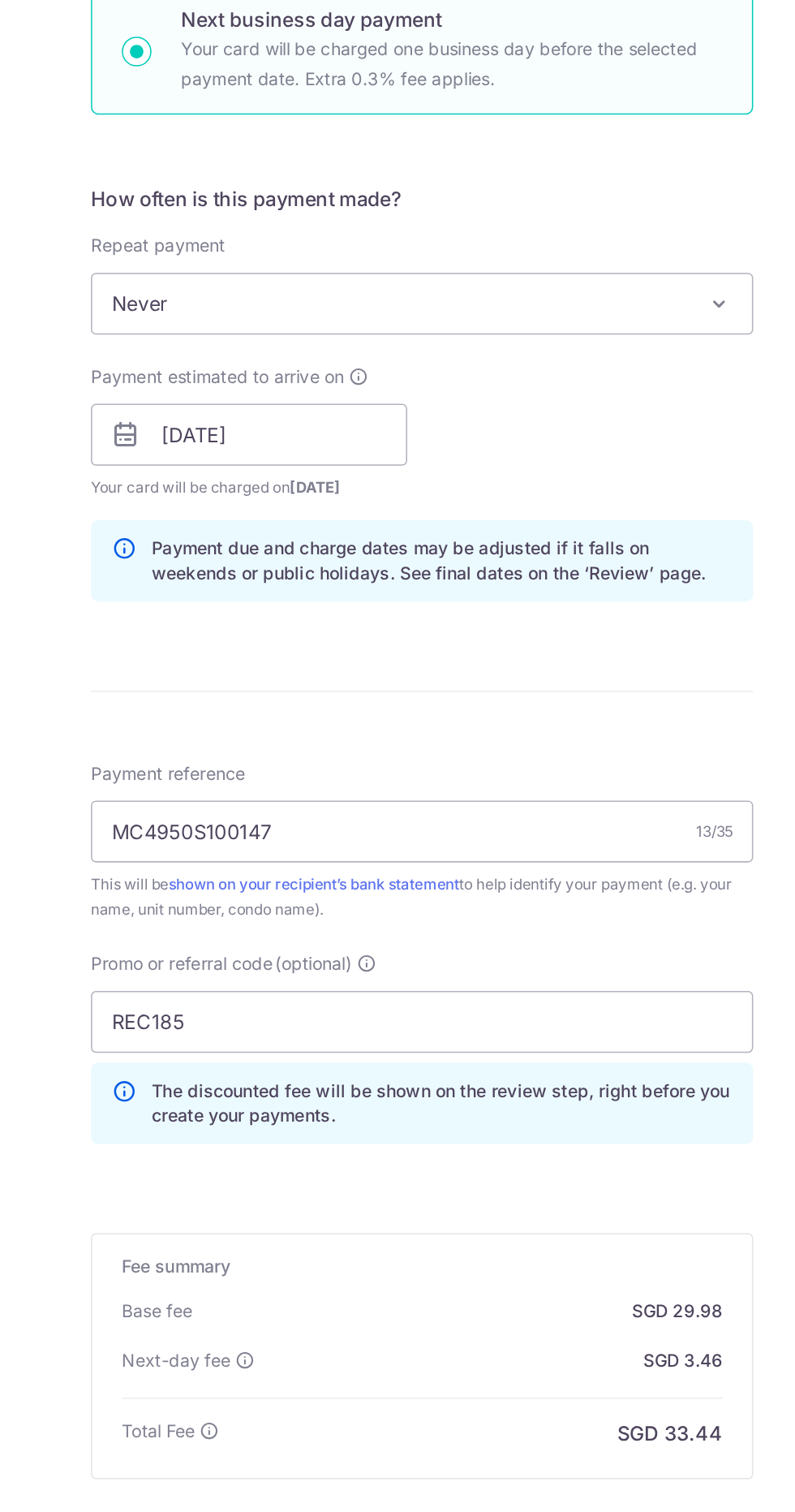
scroll to position [109, 0]
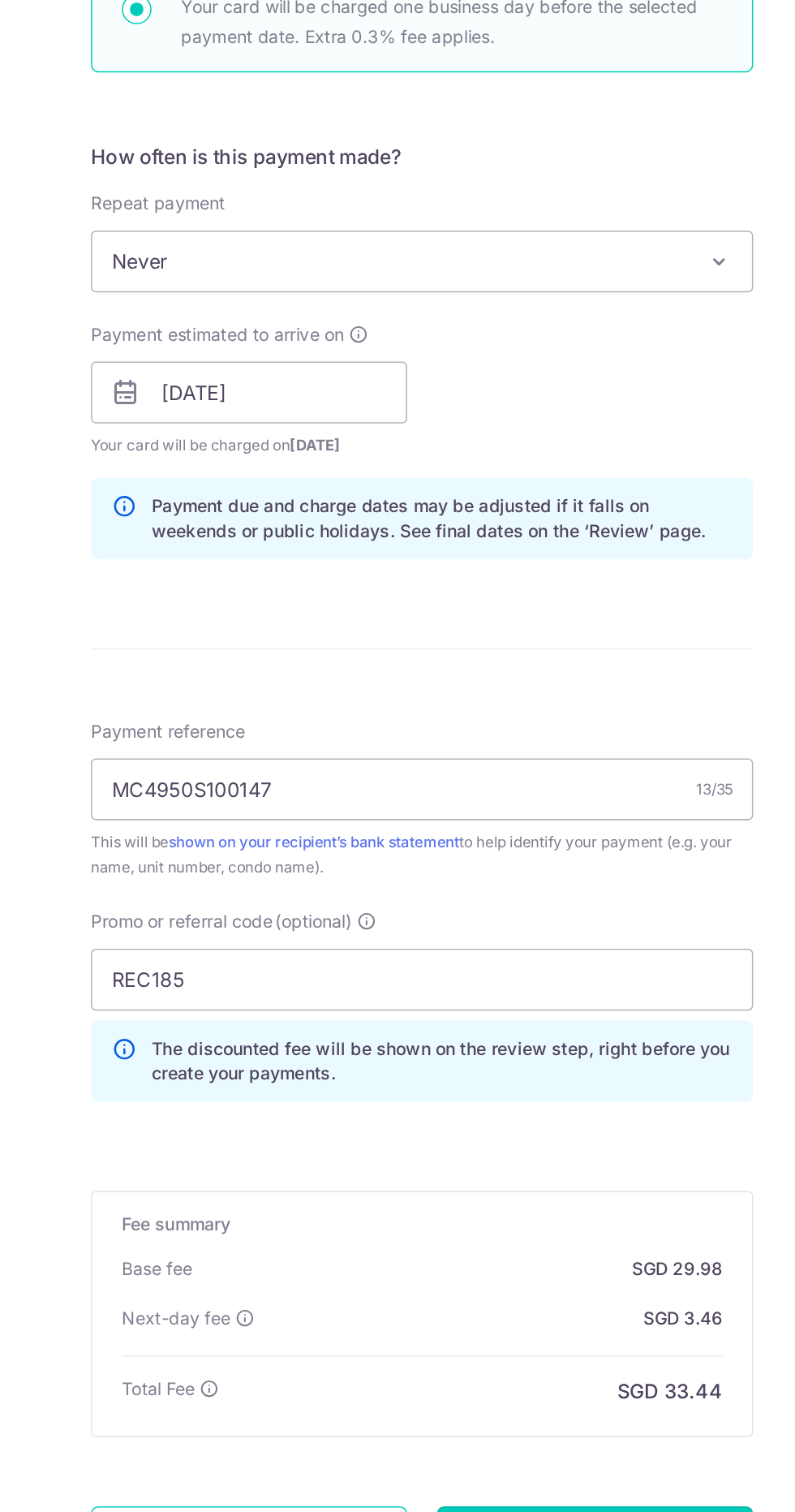
click at [477, 1508] on input "Continue" at bounding box center [512, 1528] width 208 height 41
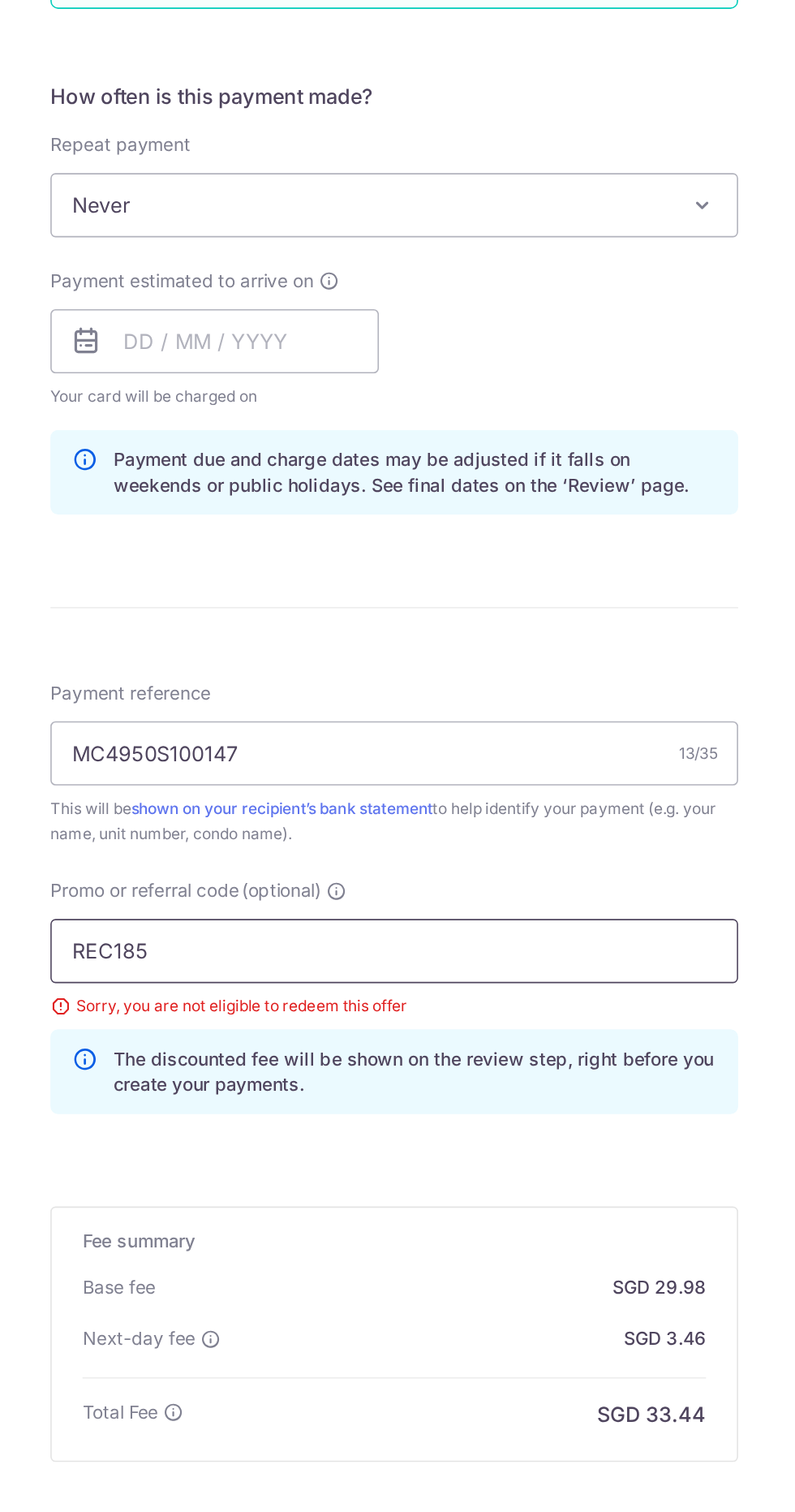
click at [519, 1119] on input "REC185" at bounding box center [398, 1140] width 435 height 41
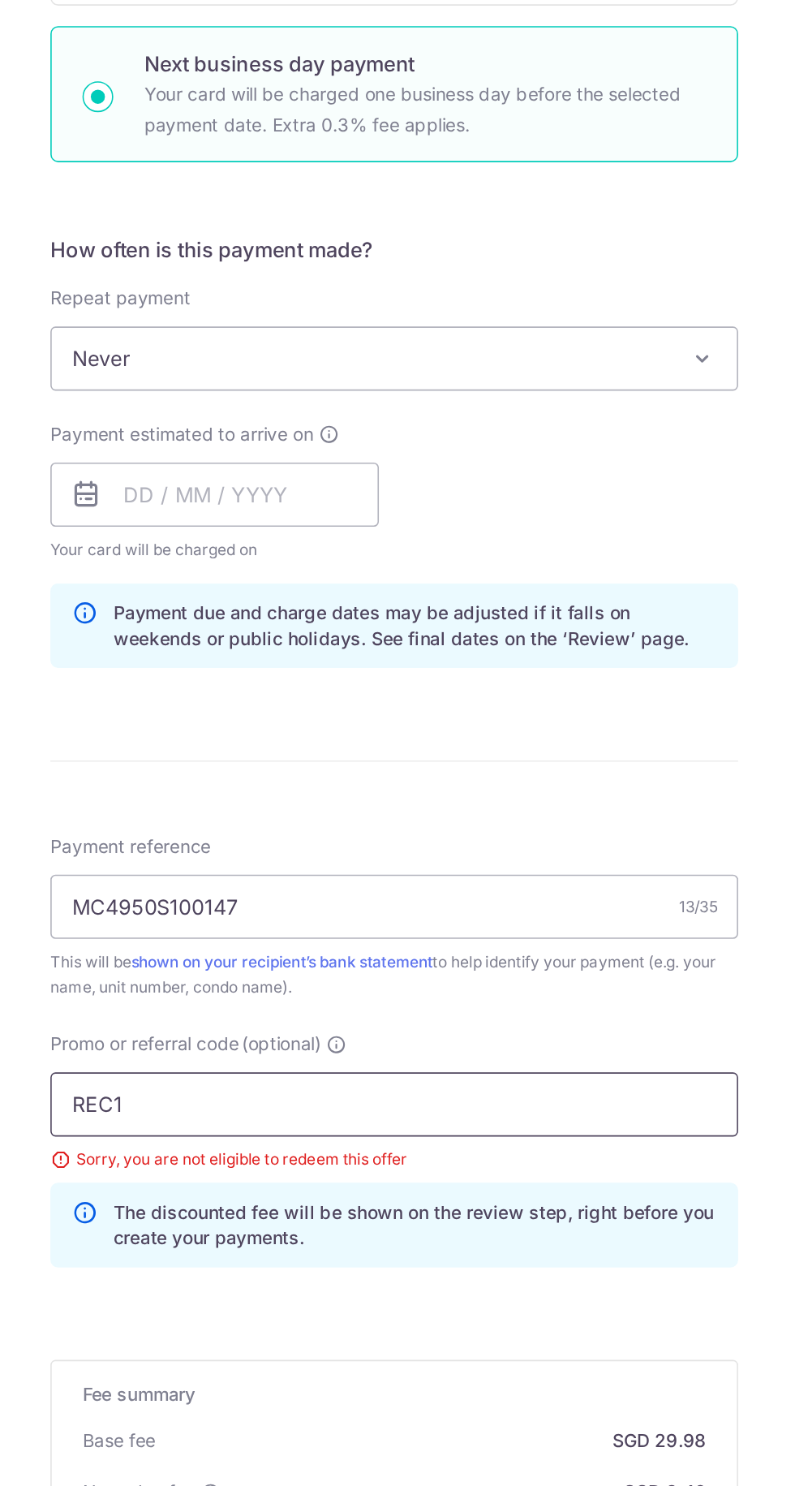
scroll to position [108, 0]
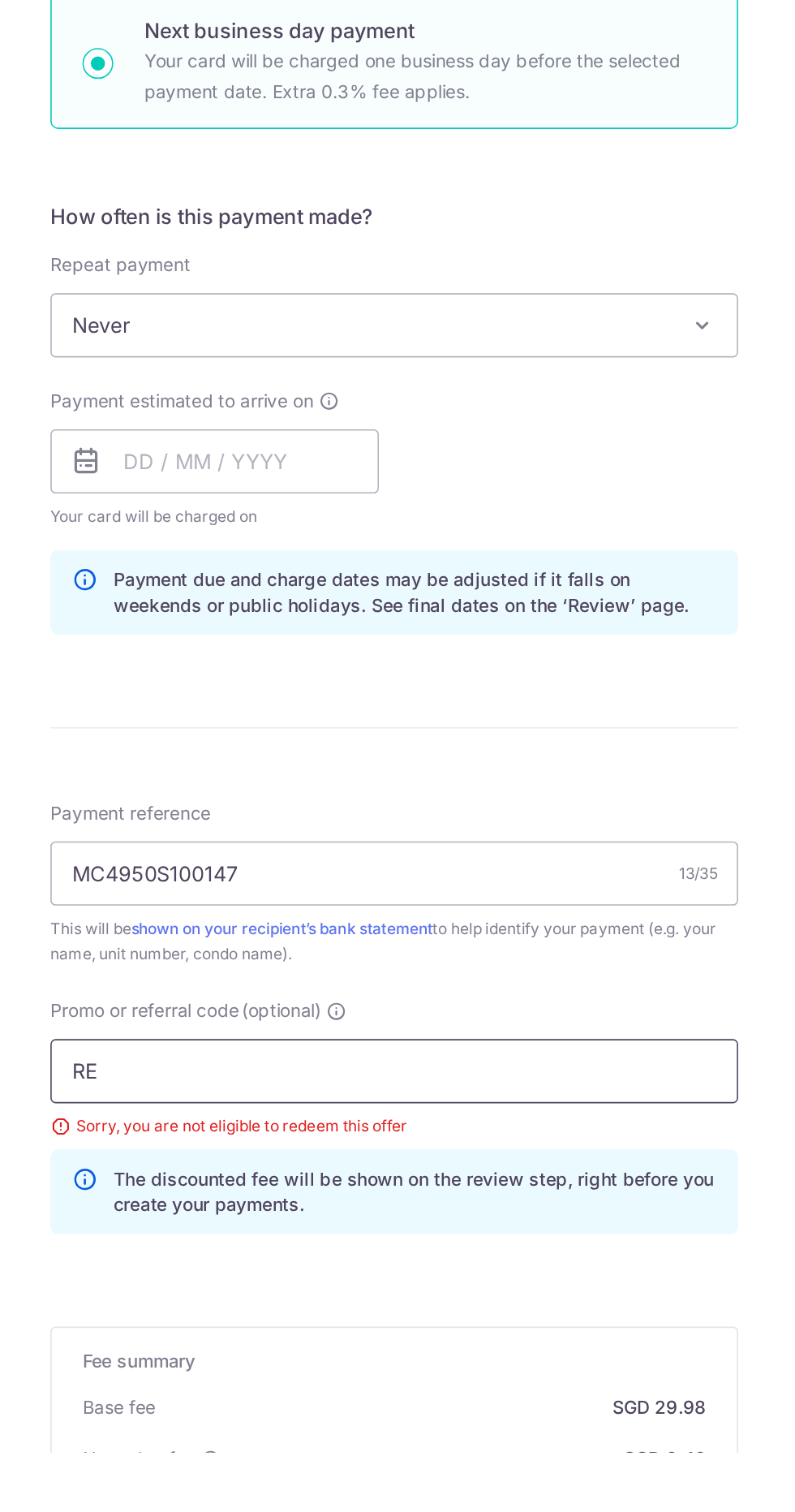
type input "R"
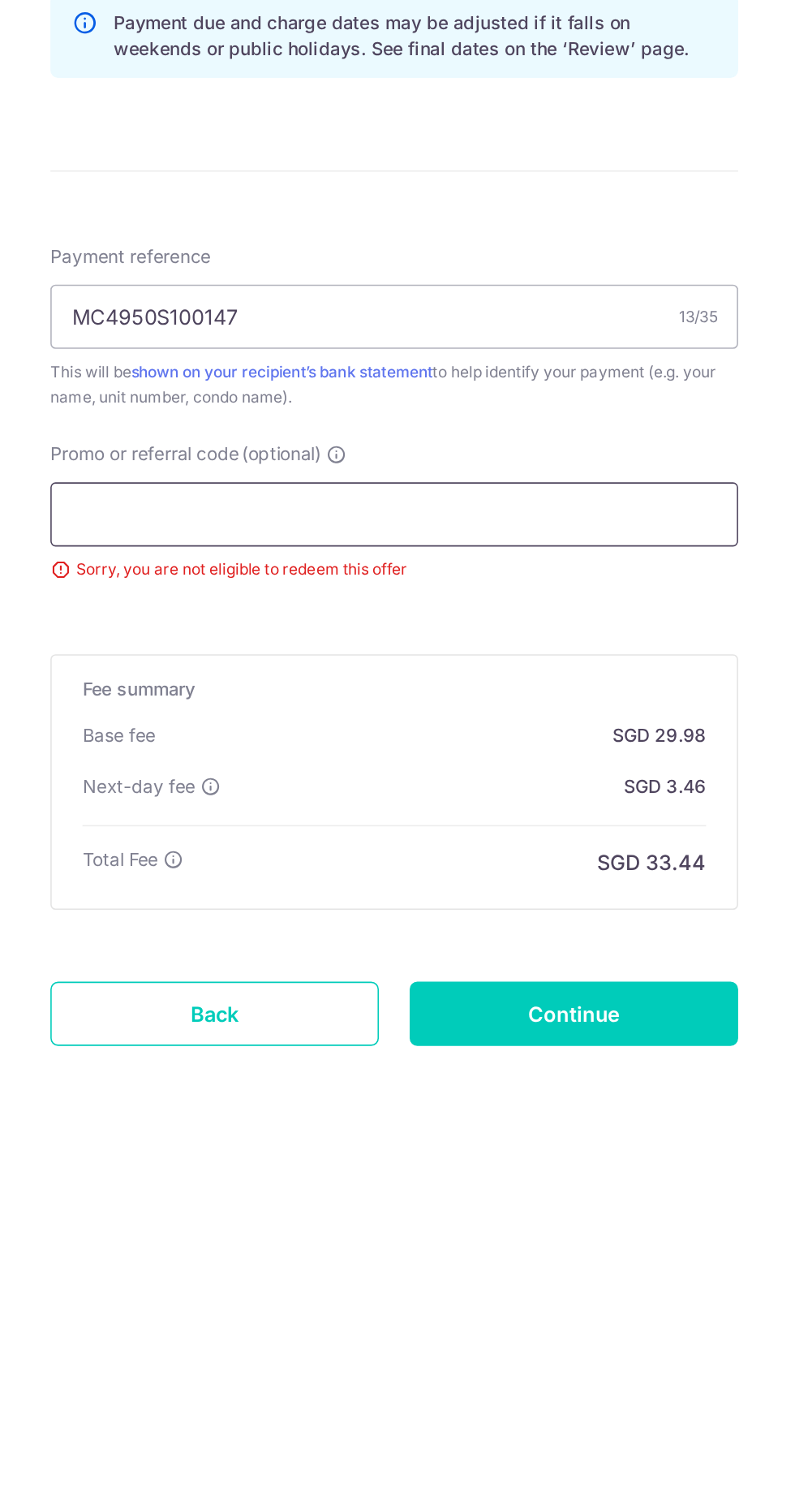
click at [454, 1146] on input "Promo or referral code (optional)" at bounding box center [398, 1166] width 435 height 41
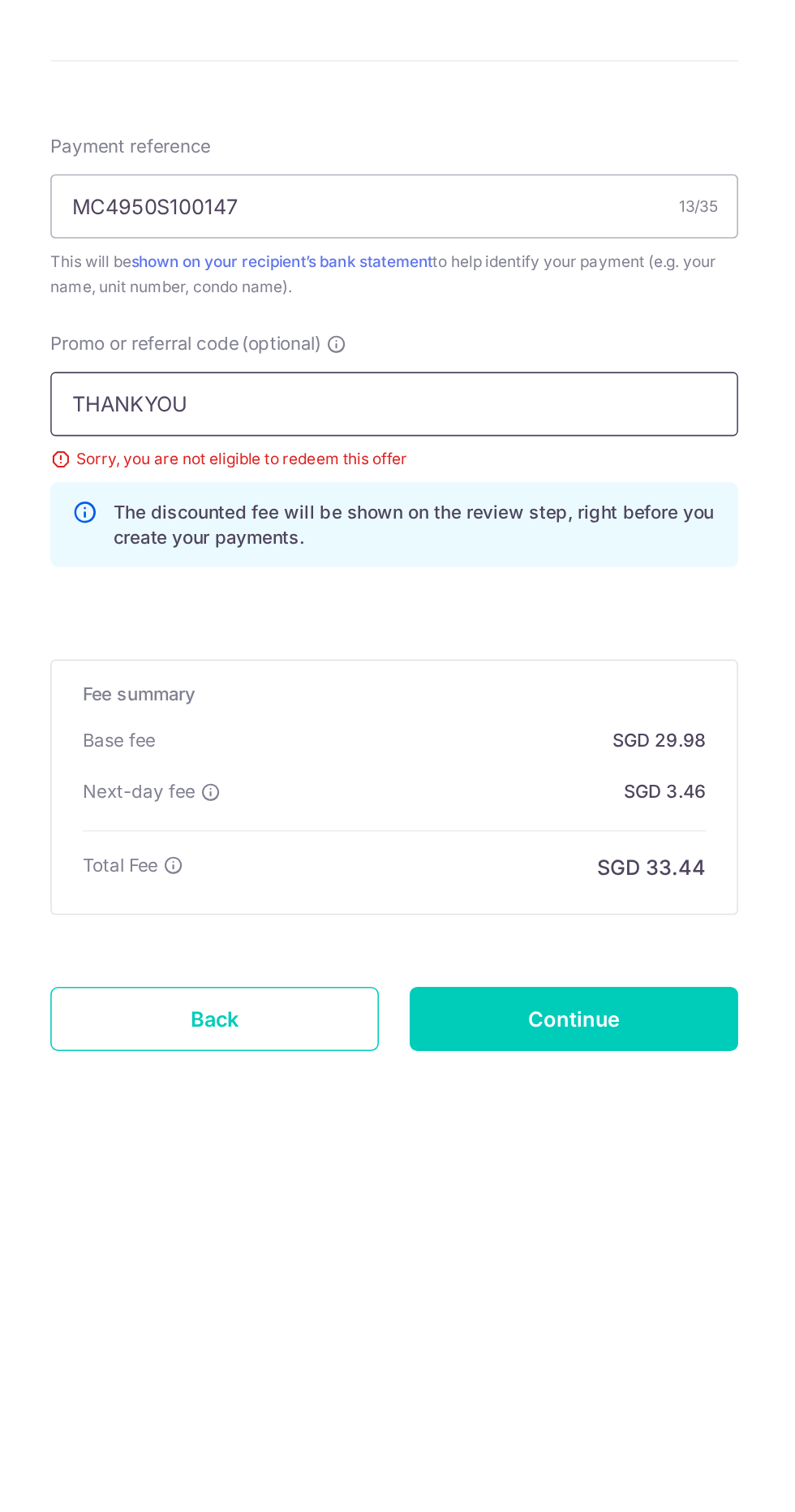
scroll to position [178, 0]
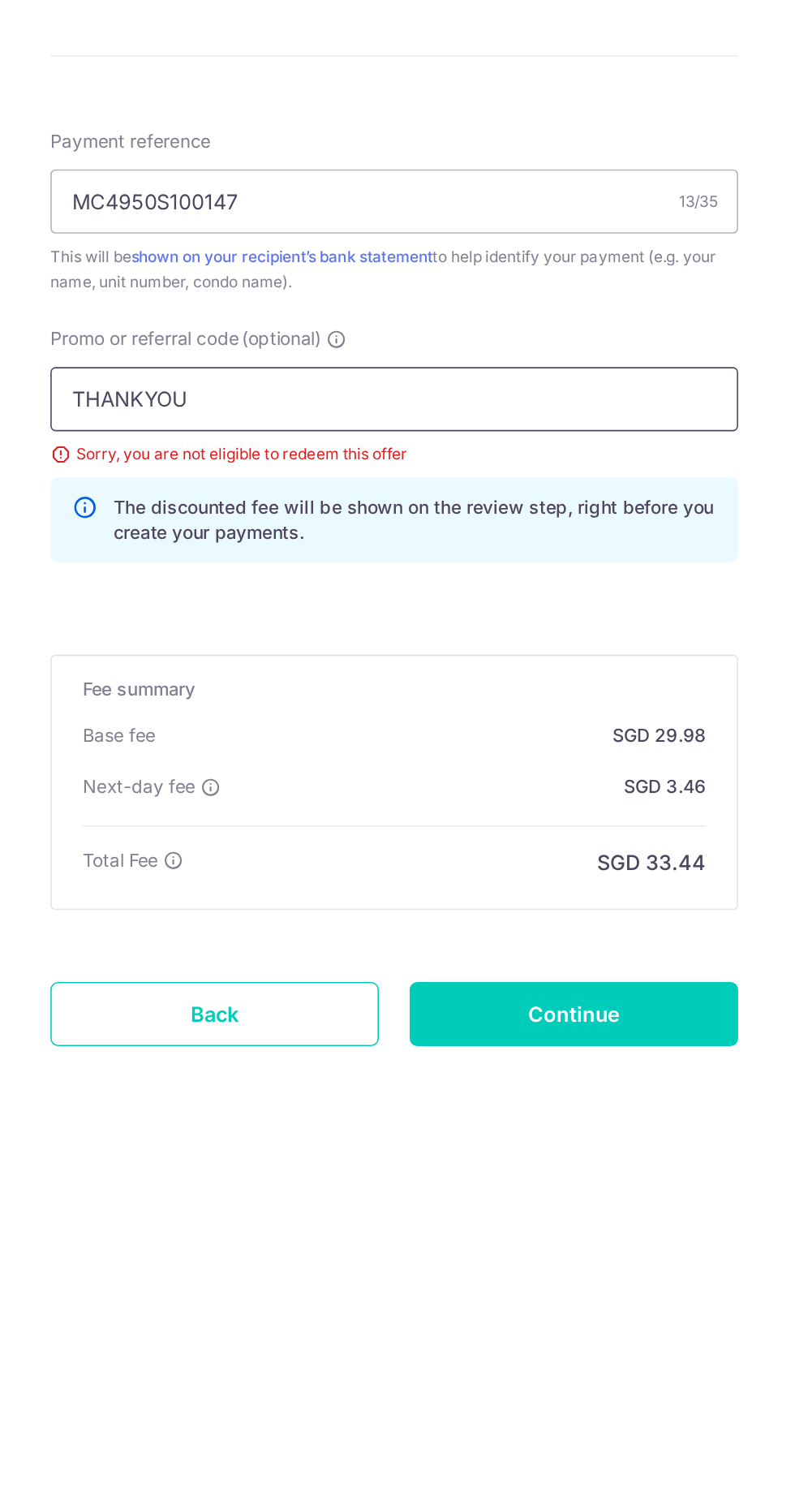
type input "THANKYOU"
click at [546, 1102] on form "Enter payment amount SGD 1,153.17 1153.17 Select Card **** 8531 Add credit card…" at bounding box center [398, 784] width 435 height 1526
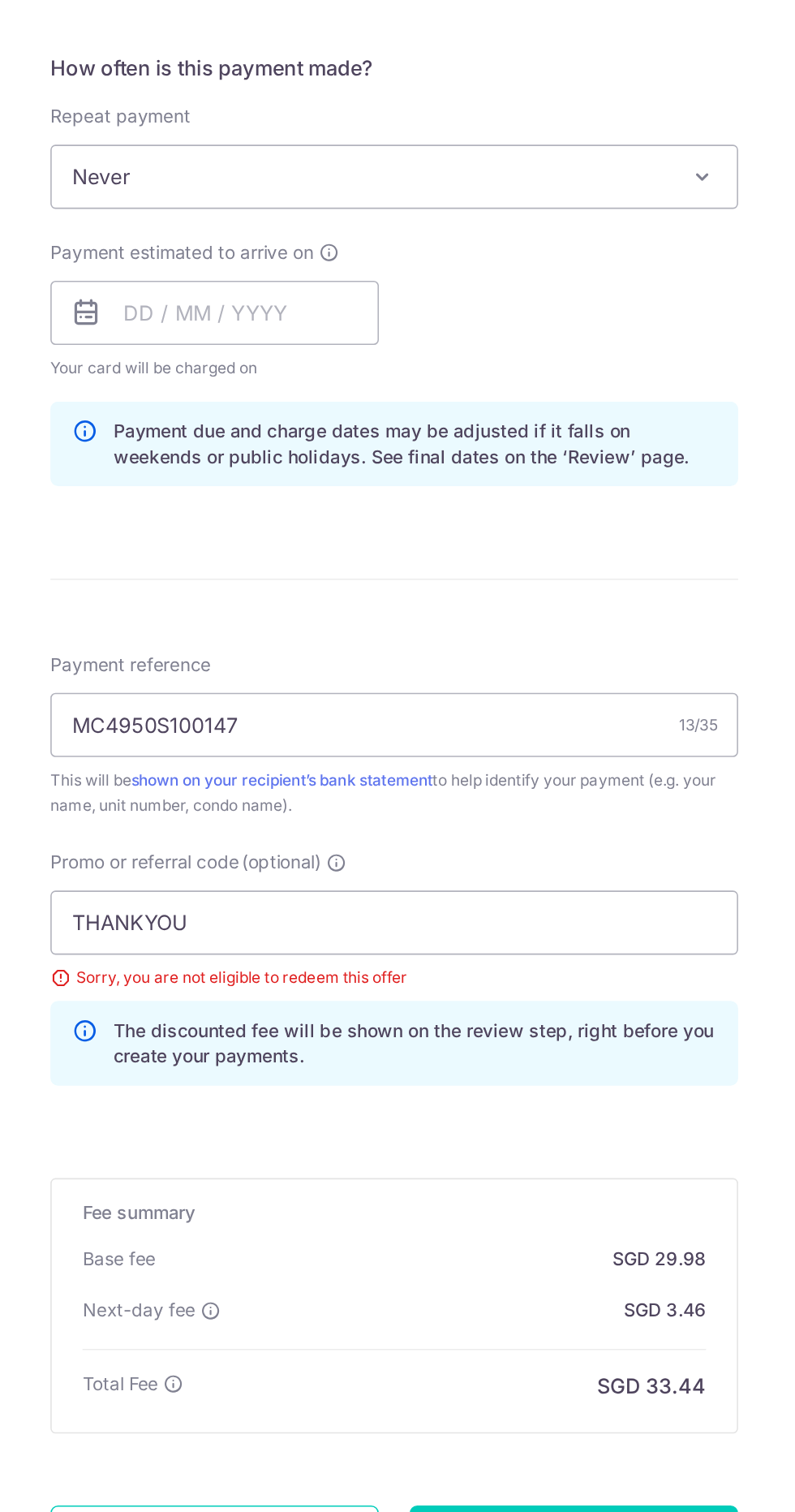
scroll to position [131, 0]
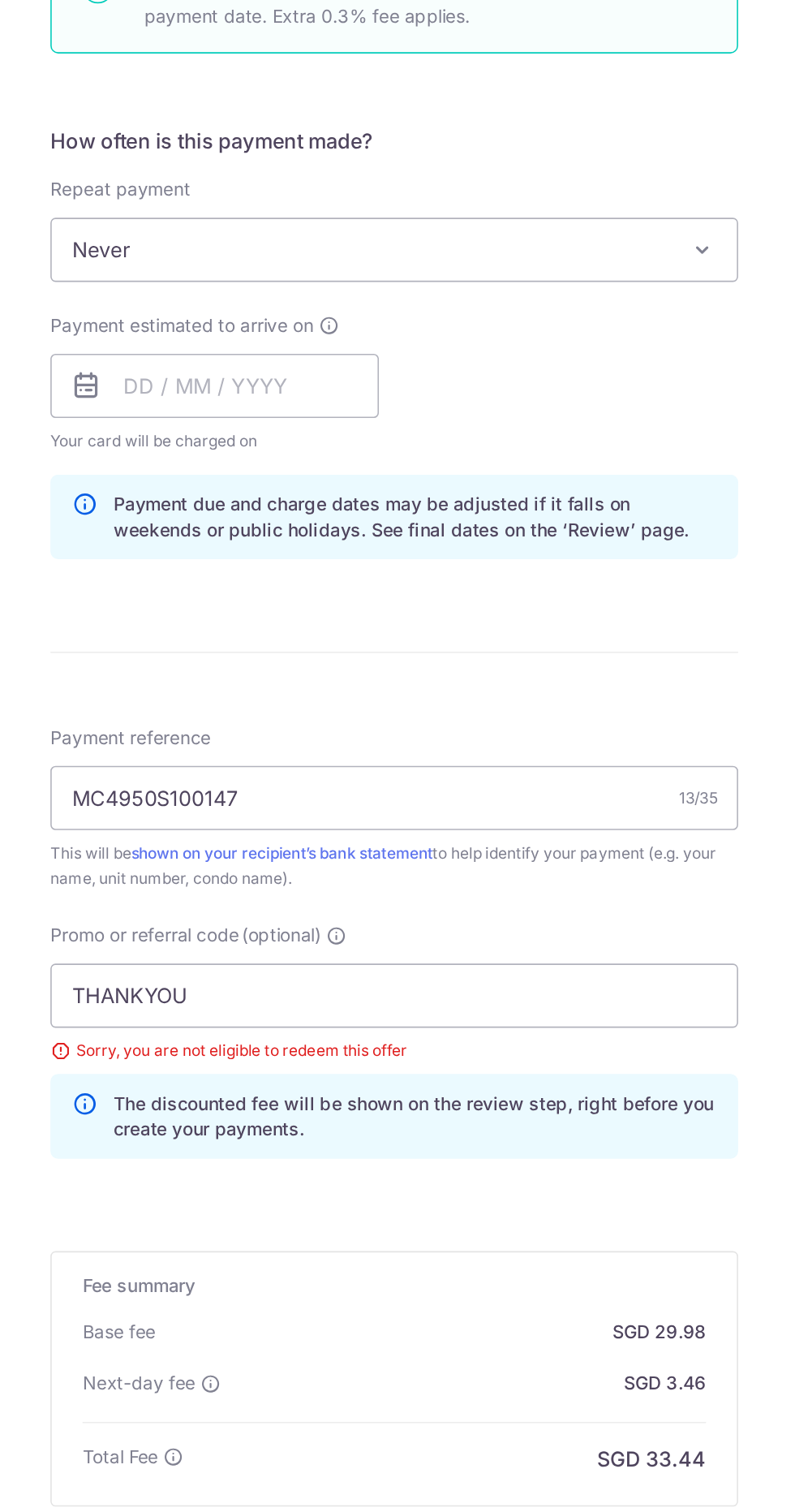
click at [507, 1508] on input "Continue" at bounding box center [512, 1528] width 208 height 41
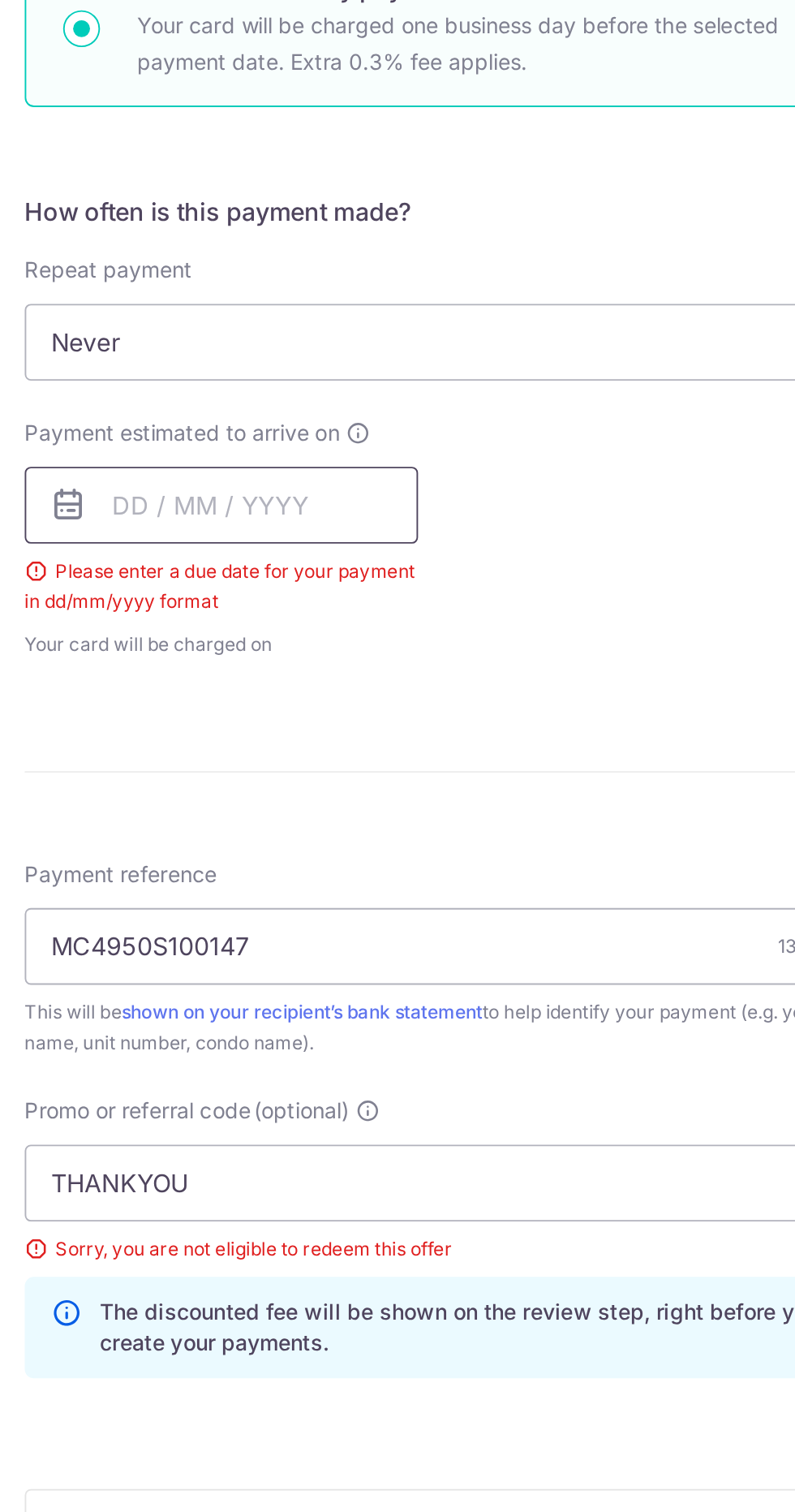
click at [329, 761] on input "text" at bounding box center [284, 782] width 208 height 41
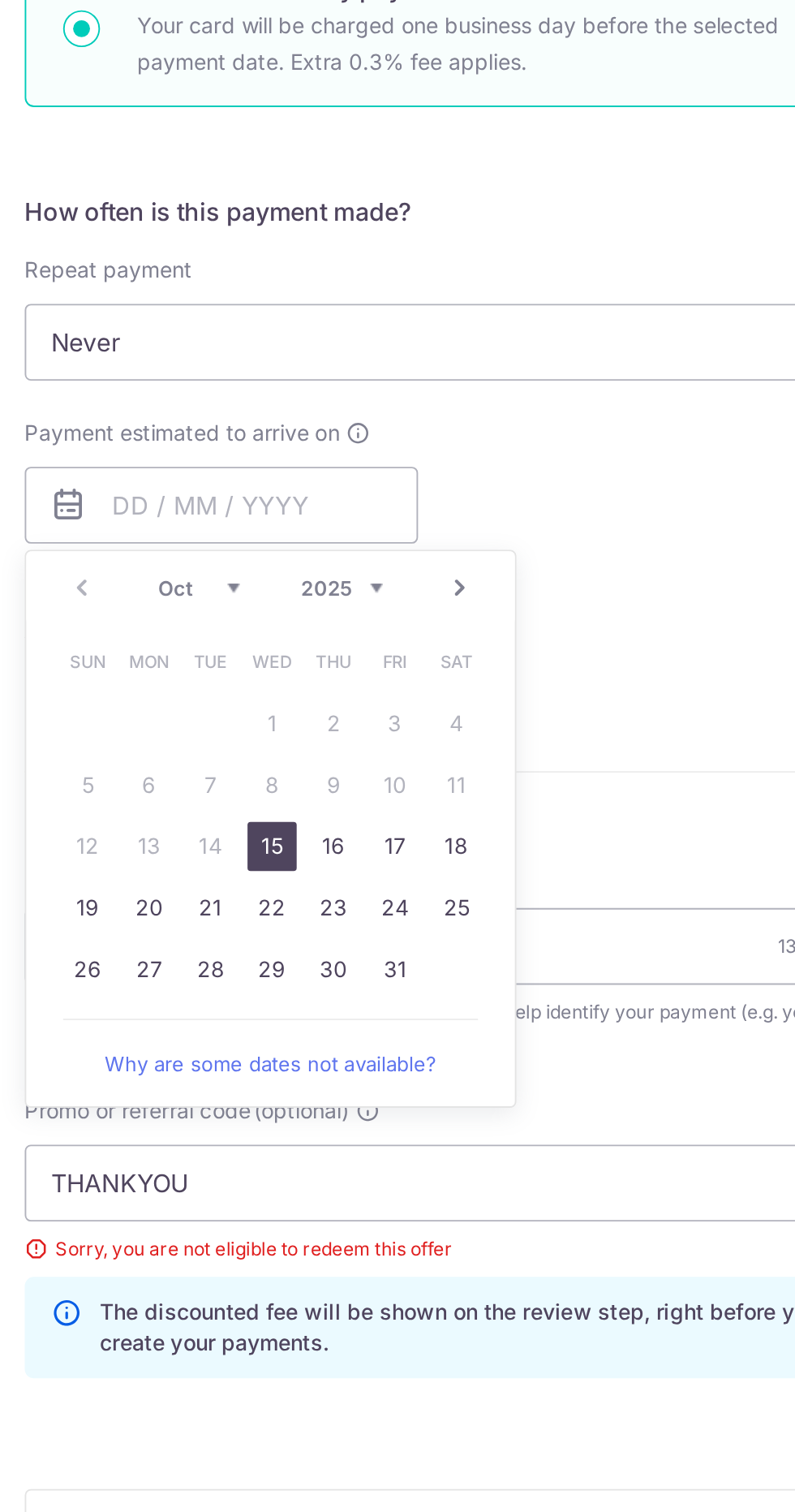
click at [314, 948] on link "15" at bounding box center [310, 961] width 26 height 26
type input "[DATE]"
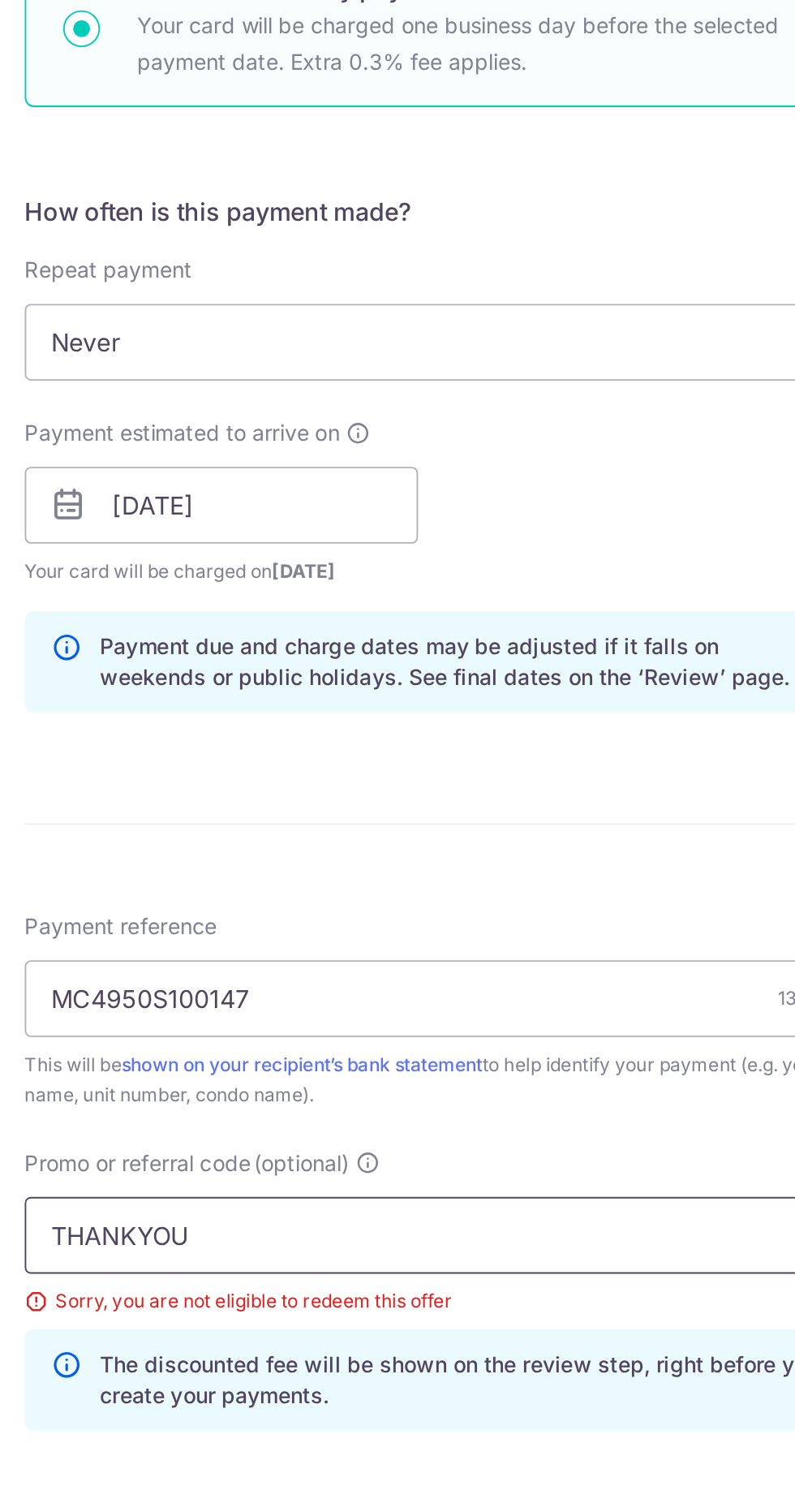
click at [422, 1146] on input "THANKYOU" at bounding box center [398, 1167] width 435 height 41
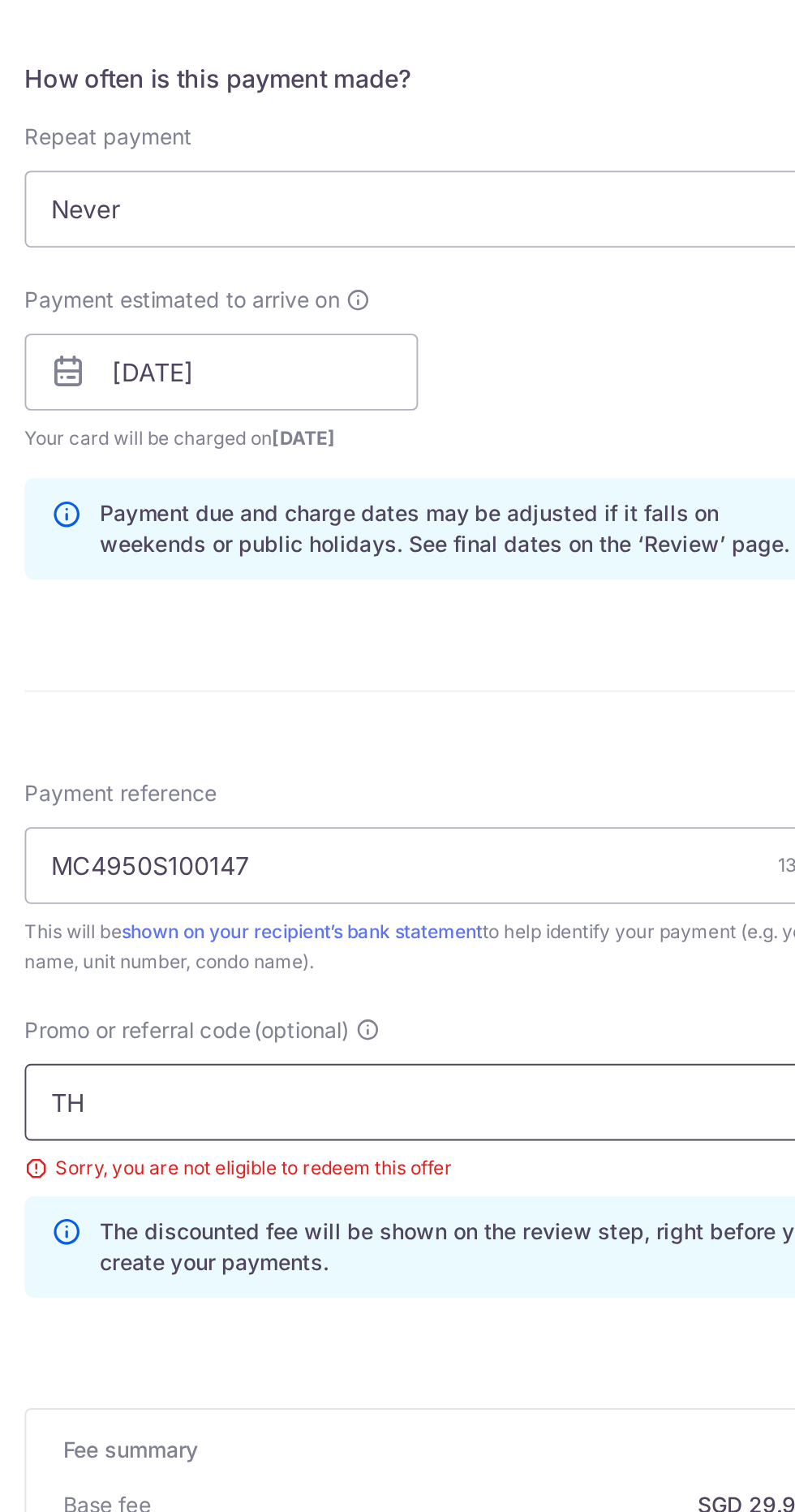
type input "T"
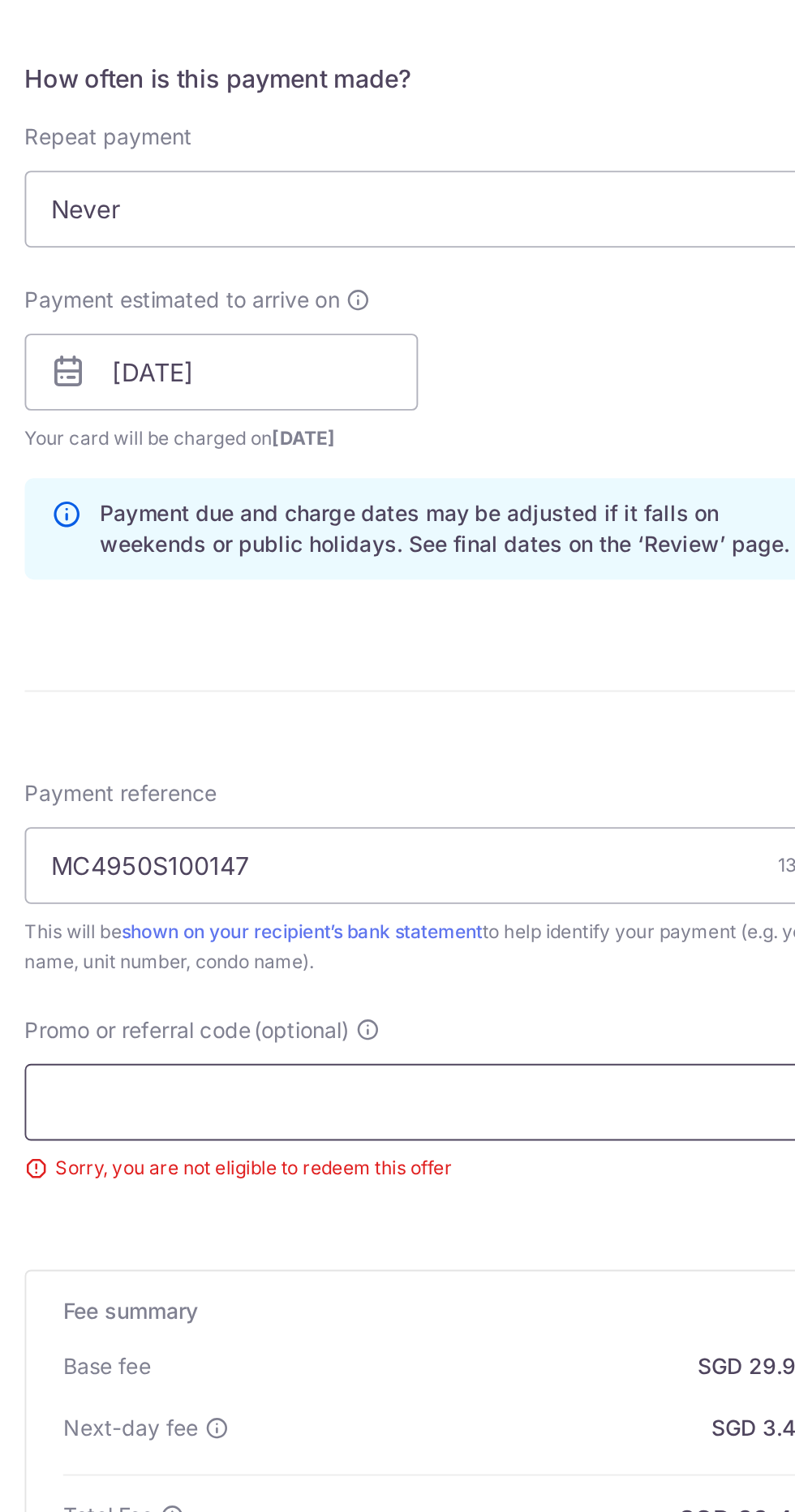
scroll to position [105, 0]
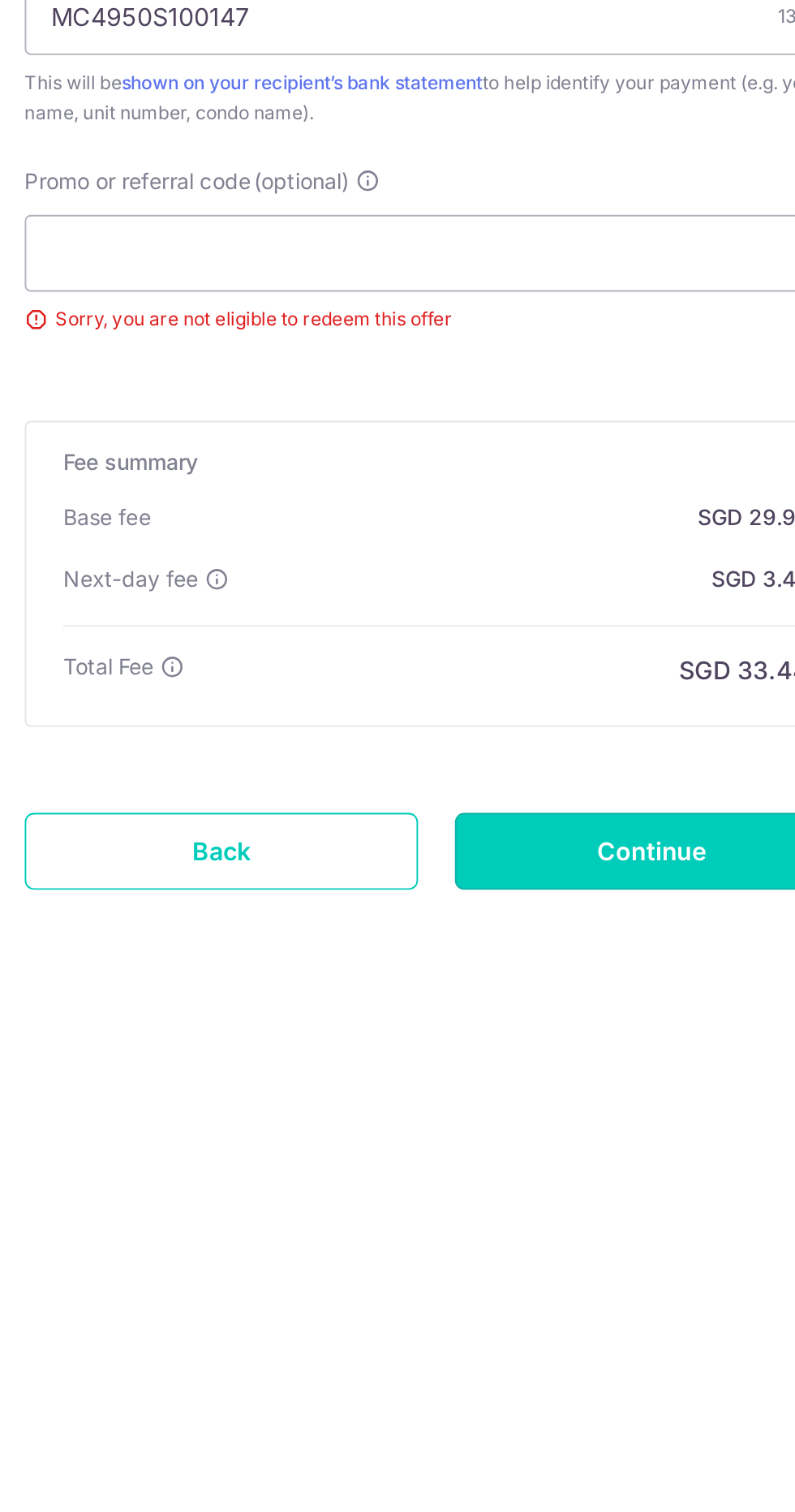
click at [497, 1462] on input "Continue" at bounding box center [512, 1482] width 208 height 41
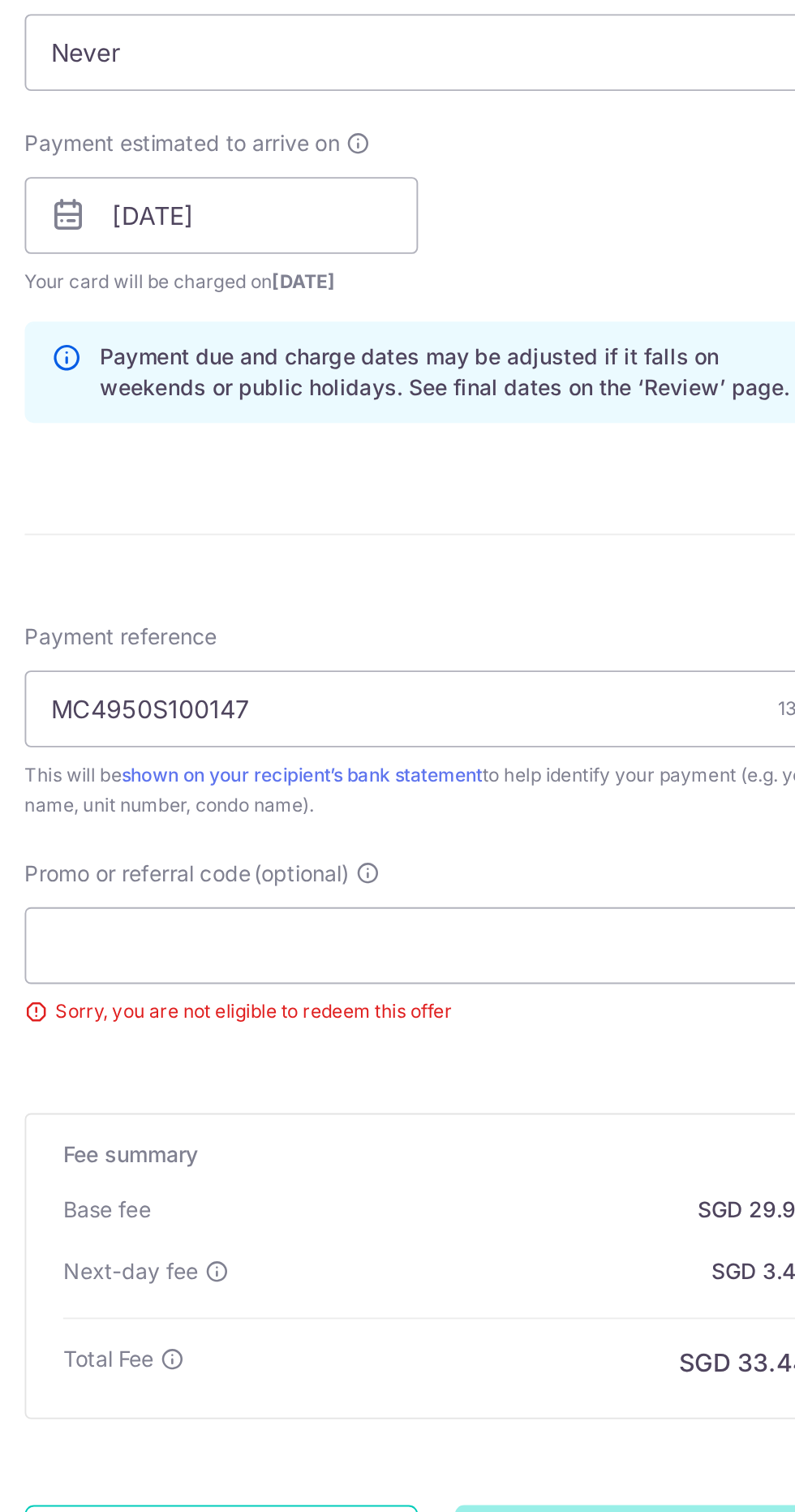
scroll to position [58, 0]
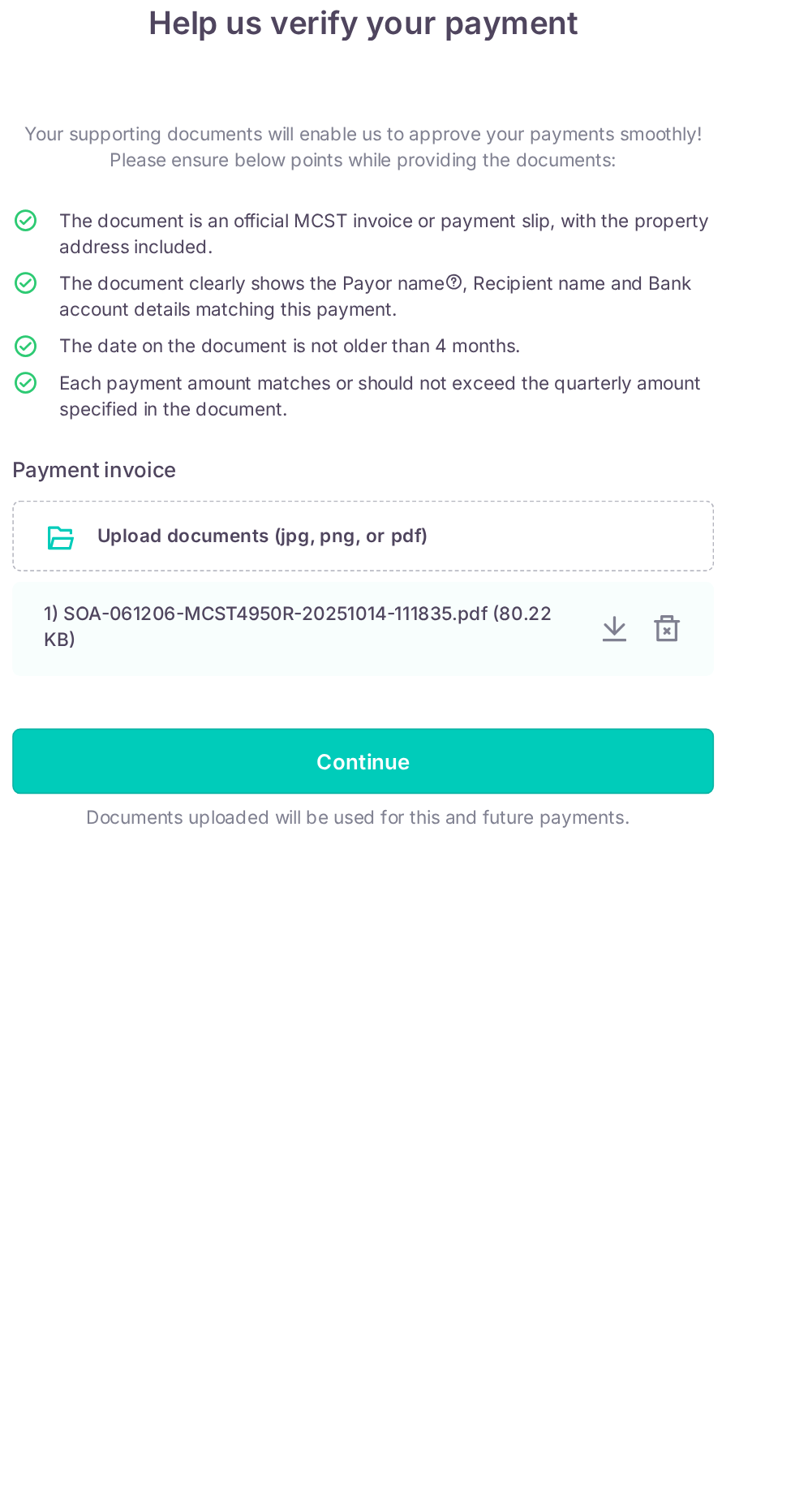
click at [448, 589] on input "Continue" at bounding box center [398, 596] width 435 height 41
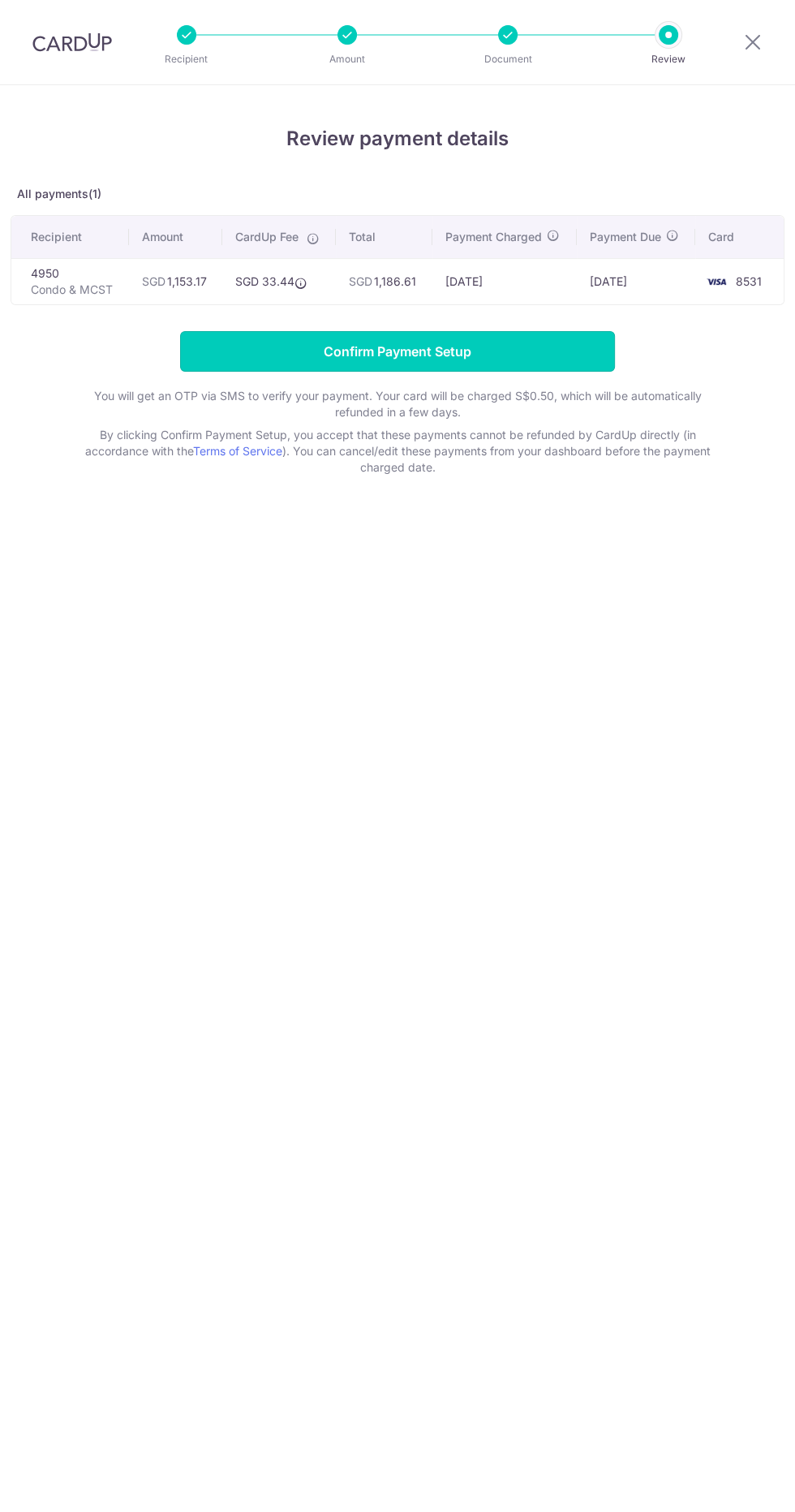
click at [498, 349] on input "Confirm Payment Setup" at bounding box center [398, 351] width 435 height 41
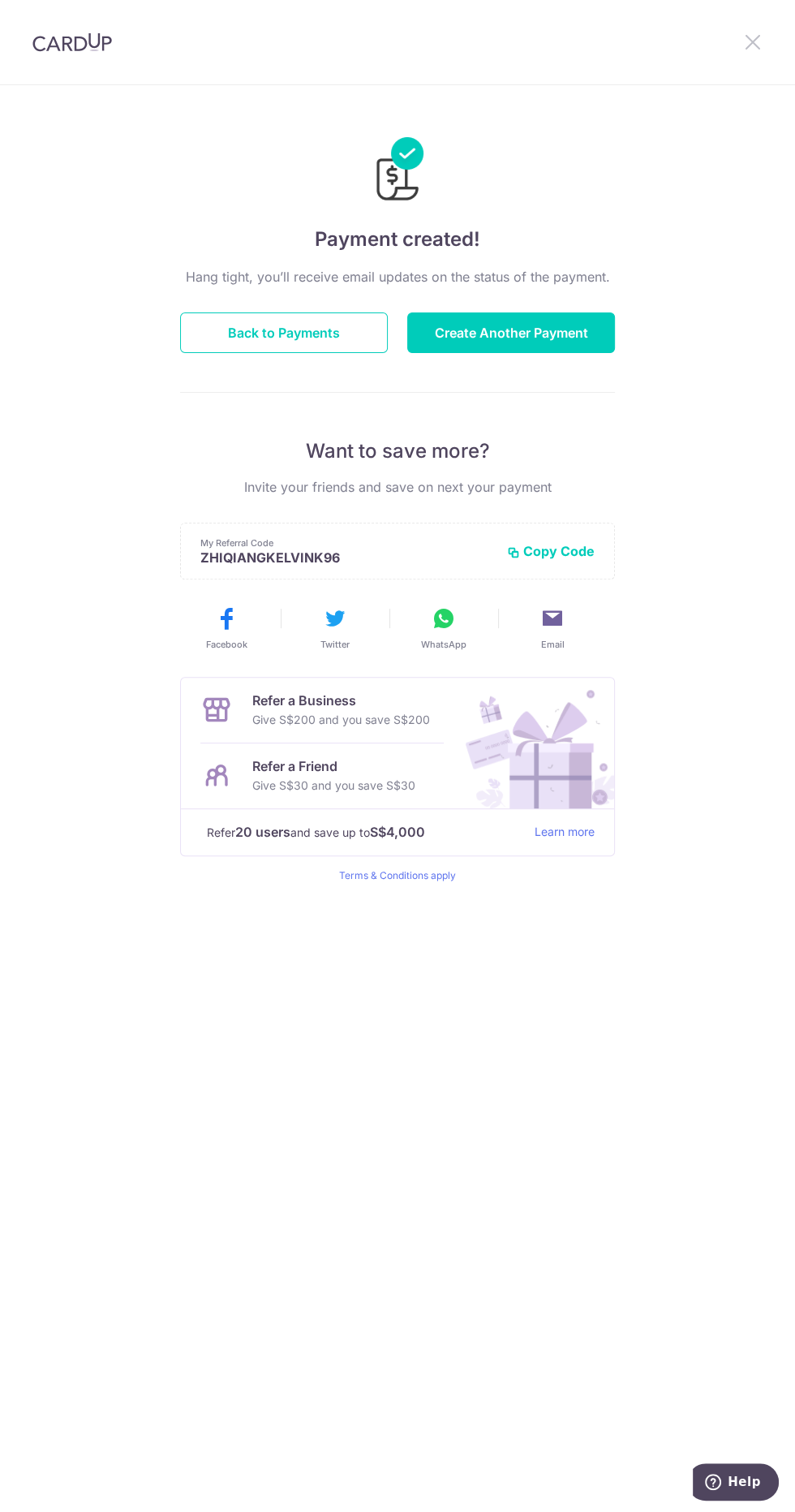
click at [752, 44] on icon at bounding box center [753, 41] width 19 height 20
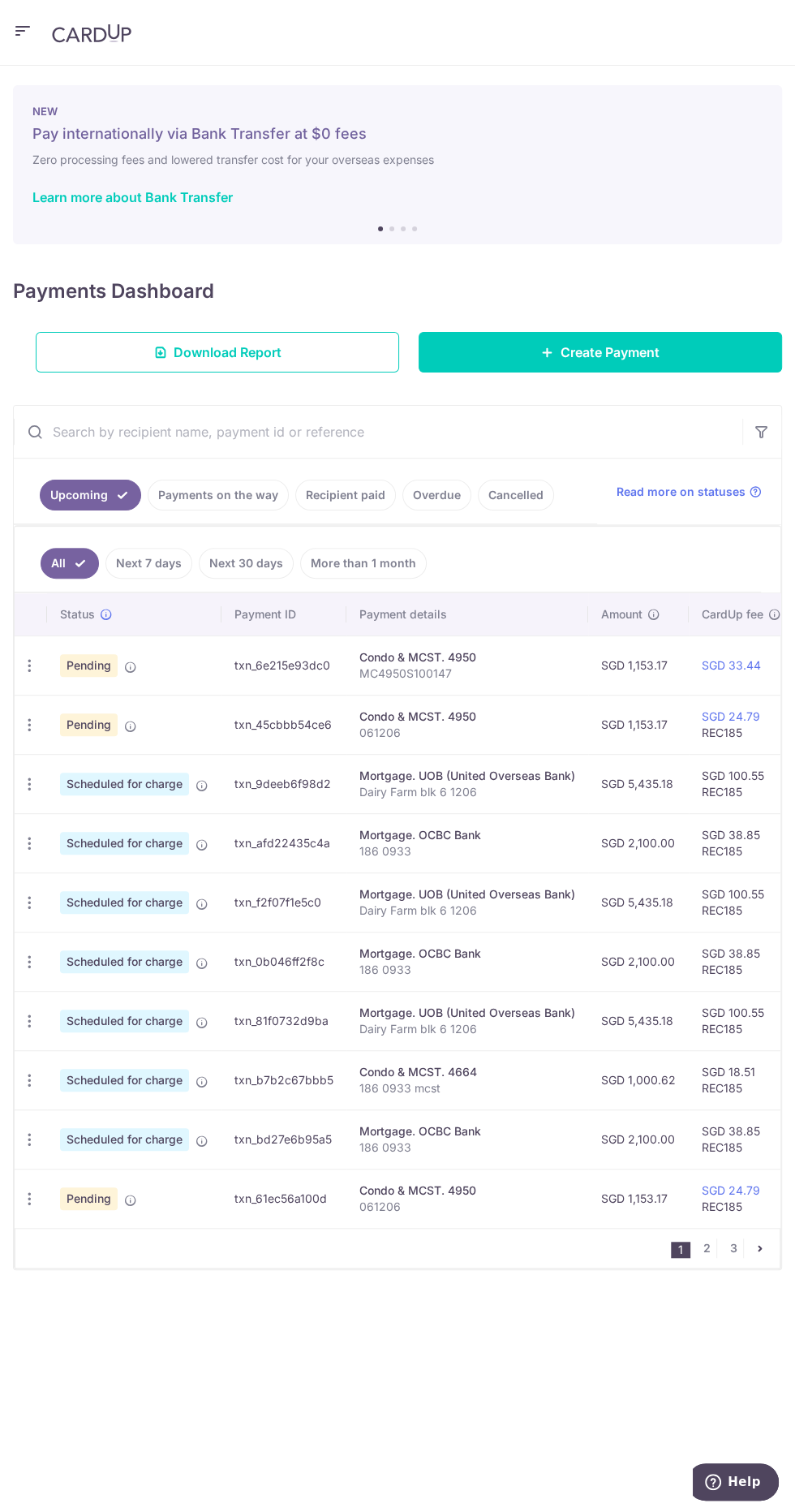
click at [25, 665] on icon "button" at bounding box center [30, 666] width 17 height 17
click at [493, 898] on div at bounding box center [398, 756] width 795 height 1512
click at [26, 719] on icon "button" at bounding box center [30, 725] width 17 height 17
click at [134, 750] on link "Update payment" at bounding box center [100, 769] width 169 height 39
radio input "true"
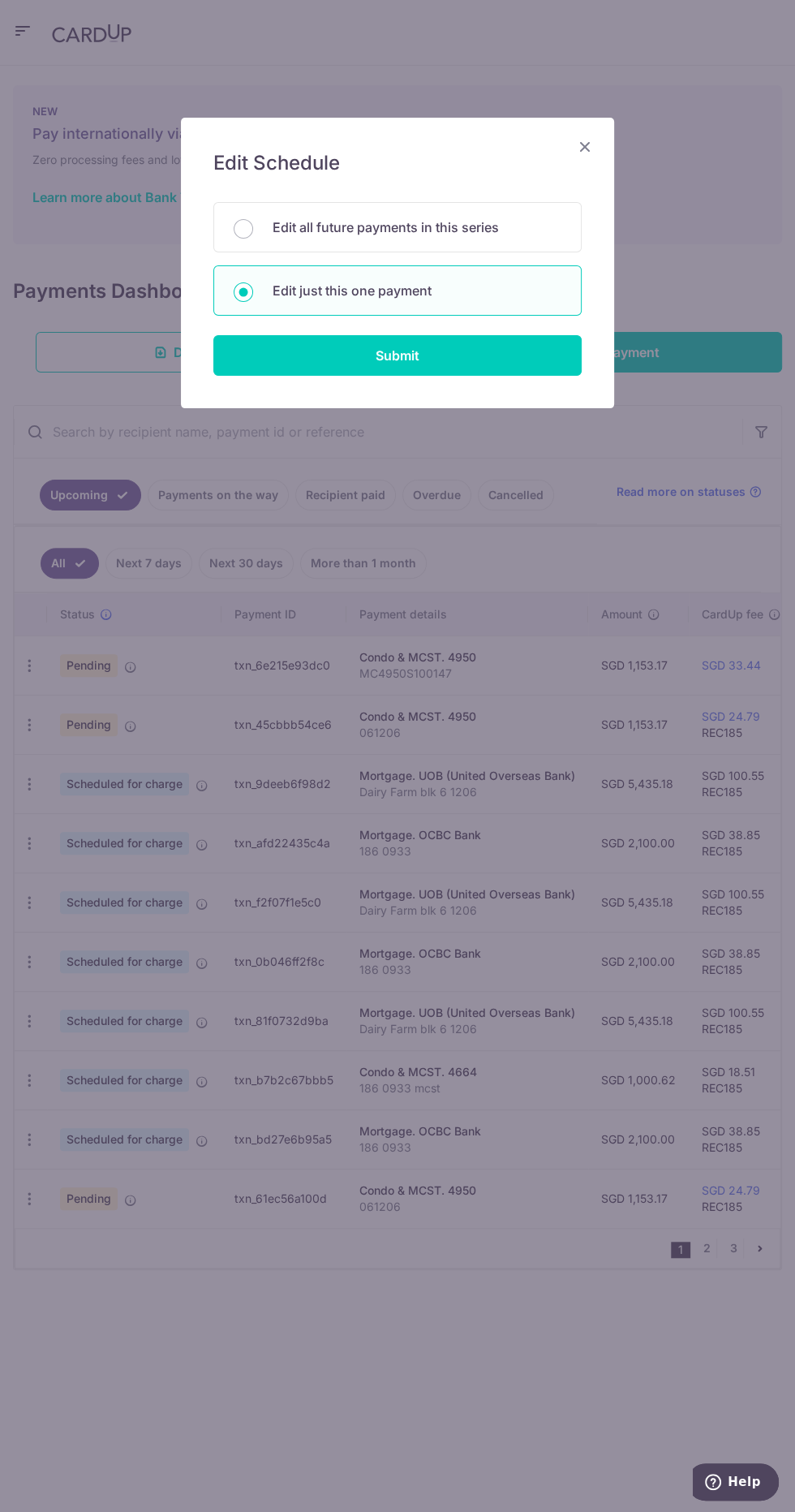
click at [585, 146] on icon "Close" at bounding box center [584, 146] width 19 height 20
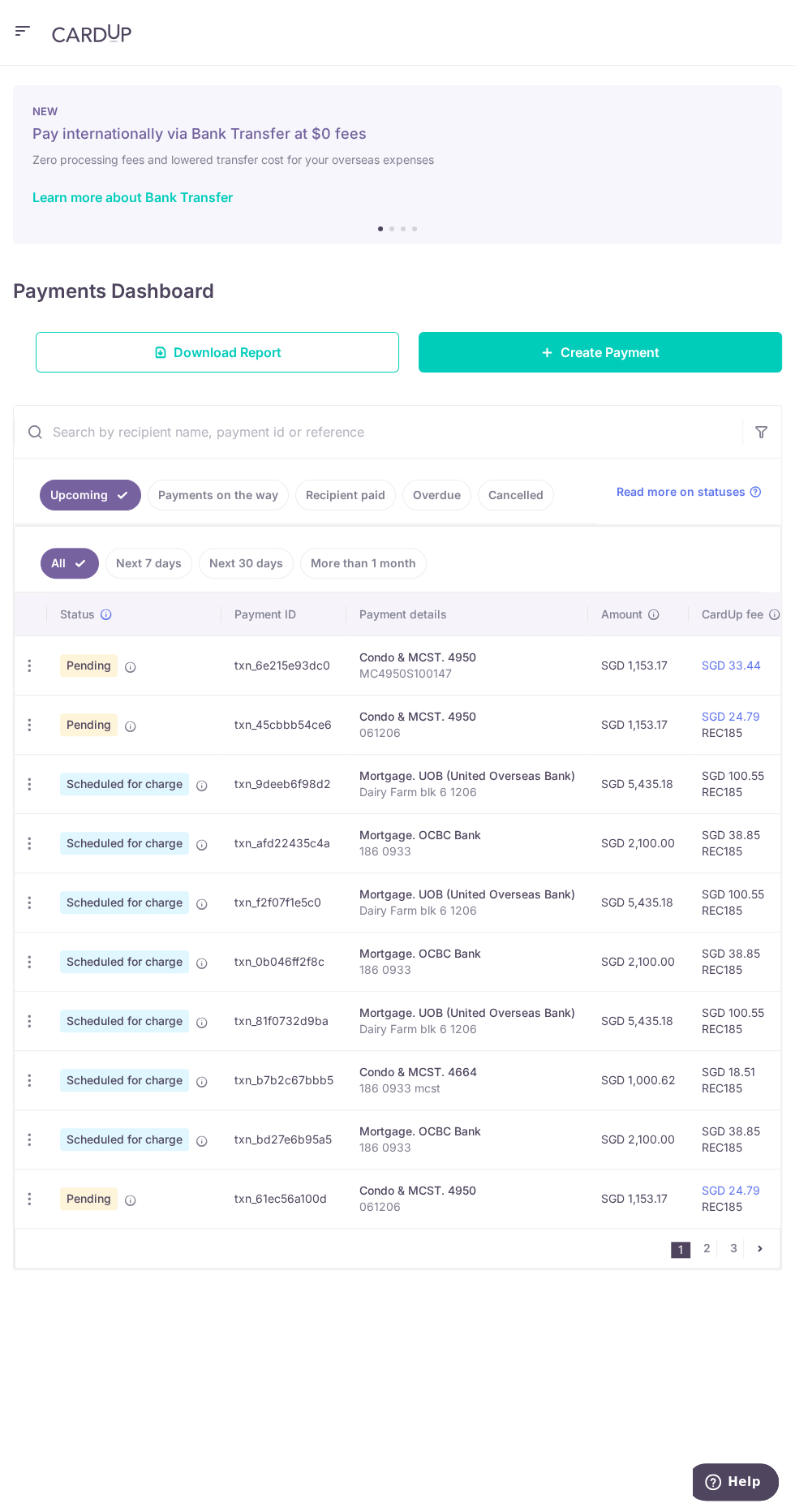
click at [25, 667] on icon "button" at bounding box center [30, 666] width 17 height 17
click at [103, 751] on span "Cancel payment" at bounding box center [116, 750] width 109 height 19
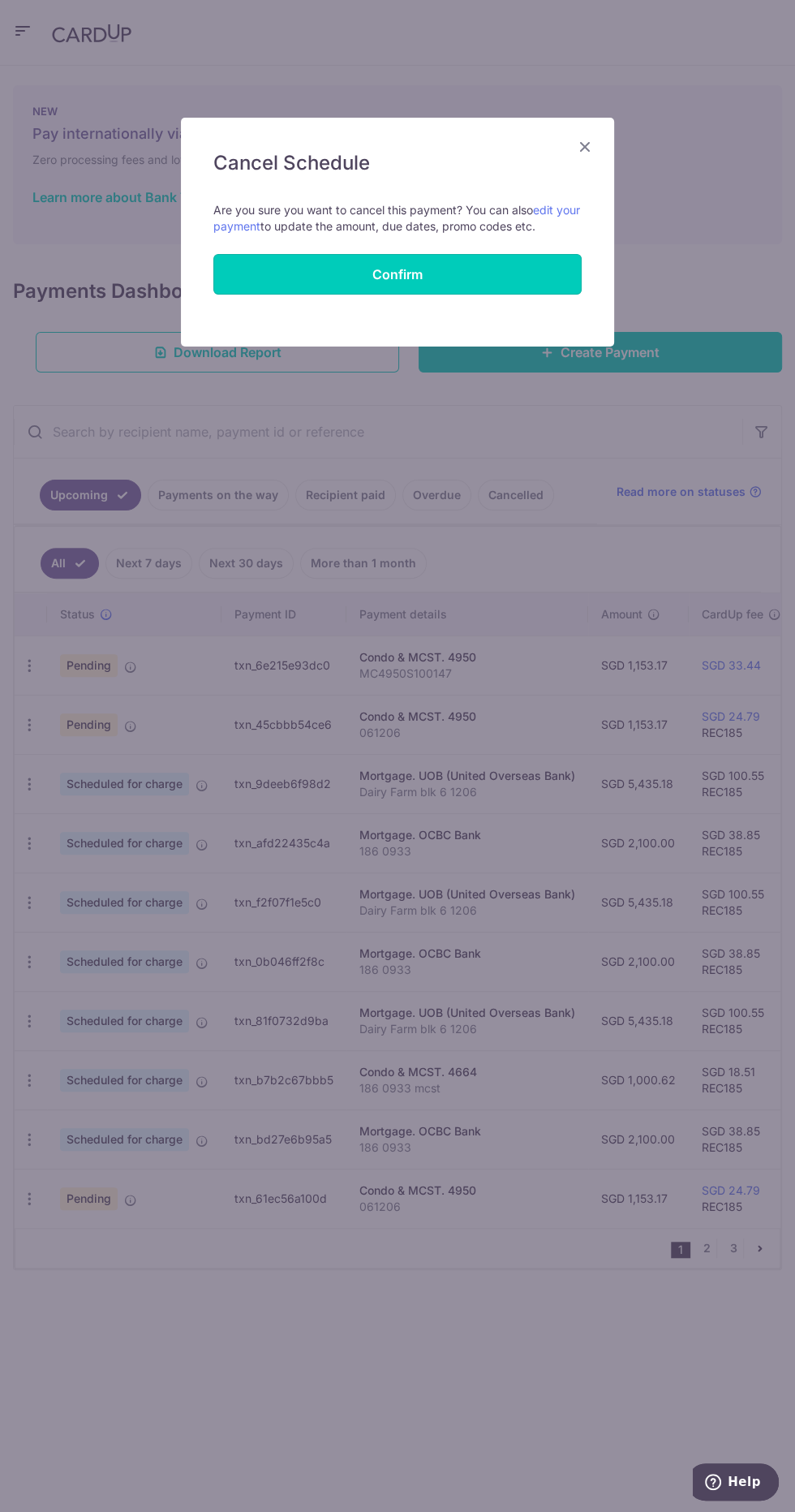
click at [447, 271] on button "Confirm" at bounding box center [397, 274] width 368 height 41
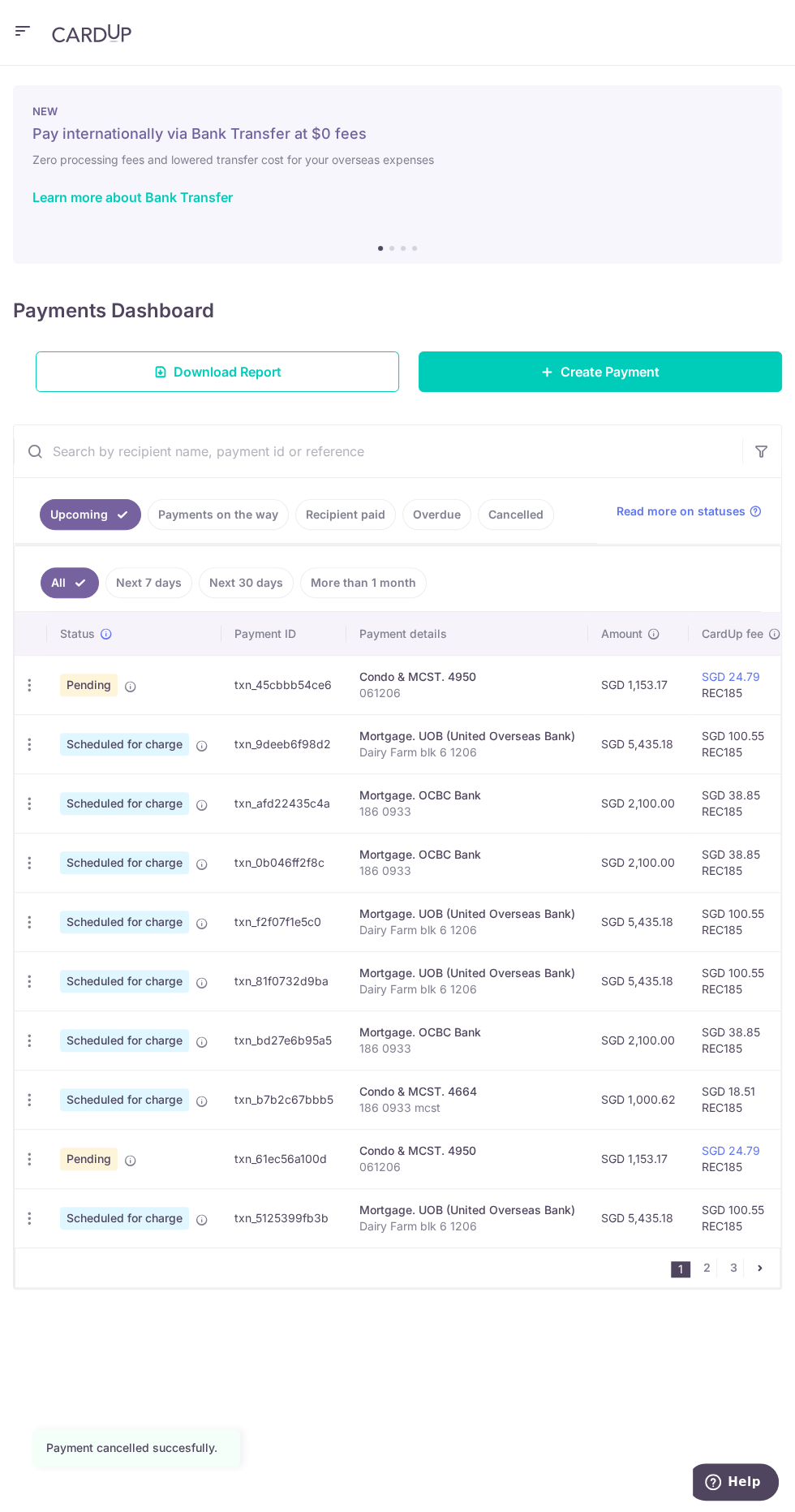
click at [29, 677] on icon "button" at bounding box center [30, 685] width 17 height 17
click at [133, 720] on span "Update payment" at bounding box center [116, 729] width 110 height 19
radio input "true"
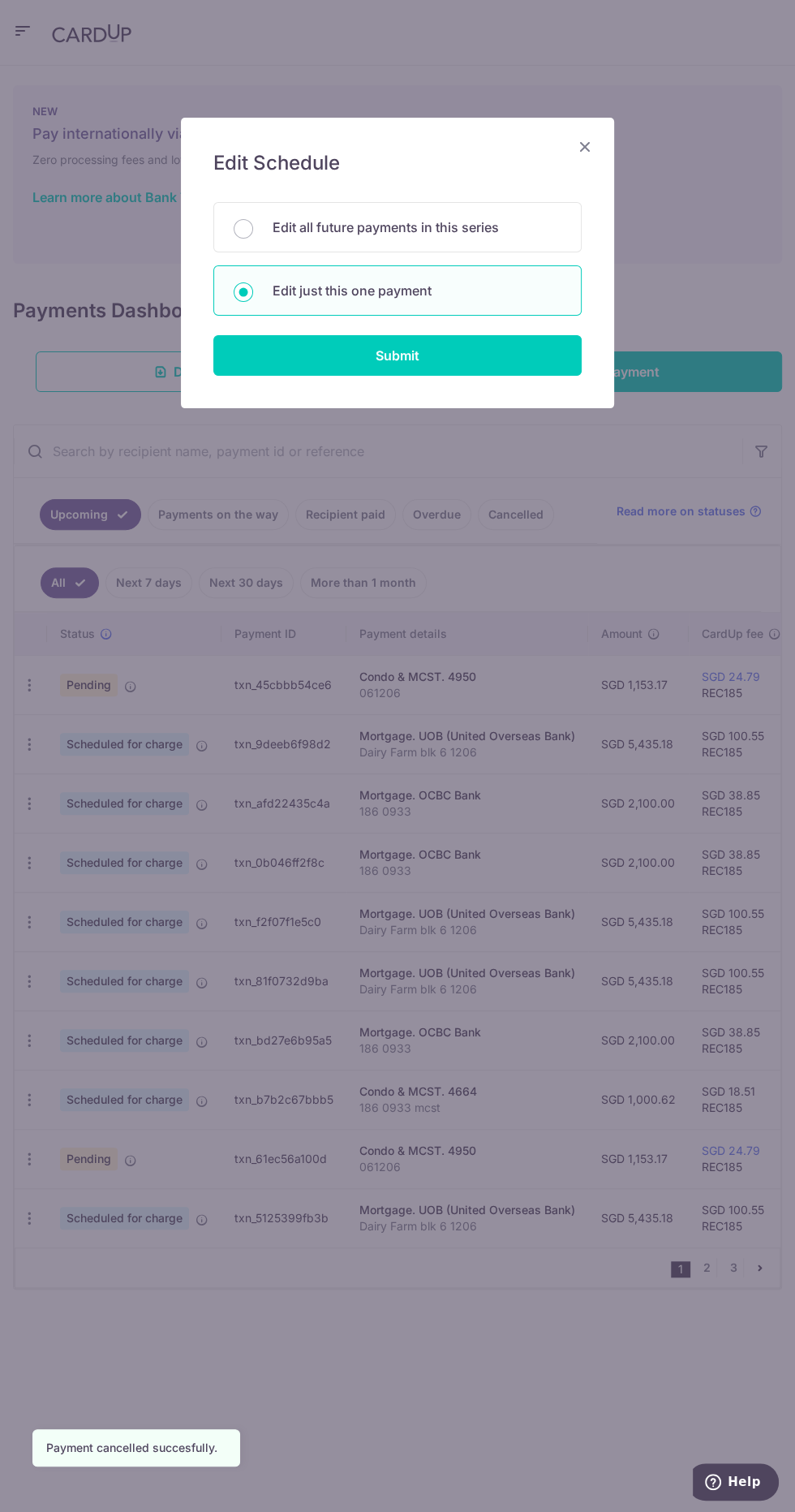
click at [434, 223] on p "Edit all future payments in this series" at bounding box center [416, 227] width 288 height 19
click at [253, 223] on input "Edit all future payments in this series" at bounding box center [243, 228] width 19 height 19
radio input "true"
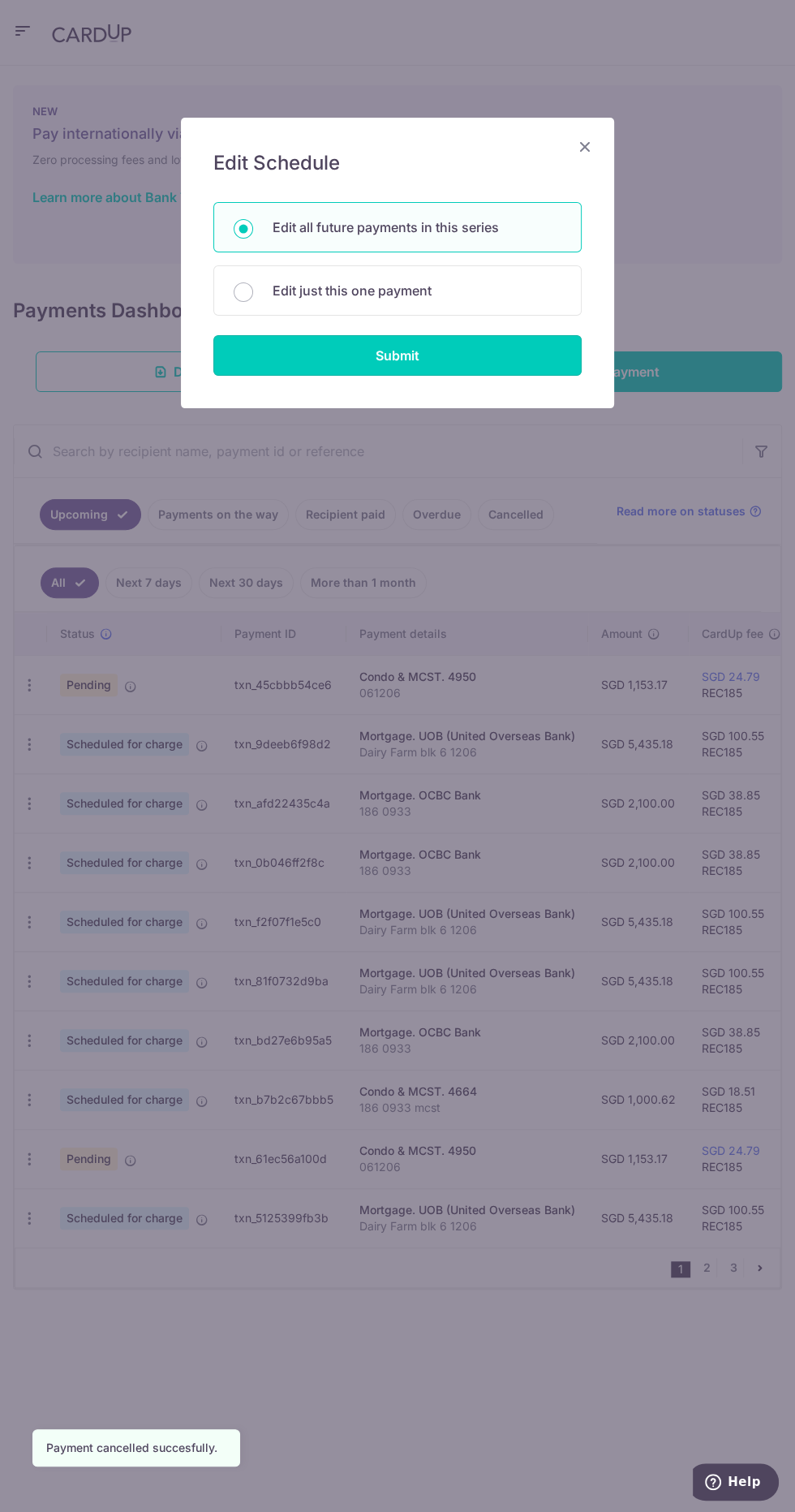
click at [455, 344] on input "Submit" at bounding box center [397, 355] width 368 height 41
radio input "true"
type input "1,153.17"
type input "061206"
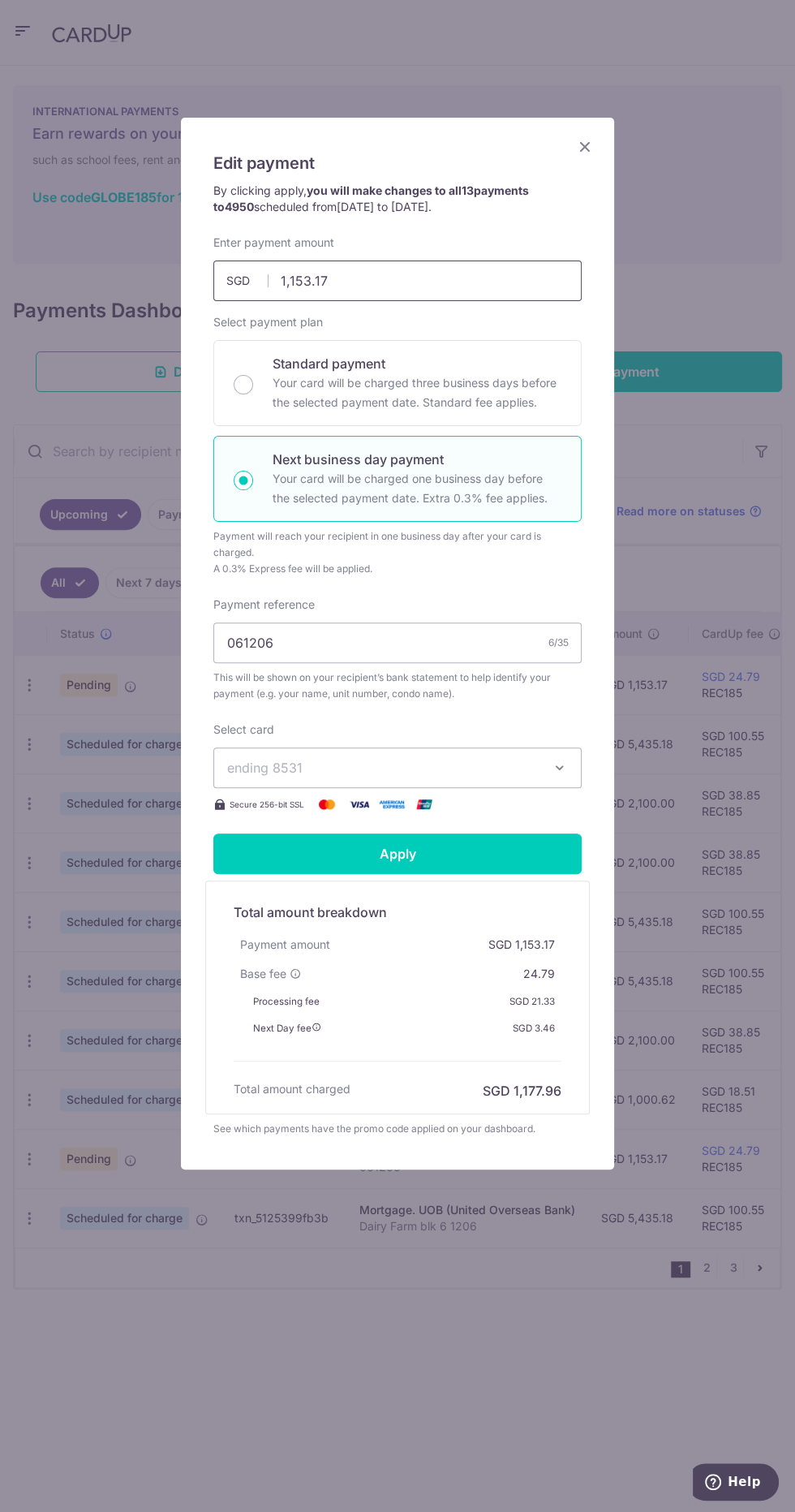
click at [403, 277] on input "1,153.17" at bounding box center [397, 281] width 368 height 41
type input "1"
type input "2306.34"
click at [240, 384] on input "Standard payment Your card will be charged three business days before the selec…" at bounding box center [243, 384] width 19 height 19
radio input "true"
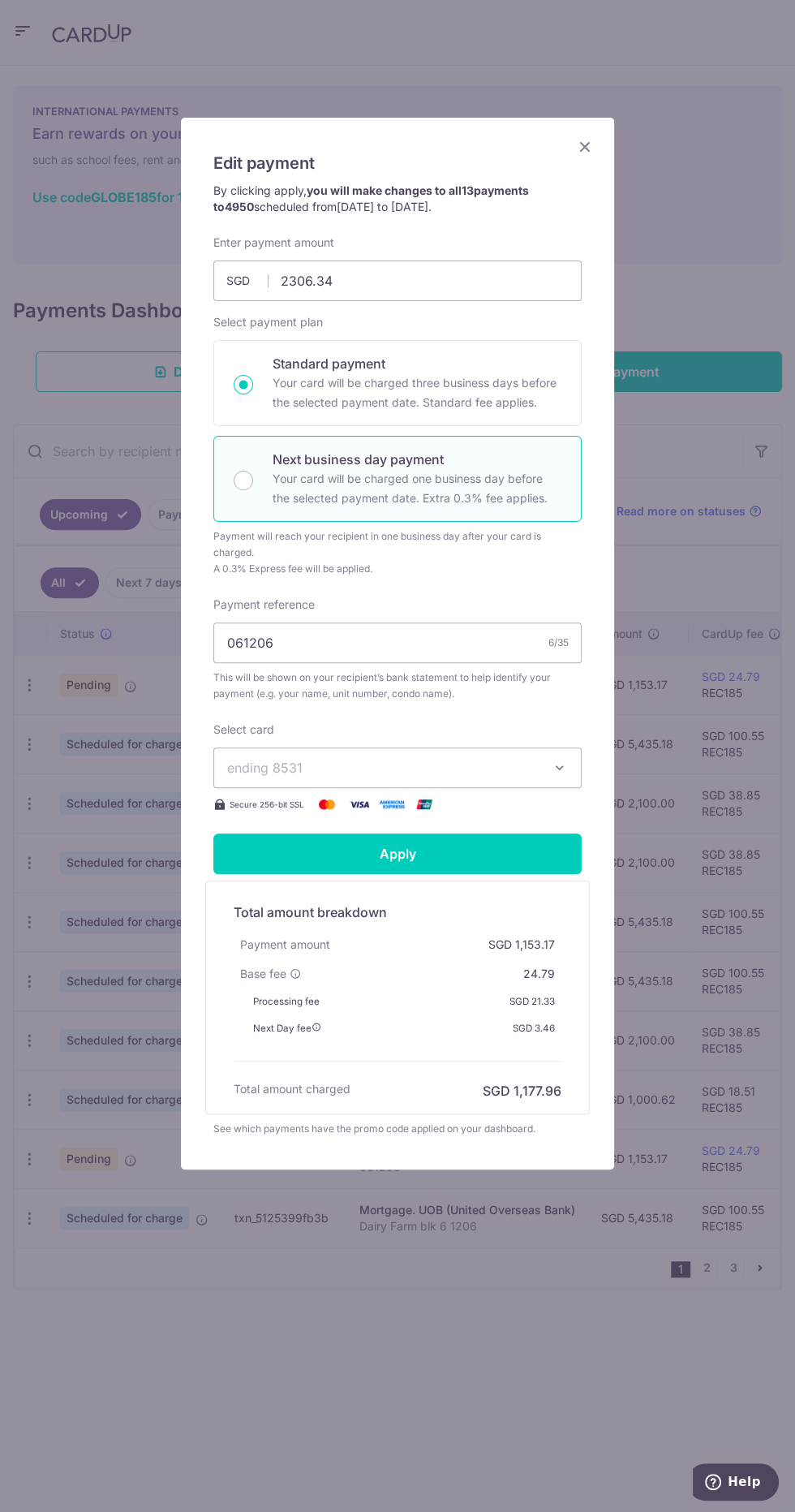
type input "2,306.34"
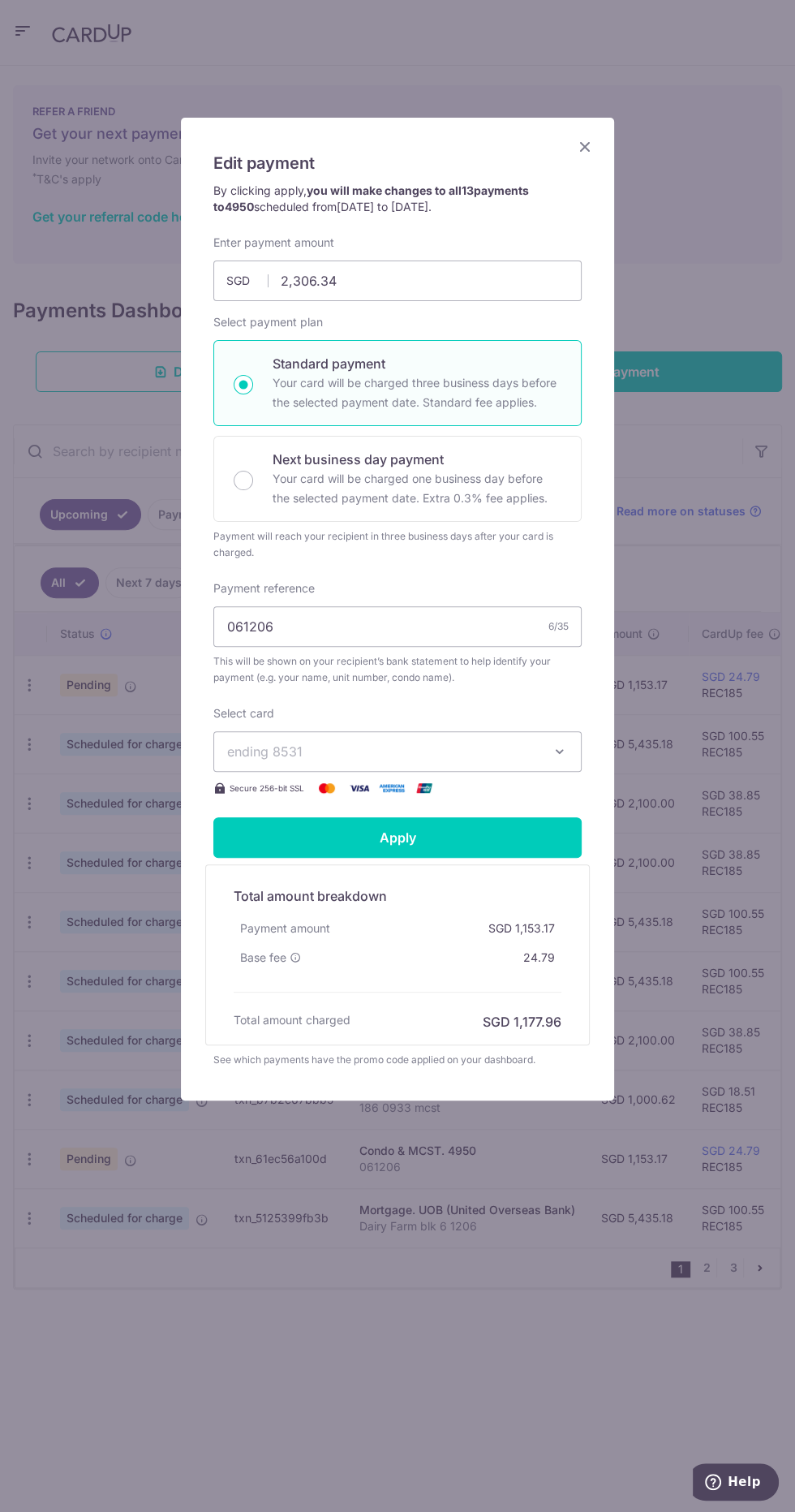
click at [348, 898] on h5 "Total amount breakdown" at bounding box center [398, 895] width 328 height 19
click at [352, 844] on input "Apply" at bounding box center [397, 838] width 368 height 41
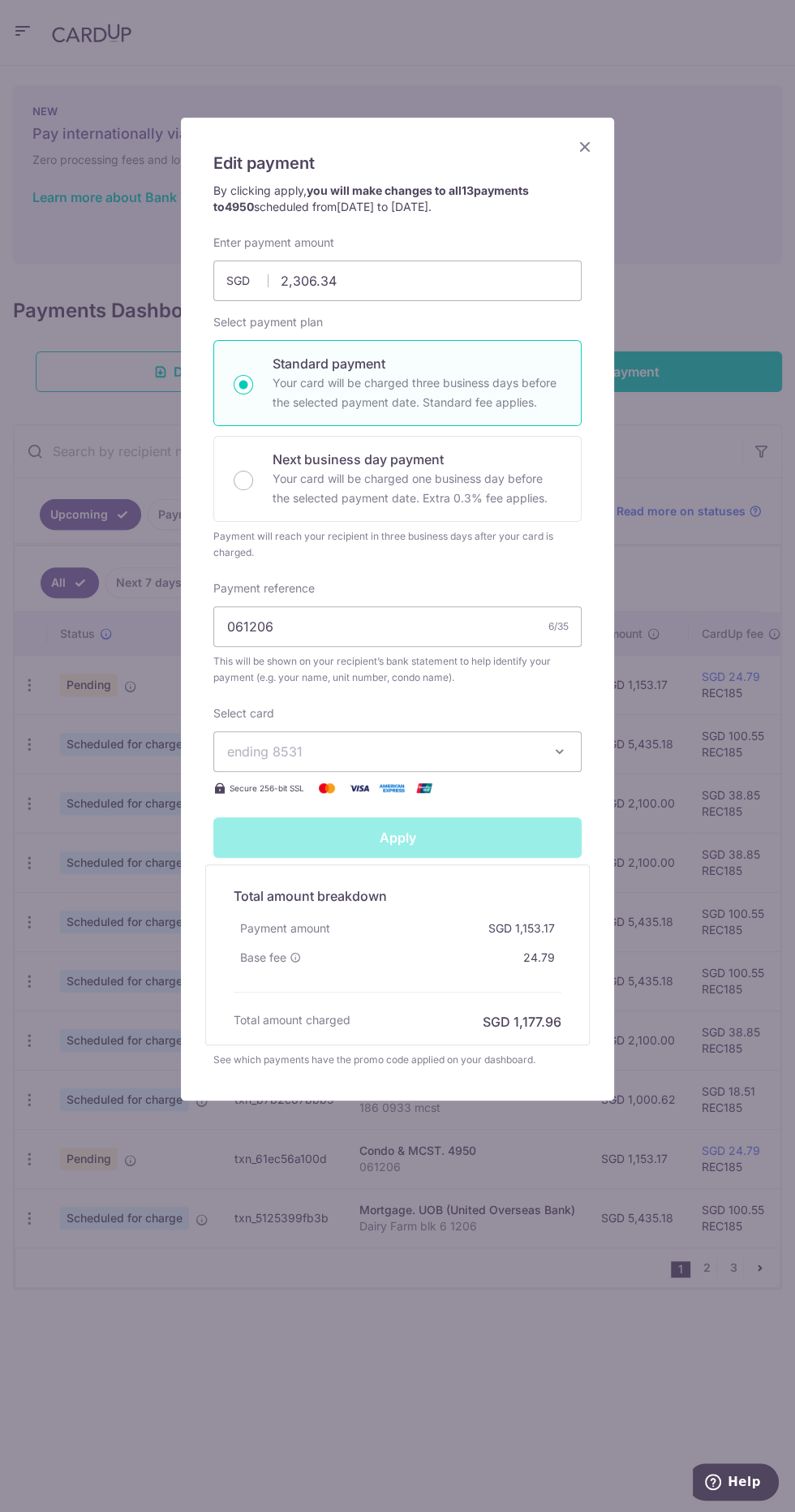
type input "Successfully Applied"
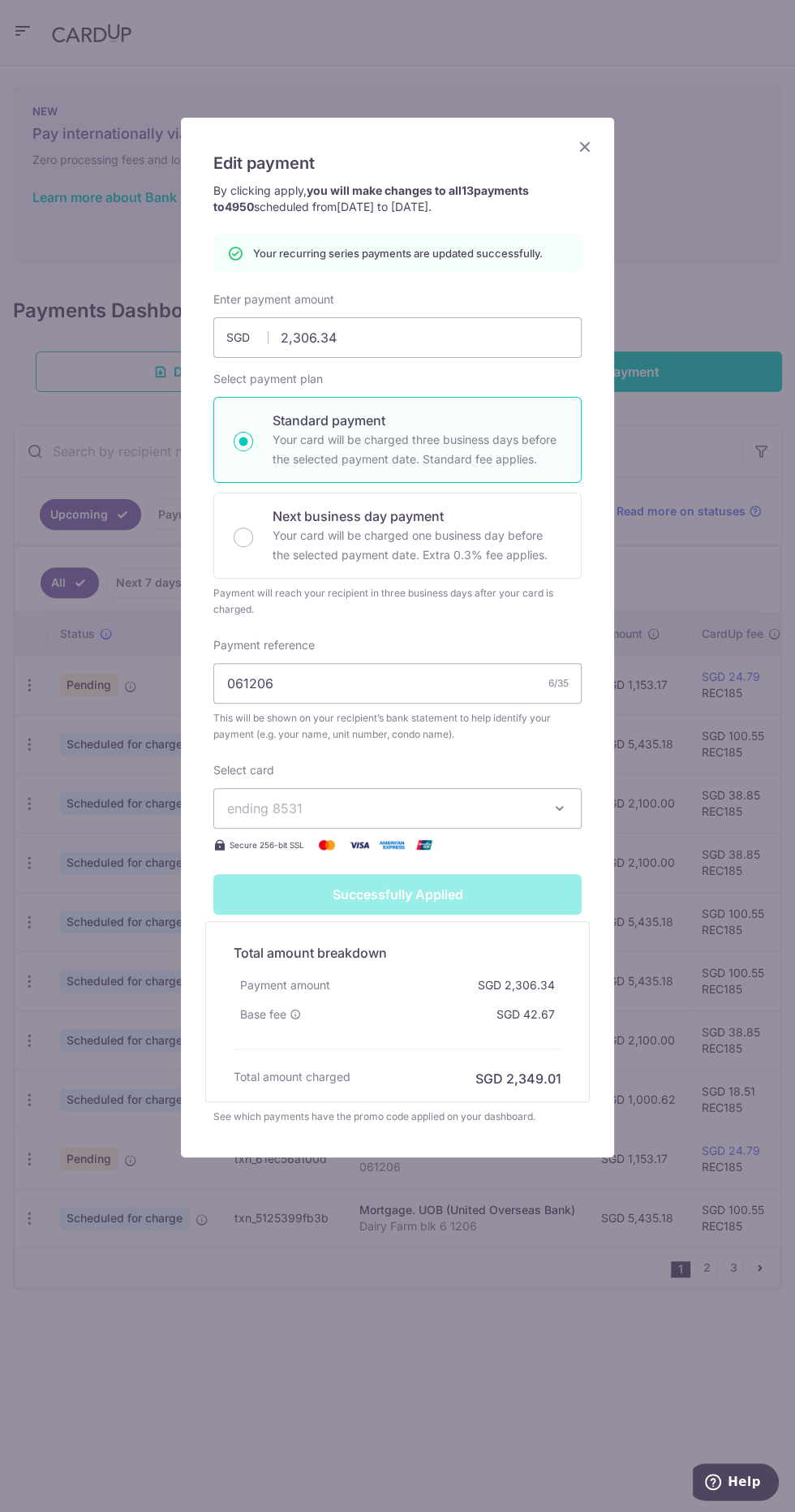
click at [585, 151] on icon "Close" at bounding box center [584, 146] width 19 height 20
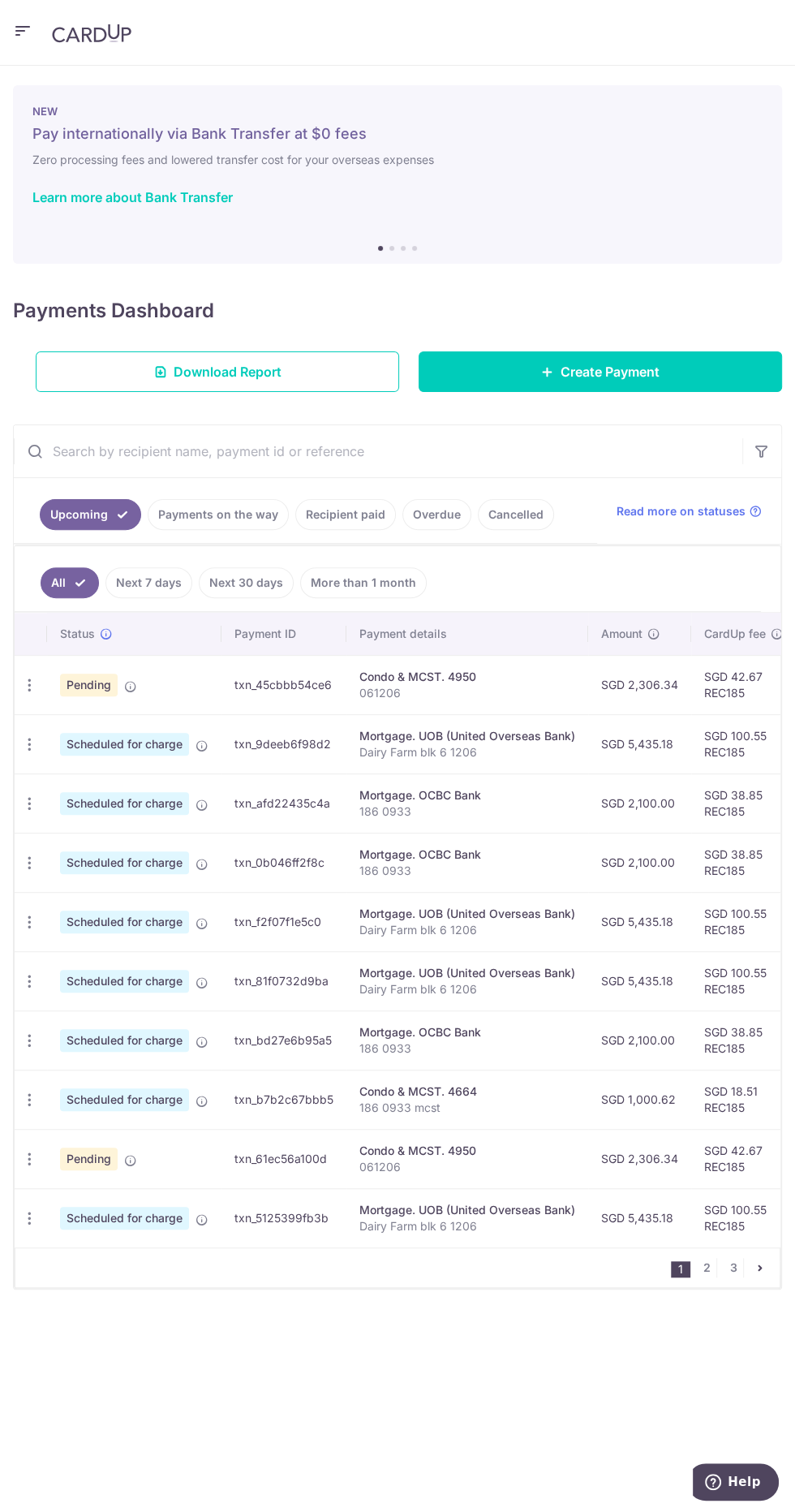
click at [22, 677] on icon "button" at bounding box center [30, 685] width 17 height 17
click at [127, 710] on link "Update payment" at bounding box center [100, 729] width 169 height 39
radio input "true"
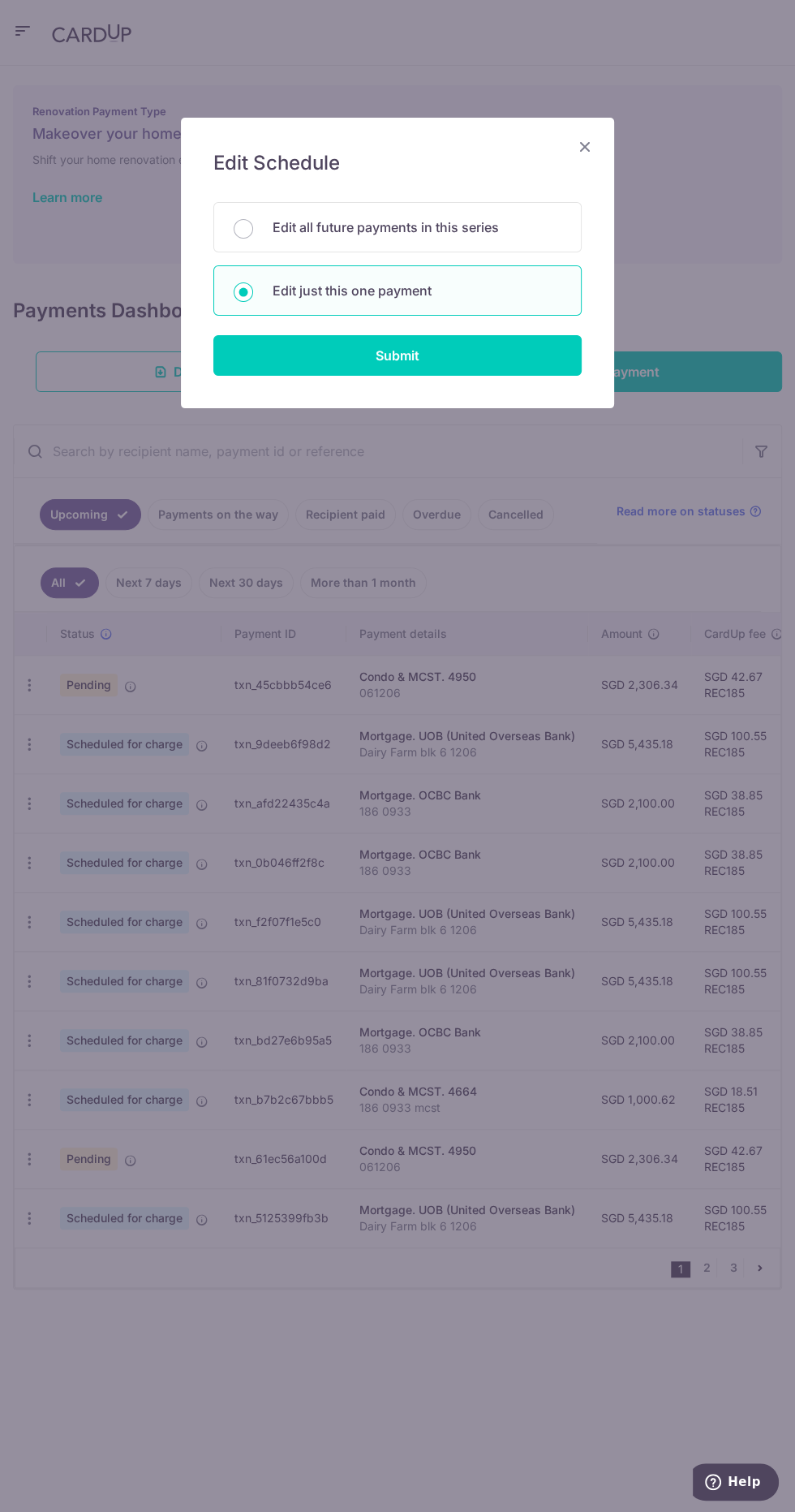
click at [588, 145] on icon "Close" at bounding box center [584, 146] width 19 height 20
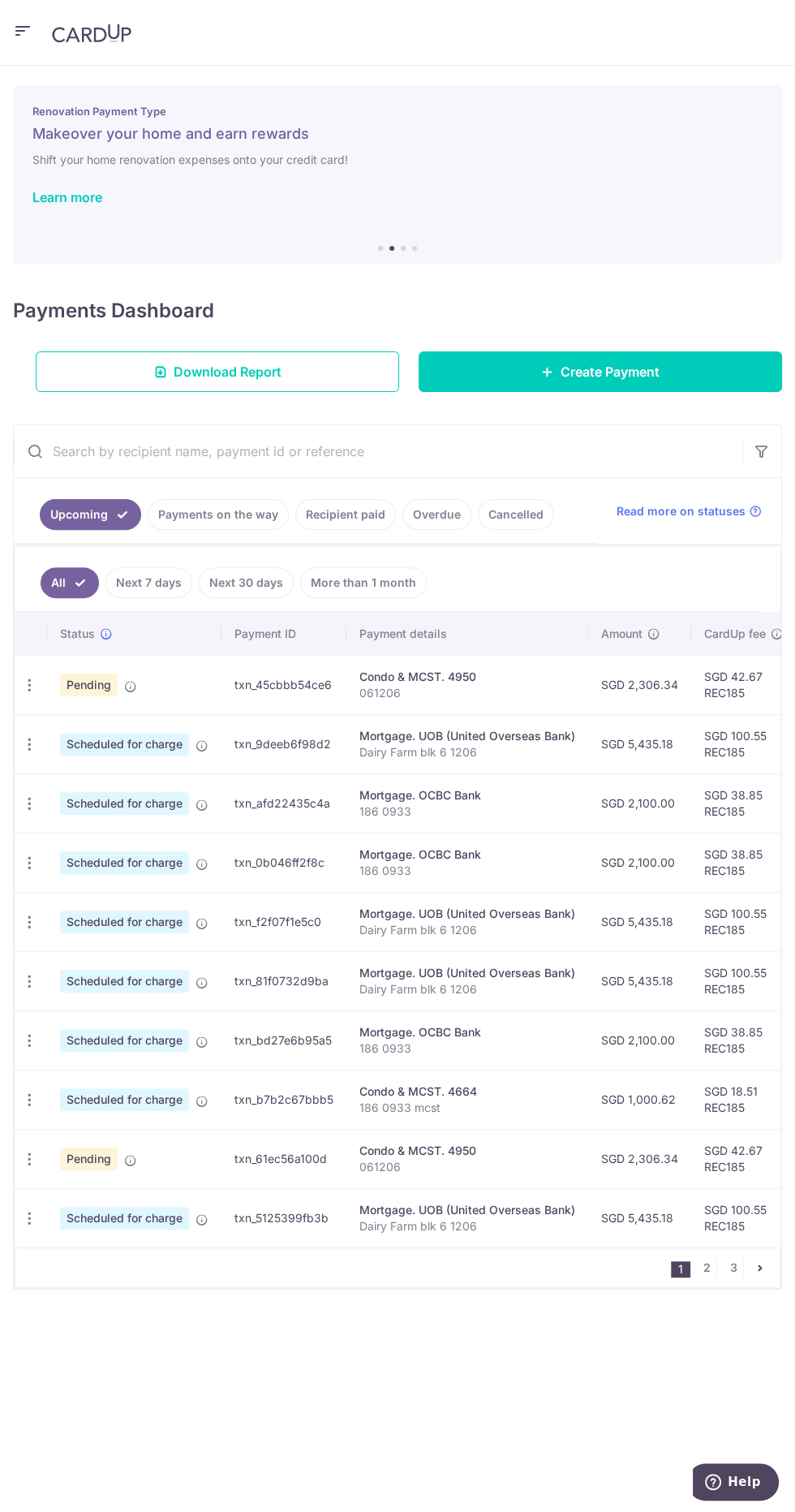
click at [22, 1154] on icon "button" at bounding box center [30, 1159] width 17 height 17
click at [485, 1419] on div at bounding box center [398, 756] width 795 height 1512
